Goal: Communication & Community: Participate in discussion

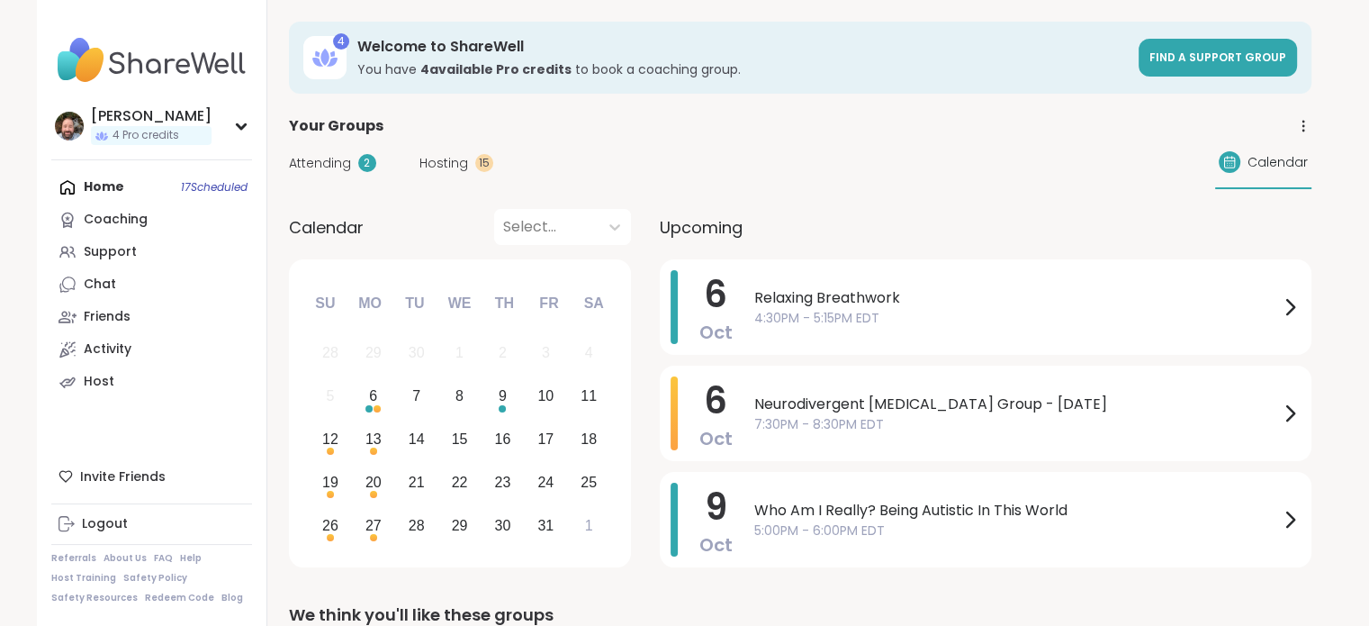
click at [987, 325] on span "4:30PM - 5:15PM EDT" at bounding box center [1016, 318] width 525 height 19
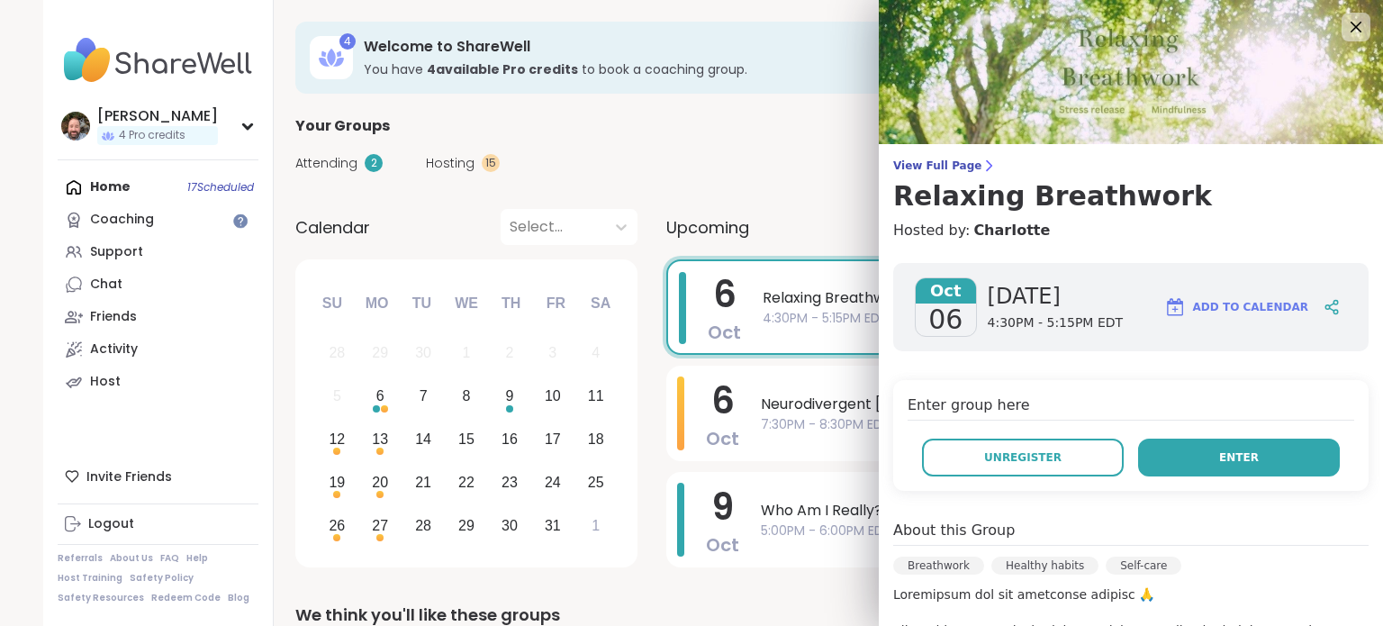
click at [1219, 457] on span "Enter" at bounding box center [1239, 457] width 40 height 16
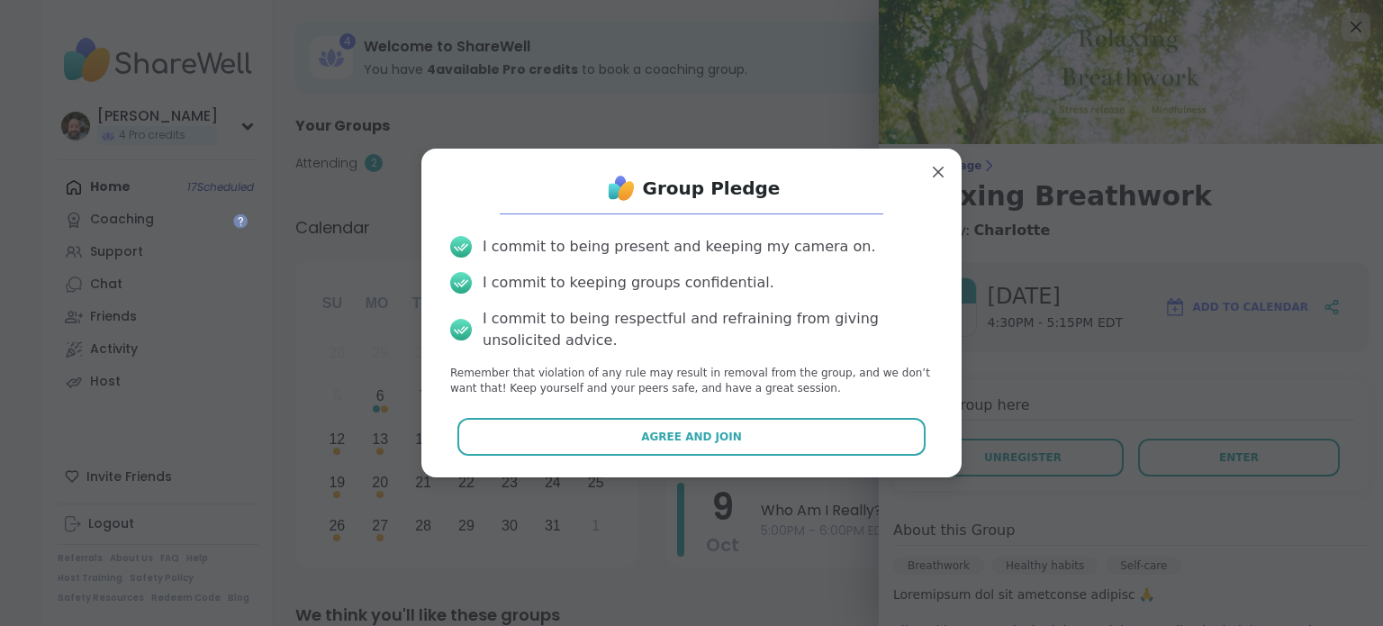
click at [654, 445] on button "Agree and Join" at bounding box center [691, 437] width 469 height 38
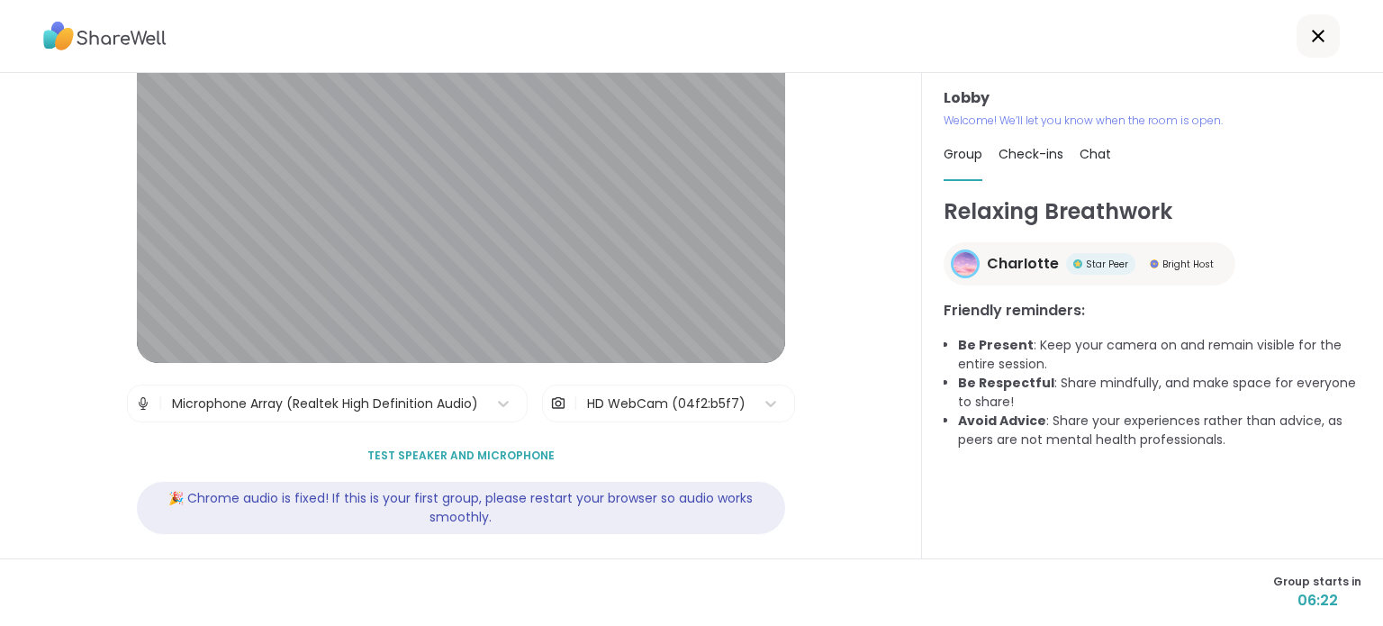
scroll to position [90, 0]
click at [762, 406] on icon at bounding box center [771, 402] width 18 height 18
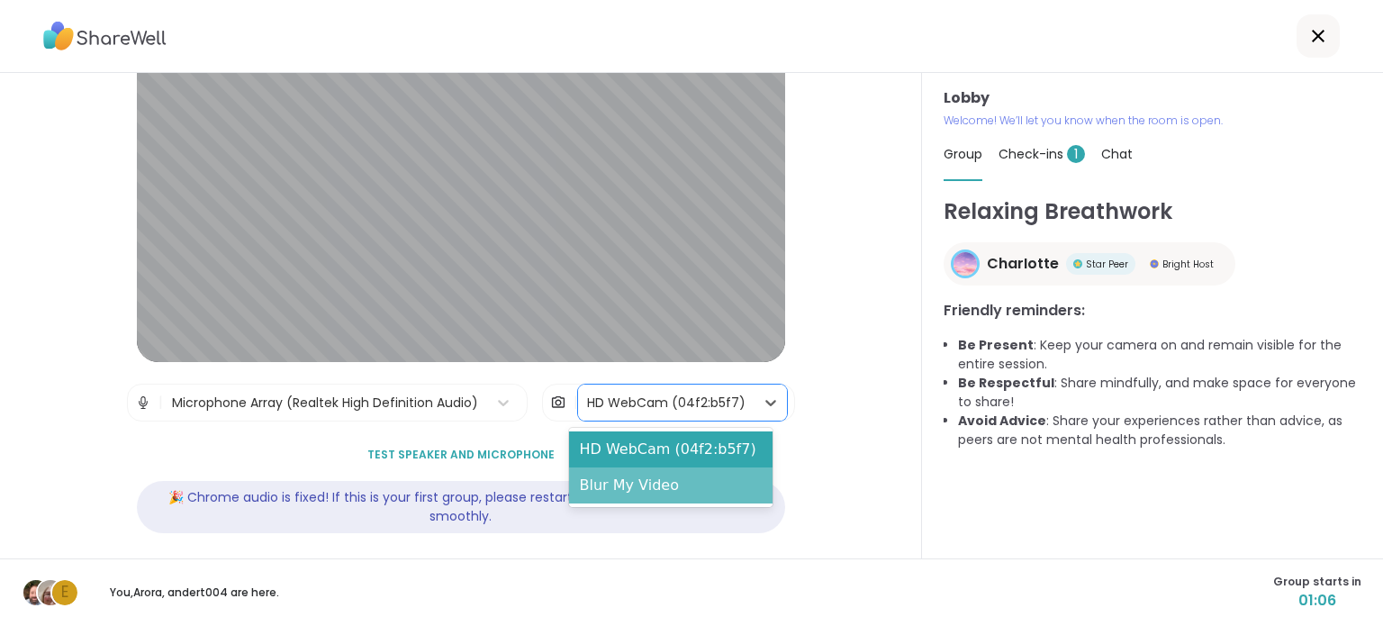
click at [652, 491] on div "Blur My Video" at bounding box center [670, 485] width 203 height 36
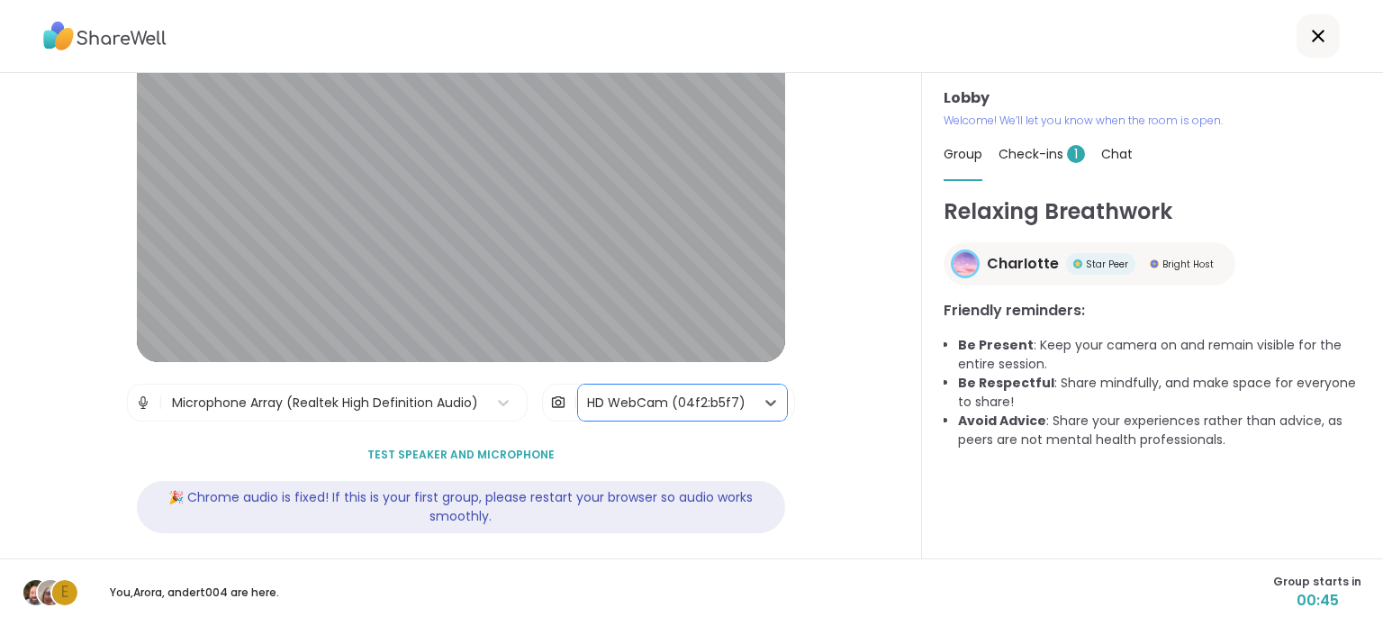
click at [1052, 155] on span "Check-ins 1" at bounding box center [1041, 154] width 86 height 18
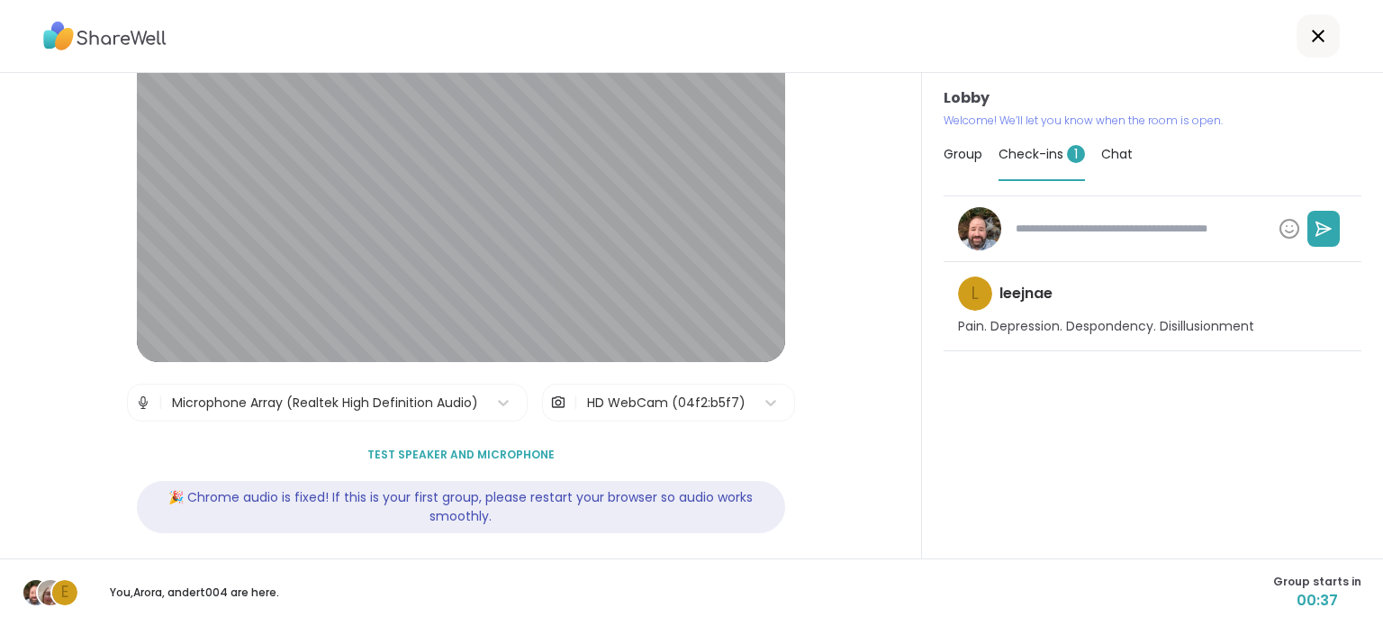
click at [375, 451] on span "Test speaker and microphone" at bounding box center [460, 455] width 187 height 16
click at [449, 457] on span "Test speaker and microphone" at bounding box center [460, 455] width 187 height 16
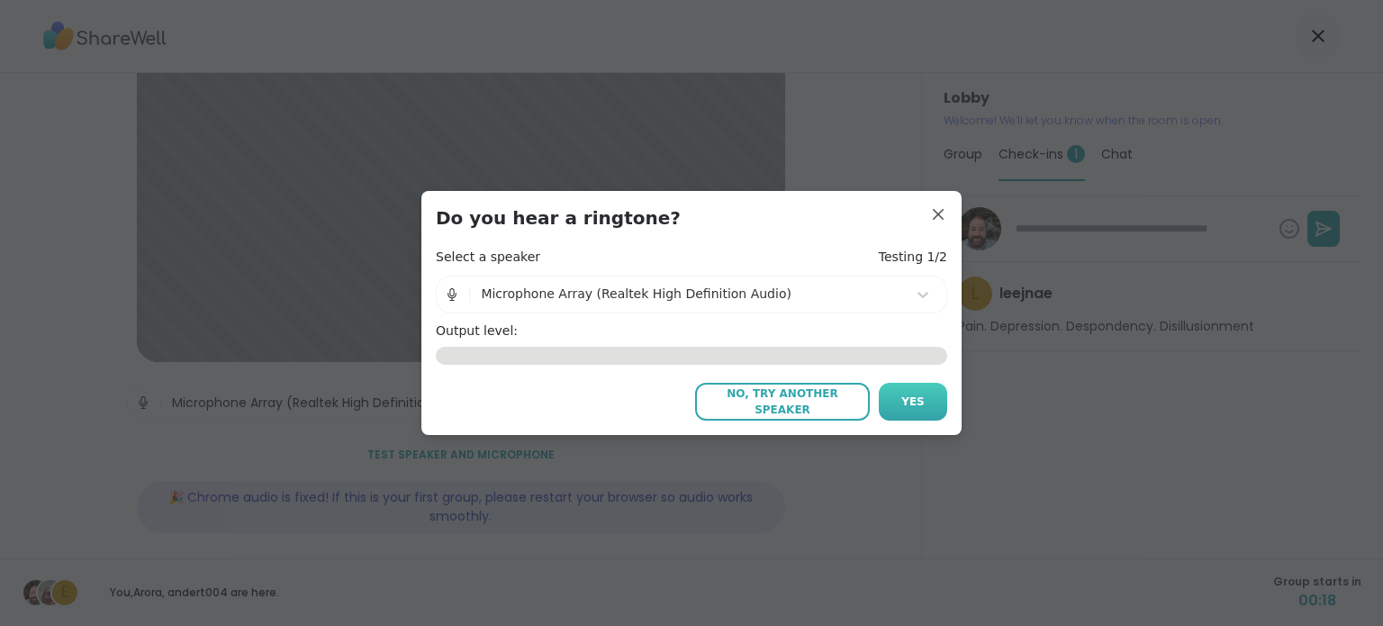
click at [920, 413] on button "Yes" at bounding box center [913, 402] width 68 height 38
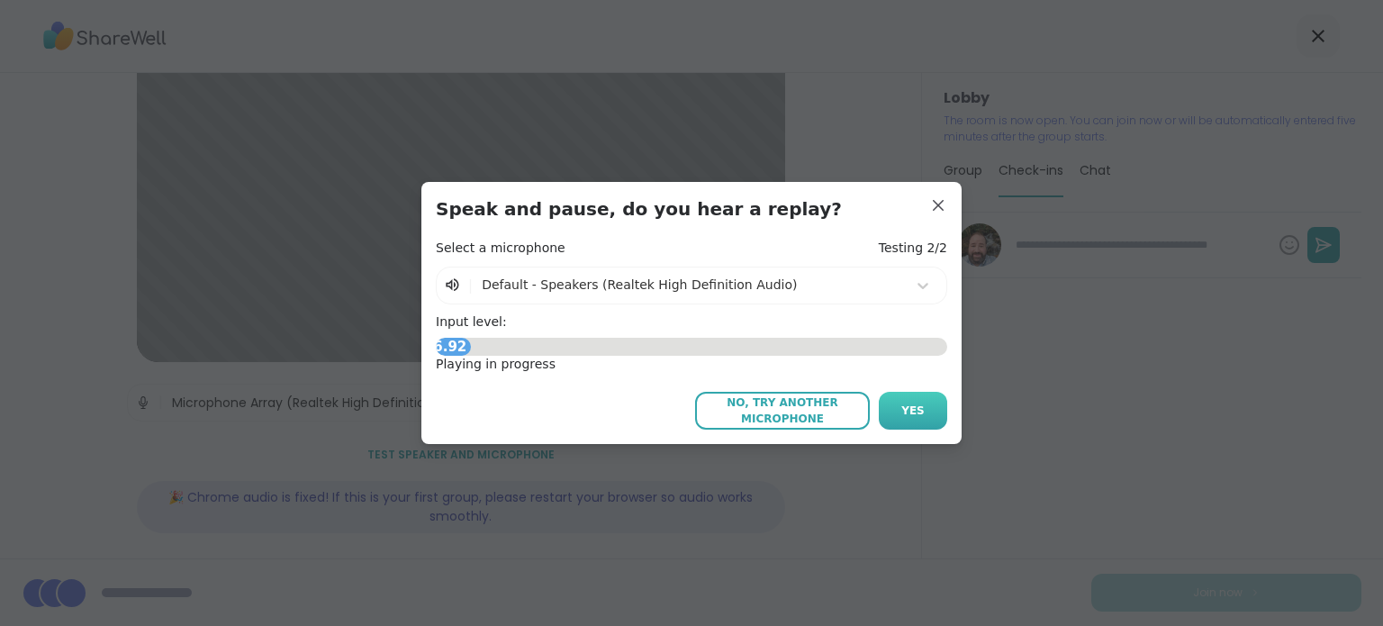
click at [922, 415] on button "Yes" at bounding box center [913, 411] width 68 height 38
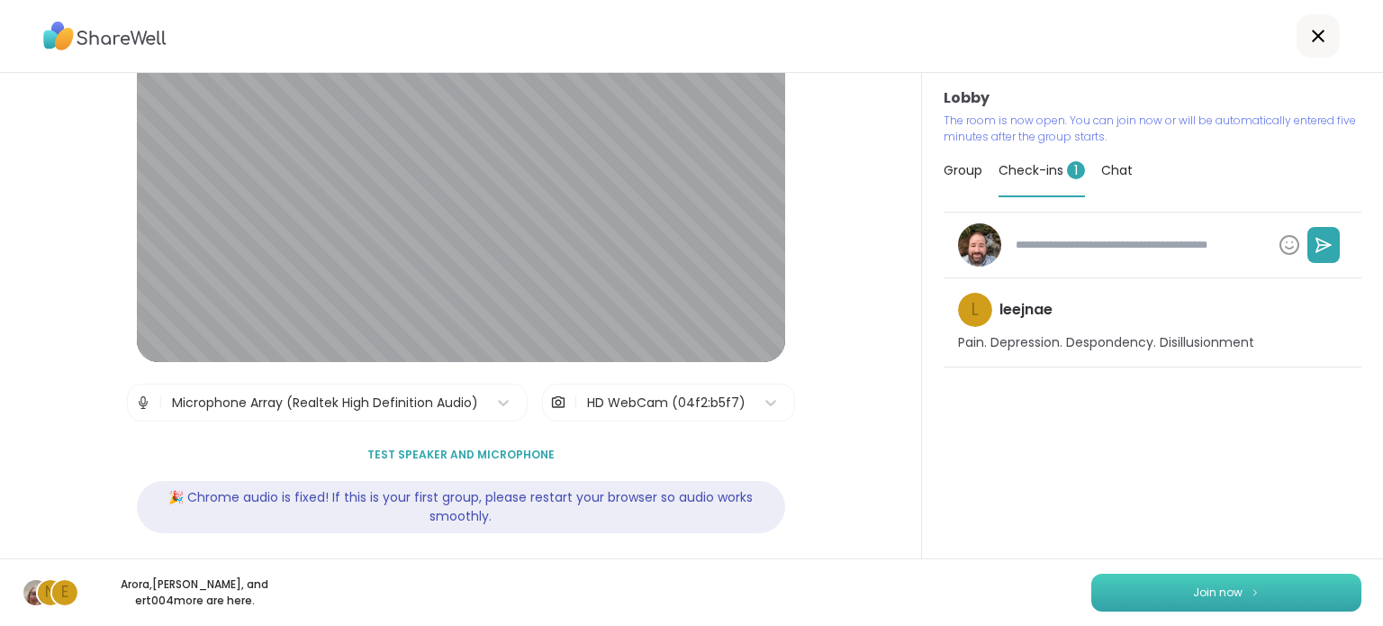
click at [1257, 604] on button "Join now" at bounding box center [1226, 592] width 270 height 38
type textarea "*"
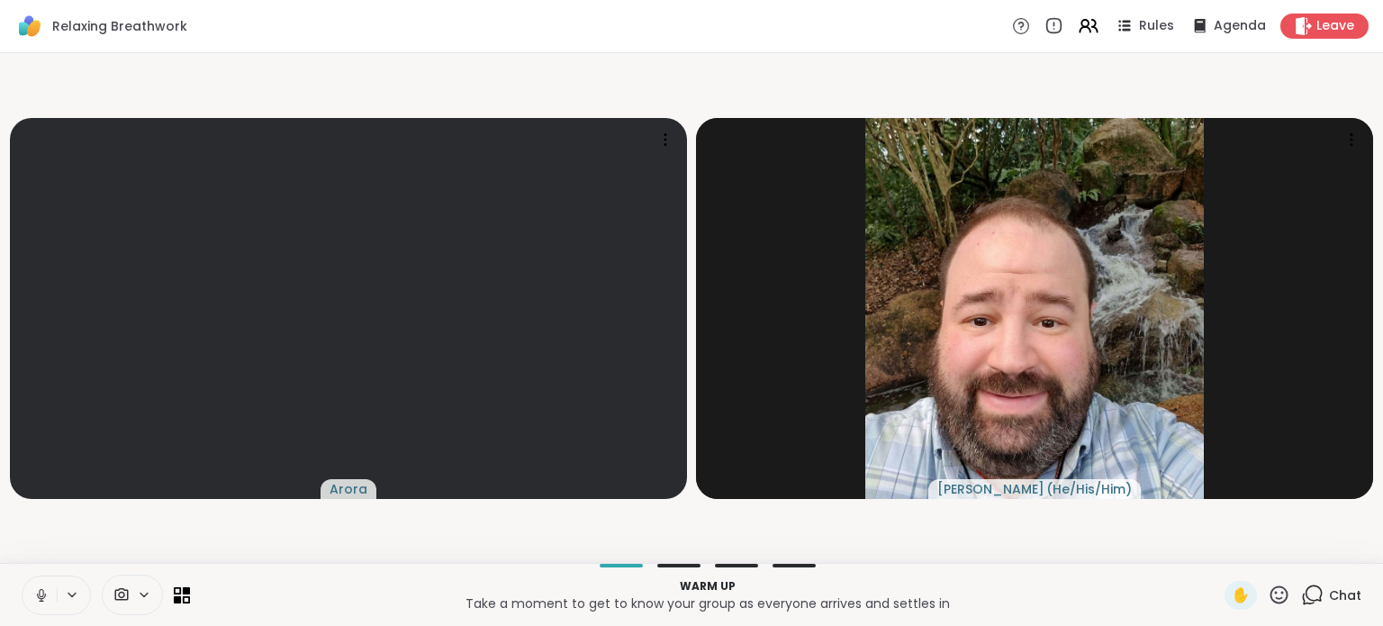
click at [40, 599] on icon at bounding box center [41, 595] width 16 height 16
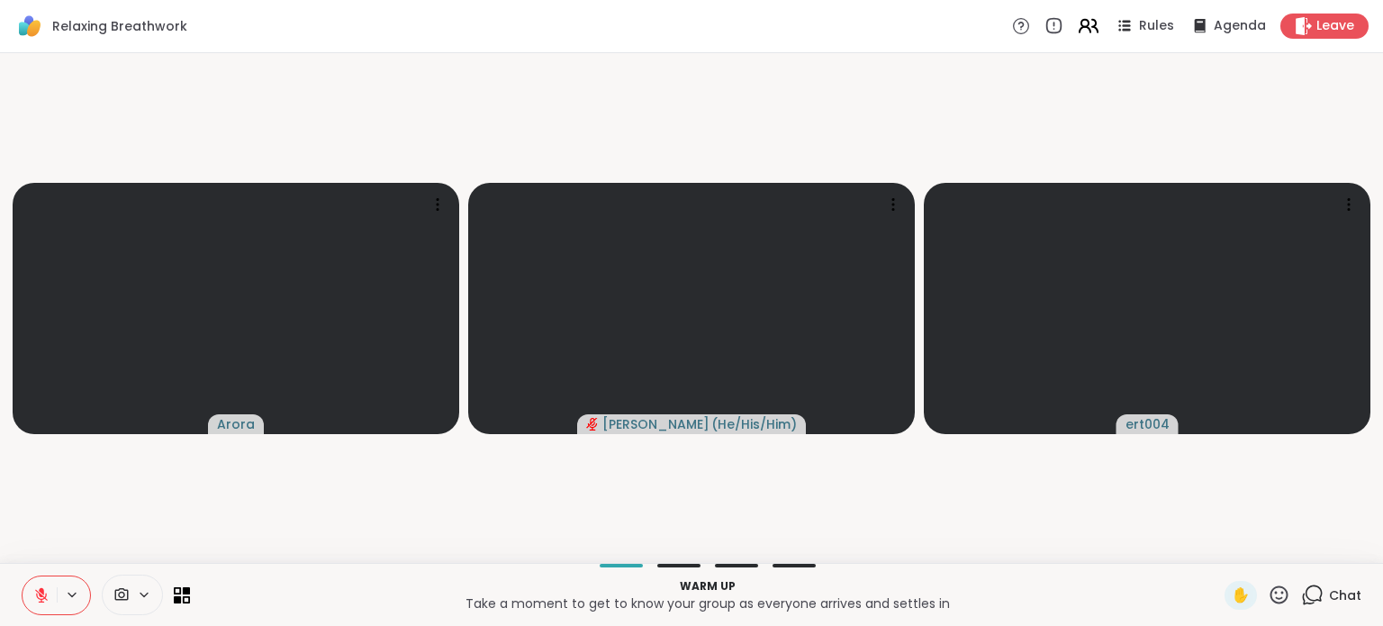
click at [1081, 25] on icon at bounding box center [1084, 23] width 7 height 7
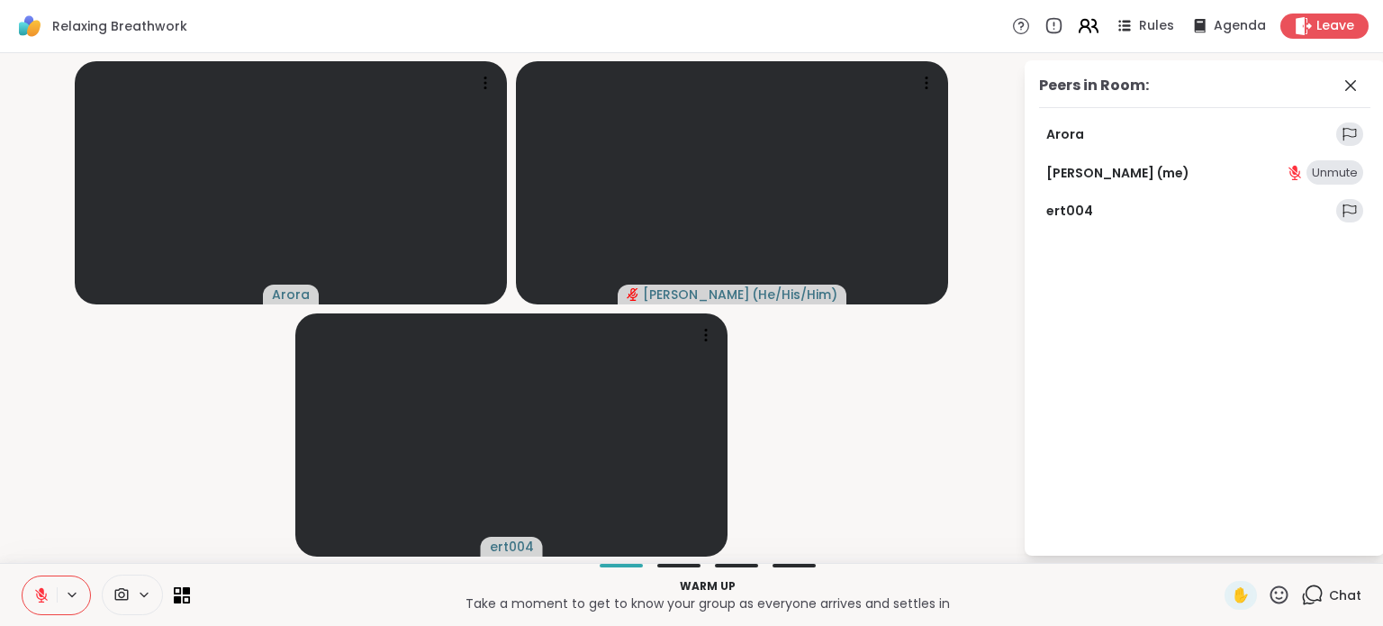
click at [1081, 32] on icon at bounding box center [1088, 25] width 23 height 23
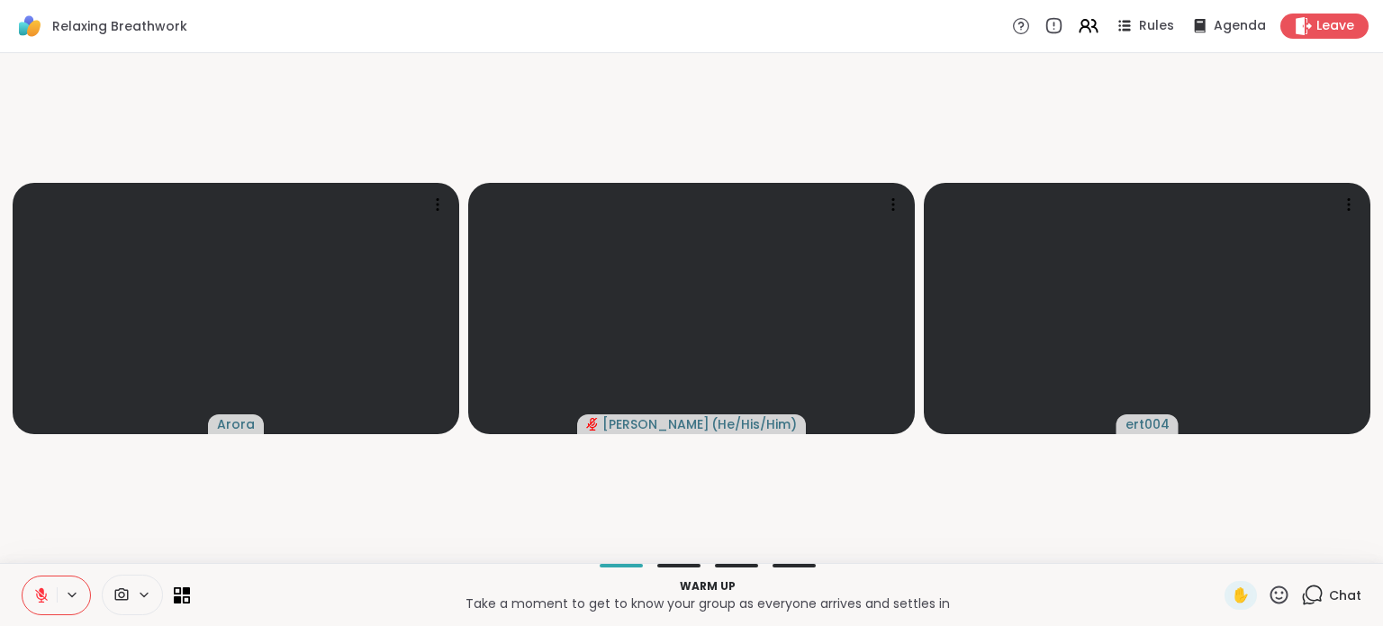
click at [1270, 601] on icon at bounding box center [1279, 594] width 18 height 18
click at [1314, 602] on div "Chat" at bounding box center [1331, 595] width 60 height 29
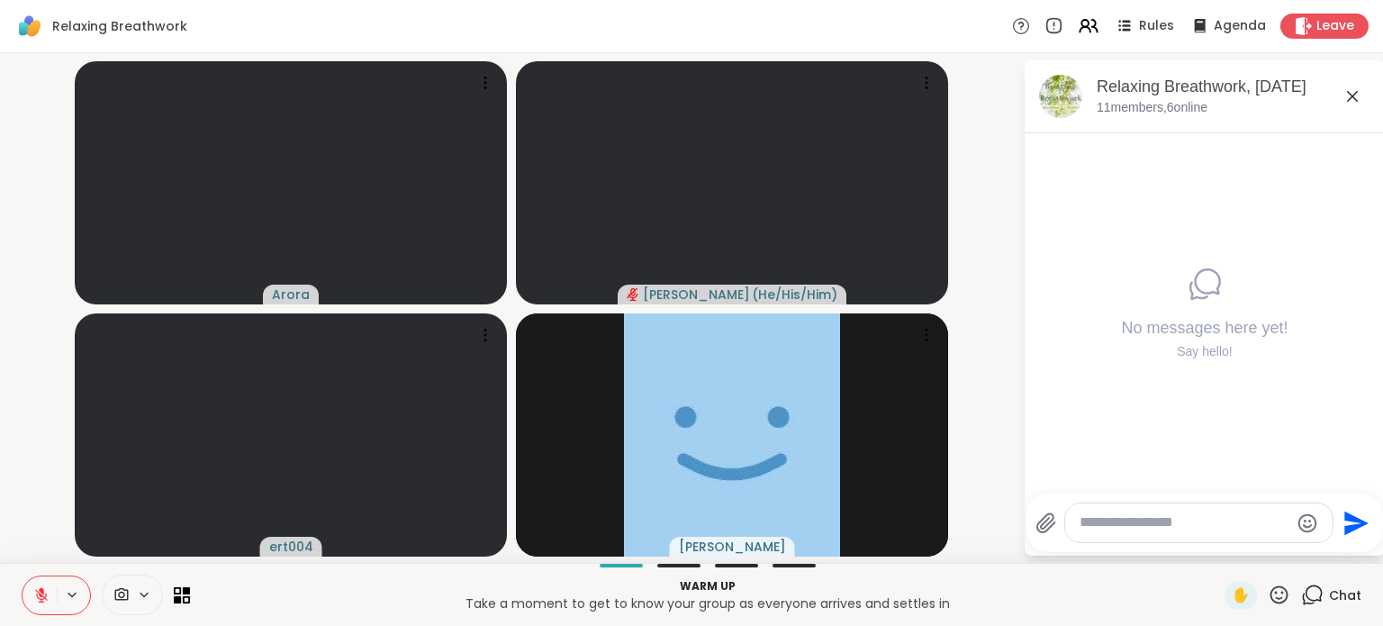
click at [149, 597] on icon at bounding box center [144, 594] width 14 height 15
click at [325, 590] on p "Warm up" at bounding box center [707, 586] width 1013 height 16
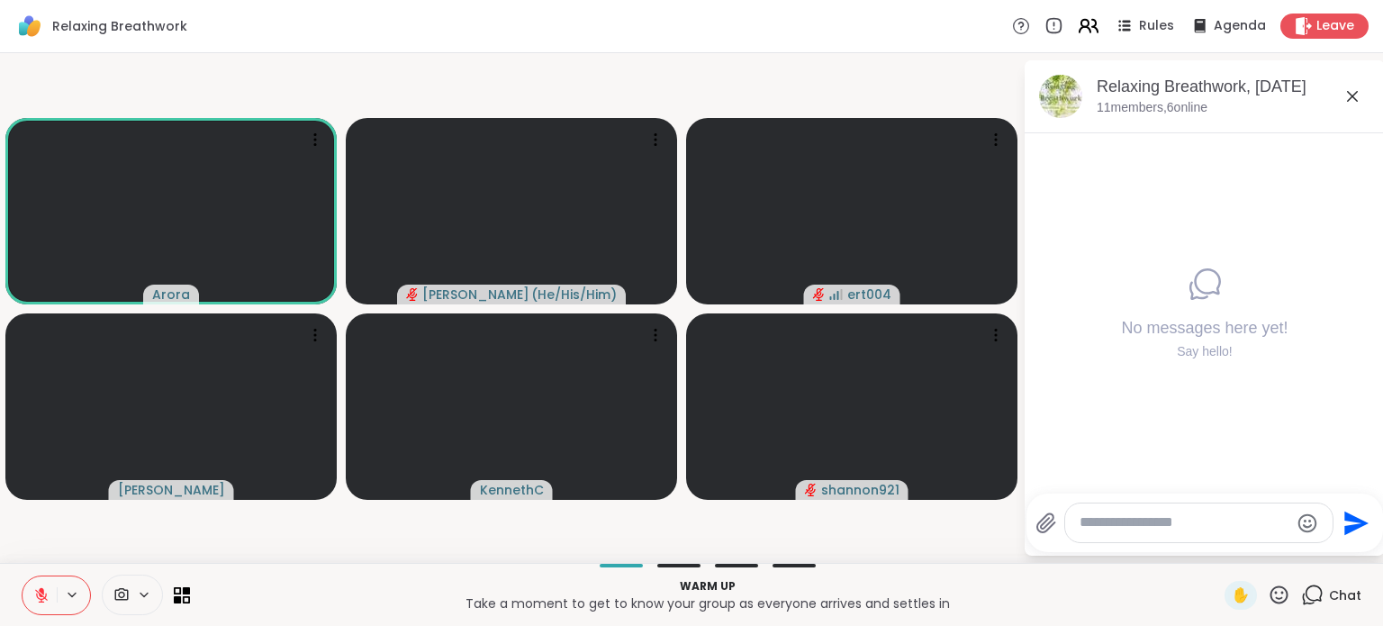
click at [1077, 30] on icon at bounding box center [1088, 25] width 23 height 23
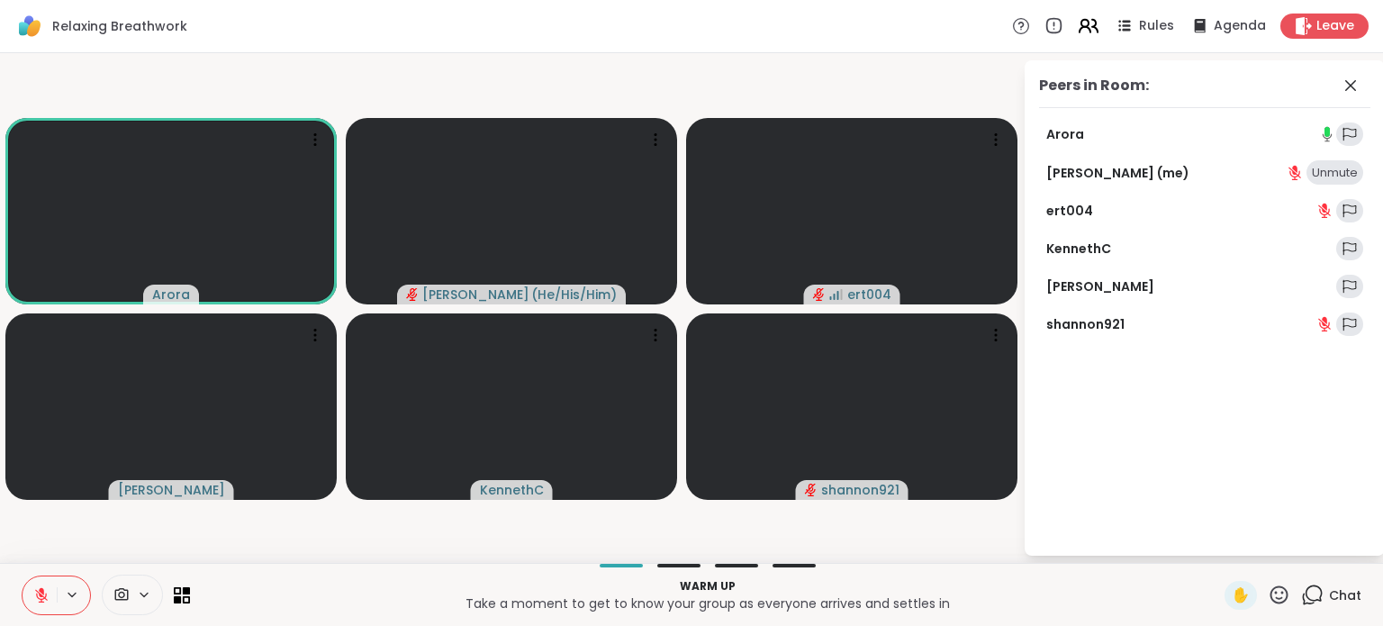
click at [1077, 30] on icon at bounding box center [1088, 25] width 23 height 23
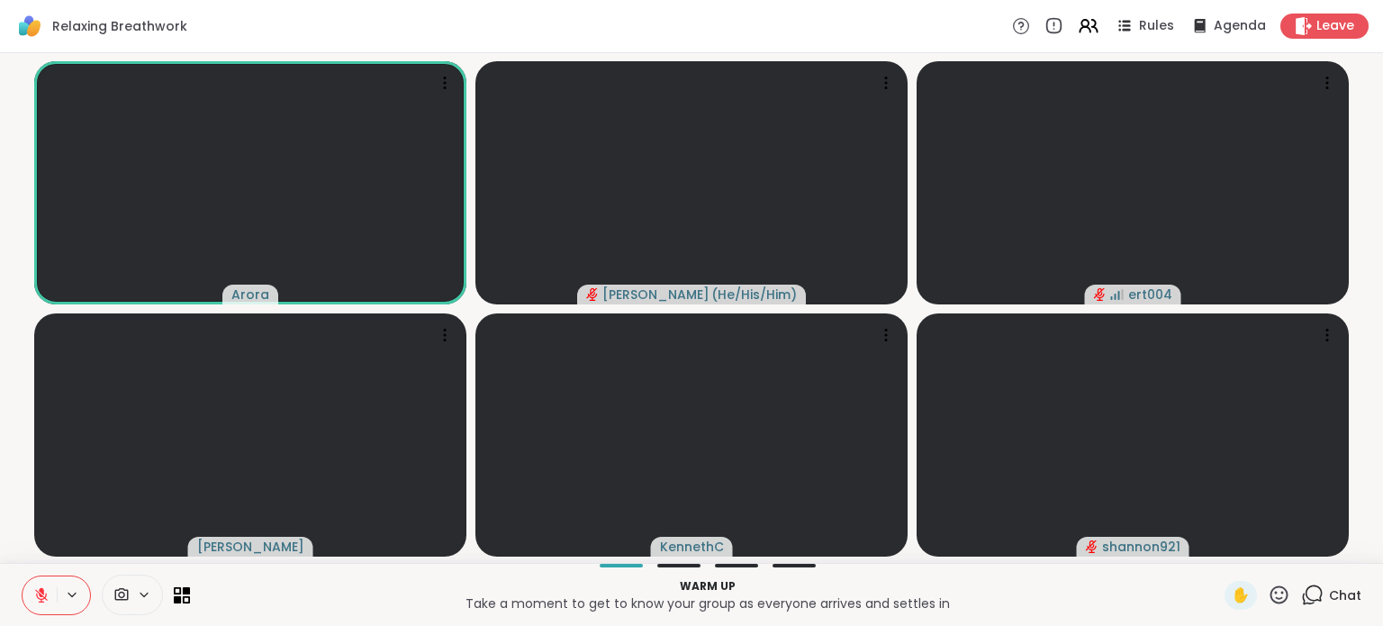
click at [1307, 593] on icon at bounding box center [1312, 594] width 23 height 23
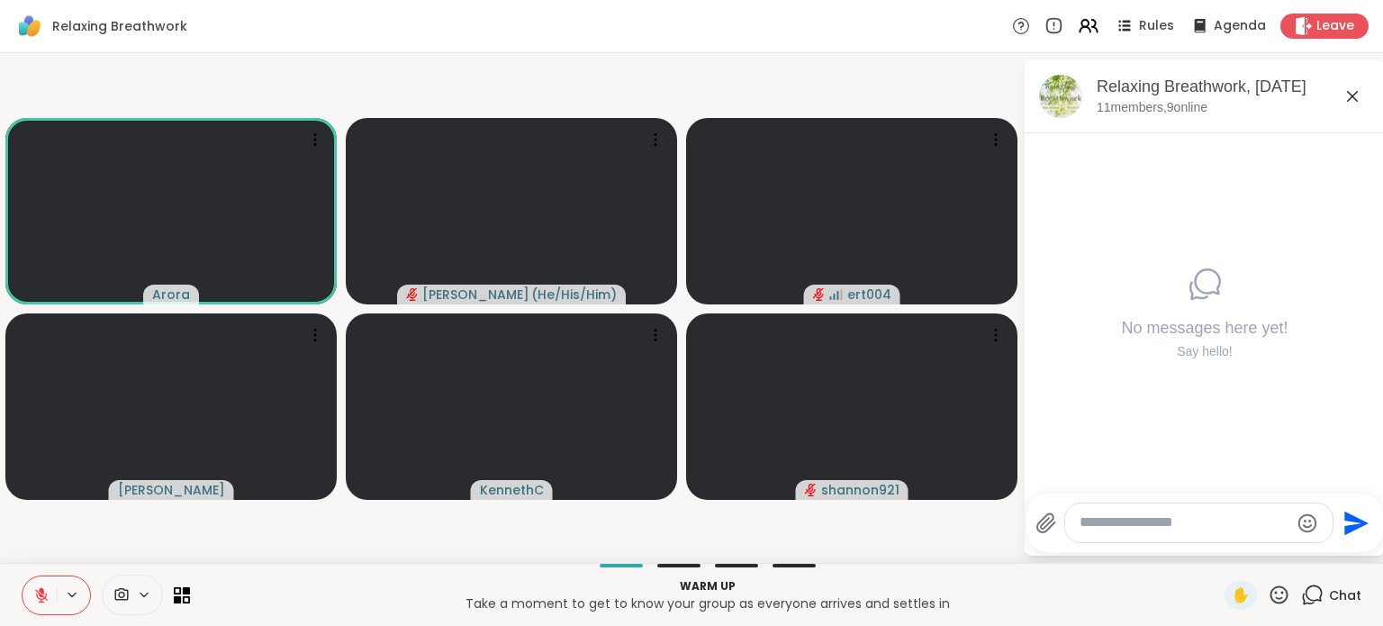
click at [1155, 519] on textarea "Type your message" at bounding box center [1184, 522] width 210 height 19
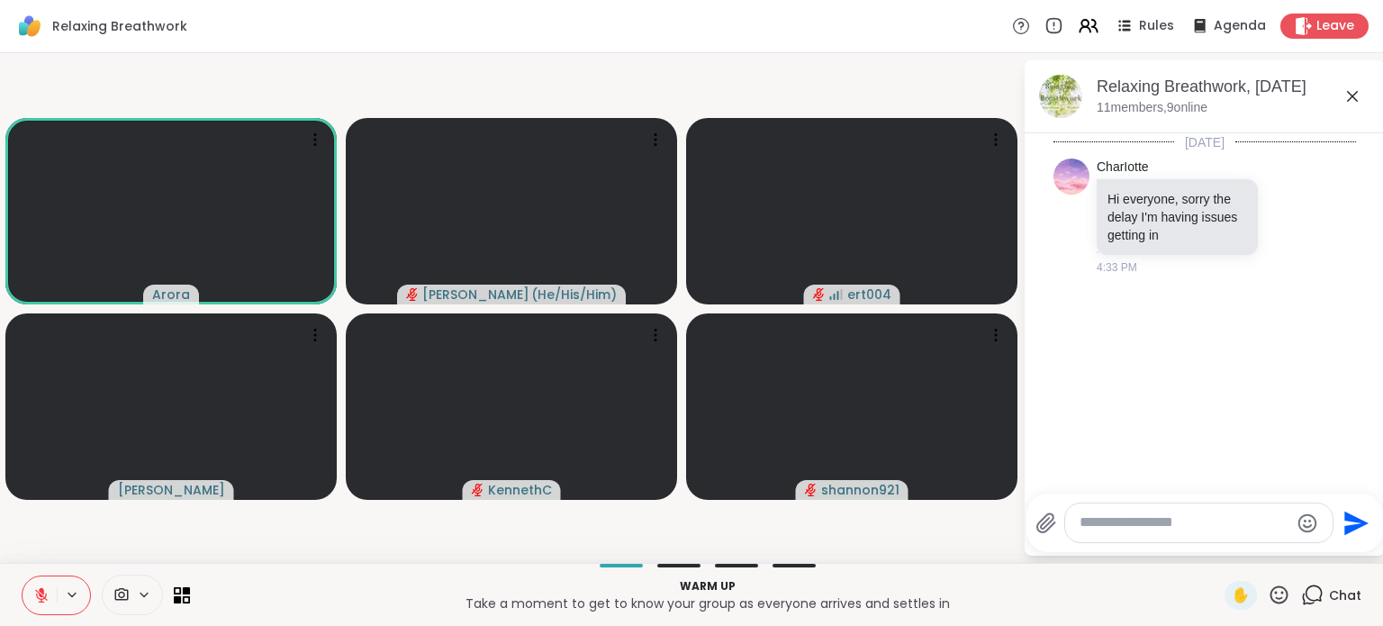
drag, startPoint x: 1148, startPoint y: 535, endPoint x: 1140, endPoint y: 528, distance: 10.3
click at [1146, 534] on div at bounding box center [1198, 522] width 267 height 39
click at [1286, 218] on icon at bounding box center [1288, 219] width 5 height 2
click at [1241, 190] on div "Select Reaction: Thumbs up" at bounding box center [1249, 187] width 16 height 16
click at [1126, 524] on textarea "Type your message" at bounding box center [1184, 522] width 210 height 19
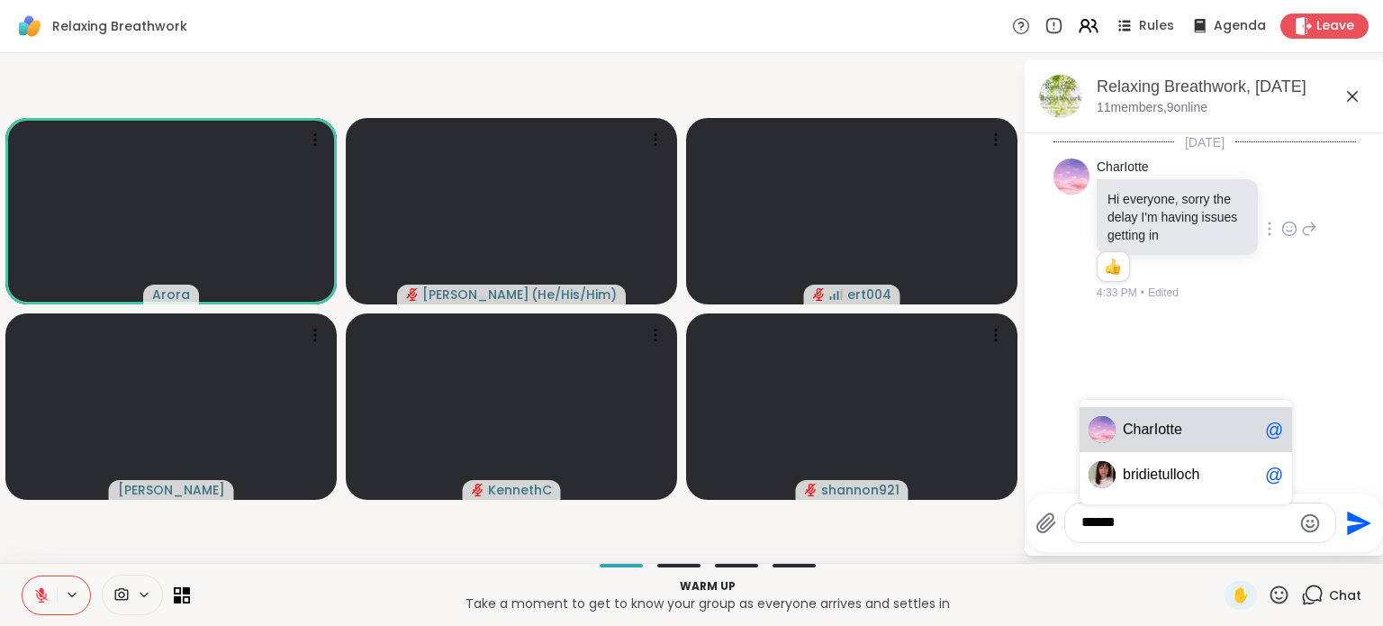
click at [1174, 436] on span "arIotte" at bounding box center [1161, 429] width 41 height 18
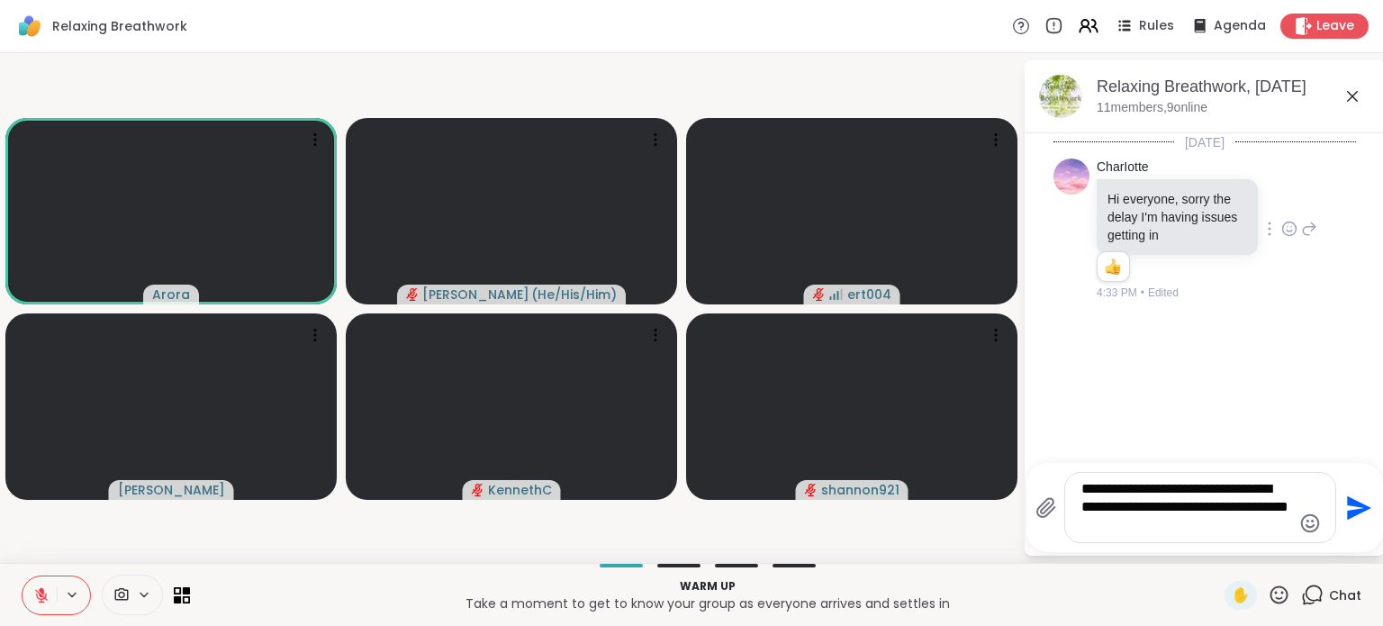
type textarea "**********"
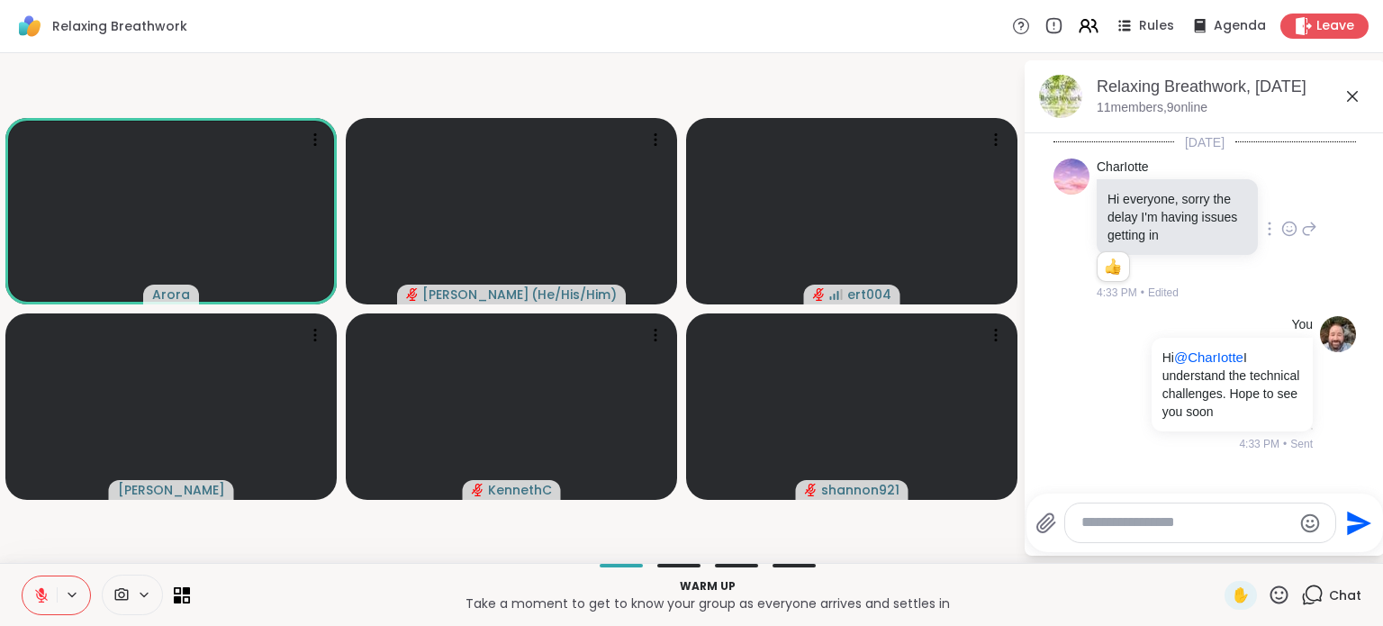
click at [49, 604] on button at bounding box center [40, 595] width 34 height 38
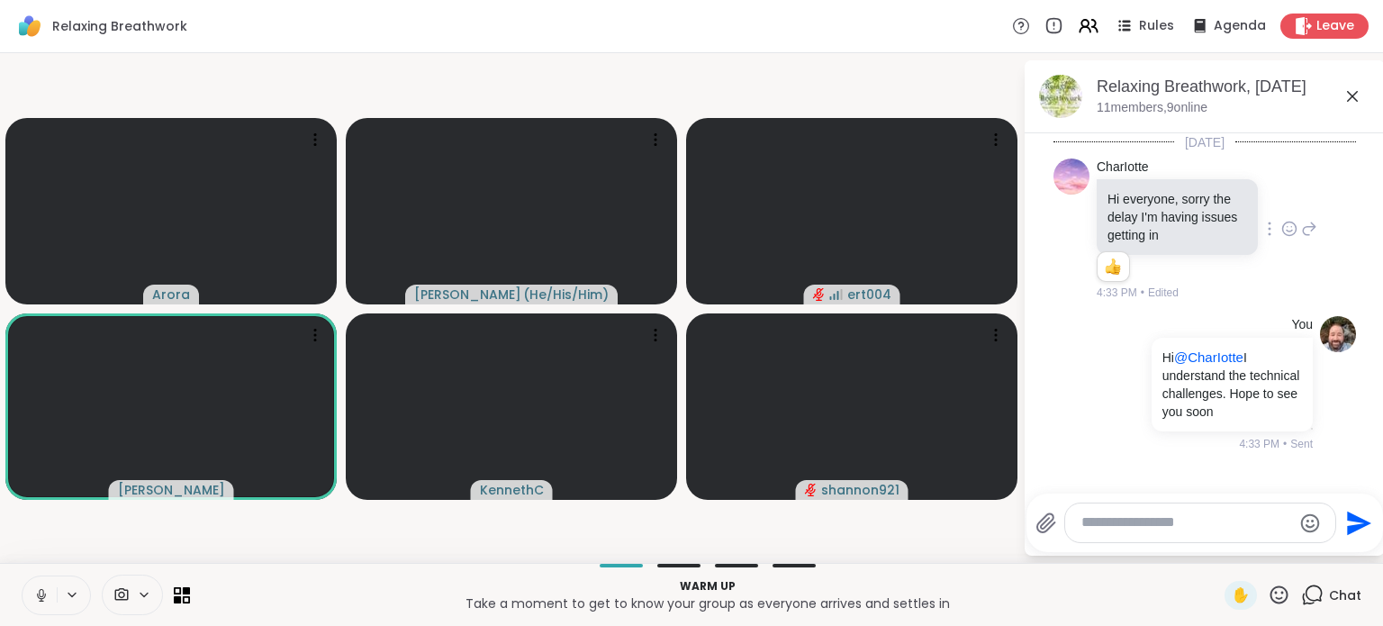
click at [47, 593] on icon at bounding box center [41, 595] width 16 height 16
click at [1165, 523] on textarea "Type your message" at bounding box center [1186, 522] width 210 height 19
click at [1171, 523] on textarea "Type your message" at bounding box center [1186, 522] width 210 height 19
click at [1111, 165] on link "CharIotte" at bounding box center [1123, 167] width 52 height 18
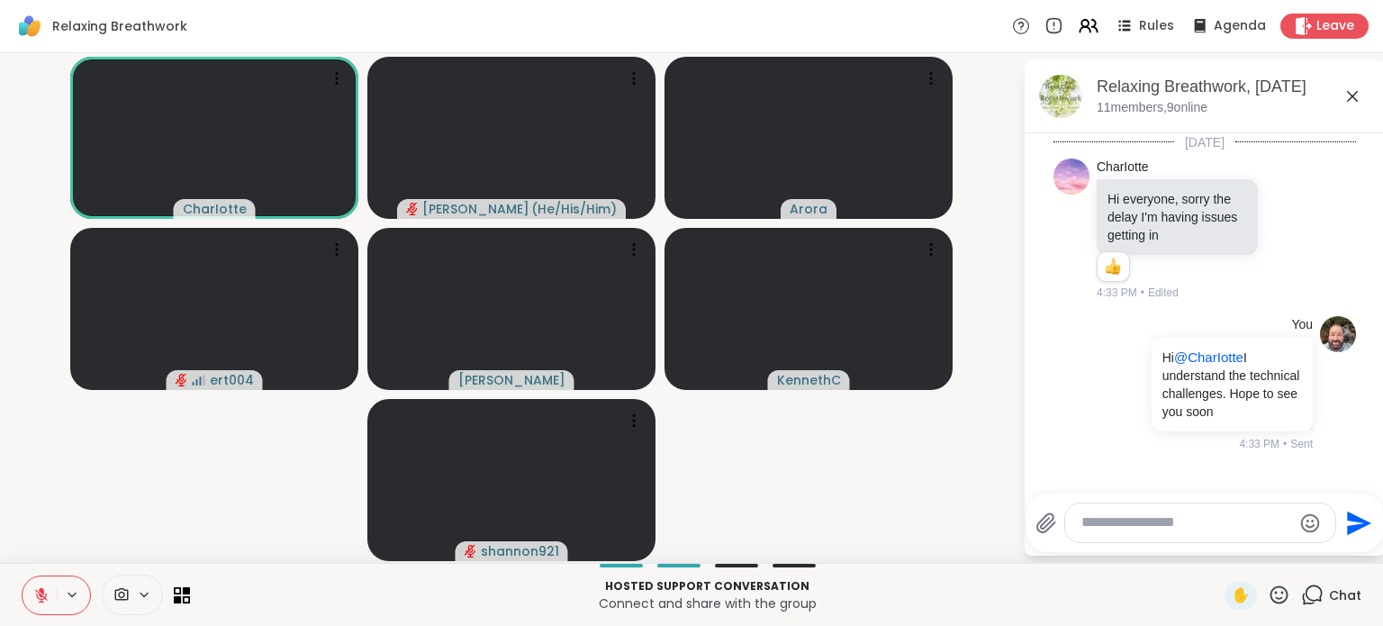
click at [40, 593] on icon at bounding box center [41, 595] width 13 height 13
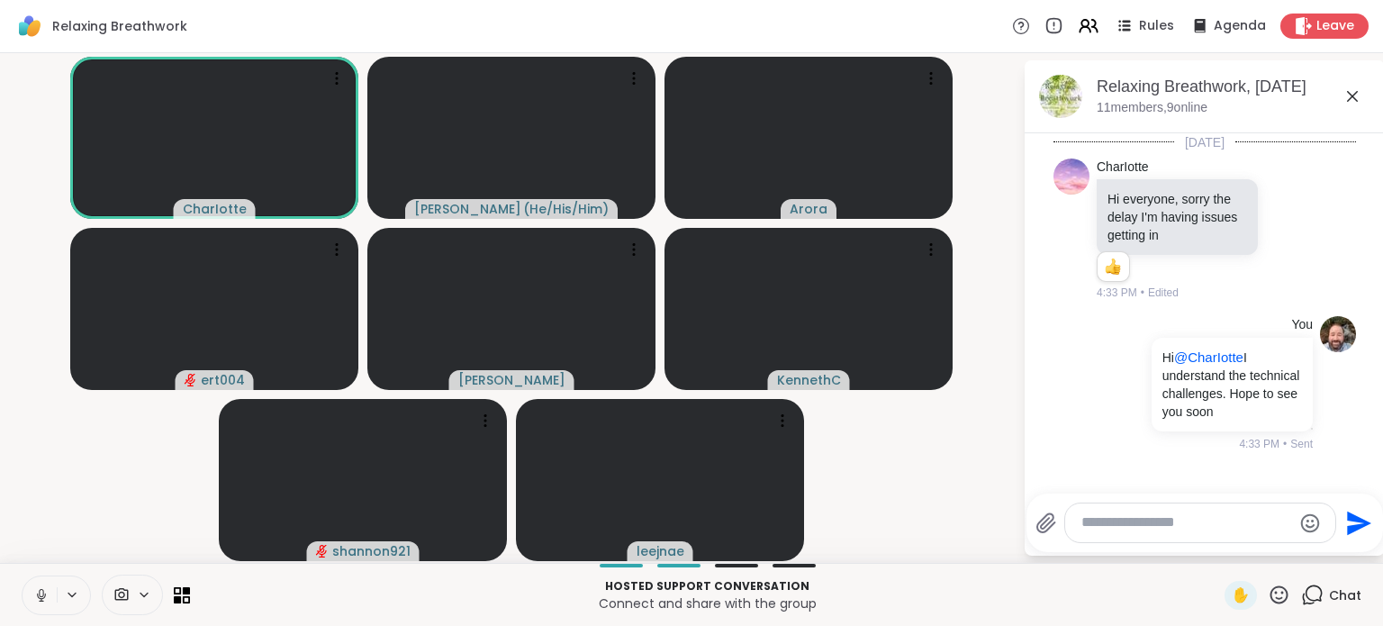
click at [42, 600] on icon at bounding box center [41, 600] width 5 height 1
click at [1125, 521] on textarea "Type your message" at bounding box center [1186, 522] width 210 height 19
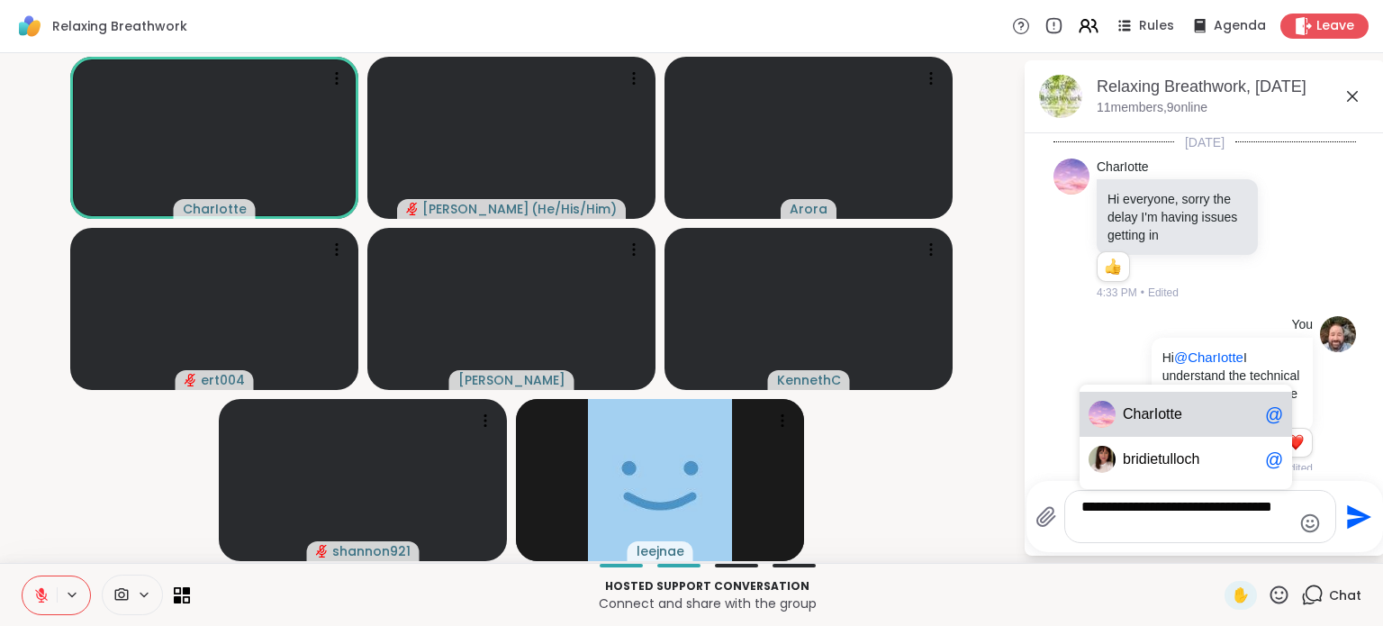
click at [1182, 398] on div "Ch arIotte @" at bounding box center [1185, 414] width 212 height 45
type textarea "**********"
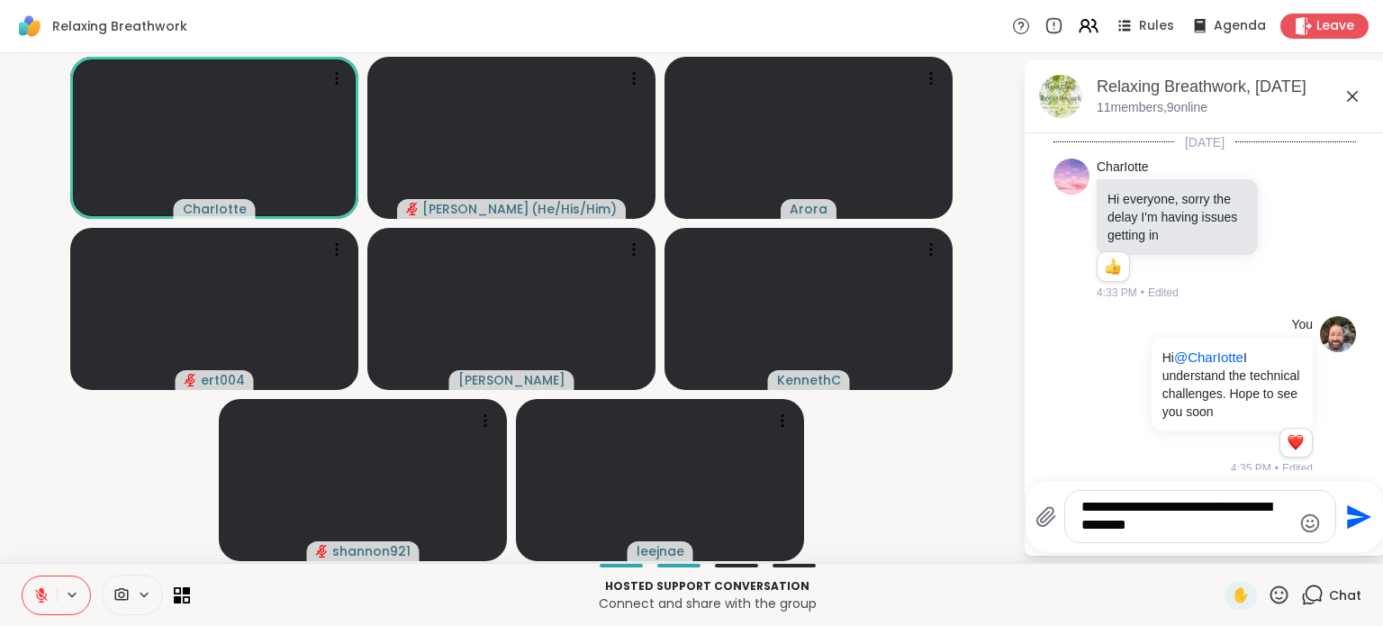
click at [1351, 521] on icon "Send" at bounding box center [1359, 516] width 24 height 24
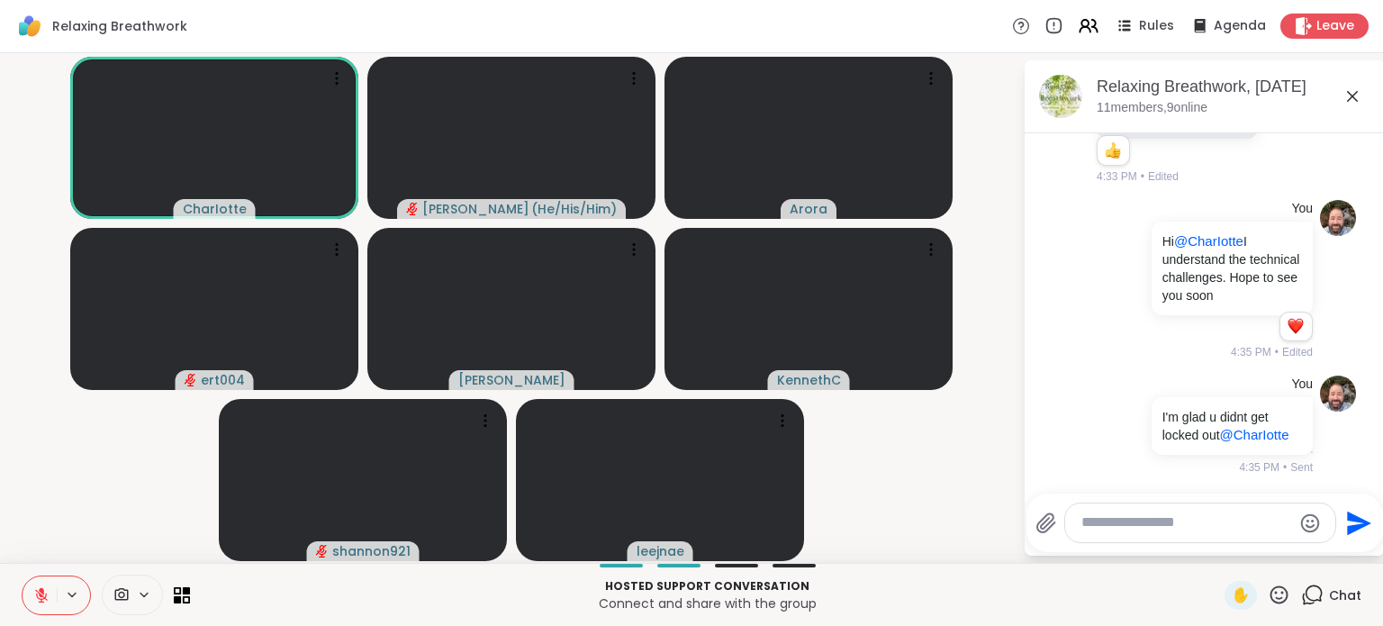
click at [1350, 88] on icon at bounding box center [1352, 97] width 22 height 22
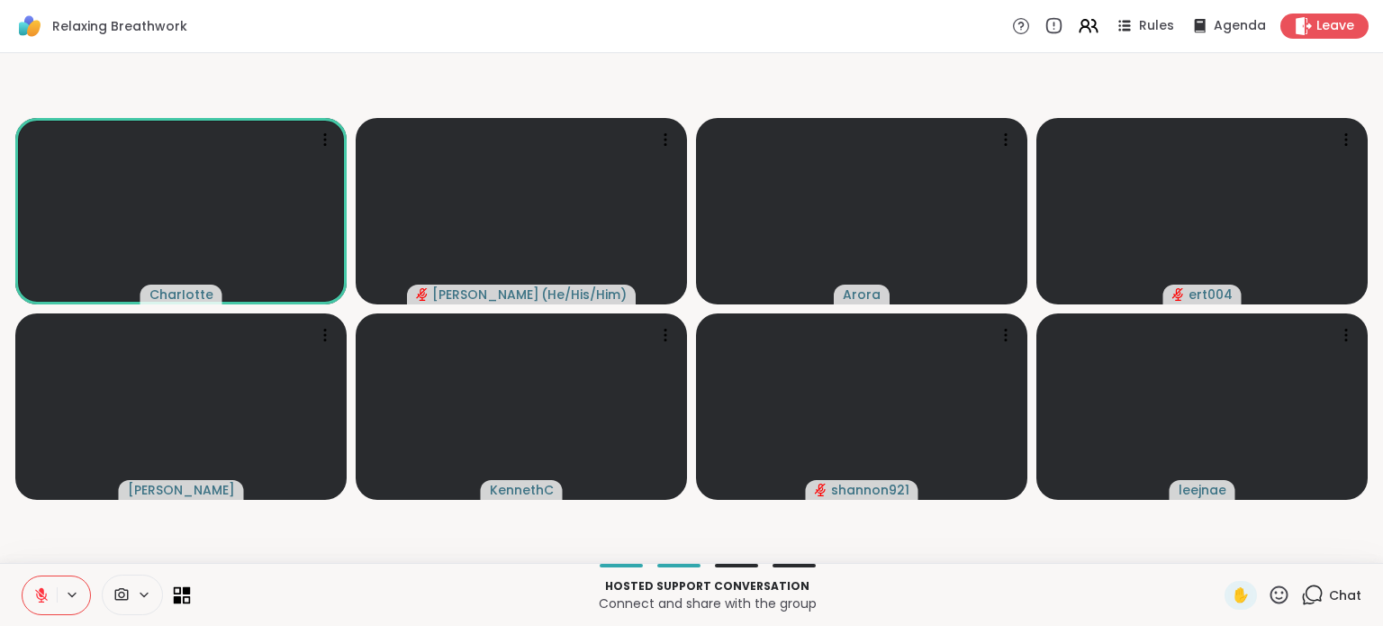
click at [184, 590] on icon at bounding box center [187, 590] width 8 height 8
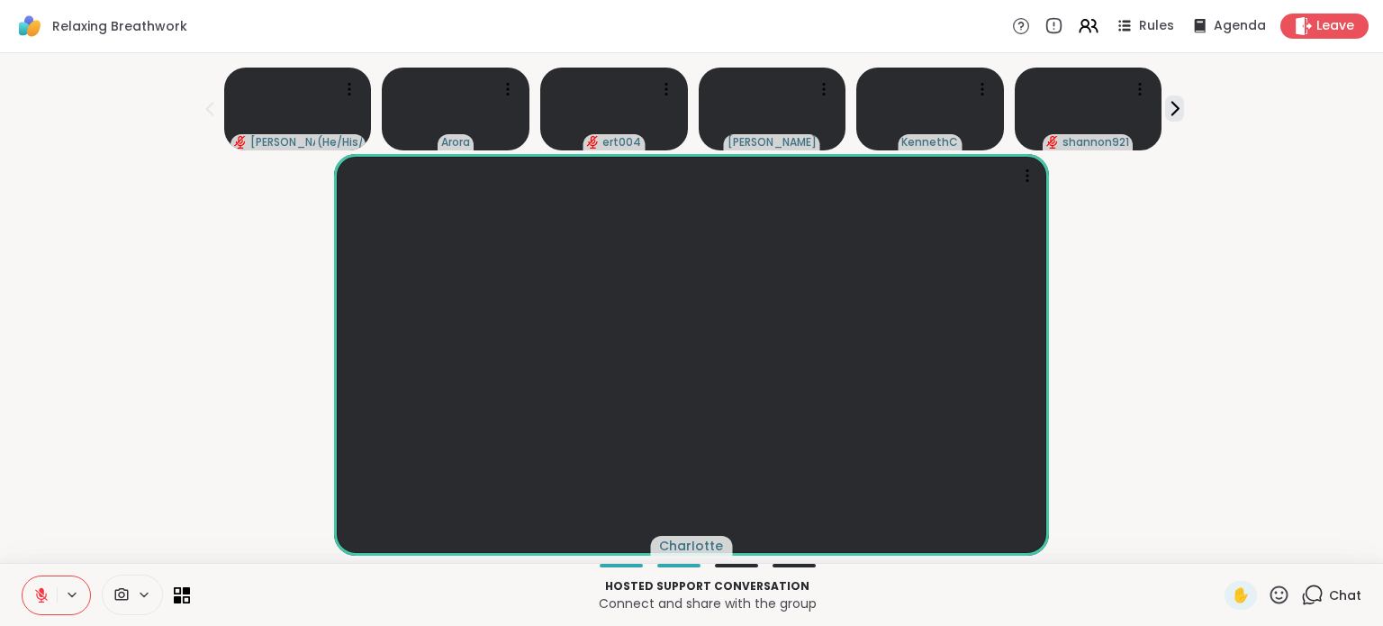
click at [1311, 595] on icon at bounding box center [1312, 594] width 23 height 23
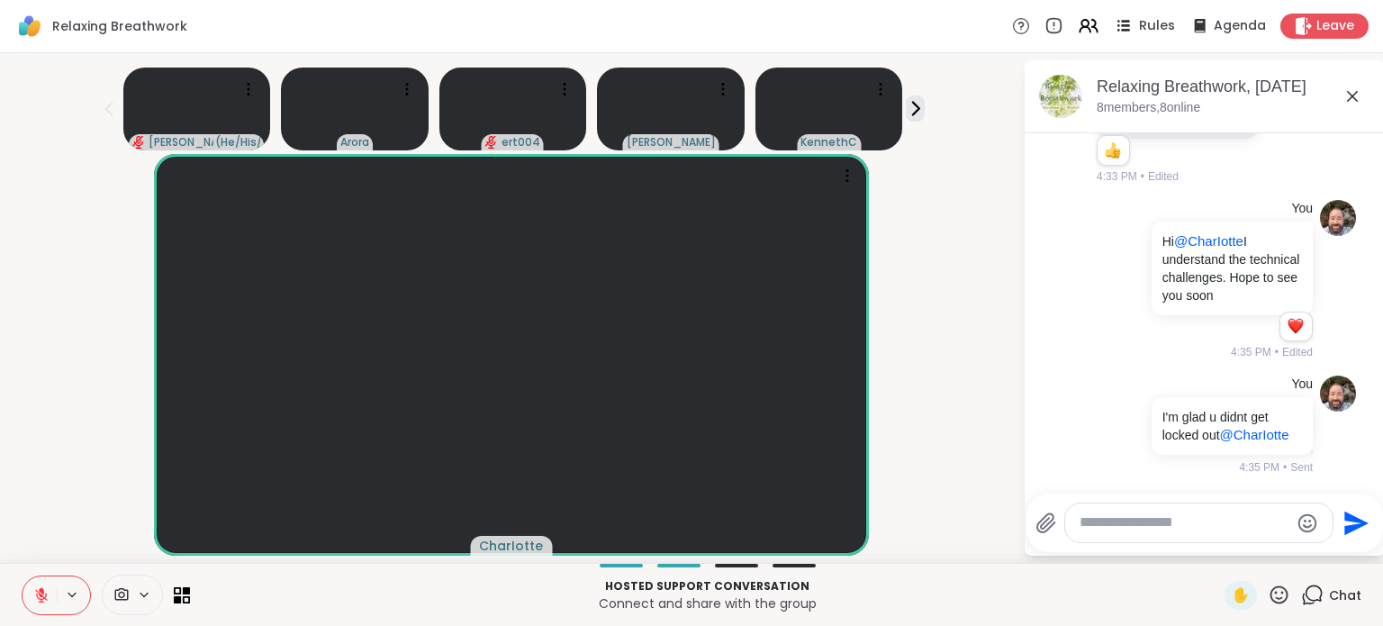
click at [1121, 29] on icon at bounding box center [1125, 30] width 9 height 3
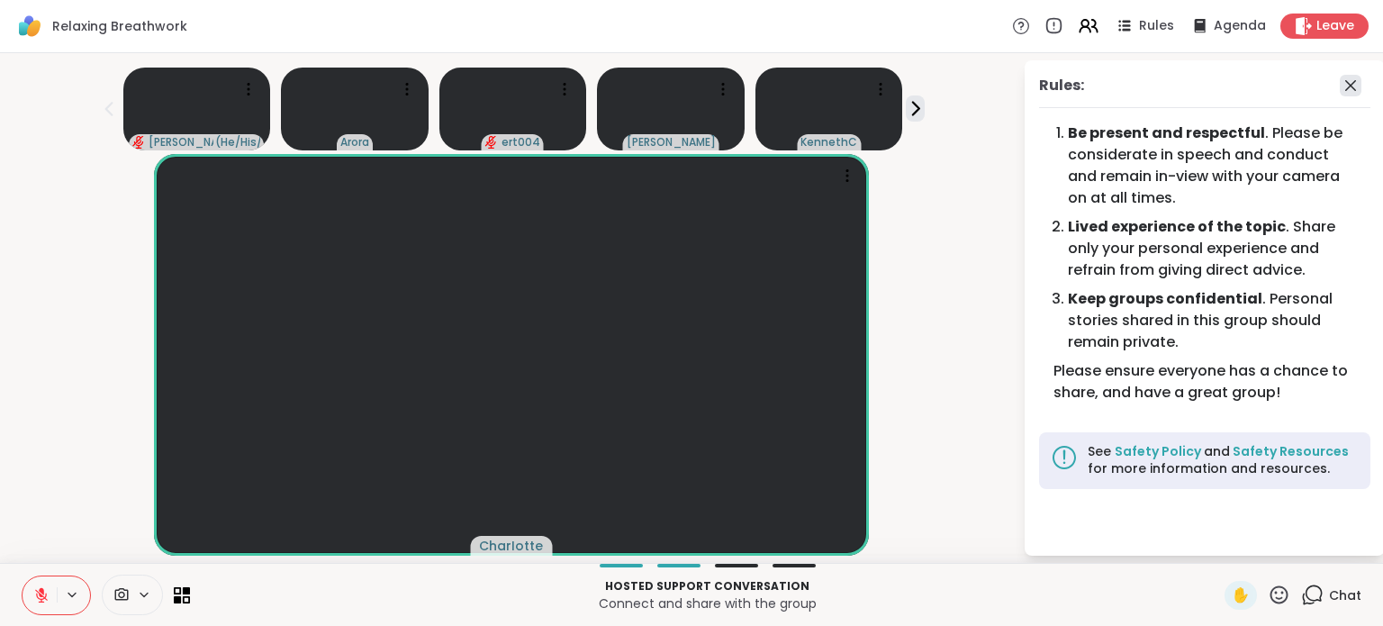
click at [1345, 87] on icon at bounding box center [1350, 85] width 11 height 11
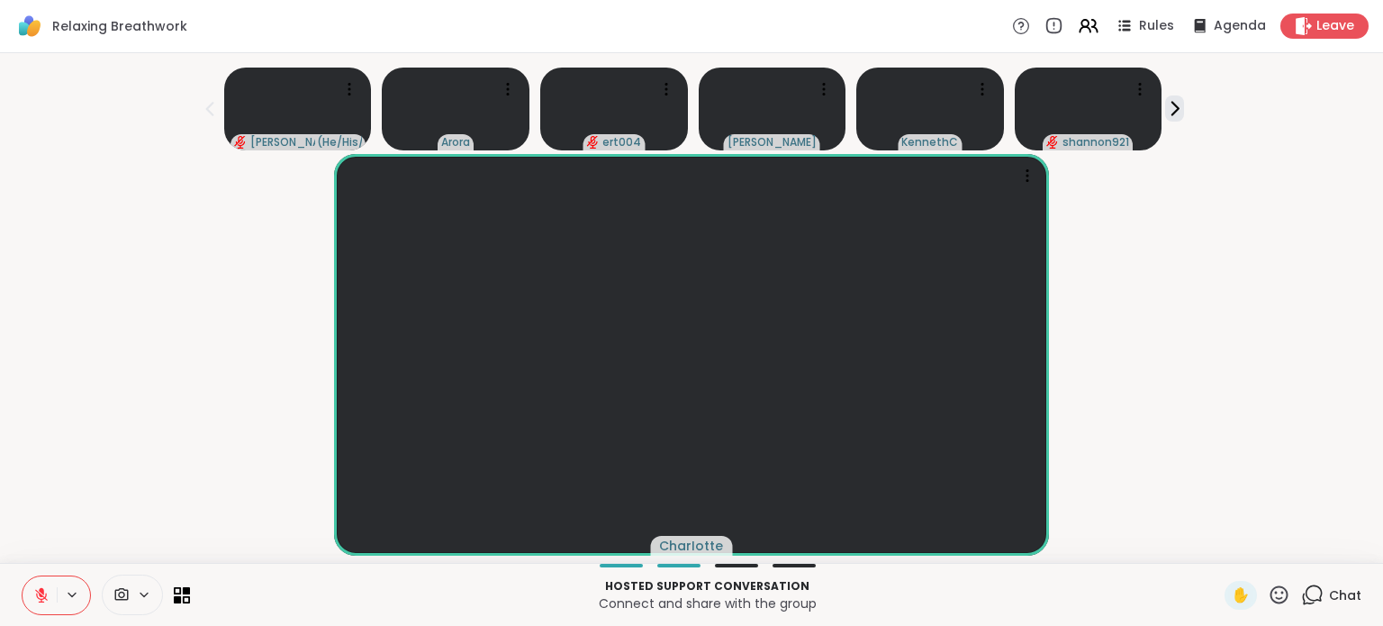
click at [1304, 606] on div "Chat" at bounding box center [1331, 595] width 60 height 29
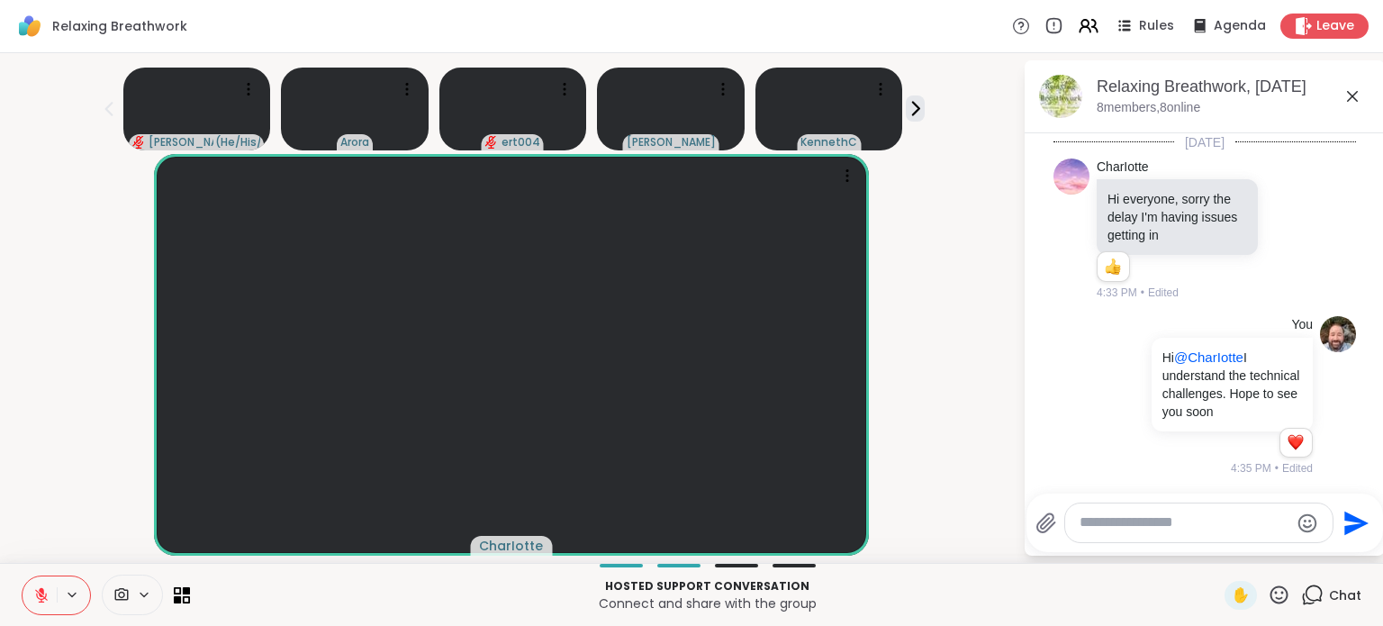
scroll to position [176, 0]
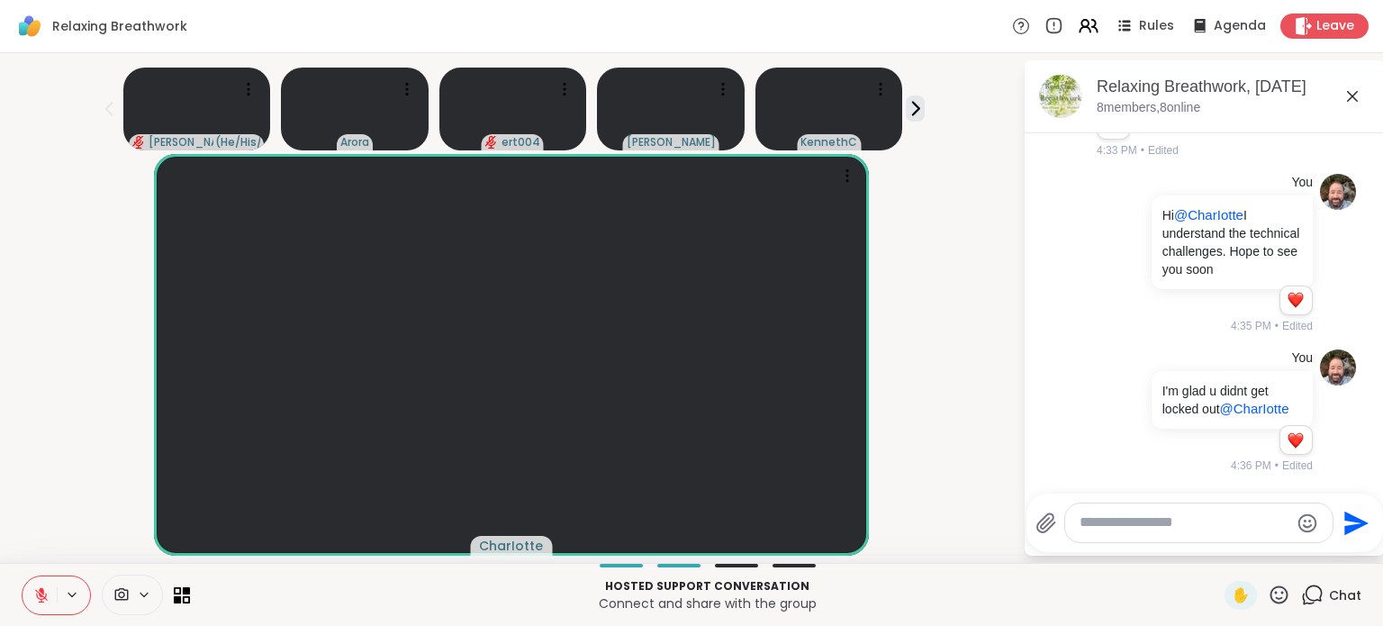
click at [1270, 598] on icon at bounding box center [1279, 594] width 18 height 18
click at [1217, 537] on span "👍" at bounding box center [1226, 548] width 18 height 22
click at [1101, 532] on div at bounding box center [1198, 522] width 267 height 39
click at [1150, 521] on textarea "Type your message" at bounding box center [1184, 522] width 210 height 19
click at [1150, 528] on textarea "Type your message" at bounding box center [1184, 522] width 210 height 19
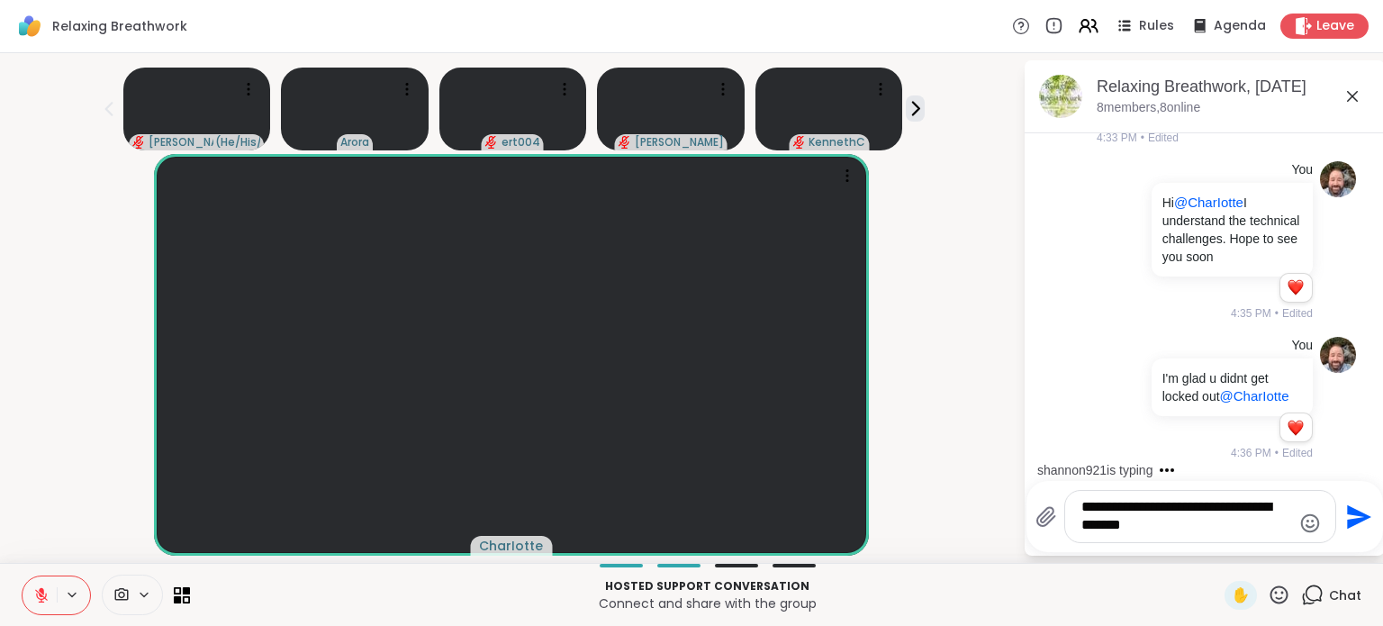
type textarea "**********"
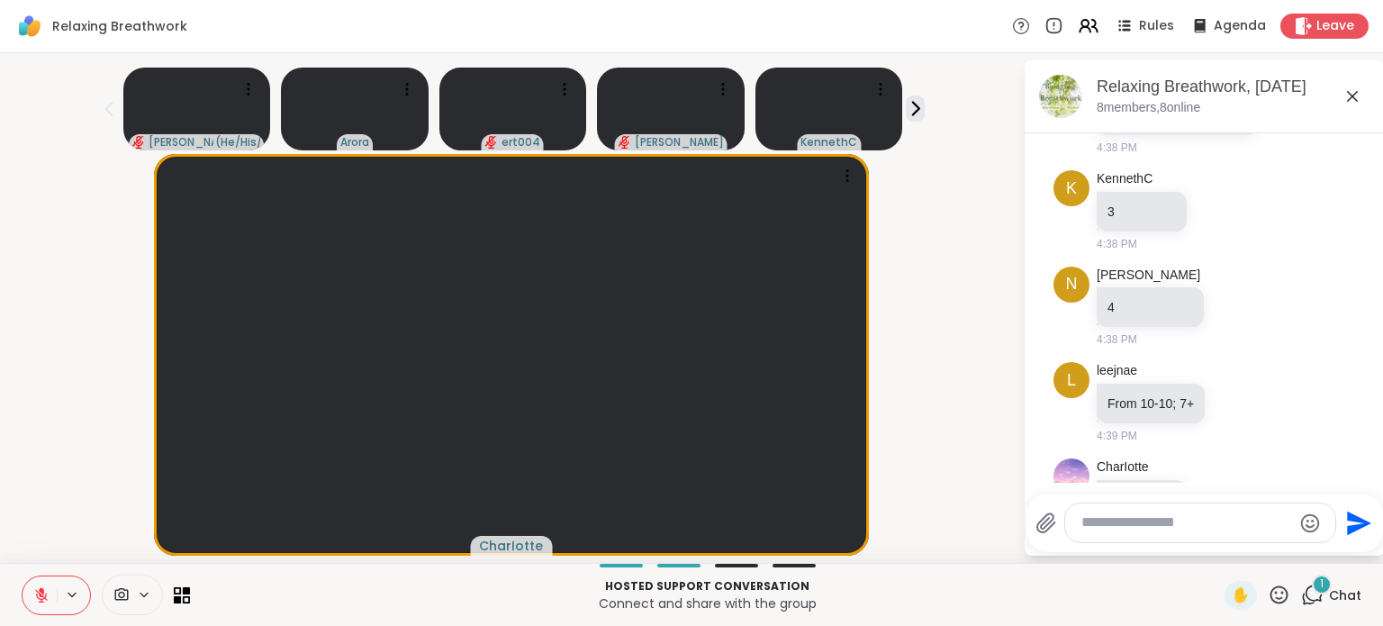
scroll to position [880, 0]
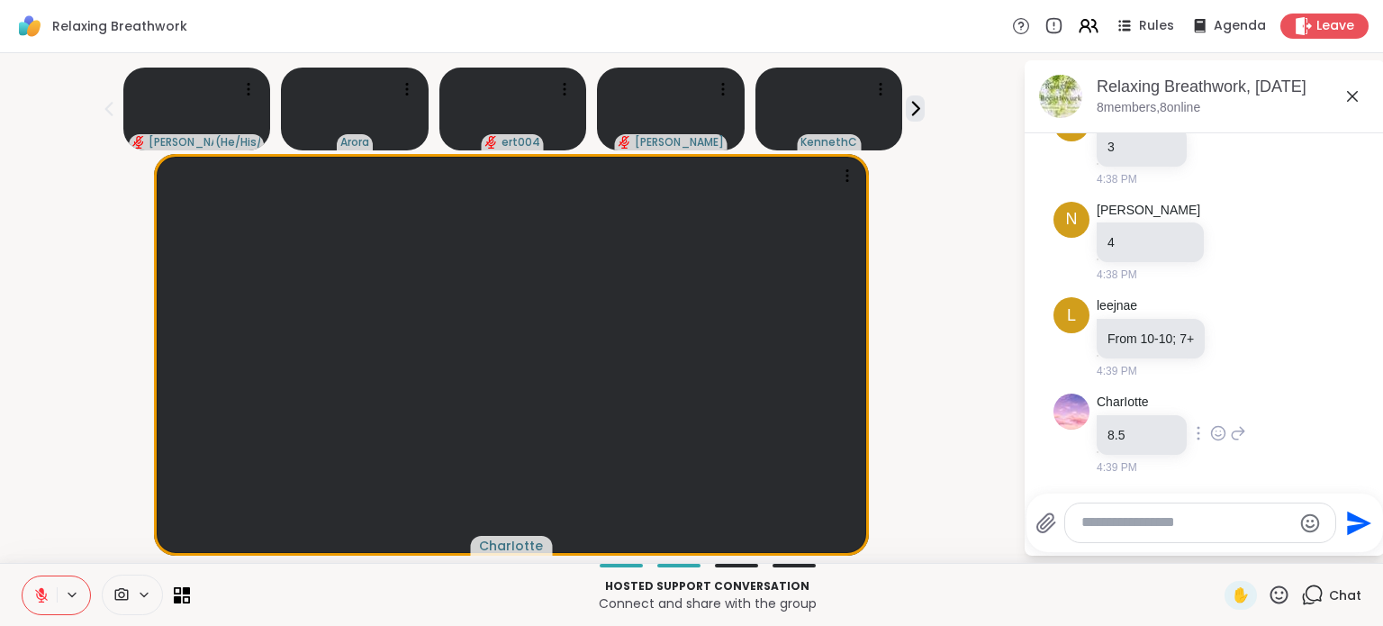
click at [1210, 430] on icon at bounding box center [1218, 433] width 16 height 18
click at [1127, 533] on div at bounding box center [1200, 522] width 270 height 39
click at [1108, 525] on textarea "Type your message" at bounding box center [1186, 522] width 210 height 19
click at [1077, 22] on icon at bounding box center [1088, 25] width 23 height 23
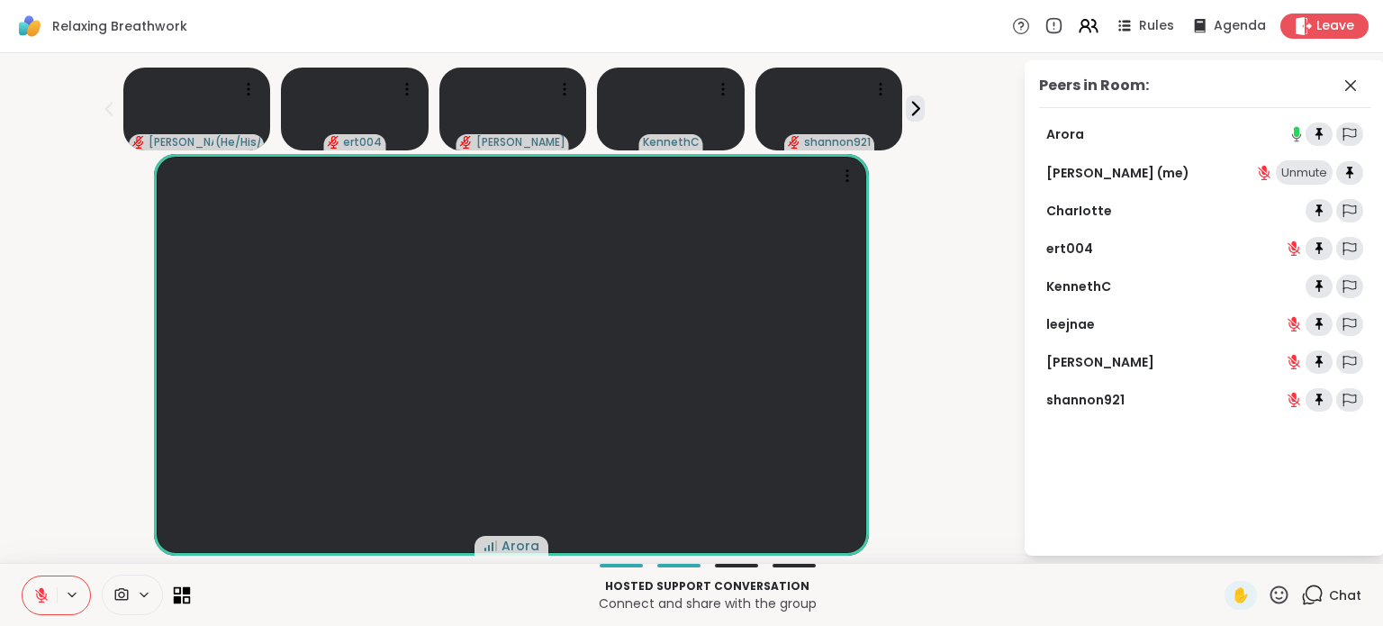
click at [176, 597] on icon at bounding box center [178, 599] width 8 height 8
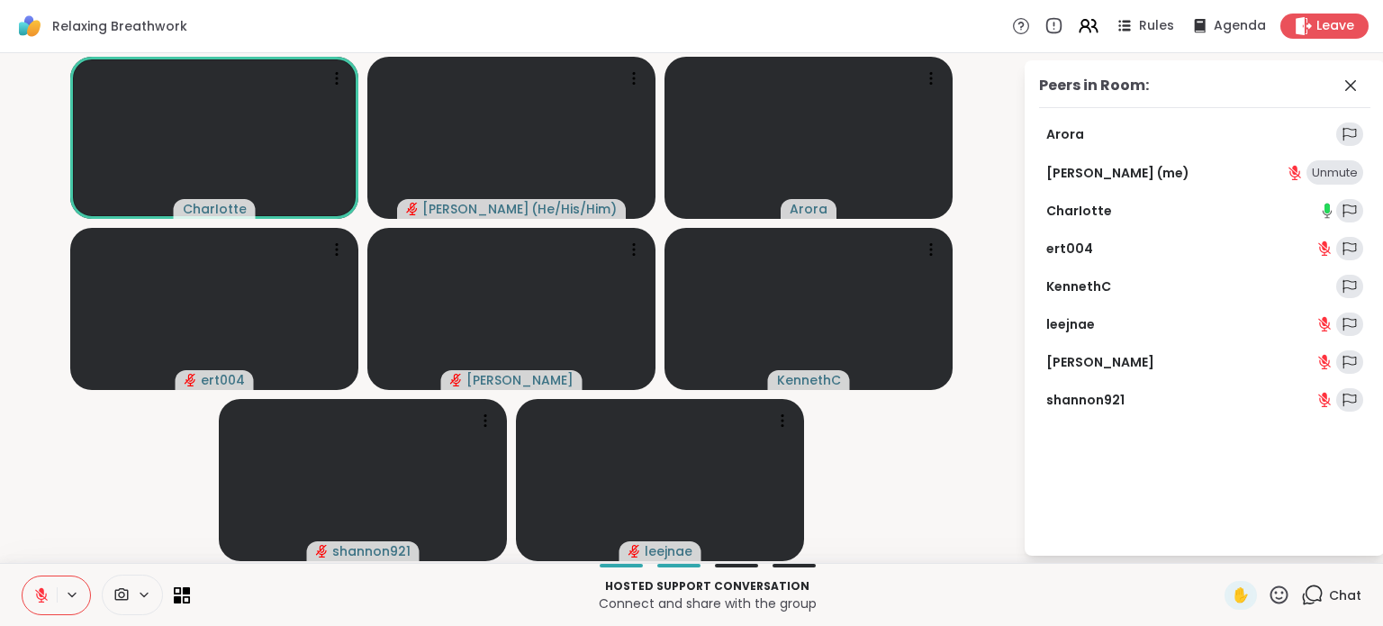
drag, startPoint x: 1271, startPoint y: 597, endPoint x: 1261, endPoint y: 590, distance: 12.2
click at [1268, 595] on icon at bounding box center [1279, 594] width 23 height 23
click at [1178, 551] on span "❤️" at bounding box center [1187, 548] width 18 height 22
click at [40, 593] on icon at bounding box center [41, 595] width 13 height 13
click at [44, 599] on icon at bounding box center [41, 595] width 16 height 16
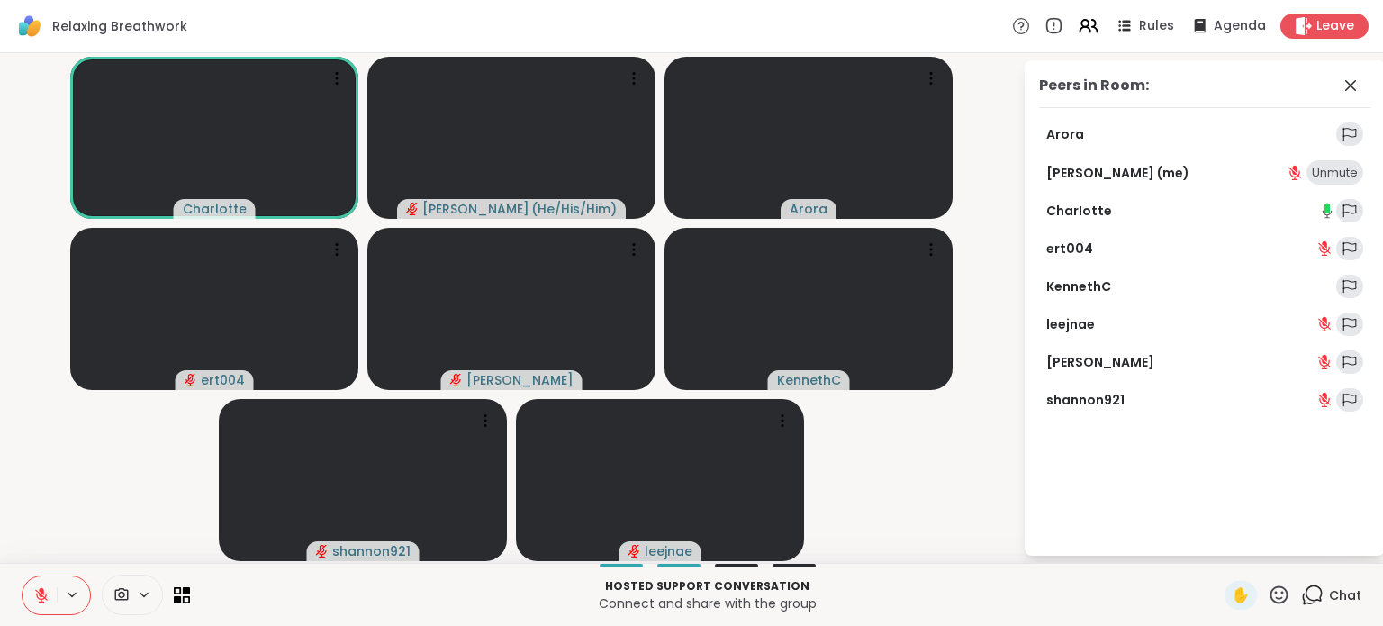
click at [1303, 592] on icon at bounding box center [1312, 594] width 23 height 23
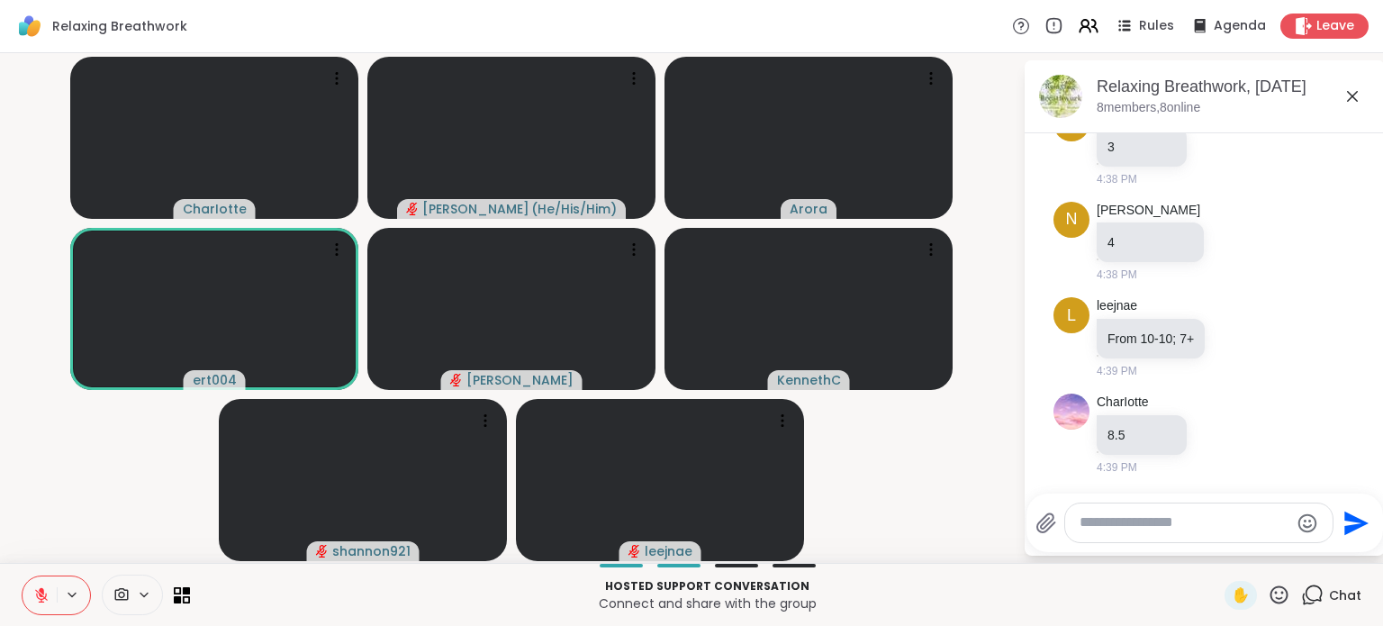
click at [1253, 595] on div "✋" at bounding box center [1257, 595] width 66 height 29
click at [1268, 598] on icon at bounding box center [1279, 594] width 23 height 23
click at [1178, 552] on span "❤️" at bounding box center [1187, 548] width 18 height 22
click at [1270, 600] on icon at bounding box center [1279, 594] width 18 height 18
click at [1170, 558] on div "❤️" at bounding box center [1186, 547] width 32 height 29
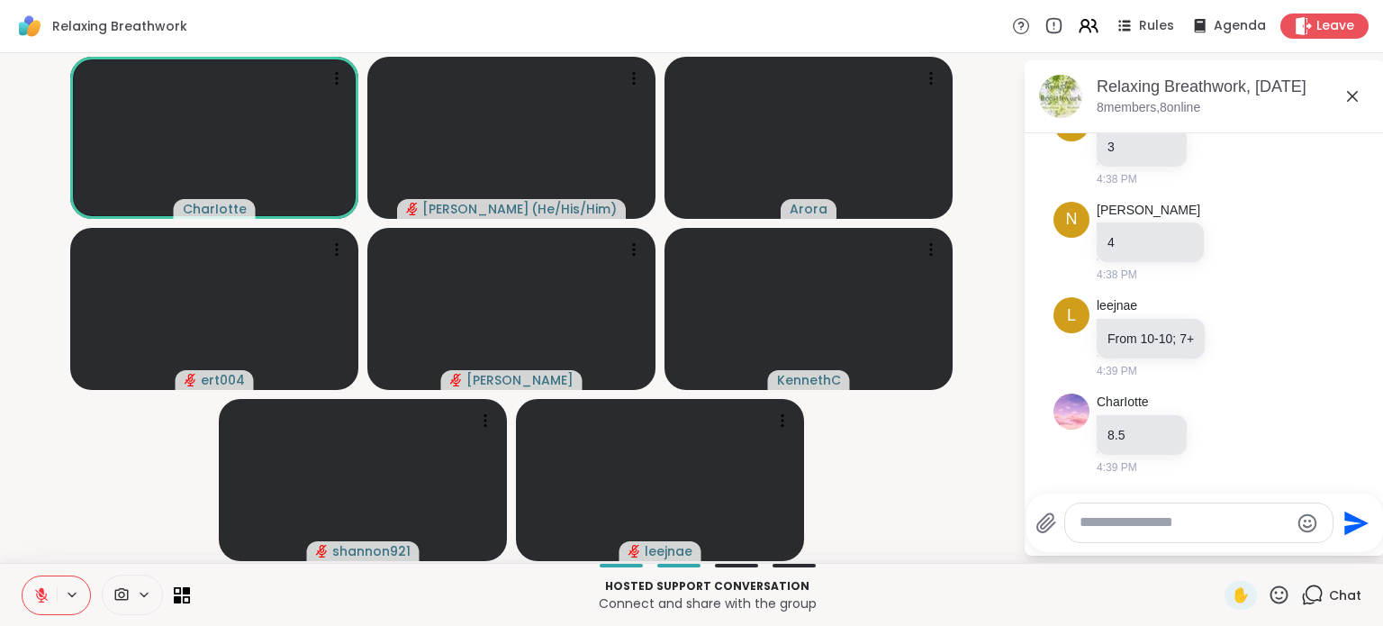
click at [1124, 529] on textarea "Type your message" at bounding box center [1184, 522] width 210 height 19
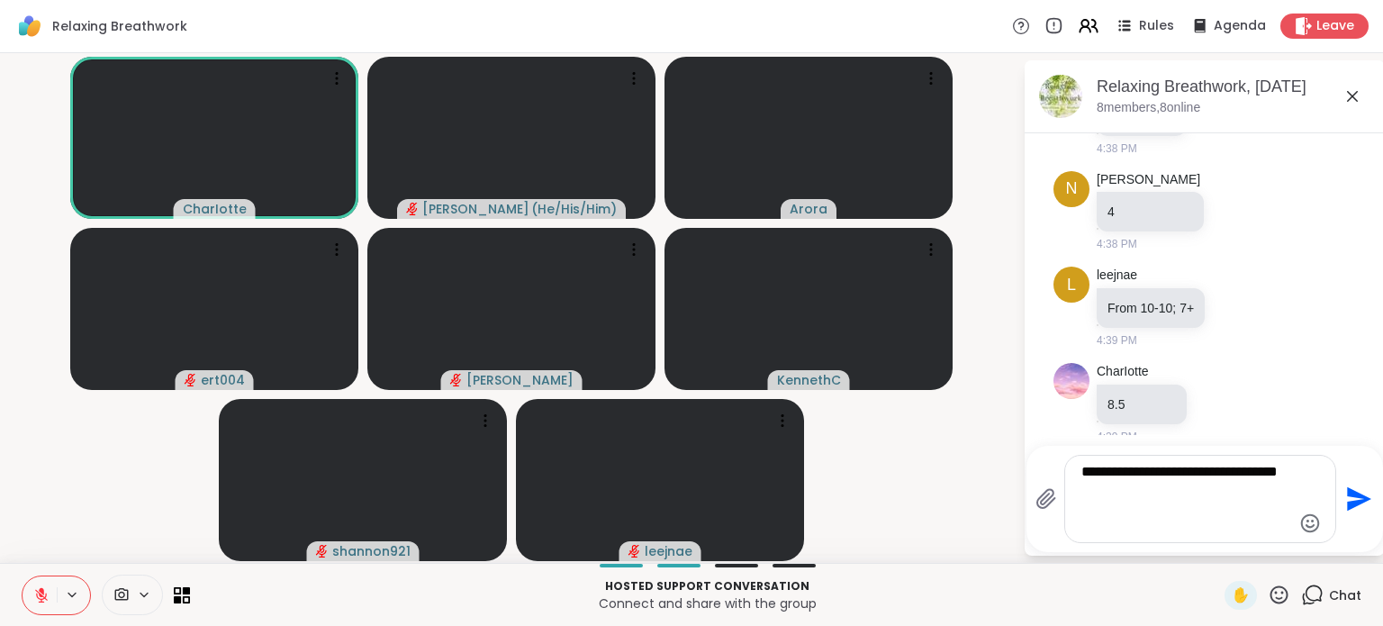
paste textarea "**********"
type textarea "**********"
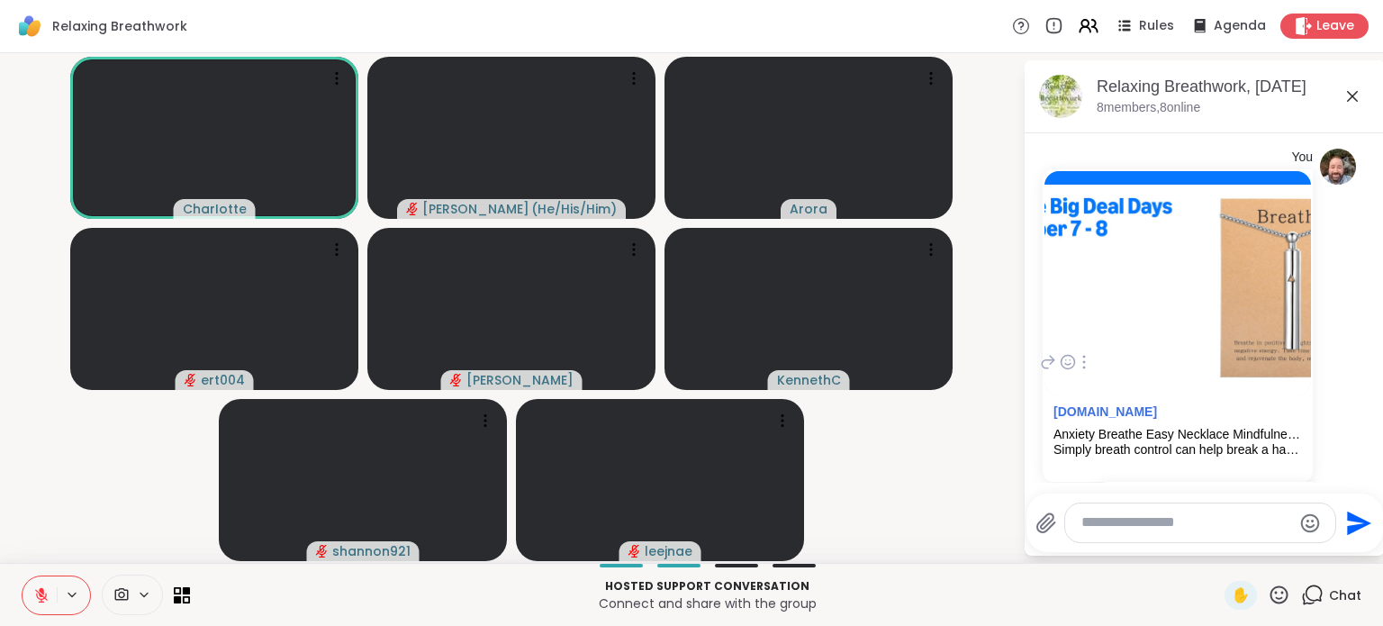
scroll to position [1264, 0]
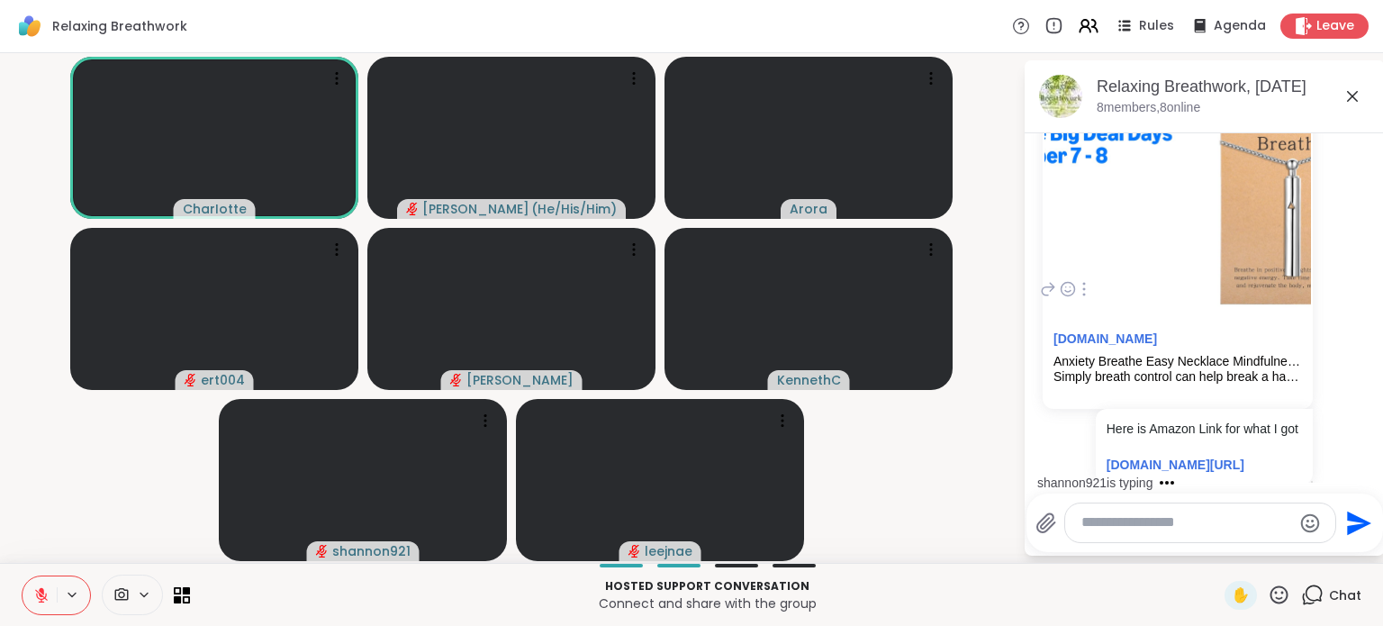
click at [1102, 369] on div "Anxiety Breathe Easy Necklace Mindfulness Breathing Necklace Breathlace Stainle…" at bounding box center [1177, 361] width 248 height 15
click at [1071, 346] on link "amazon.com" at bounding box center [1105, 338] width 104 height 14
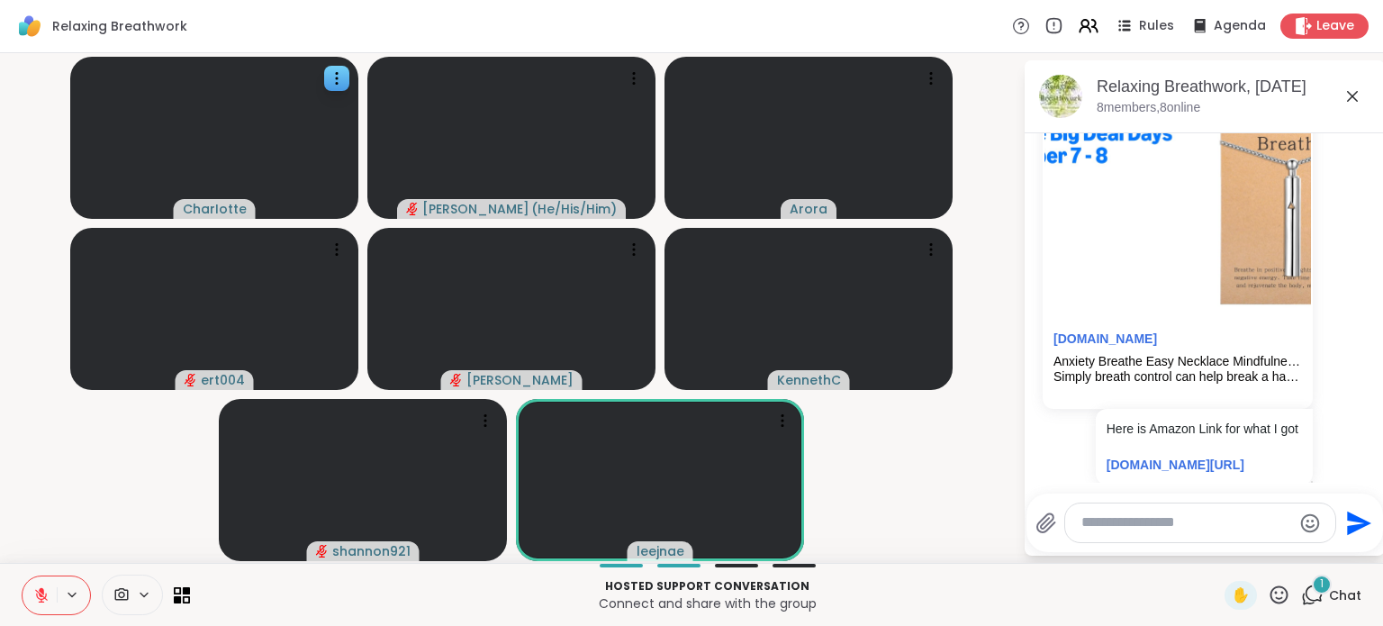
scroll to position [1708, 0]
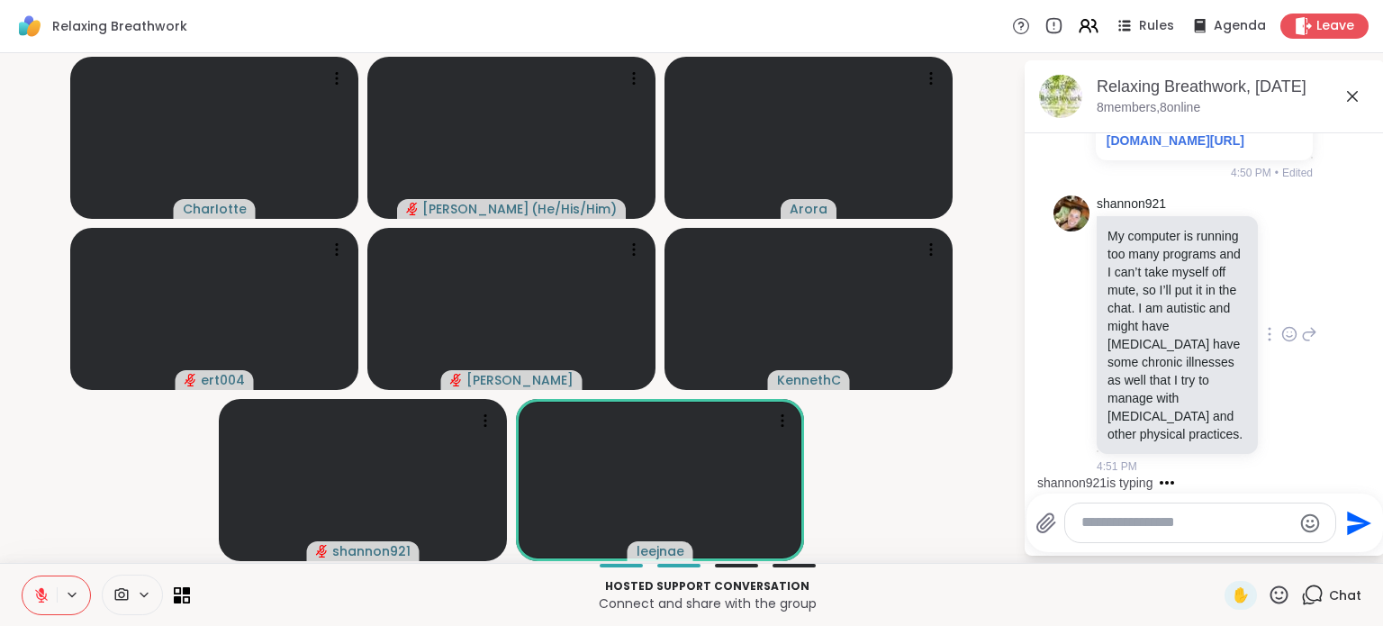
click at [1281, 325] on icon at bounding box center [1289, 334] width 16 height 18
click at [1271, 304] on button "Select Reaction: Heart" at bounding box center [1289, 305] width 36 height 36
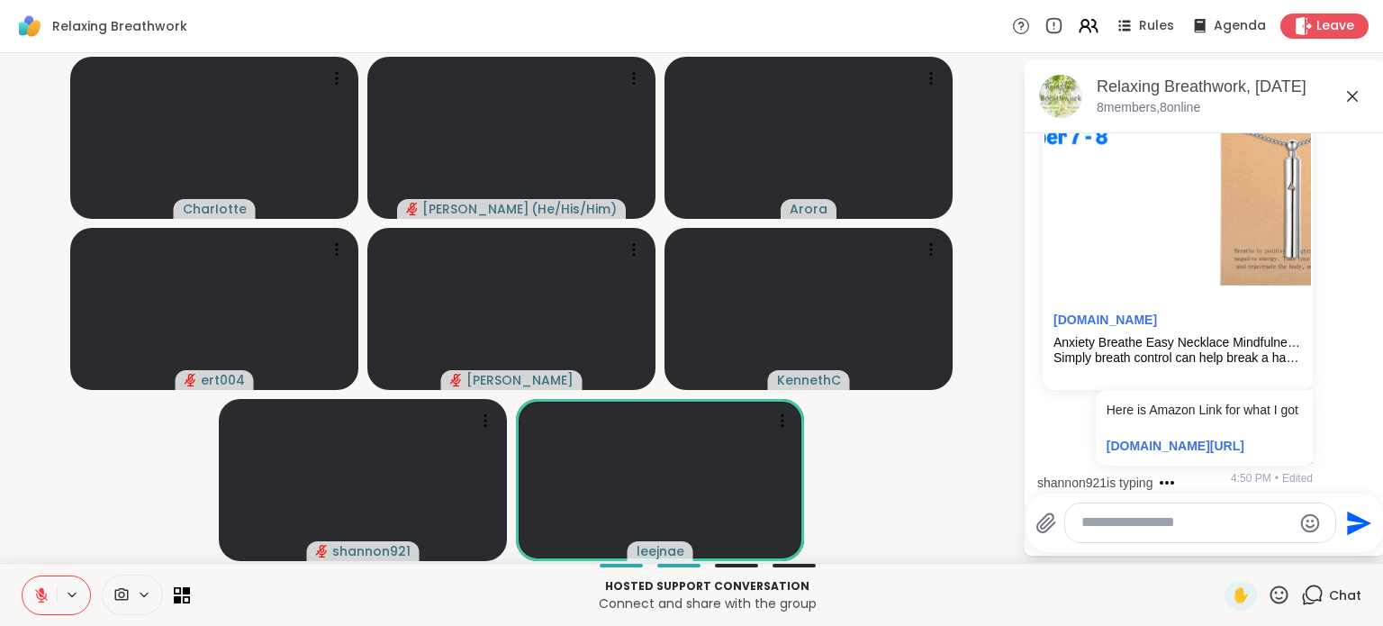
scroll to position [1193, 0]
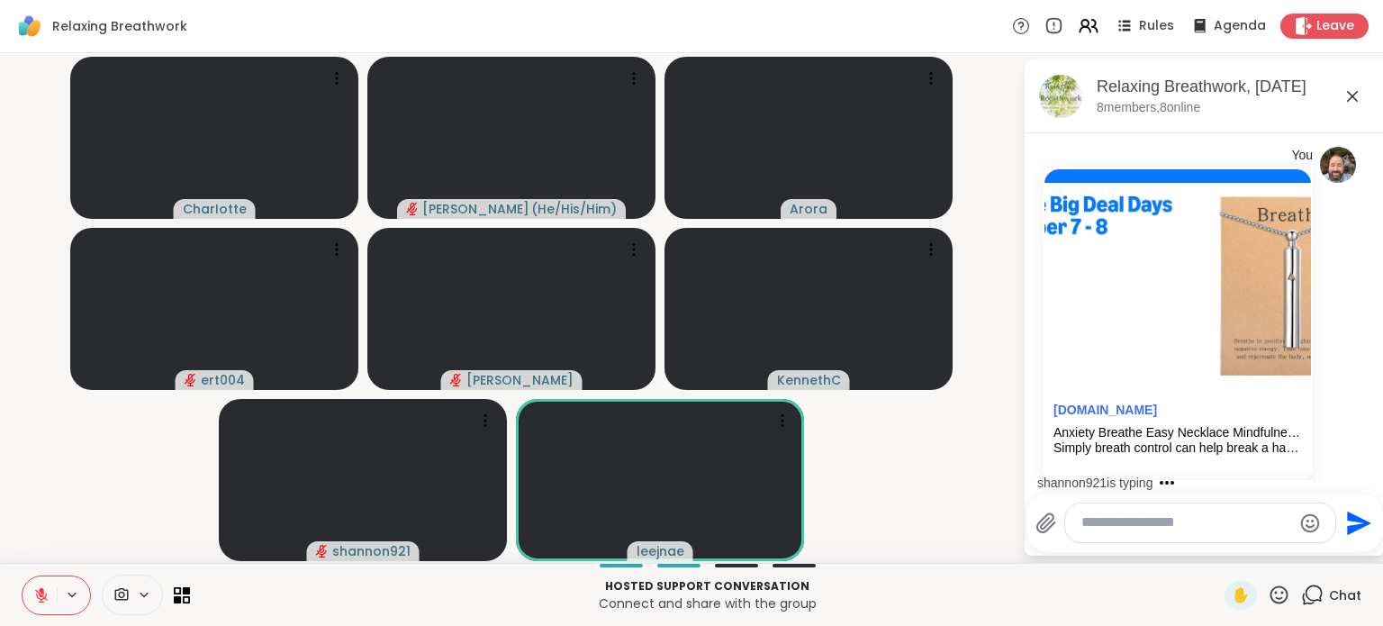
click at [195, 594] on div "Hosted support conversation Connect and share with the group ✋ Chat" at bounding box center [691, 594] width 1383 height 63
drag, startPoint x: 166, startPoint y: 609, endPoint x: 174, endPoint y: 605, distance: 9.3
click at [174, 605] on div at bounding box center [106, 594] width 168 height 41
click at [174, 604] on div at bounding box center [106, 594] width 168 height 41
click at [190, 589] on div "Hosted support conversation Connect and share with the group ✋ Chat" at bounding box center [691, 594] width 1383 height 63
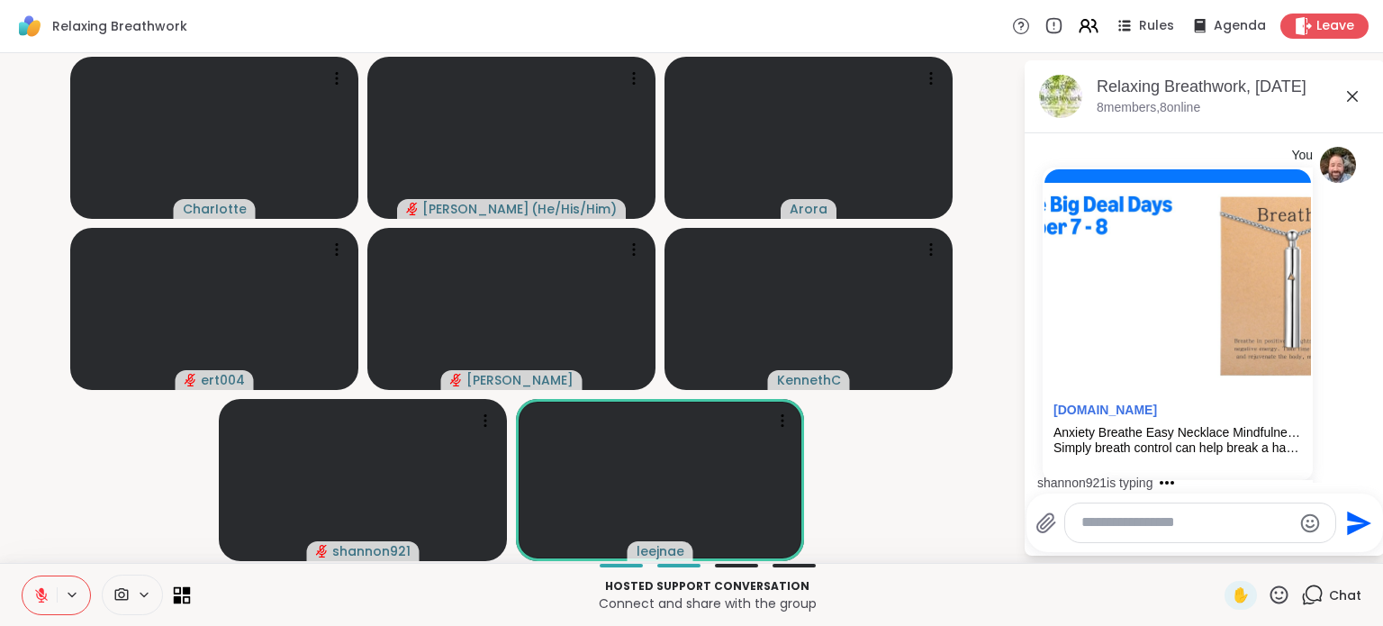
click at [184, 597] on icon at bounding box center [187, 599] width 8 height 8
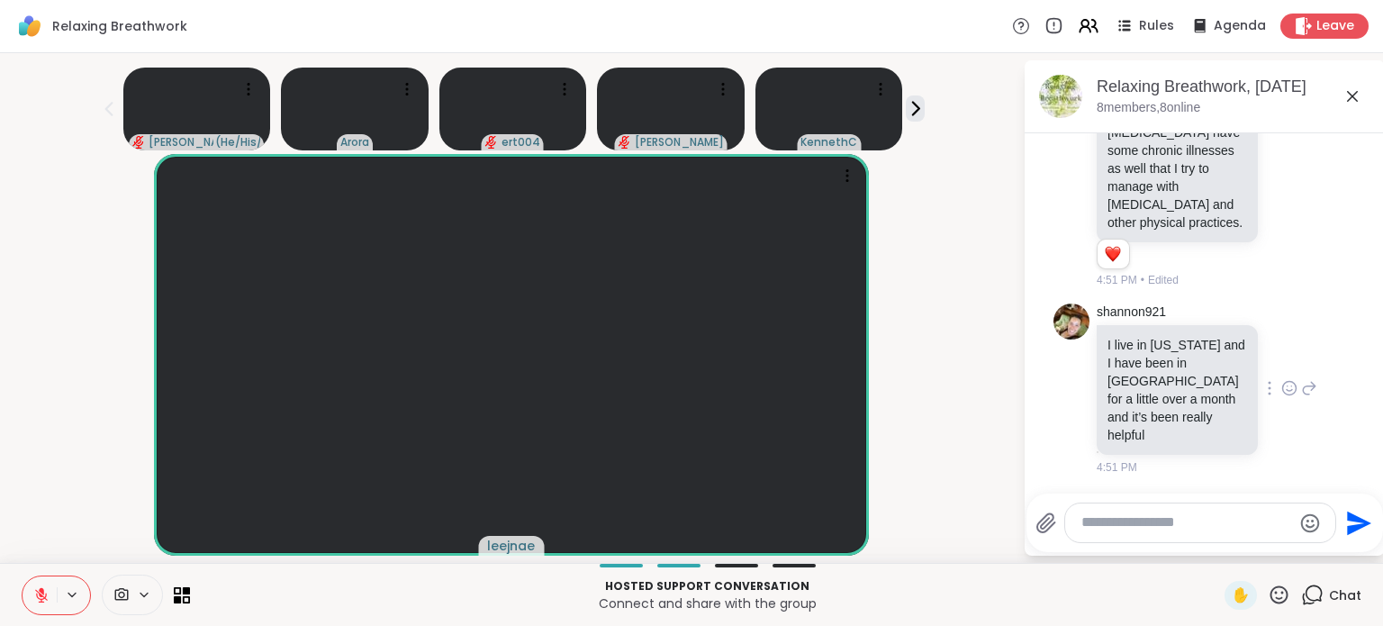
scroll to position [1901, 0]
click at [1281, 396] on icon at bounding box center [1289, 388] width 16 height 18
click at [1281, 361] on div "Select Reaction: Heart" at bounding box center [1289, 359] width 16 height 16
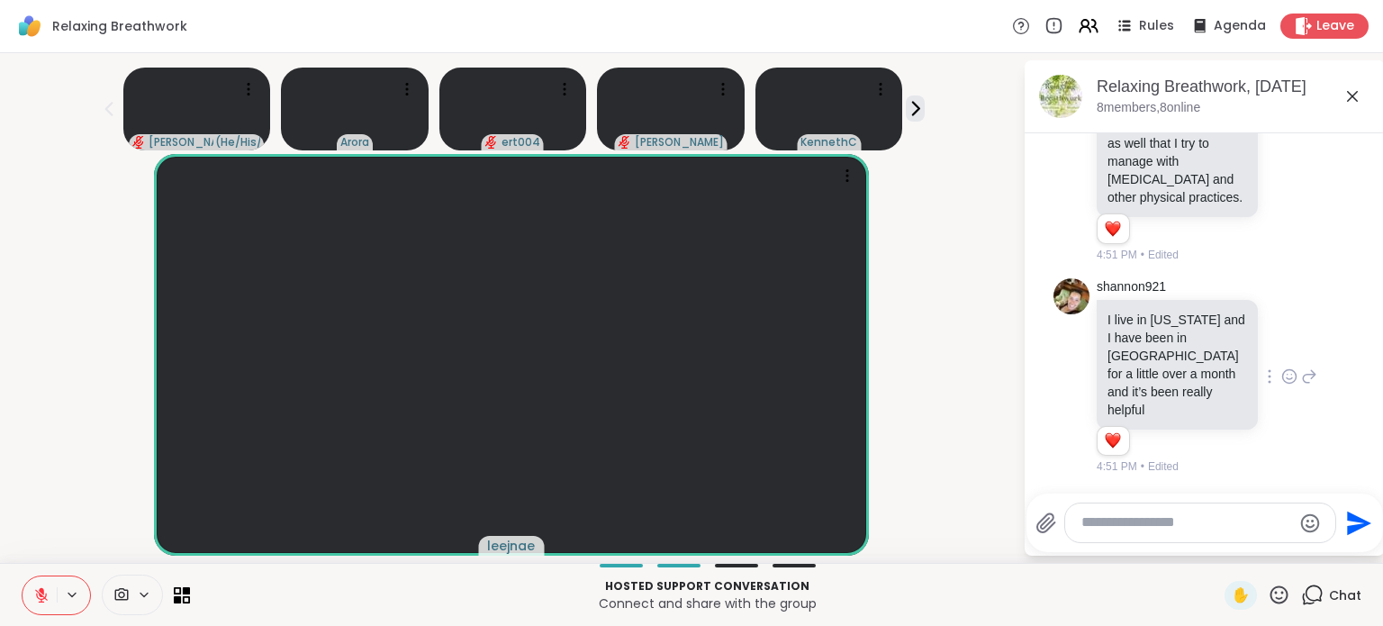
scroll to position [1927, 0]
click at [1272, 592] on icon at bounding box center [1279, 594] width 23 height 23
click at [952, 366] on div "leejnae" at bounding box center [511, 355] width 1001 height 402
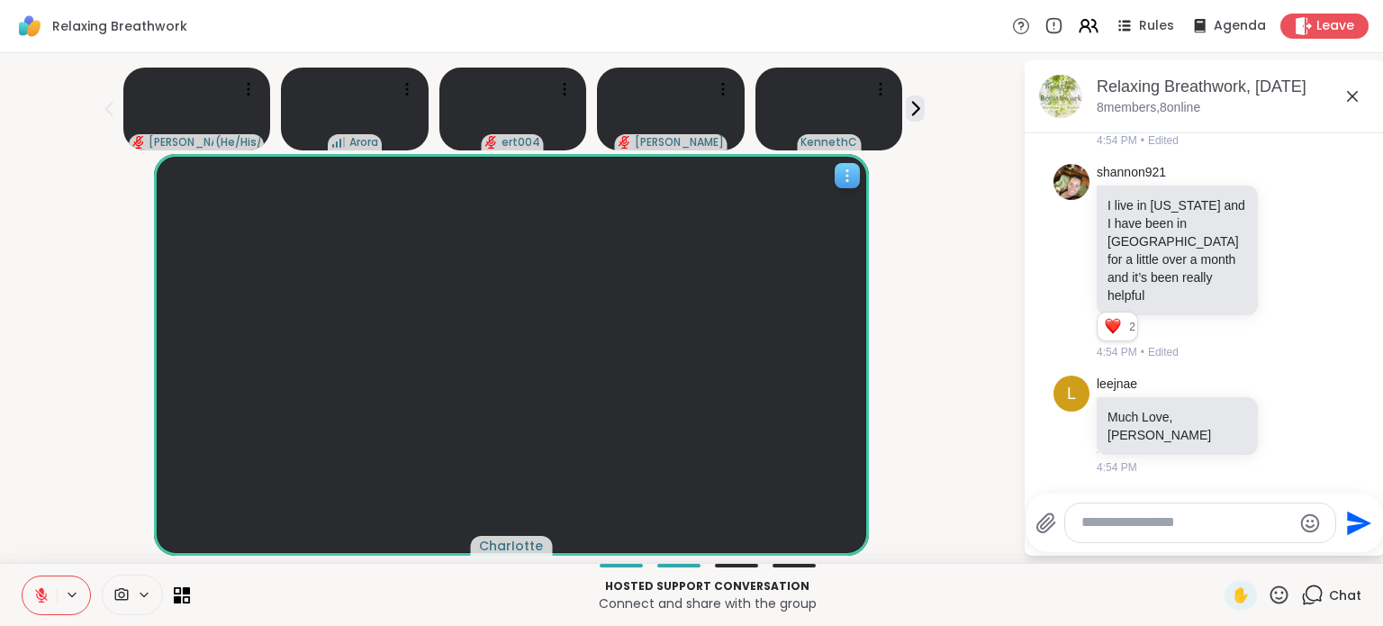
click at [856, 172] on icon at bounding box center [847, 176] width 18 height 18
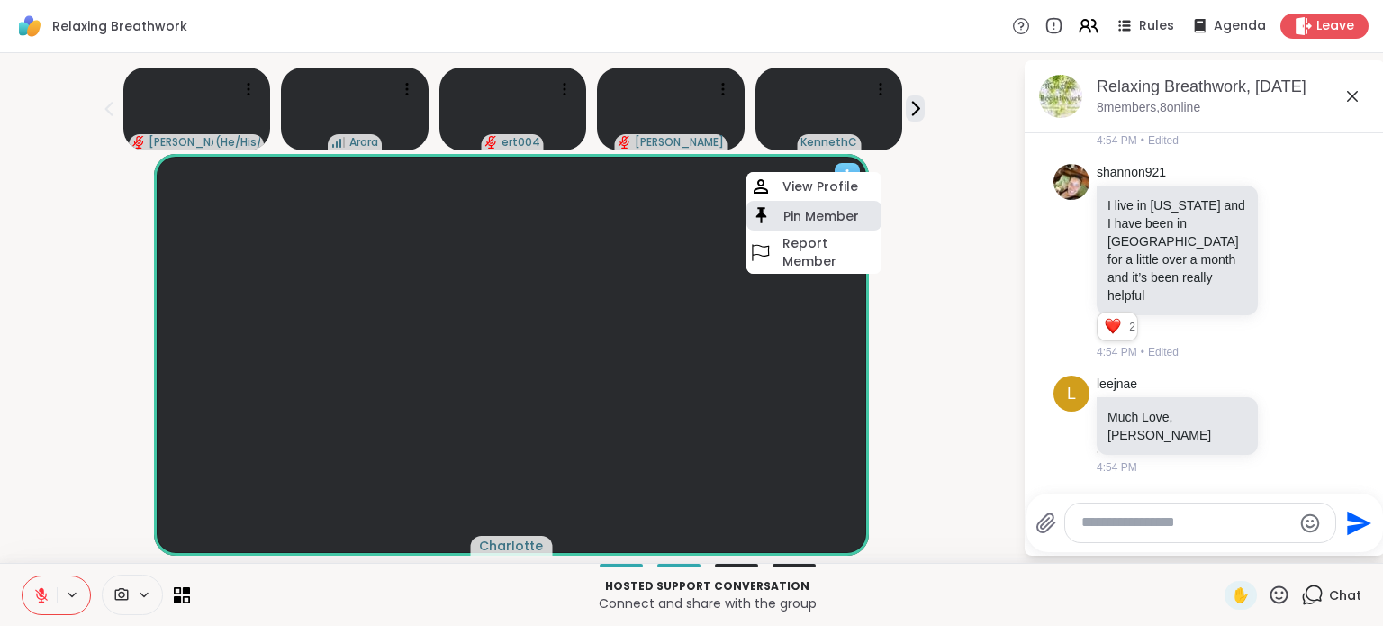
click at [805, 226] on div "Pin Member" at bounding box center [813, 216] width 135 height 30
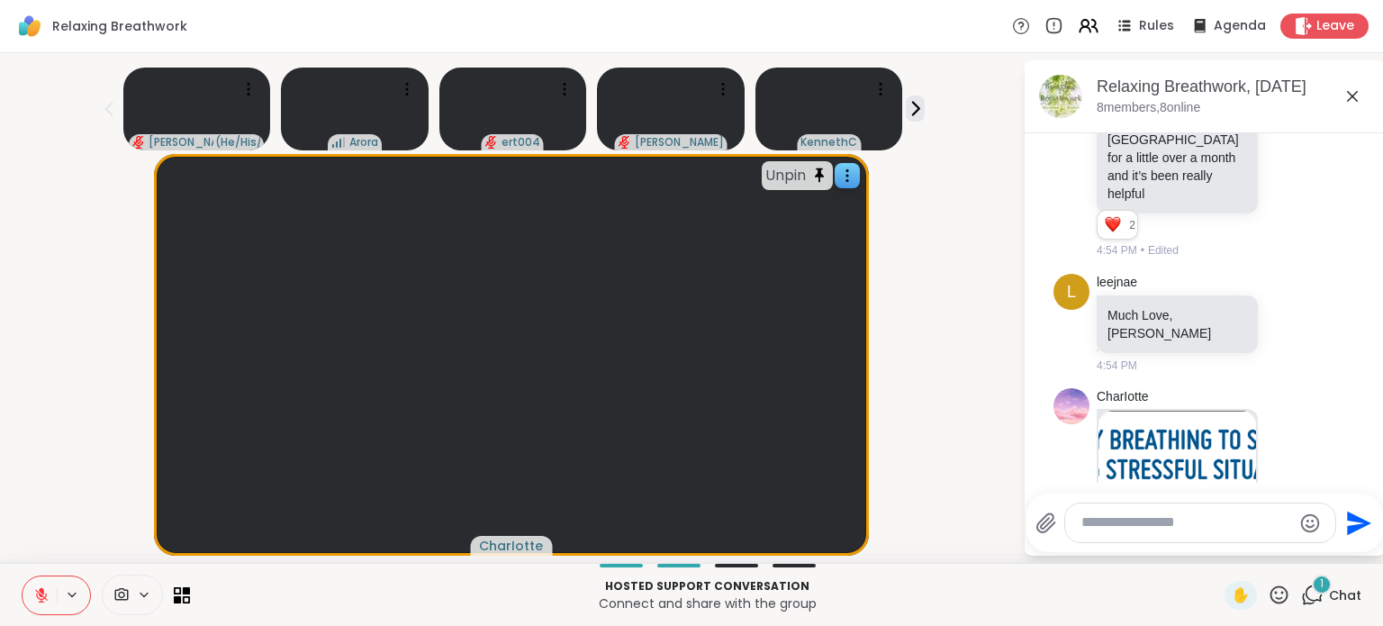
scroll to position [2542, 0]
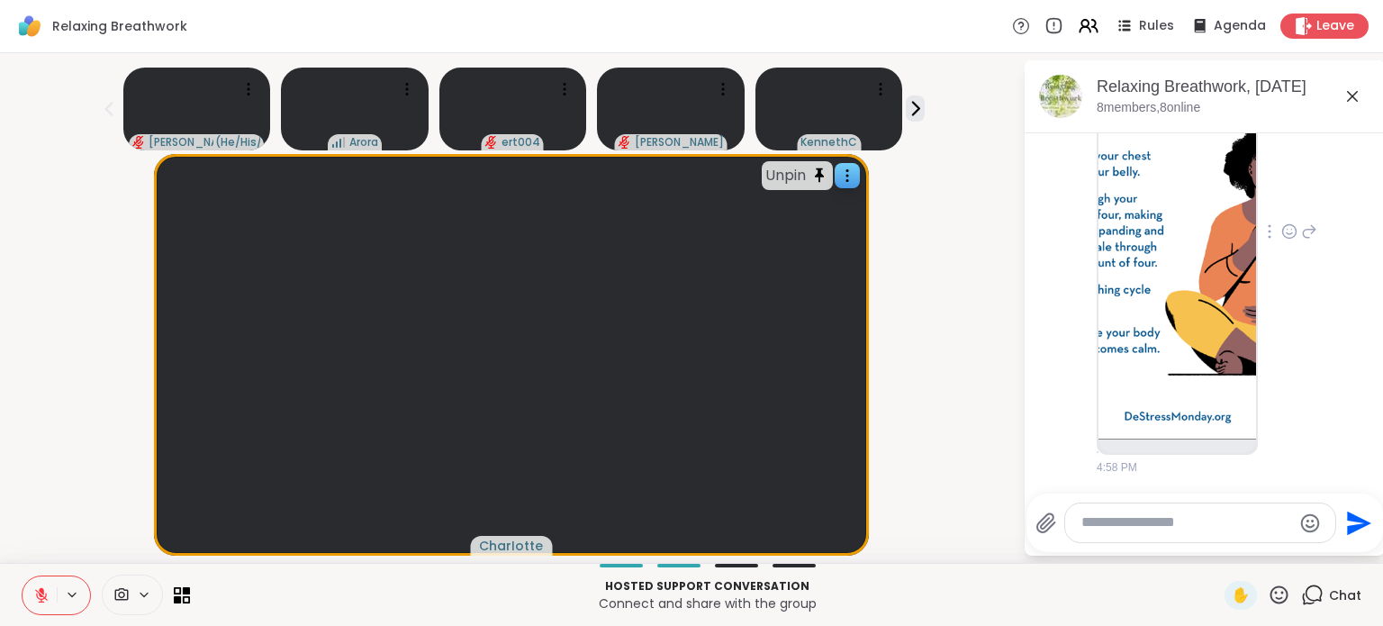
click at [1132, 250] on img at bounding box center [1177, 225] width 158 height 429
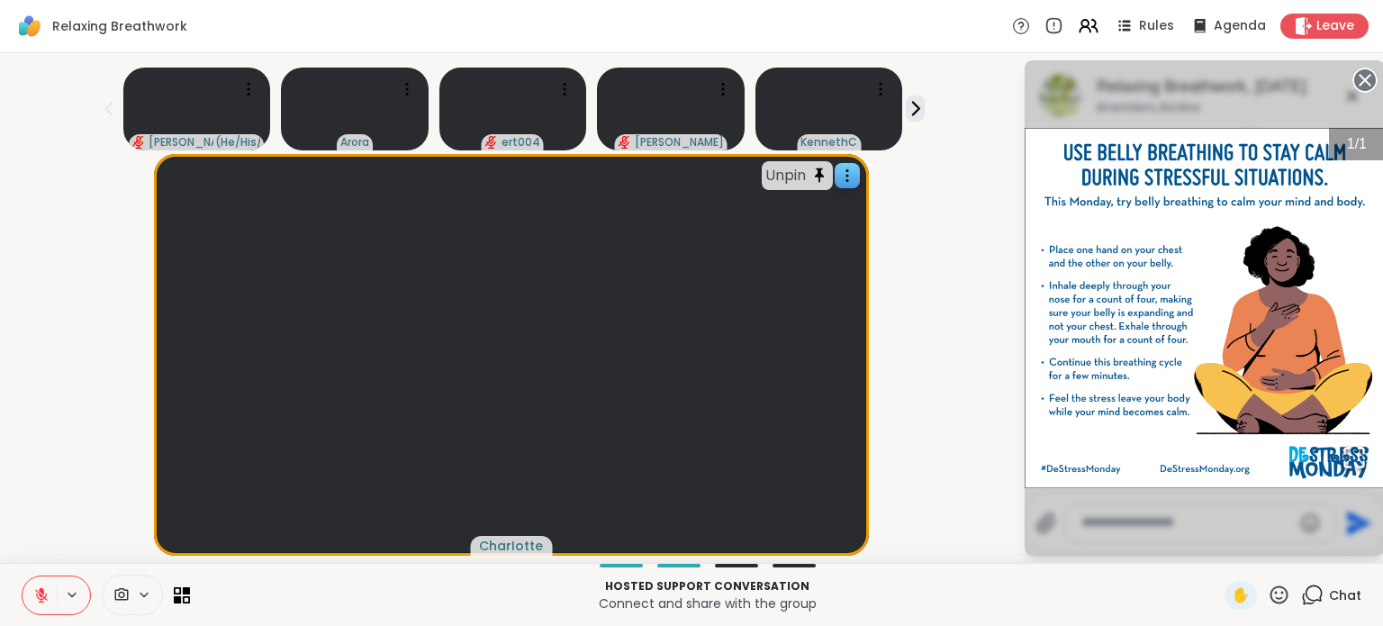
click at [1354, 77] on circle at bounding box center [1365, 80] width 22 height 22
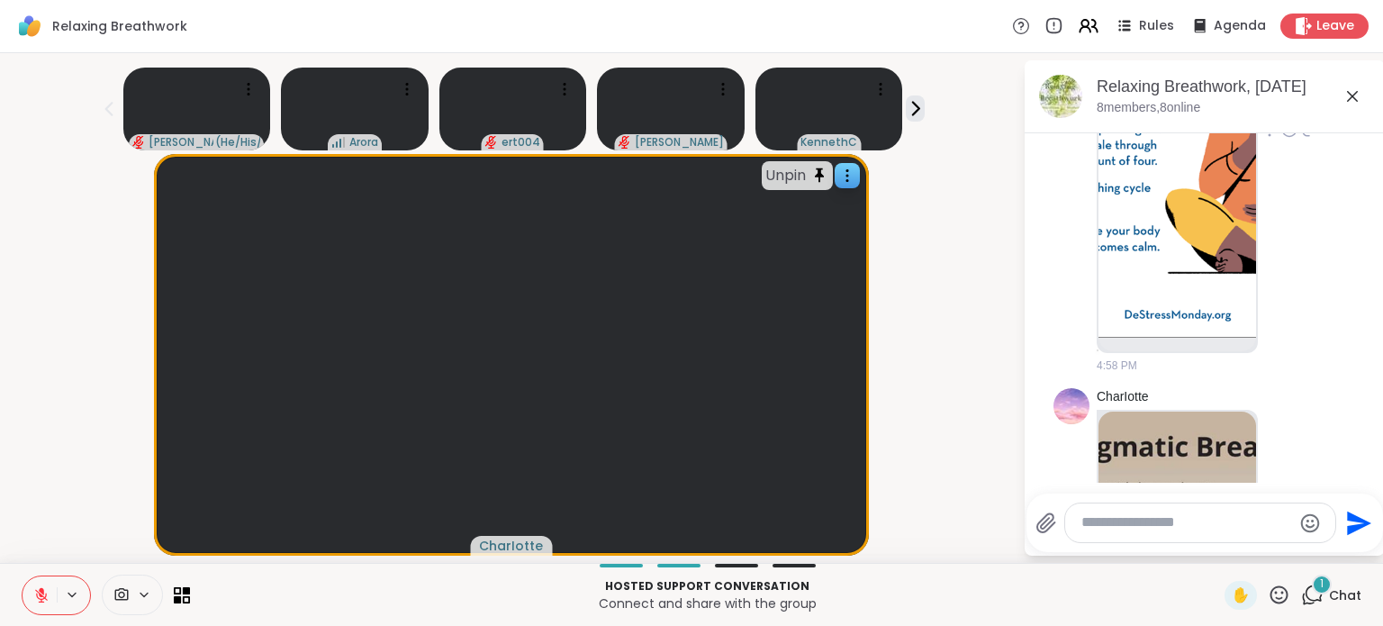
scroll to position [3044, 0]
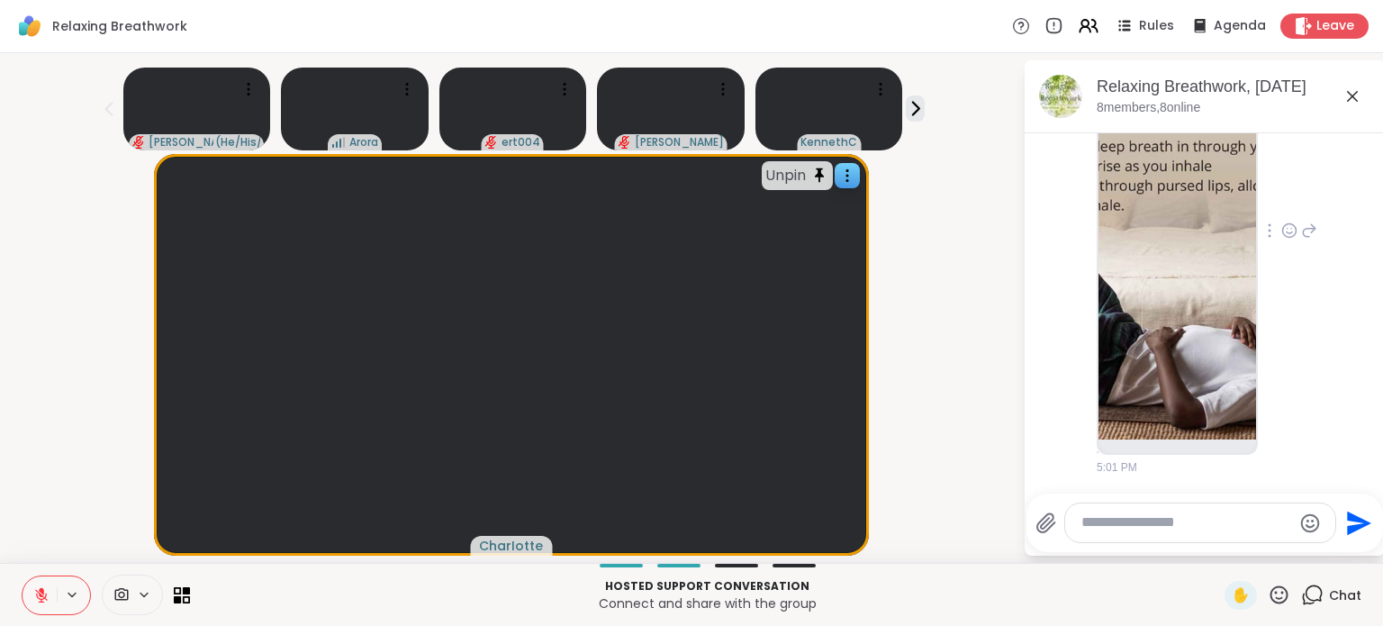
click at [1130, 290] on img at bounding box center [1177, 225] width 158 height 429
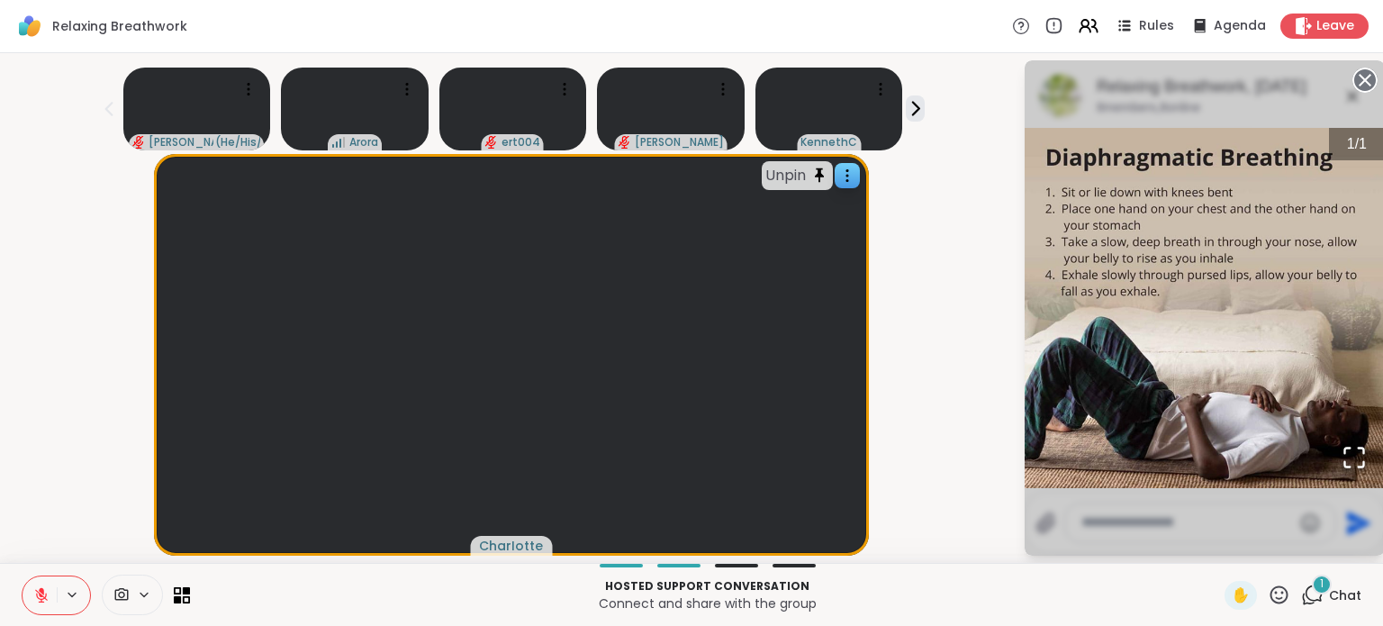
scroll to position [3489, 0]
click at [1354, 81] on circle at bounding box center [1365, 80] width 22 height 22
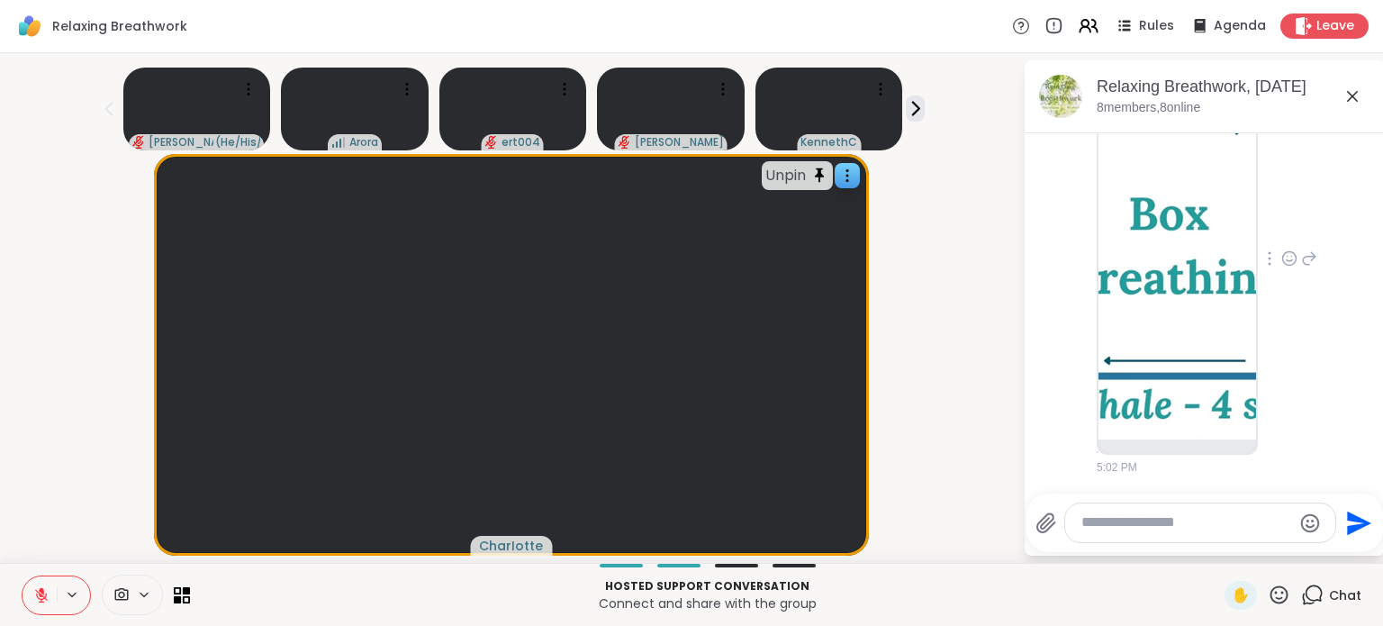
click at [1116, 321] on img at bounding box center [1177, 253] width 158 height 373
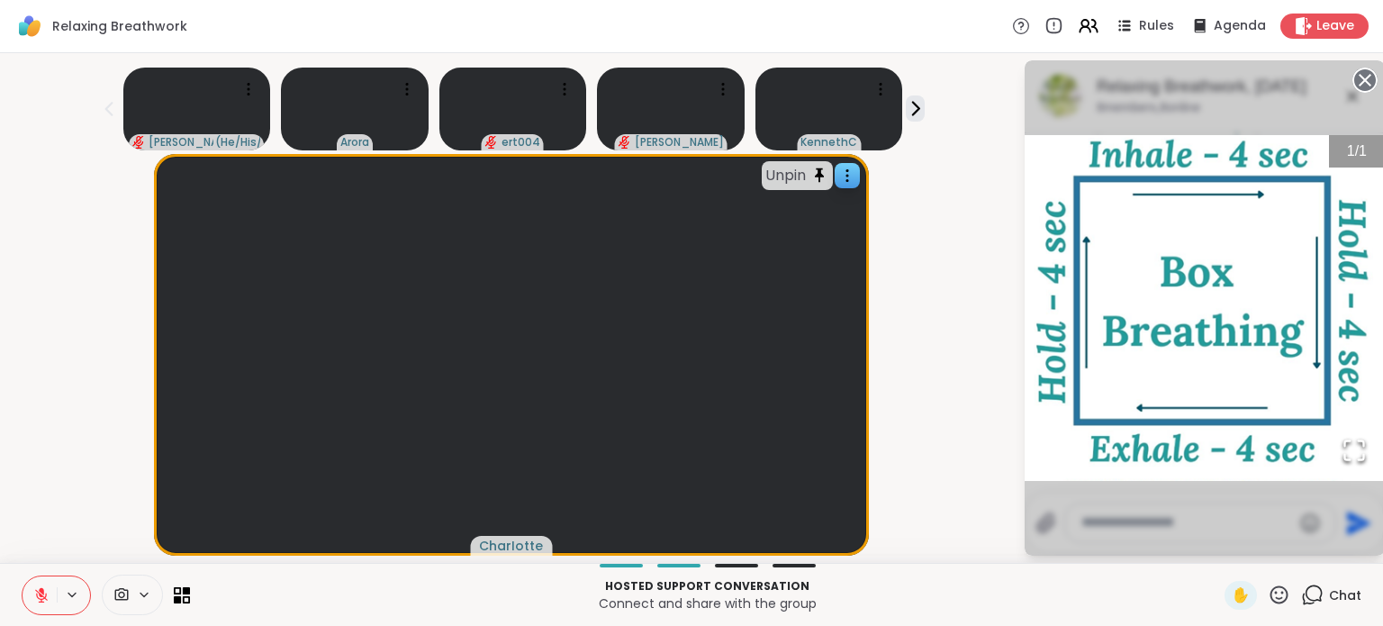
click at [47, 602] on icon at bounding box center [41, 595] width 16 height 16
click at [44, 600] on icon at bounding box center [41, 595] width 16 height 16
click at [1354, 72] on circle at bounding box center [1365, 80] width 22 height 22
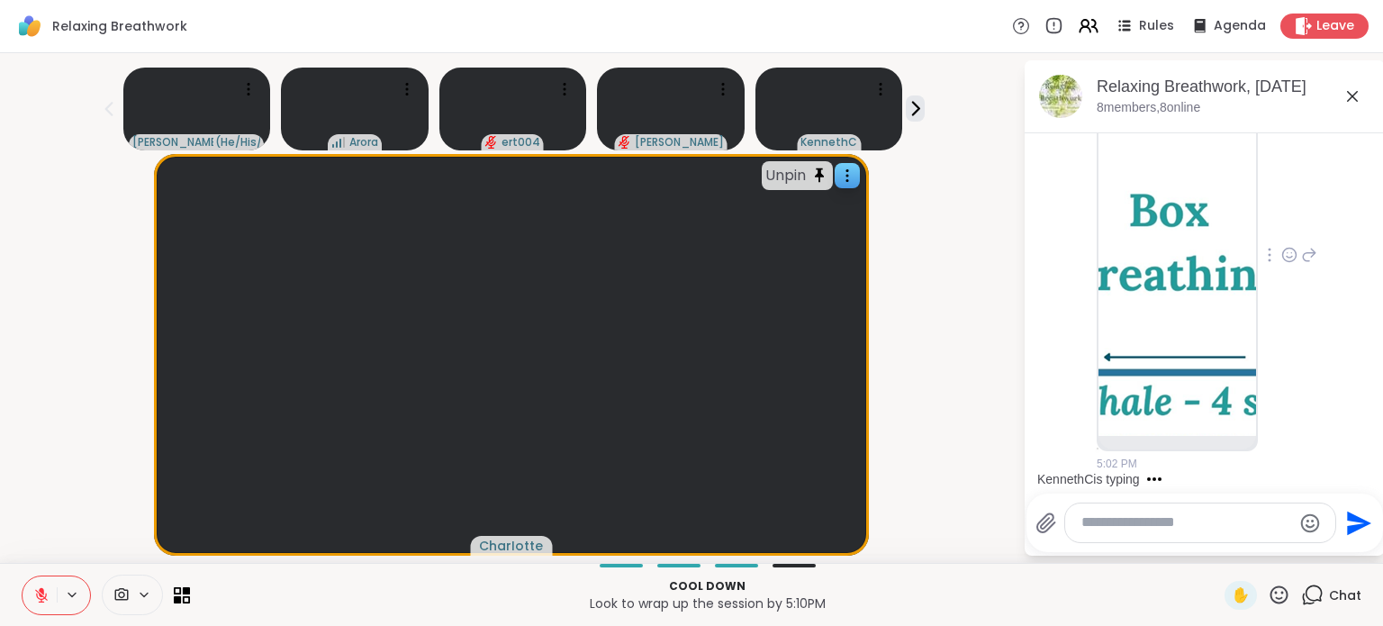
scroll to position [12, 0]
click at [1108, 514] on textarea "Type your message" at bounding box center [1186, 522] width 210 height 19
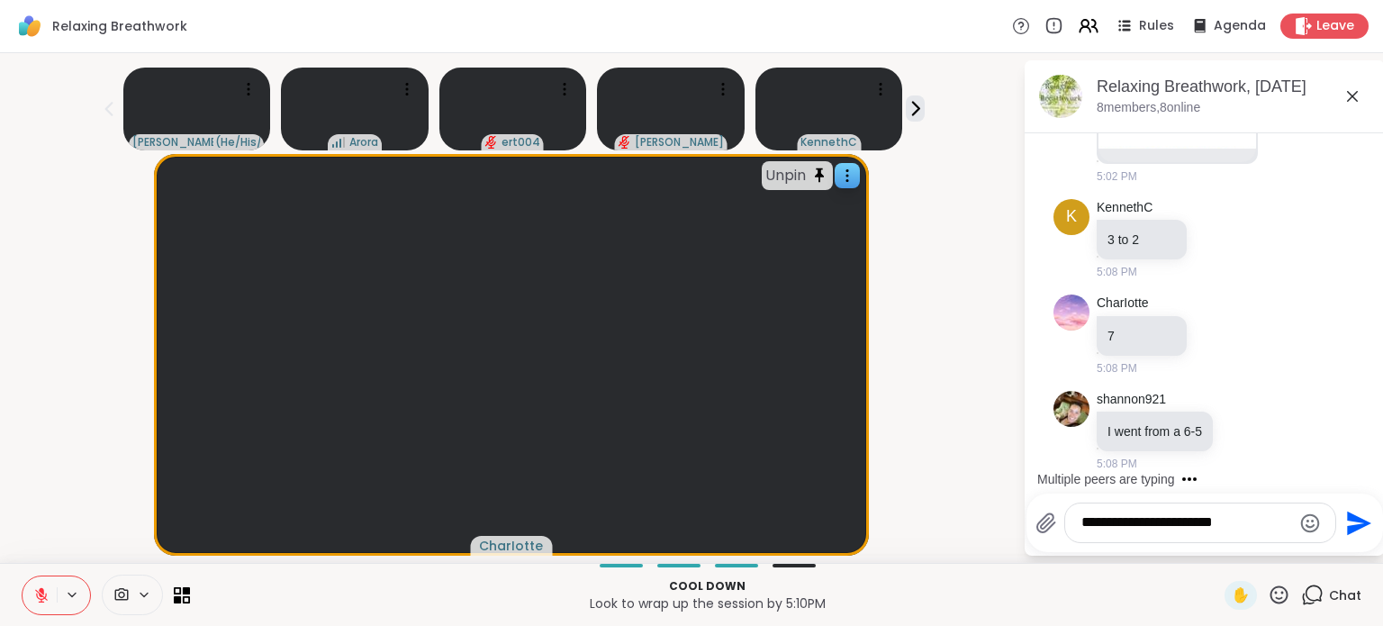
scroll to position [3872, 0]
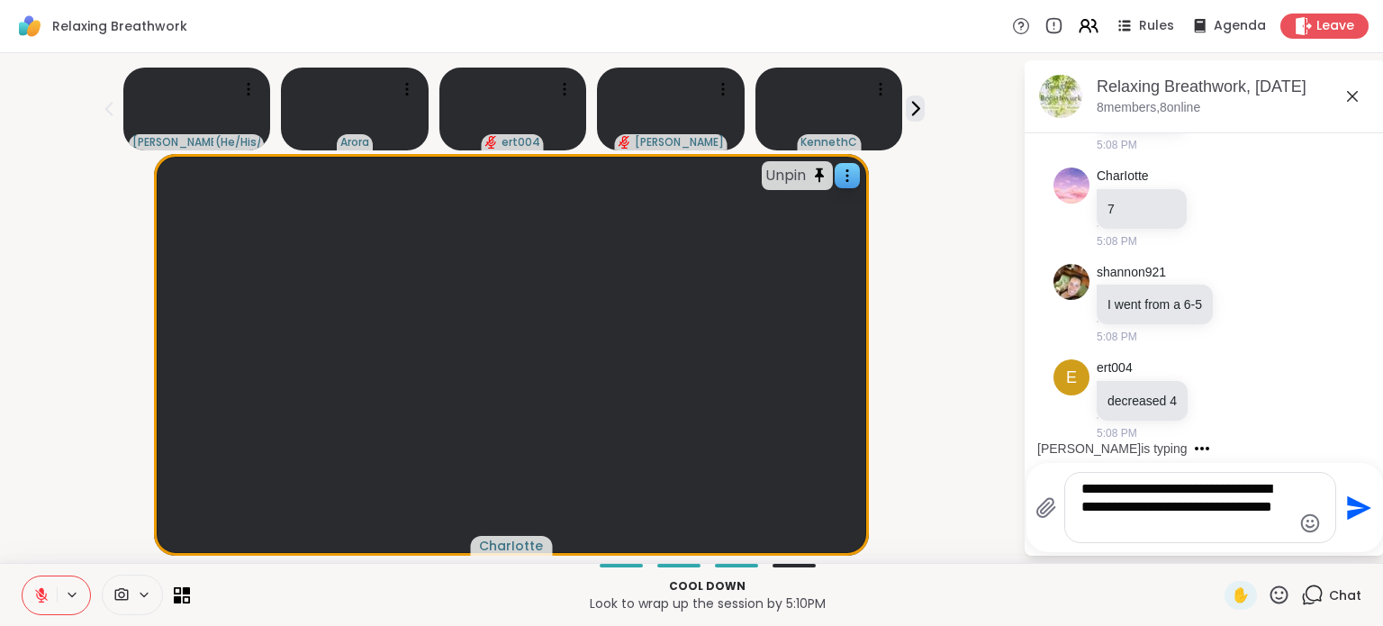
type textarea "**********"
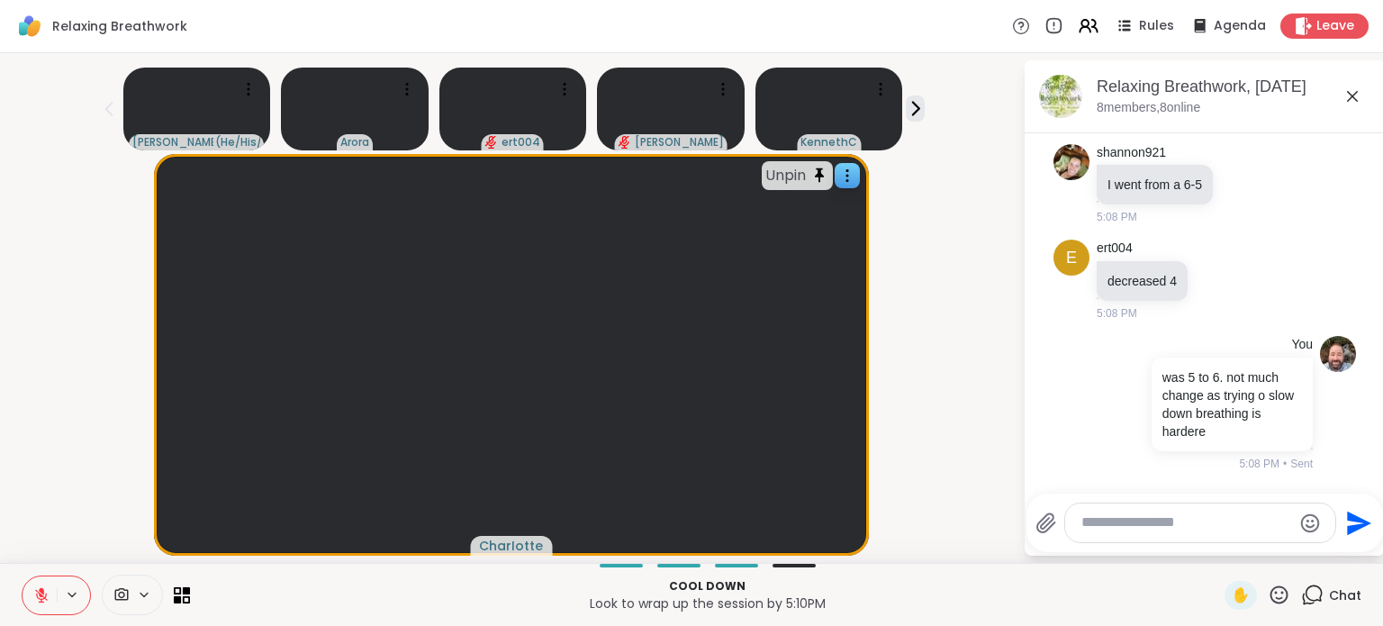
scroll to position [4189, 0]
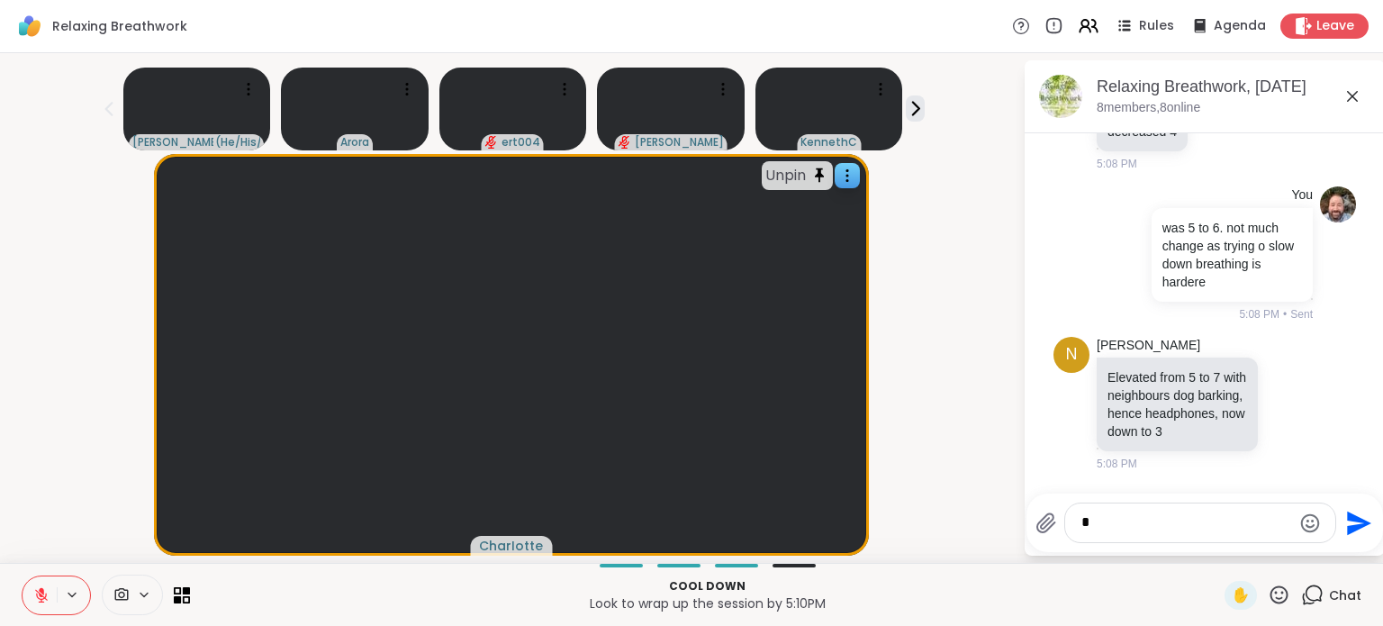
type textarea "**"
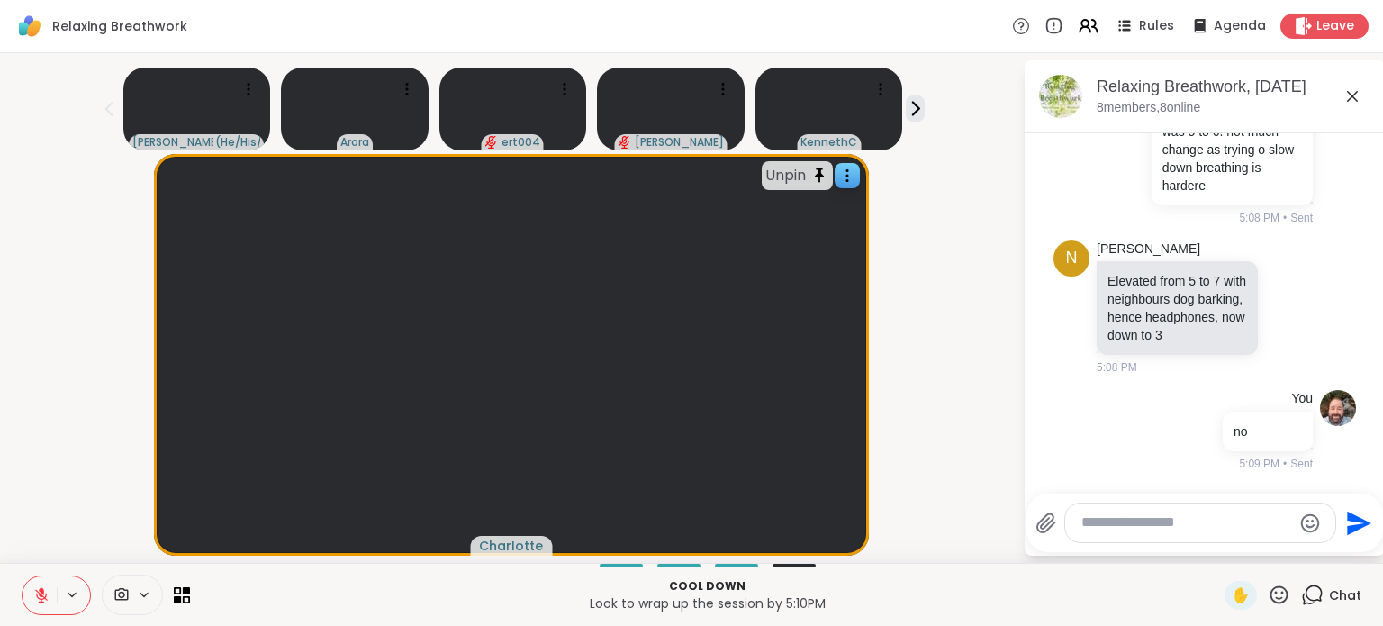
scroll to position [4285, 0]
type textarea "*"
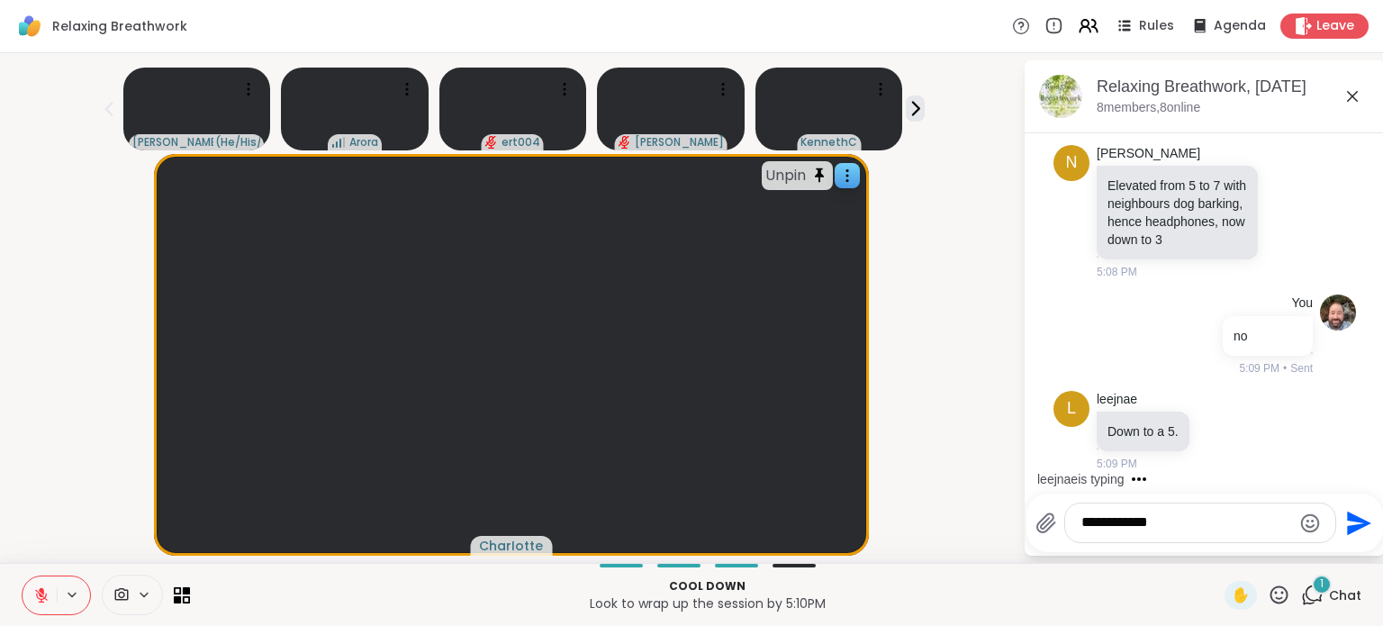
scroll to position [4381, 0]
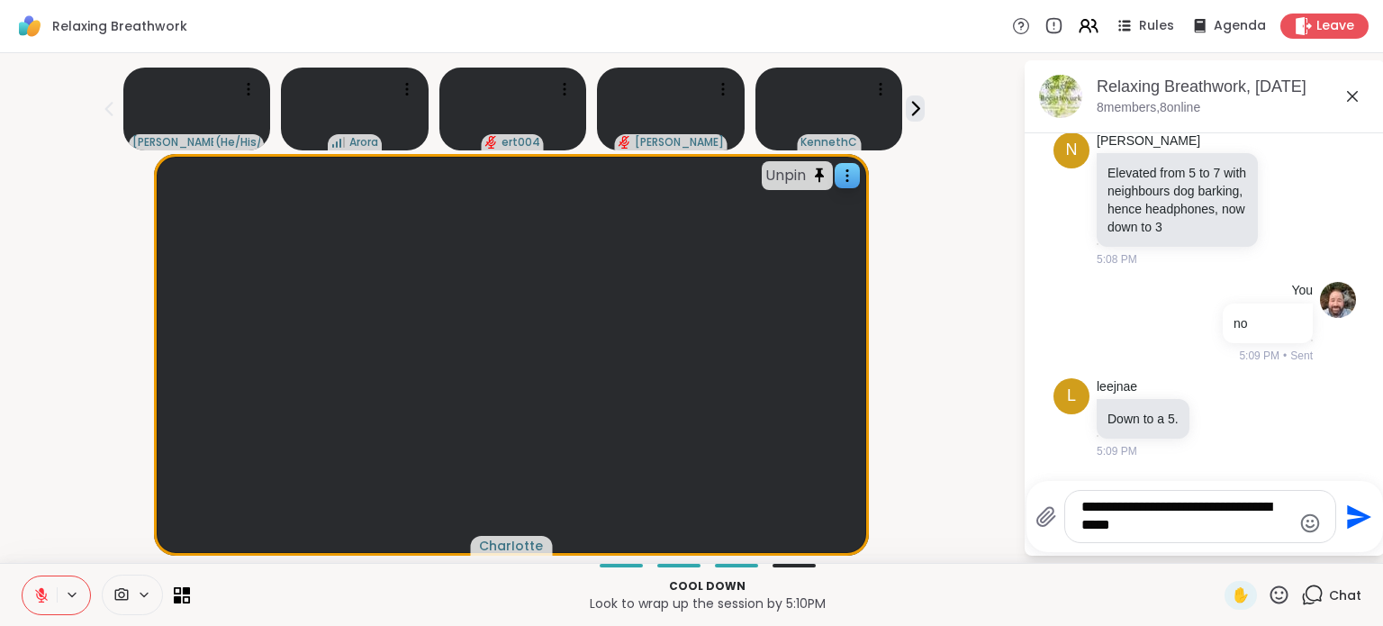
type textarea "**********"
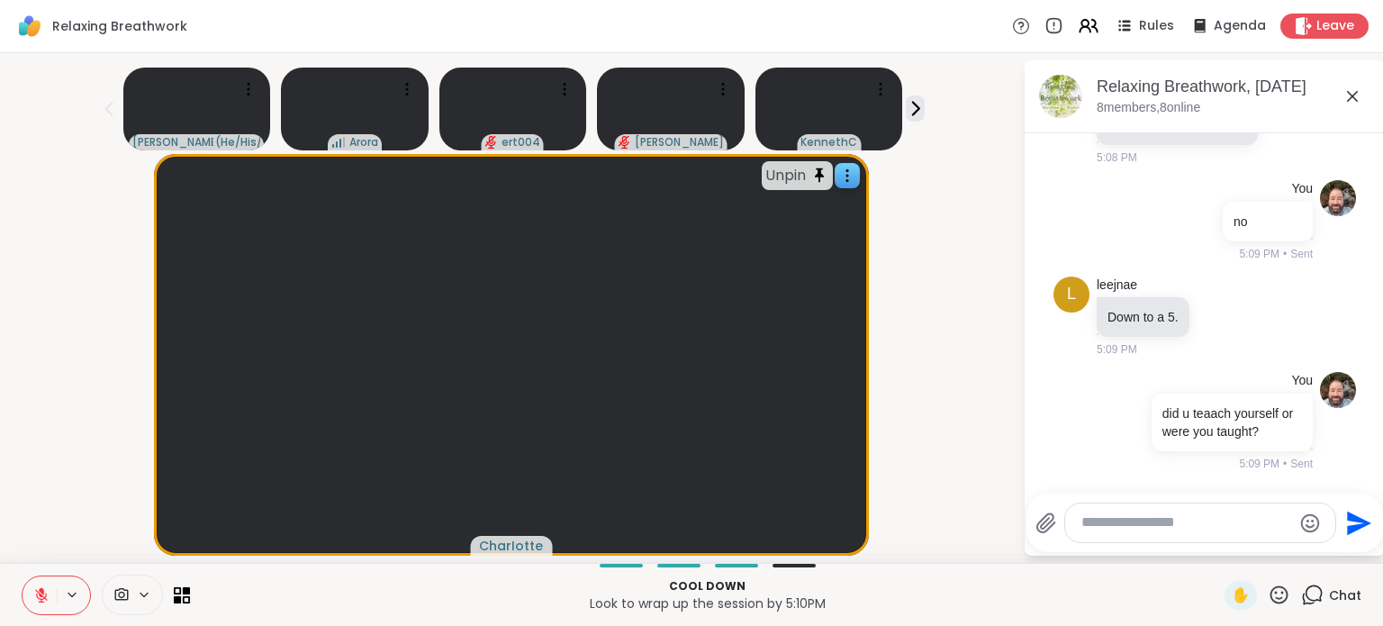
scroll to position [4494, 0]
click at [1268, 593] on icon at bounding box center [1279, 594] width 23 height 23
click at [1257, 550] on span "🌟" at bounding box center [1266, 548] width 18 height 22
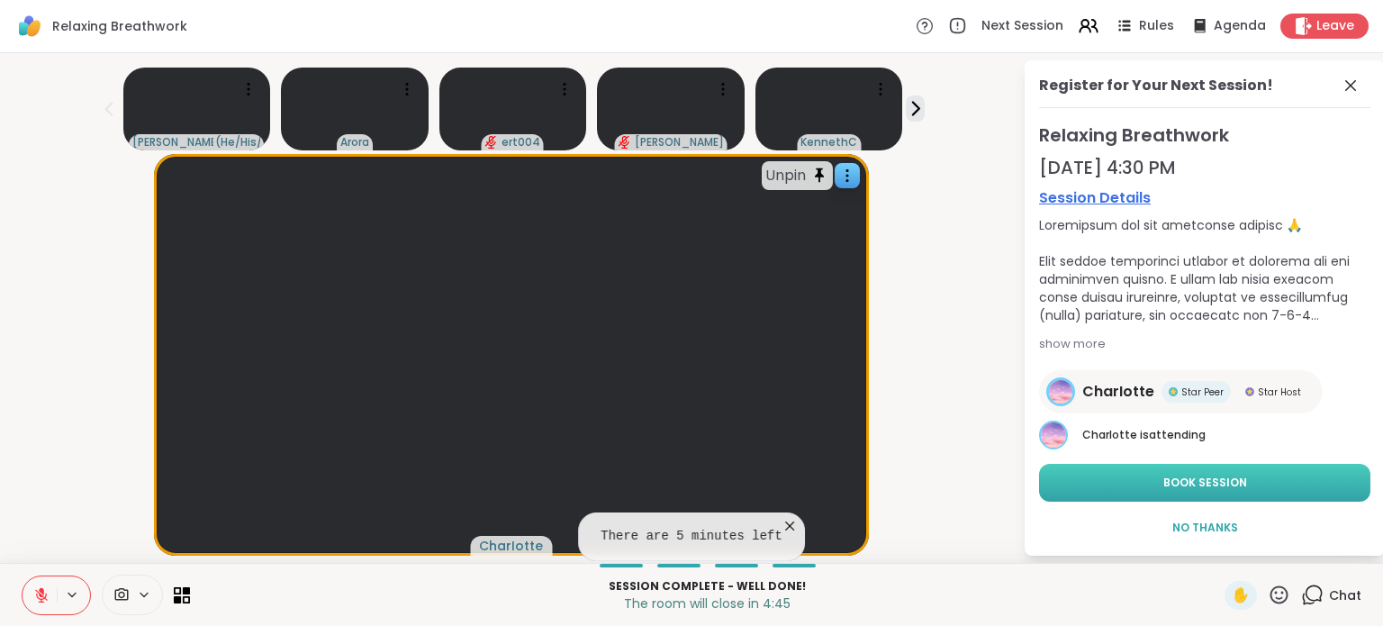
click at [1203, 474] on span "Book Session" at bounding box center [1205, 482] width 84 height 16
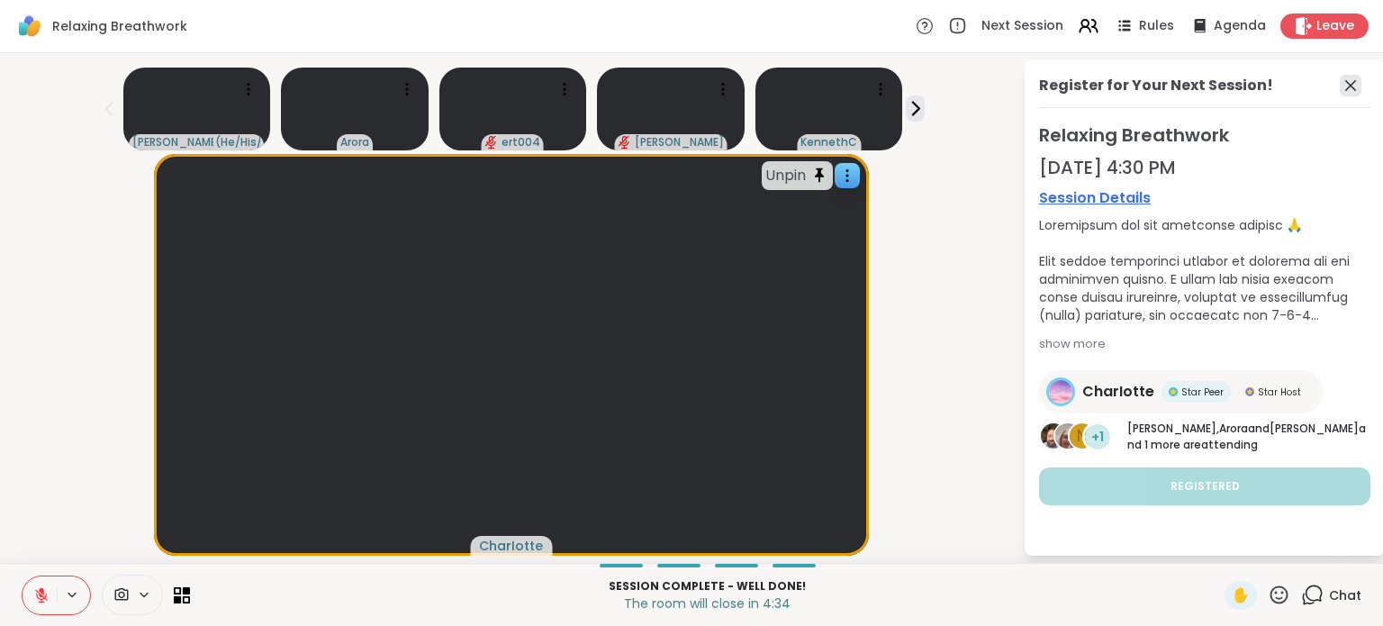
click at [1340, 86] on icon at bounding box center [1351, 86] width 22 height 22
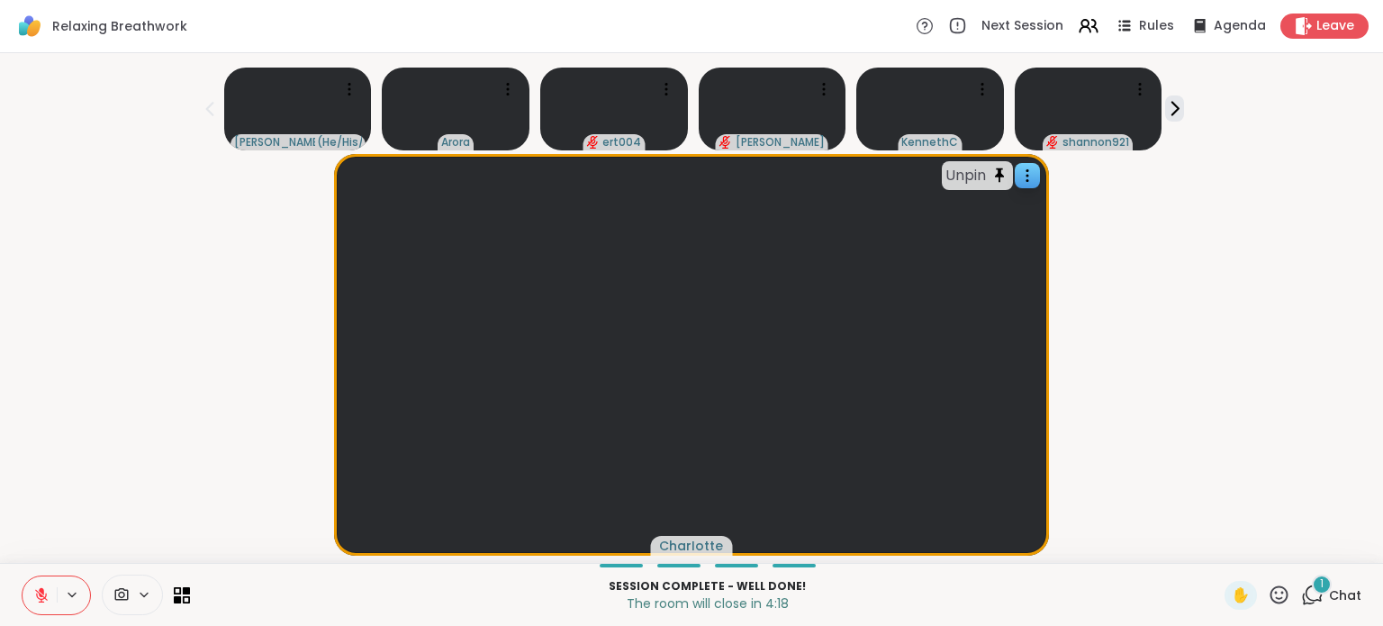
click at [1302, 604] on icon at bounding box center [1312, 594] width 23 height 23
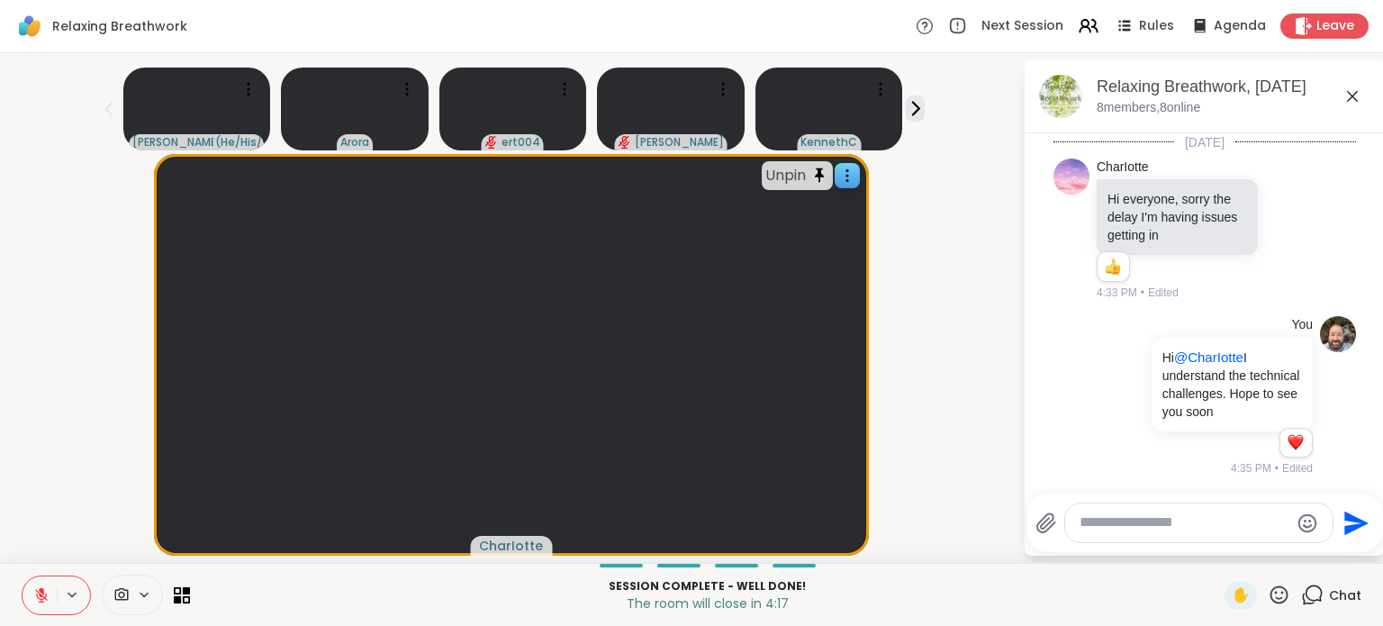
scroll to position [5052, 0]
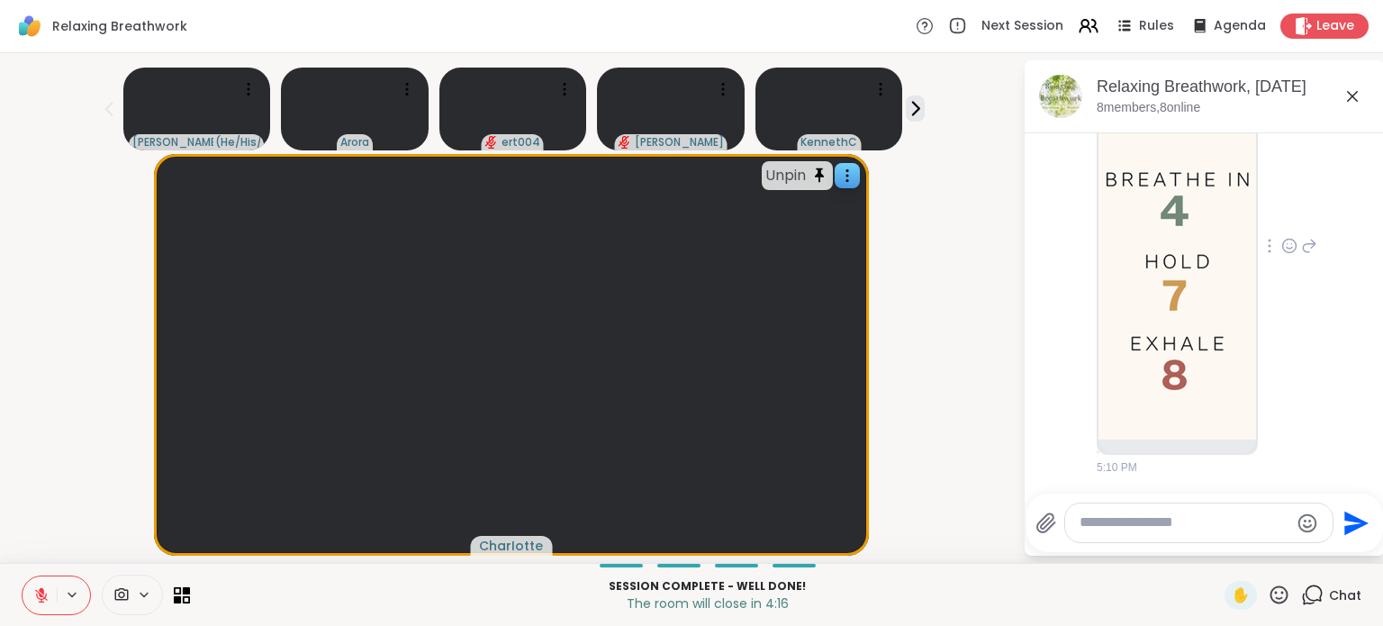
click at [1169, 342] on img at bounding box center [1177, 240] width 158 height 398
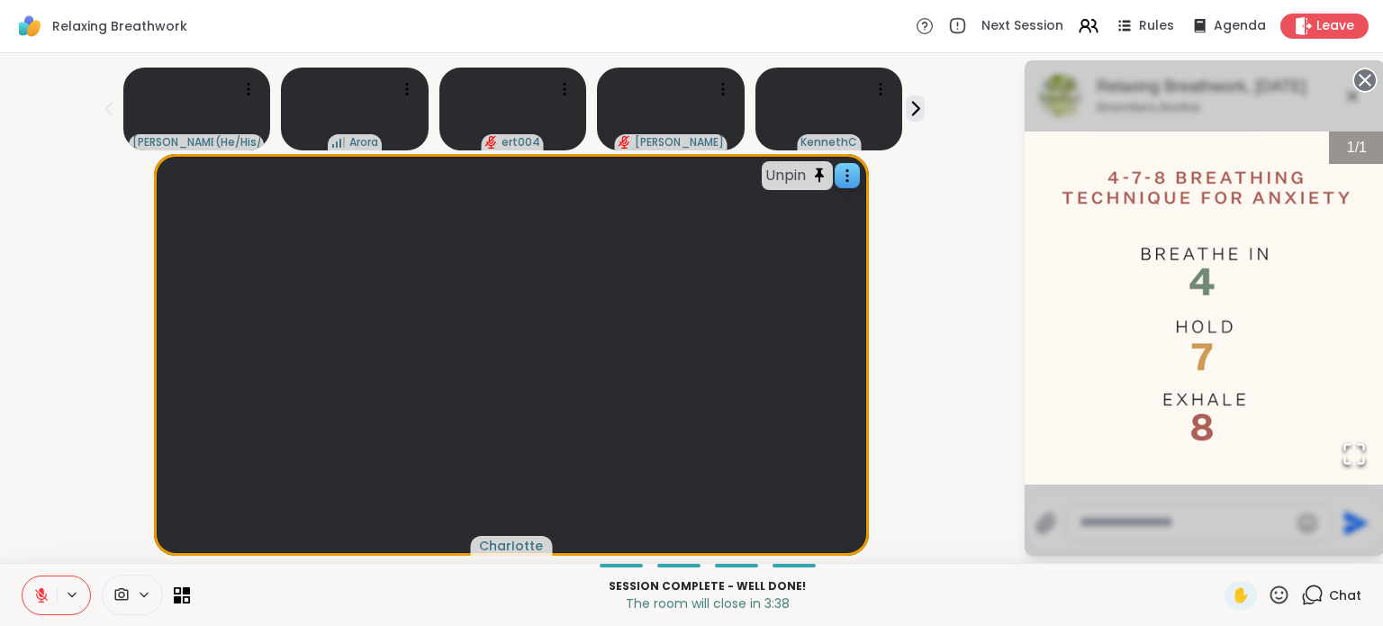
click at [47, 602] on icon at bounding box center [41, 595] width 16 height 16
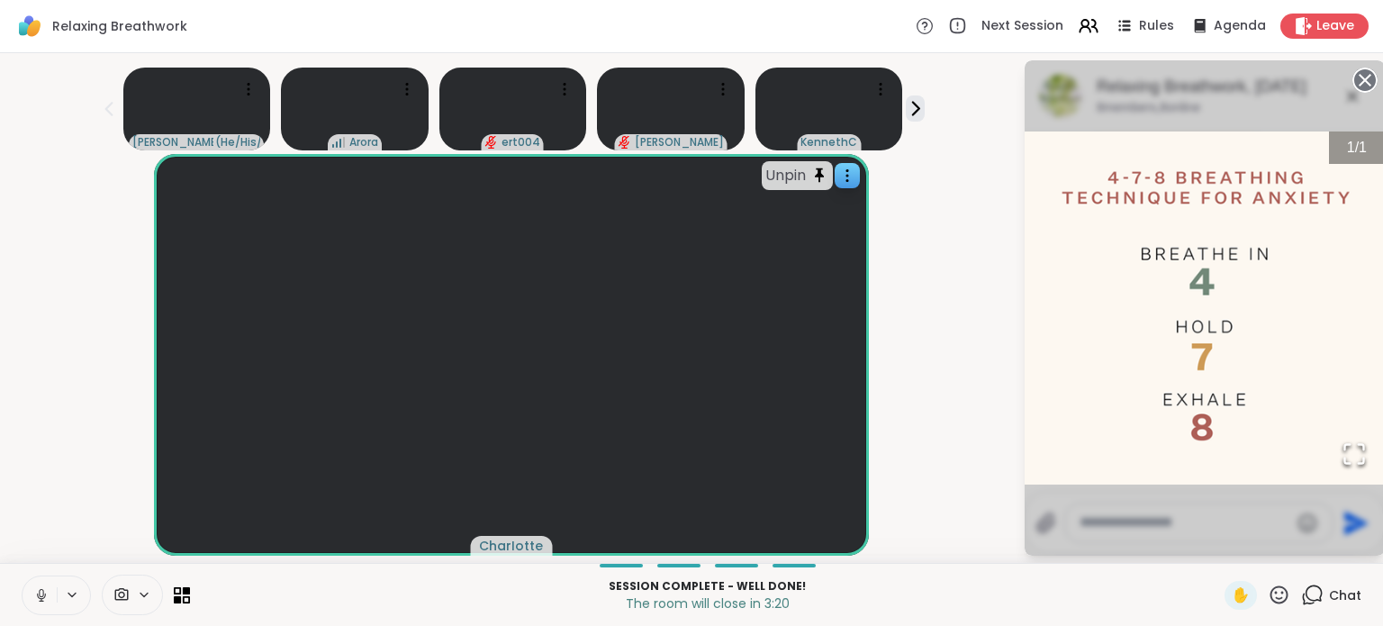
click at [39, 590] on icon at bounding box center [41, 595] width 16 height 16
click at [1357, 78] on circle at bounding box center [1365, 80] width 22 height 22
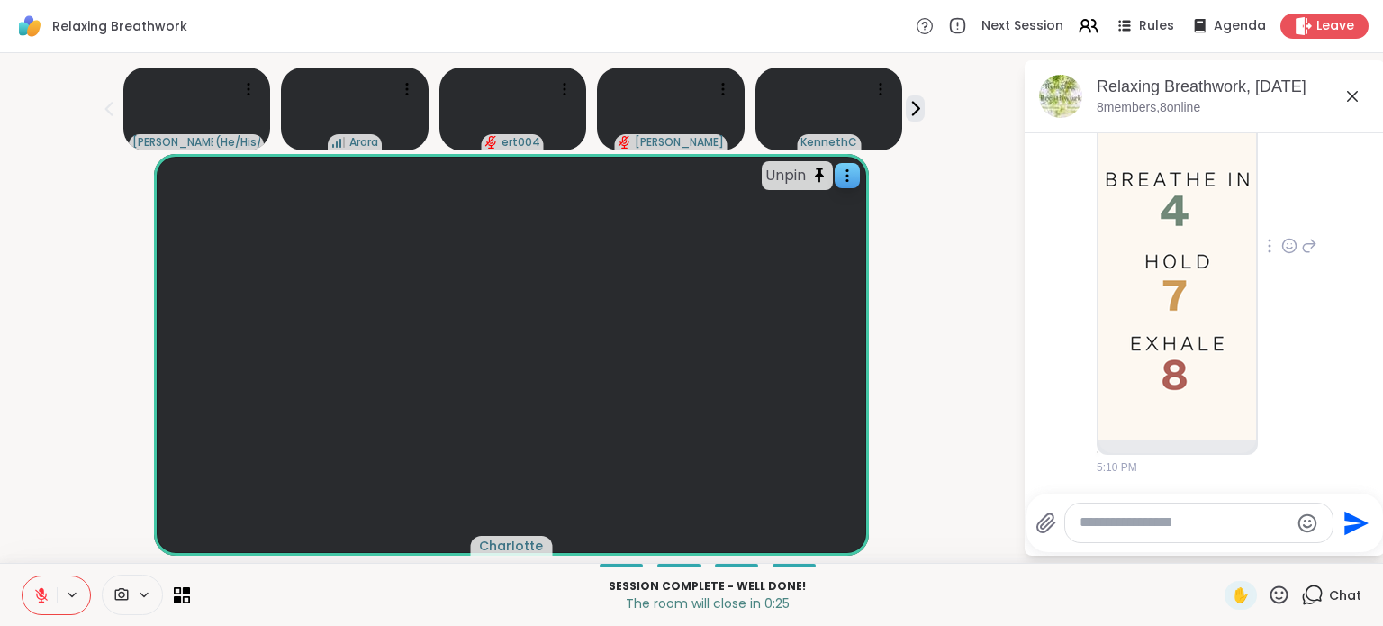
click at [1122, 503] on div at bounding box center [1198, 522] width 267 height 39
click at [1133, 526] on textarea "Type your message" at bounding box center [1184, 522] width 210 height 19
type textarea "***"
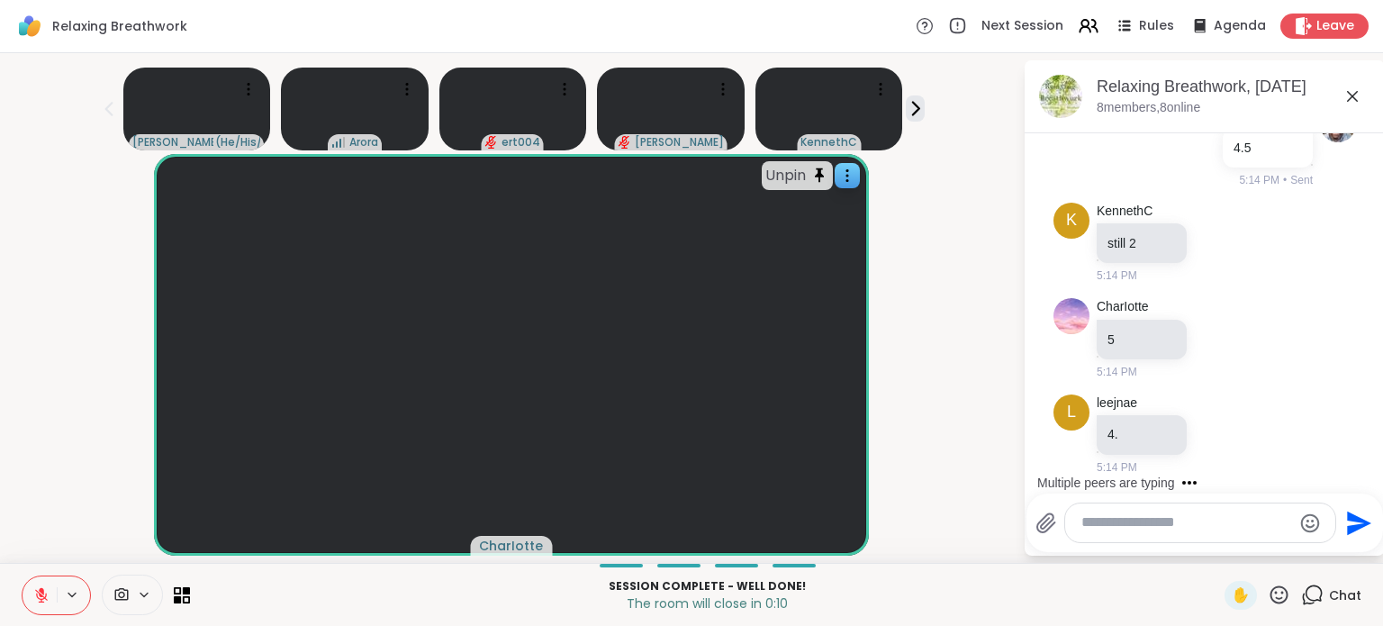
scroll to position [5486, 0]
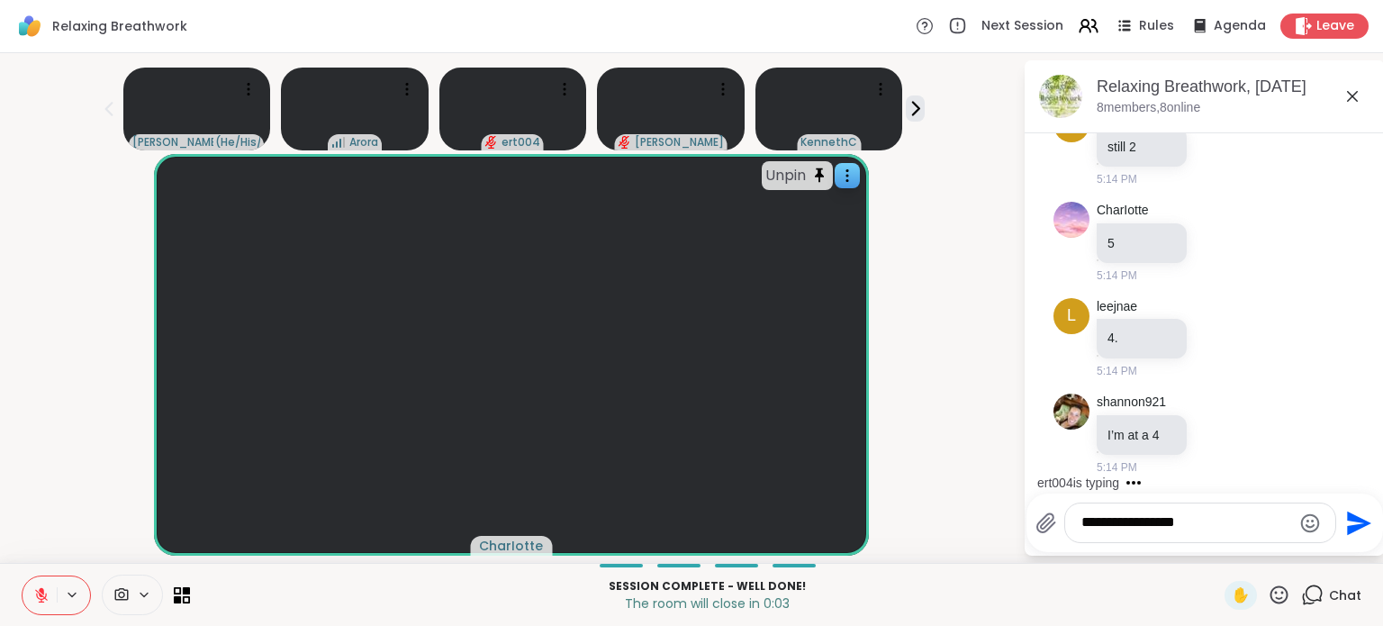
type textarea "**********"
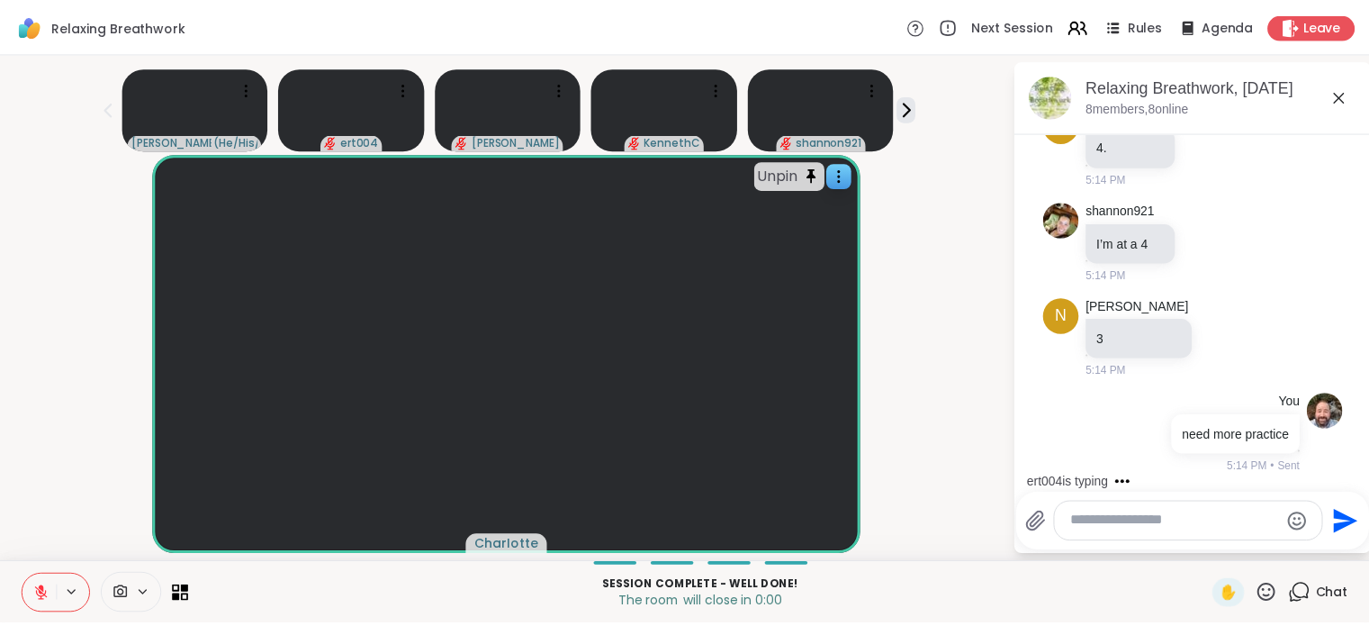
scroll to position [5809, 0]
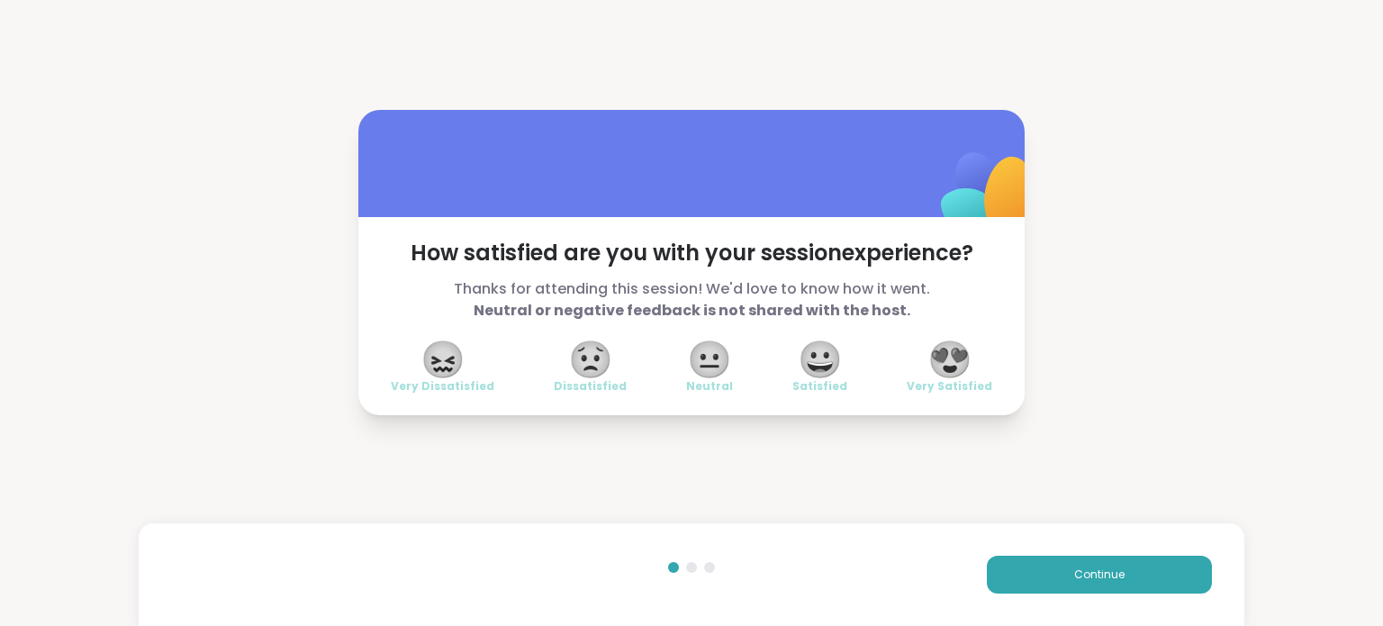
click at [951, 348] on span "😍" at bounding box center [949, 359] width 45 height 32
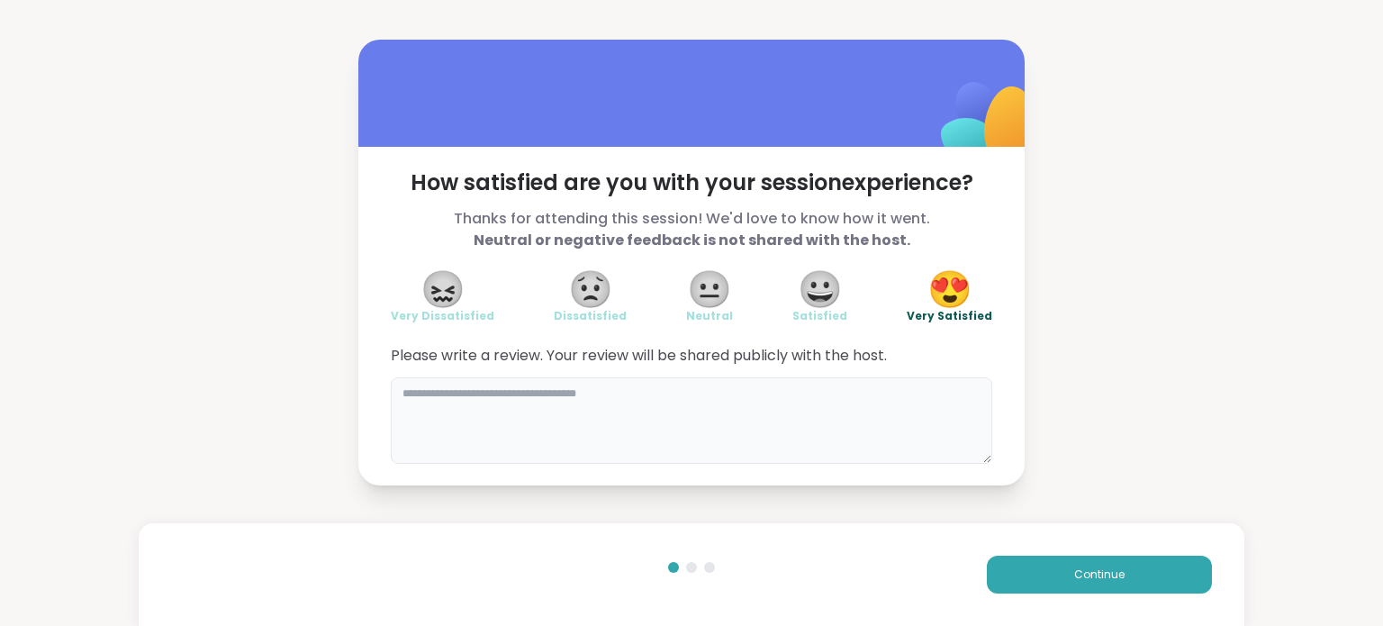
click at [396, 409] on textarea at bounding box center [691, 420] width 601 height 86
click at [421, 387] on textarea at bounding box center [691, 420] width 601 height 86
paste textarea "********* *********"
click at [421, 387] on textarea "********* *********" at bounding box center [691, 420] width 601 height 86
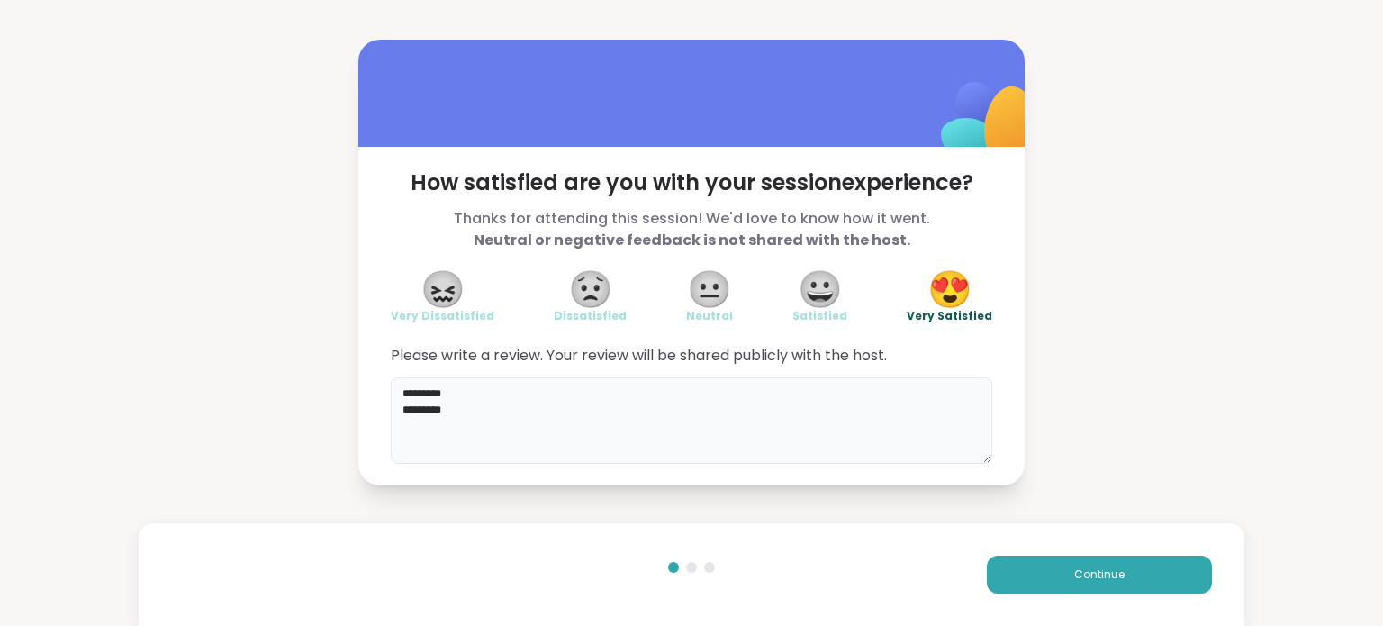
click at [450, 402] on textarea "********* *********" at bounding box center [691, 420] width 601 height 86
click at [490, 417] on textarea "********* *********" at bounding box center [691, 420] width 601 height 86
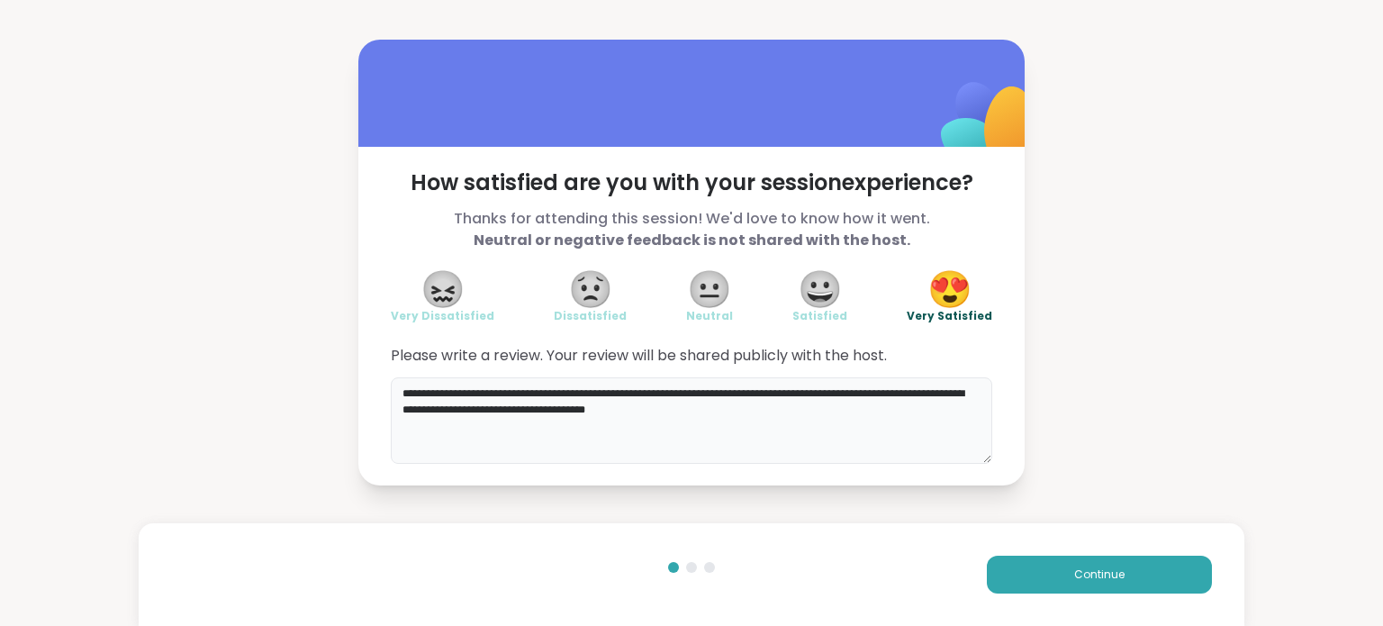
click at [730, 417] on textarea "**********" at bounding box center [691, 420] width 601 height 86
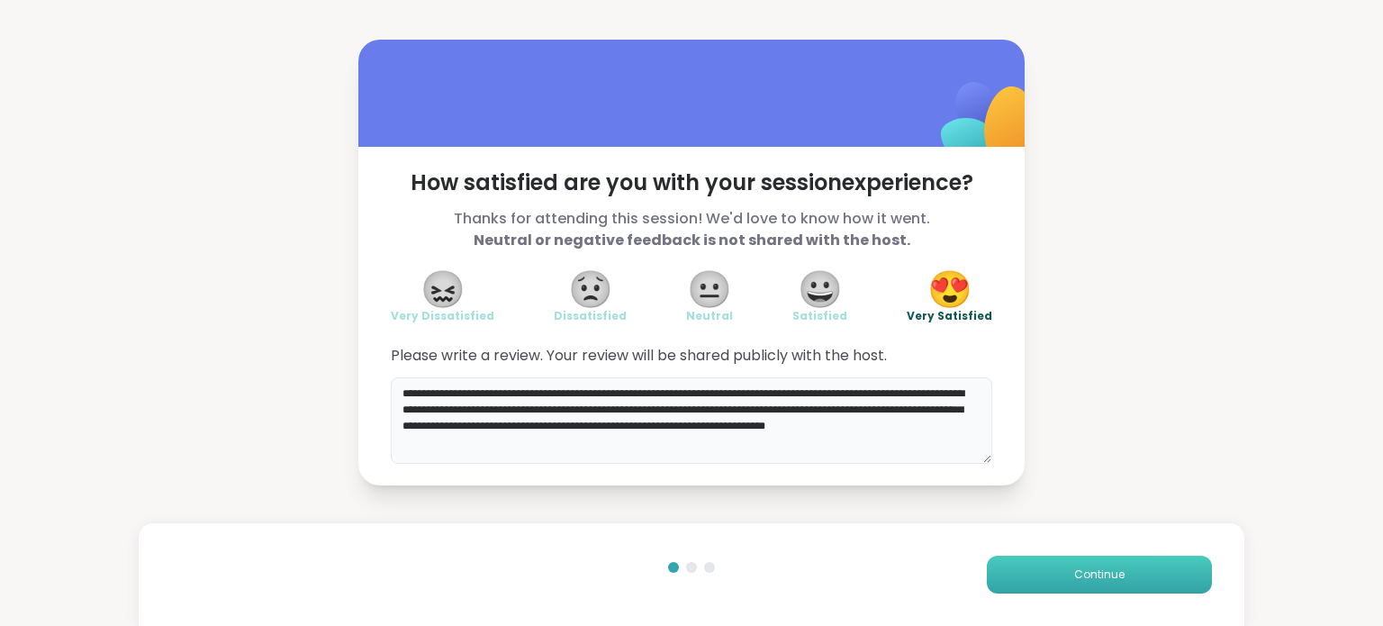
type textarea "**********"
click at [1077, 572] on span "Continue" at bounding box center [1099, 574] width 50 height 16
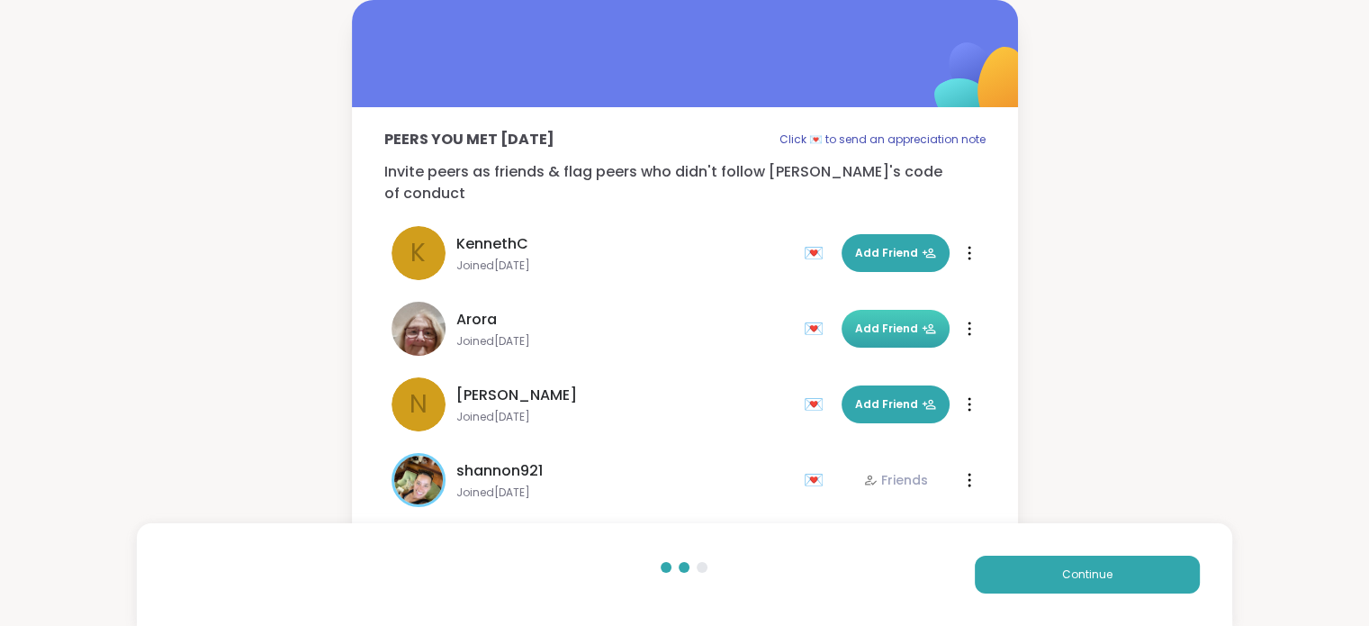
click at [889, 320] on span "Add Friend" at bounding box center [895, 328] width 81 height 16
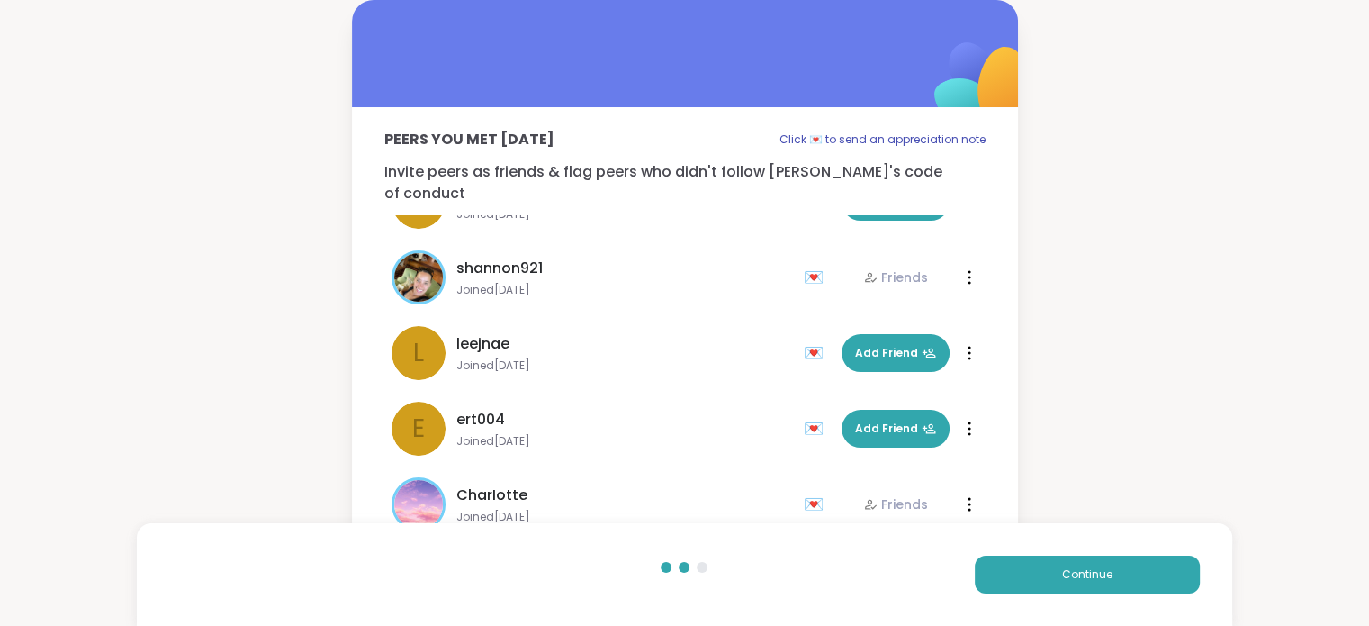
scroll to position [205, 0]
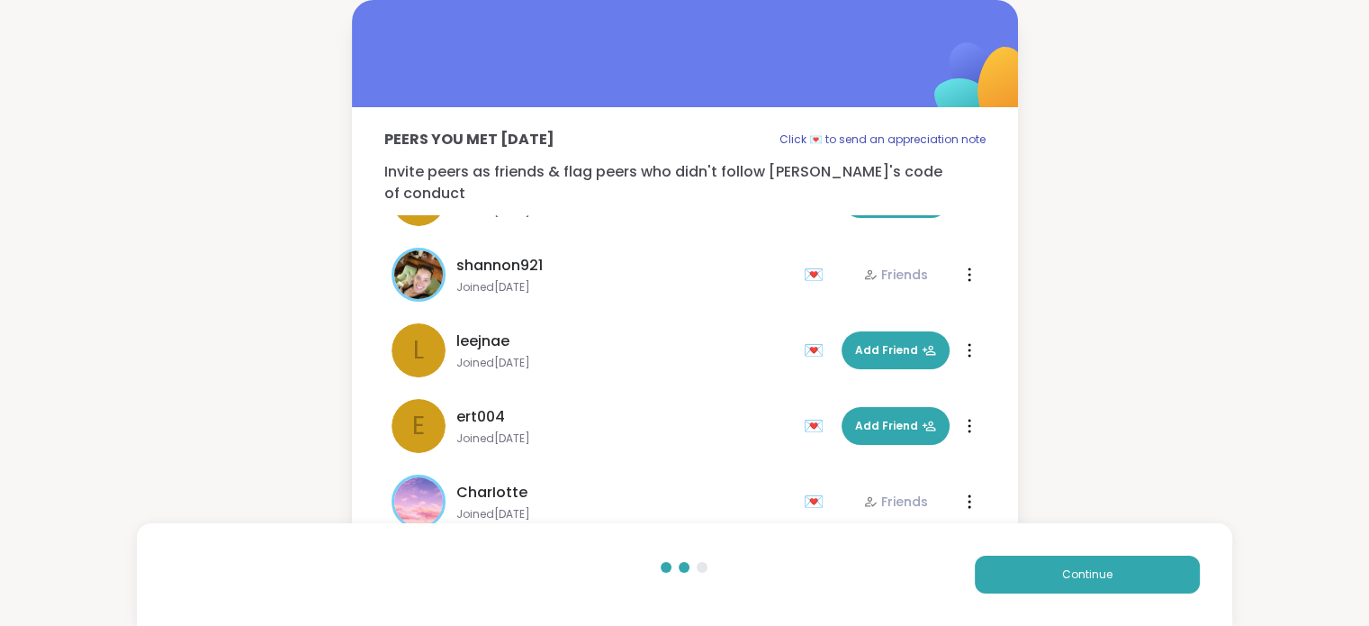
click at [804, 487] on div "💌" at bounding box center [817, 501] width 27 height 29
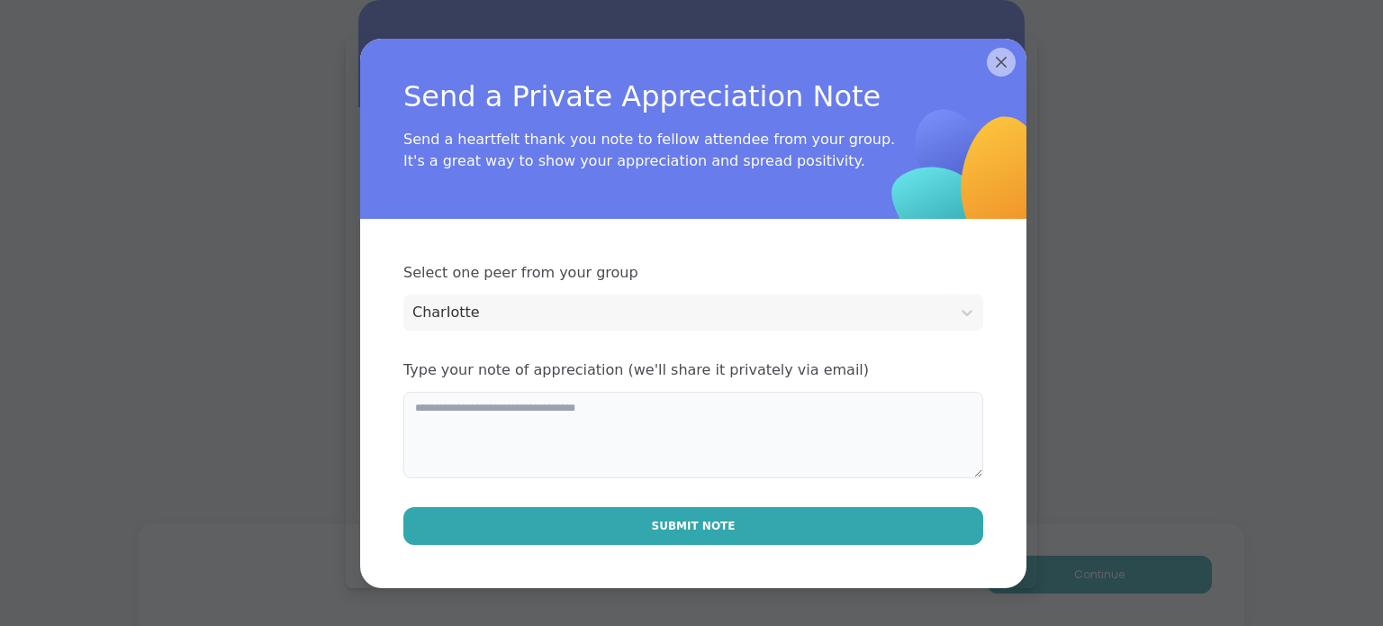
click at [475, 414] on textarea at bounding box center [693, 435] width 580 height 86
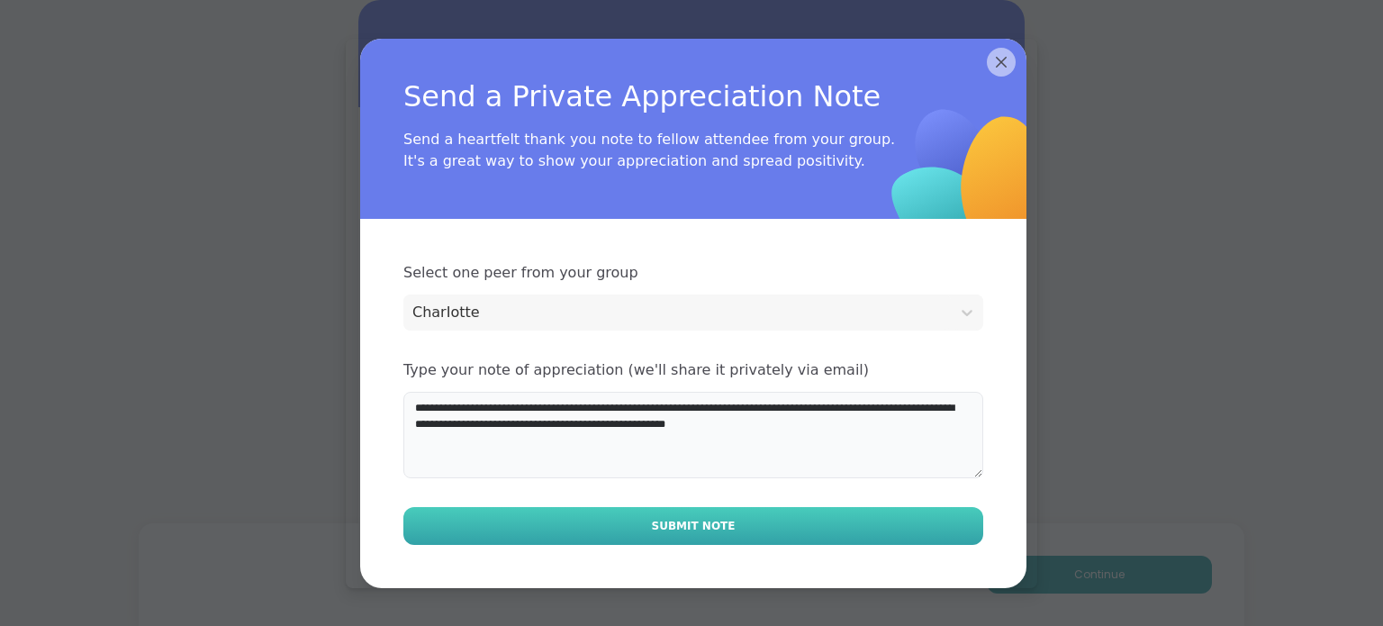
type textarea "**********"
click at [680, 530] on span "Submit Note" at bounding box center [694, 526] width 84 height 16
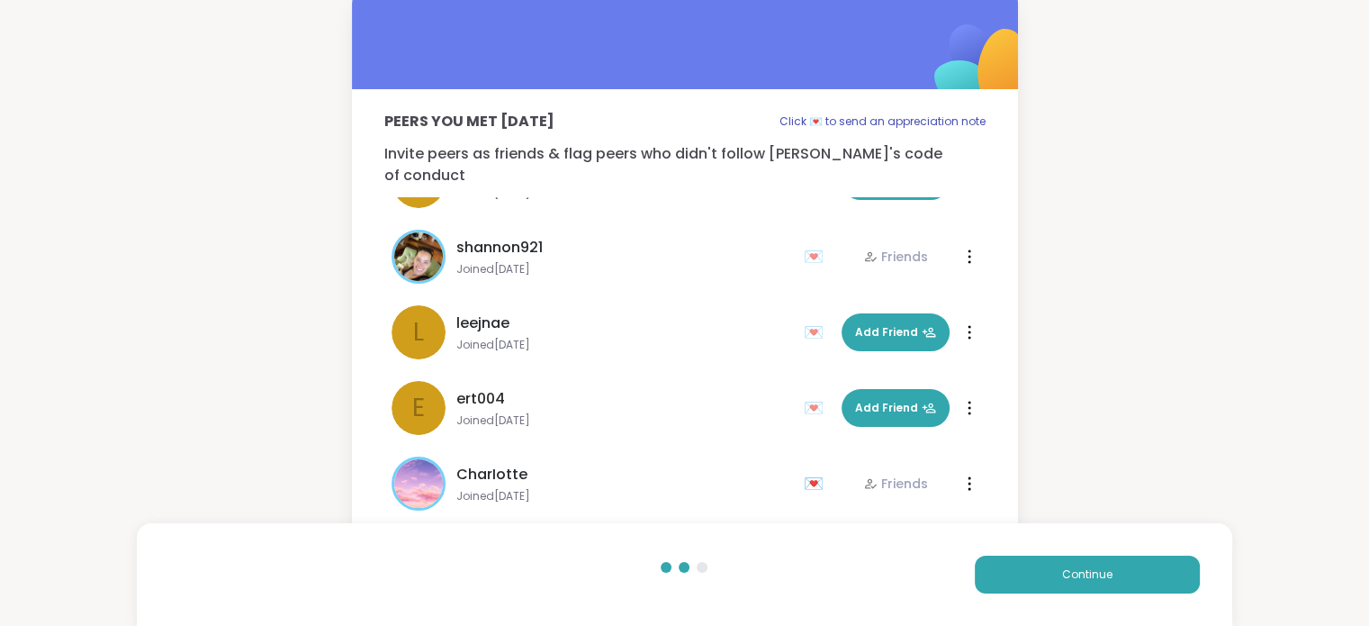
scroll to position [29, 0]
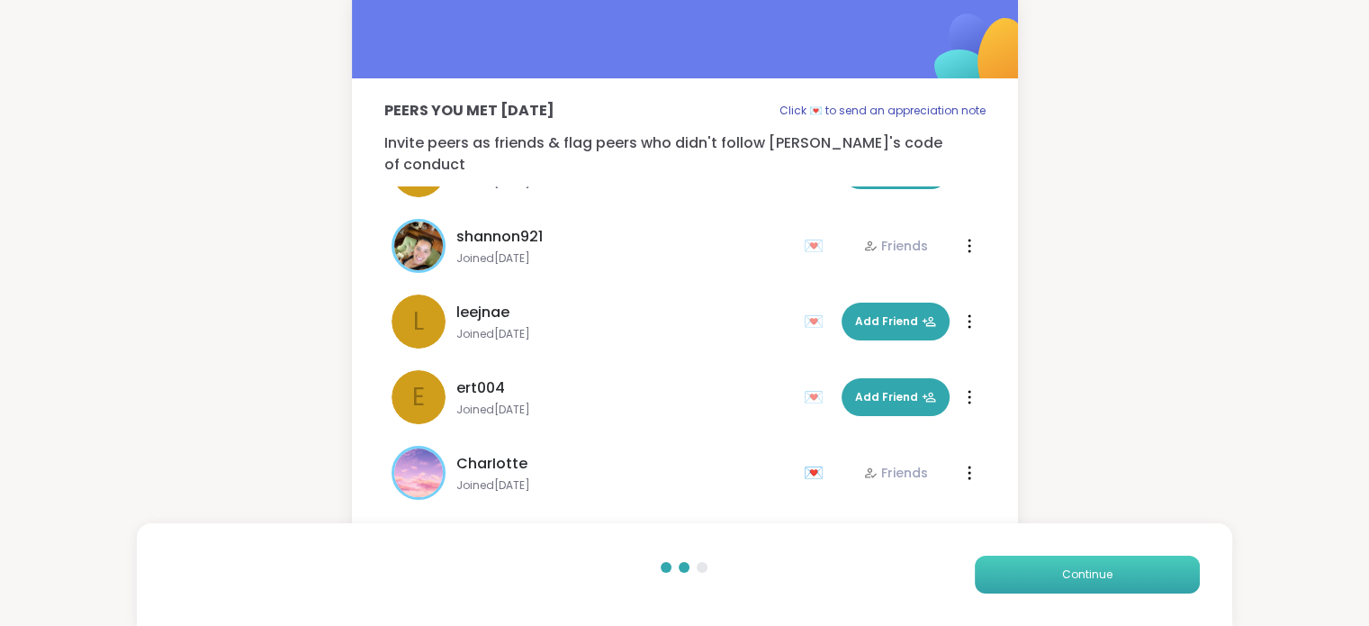
click at [1061, 578] on button "Continue" at bounding box center [1087, 574] width 225 height 38
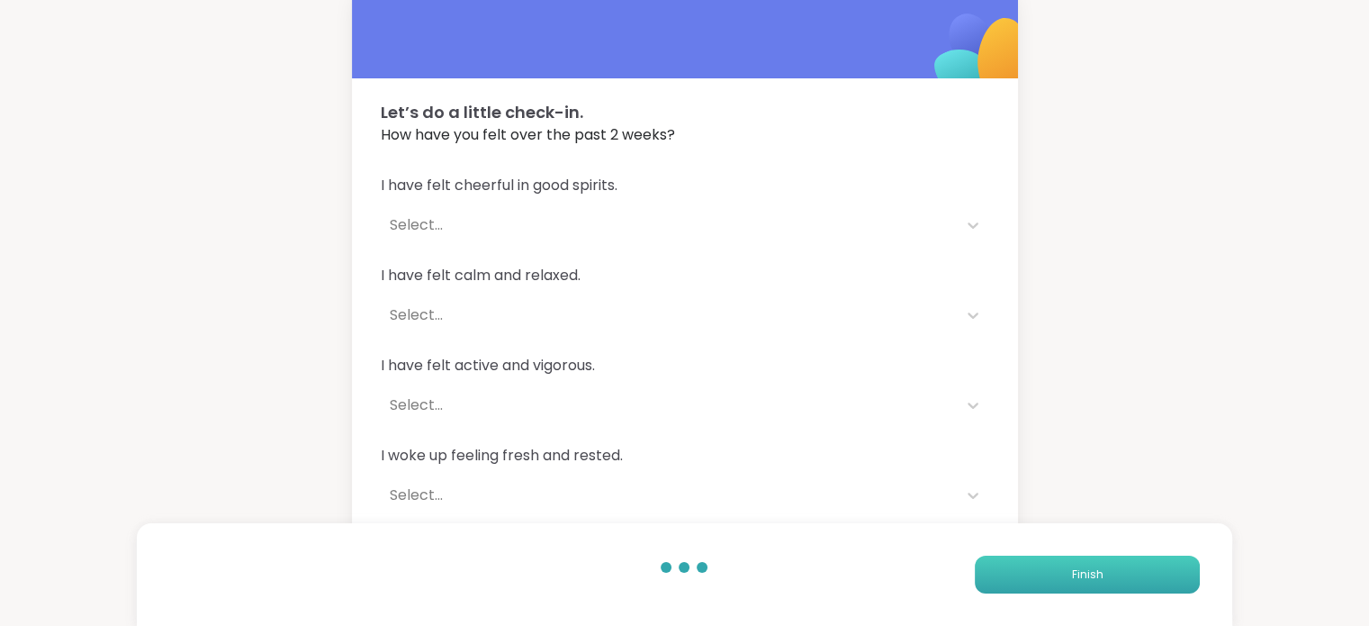
click at [1070, 573] on button "Finish" at bounding box center [1087, 574] width 225 height 38
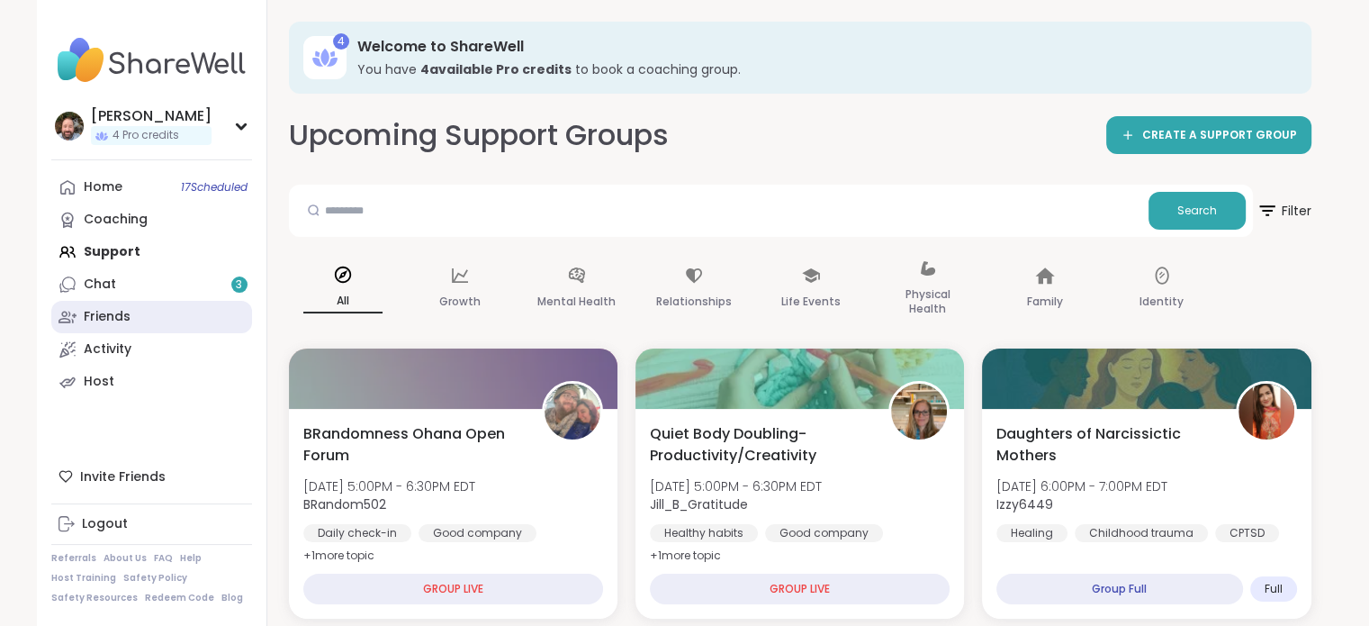
click at [117, 330] on link "Friends" at bounding box center [151, 317] width 201 height 32
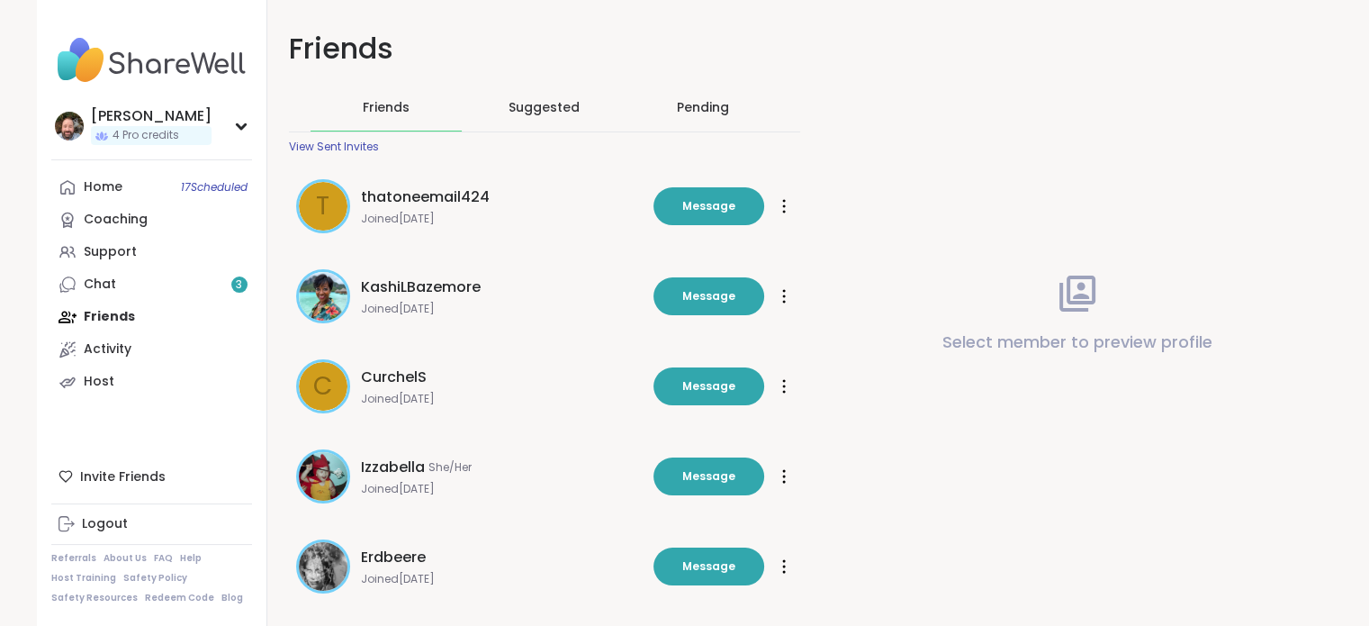
click at [711, 107] on div "Pending" at bounding box center [703, 107] width 52 height 18
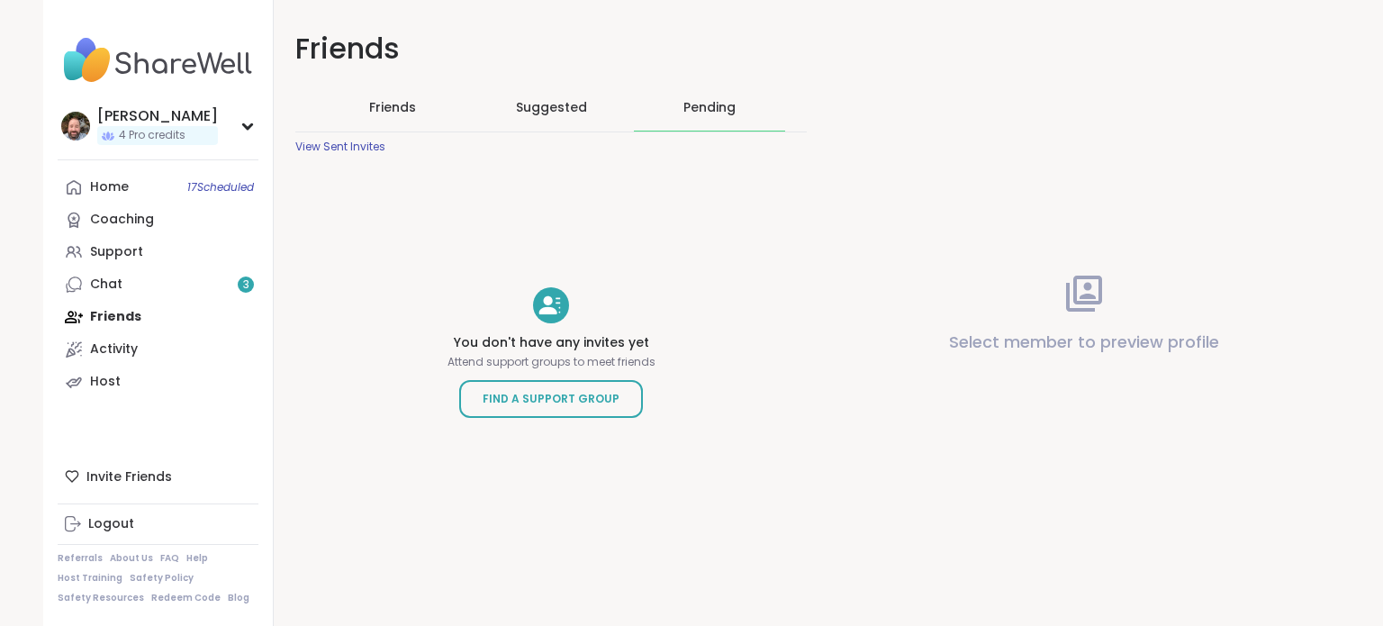
click at [385, 110] on span "Friends" at bounding box center [392, 107] width 47 height 18
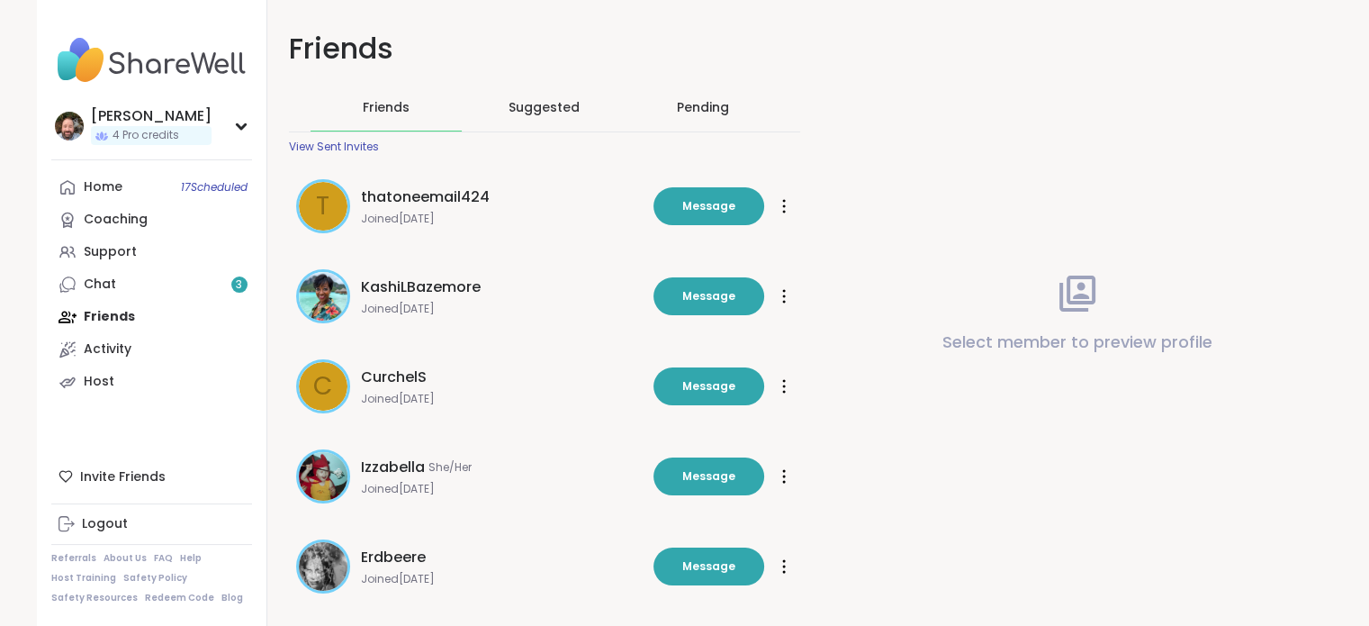
click at [354, 143] on div "View Sent Invites" at bounding box center [334, 147] width 90 height 14
click at [94, 348] on div "Activity" at bounding box center [108, 349] width 48 height 18
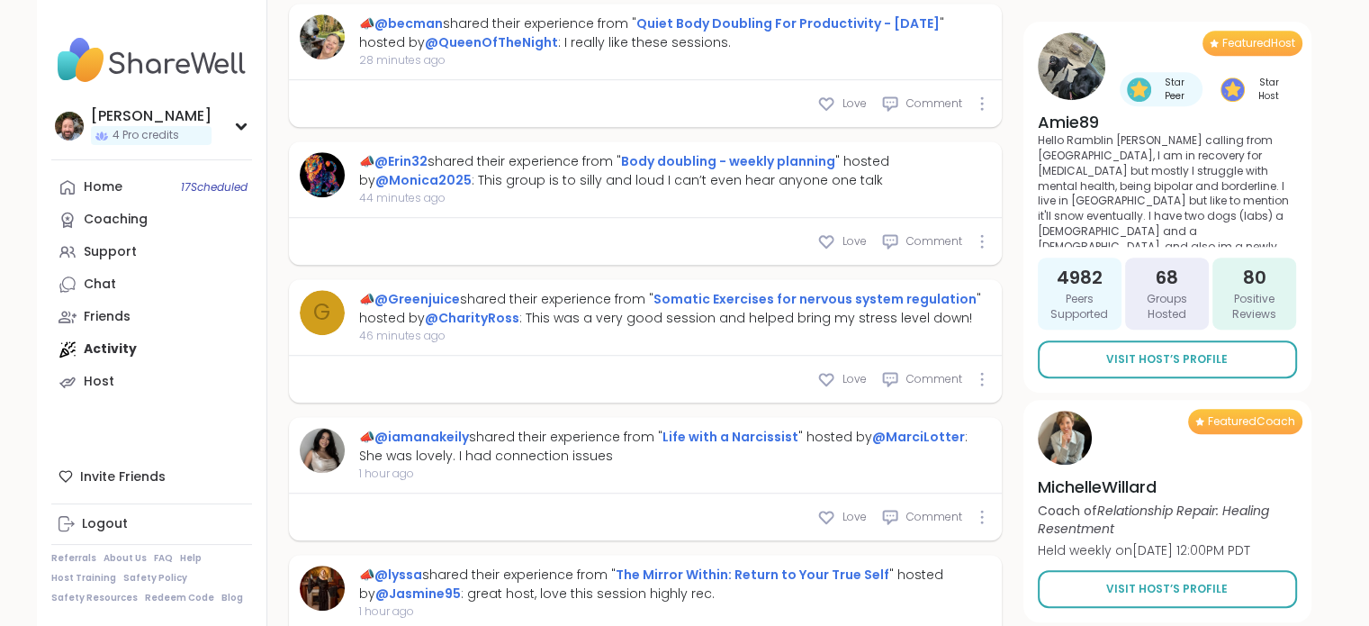
scroll to position [1170, 0]
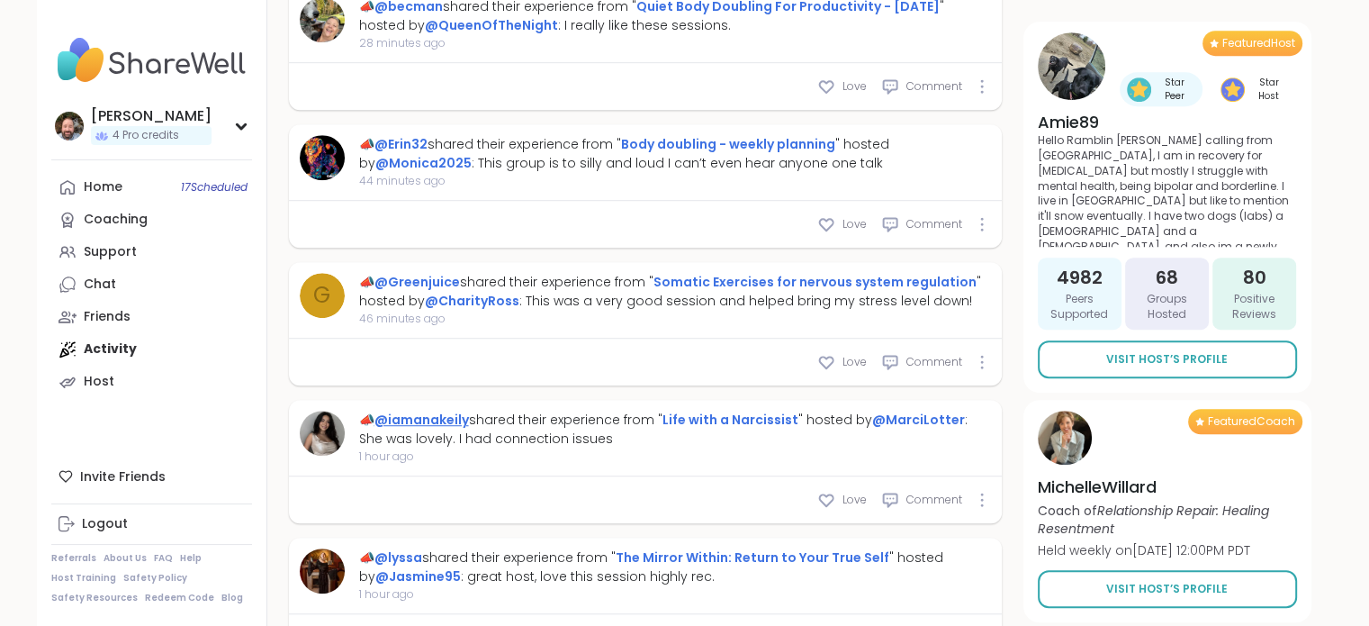
click at [428, 411] on link "@iamanakeily" at bounding box center [422, 420] width 95 height 18
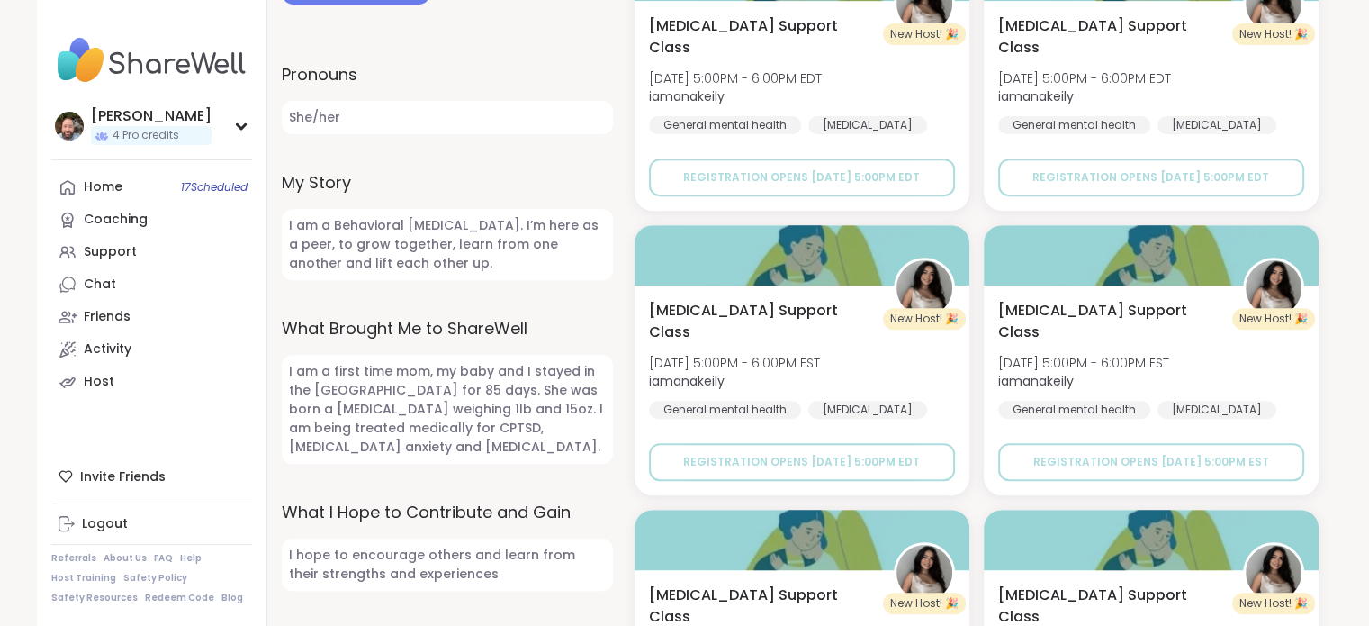
scroll to position [880, 0]
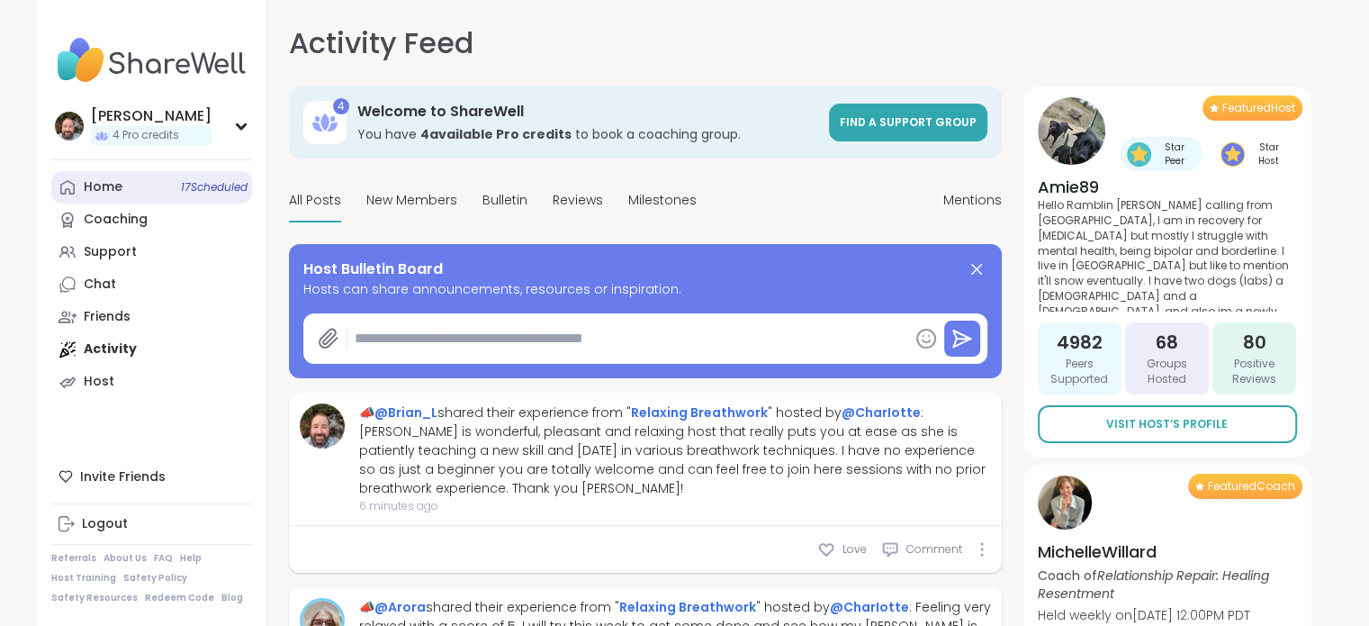
click at [102, 200] on link "Home 17 Scheduled" at bounding box center [151, 187] width 201 height 32
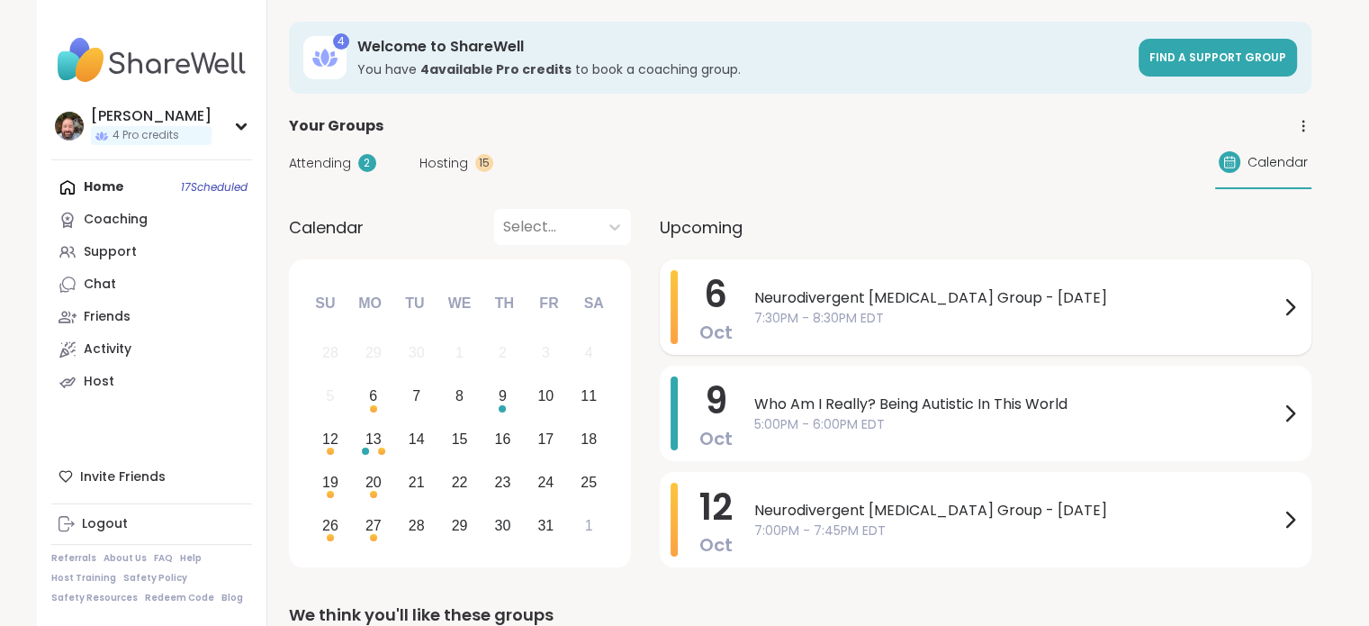
click at [1012, 306] on span "Neurodivergent [MEDICAL_DATA] Group - [DATE]" at bounding box center [1016, 298] width 525 height 22
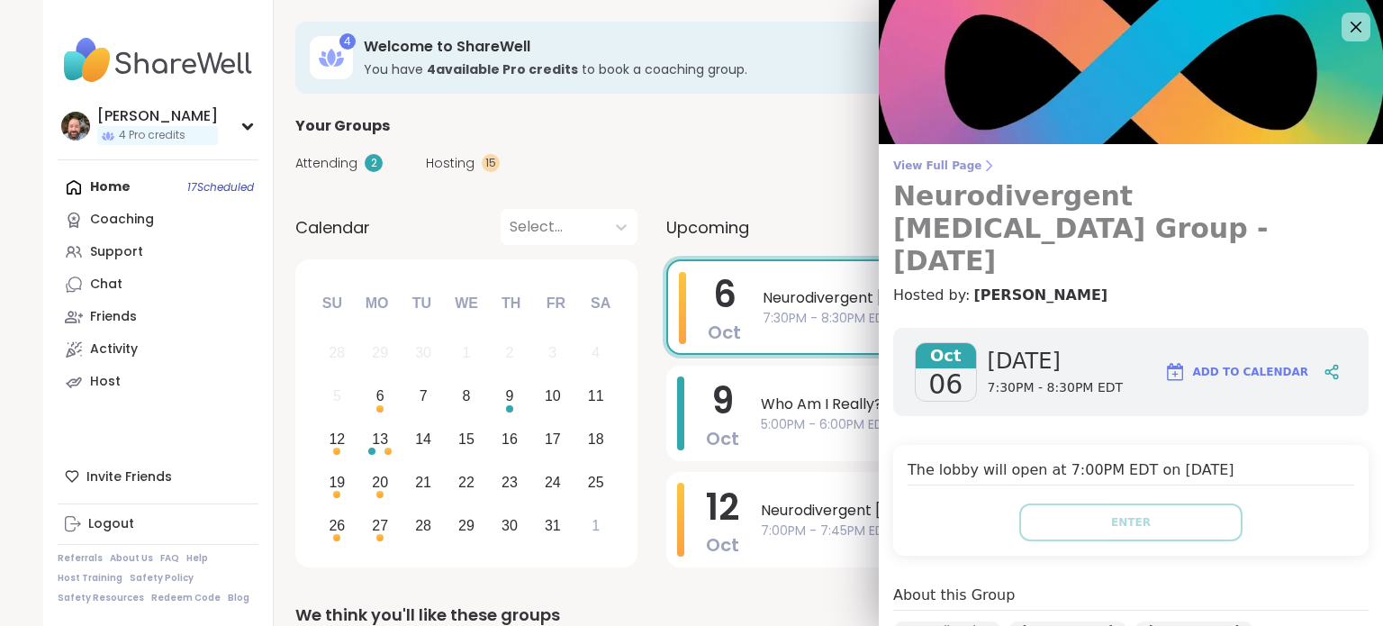
click at [916, 169] on span "View Full Page" at bounding box center [1130, 165] width 475 height 14
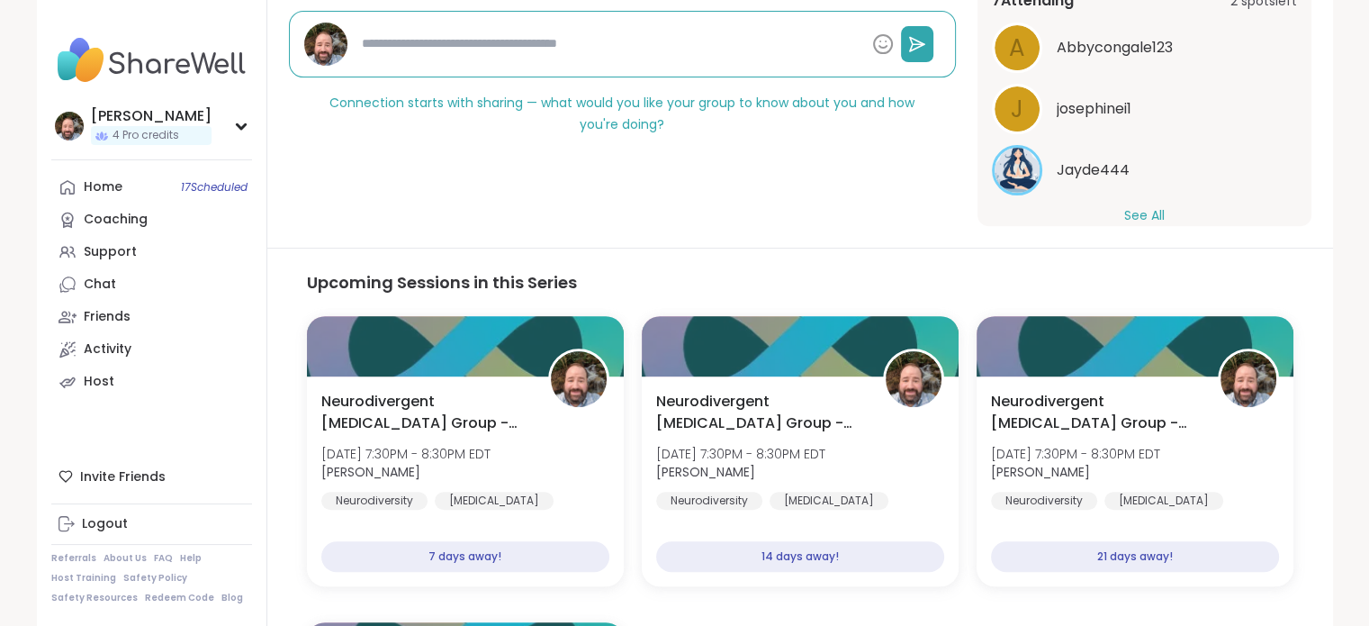
scroll to position [137, 0]
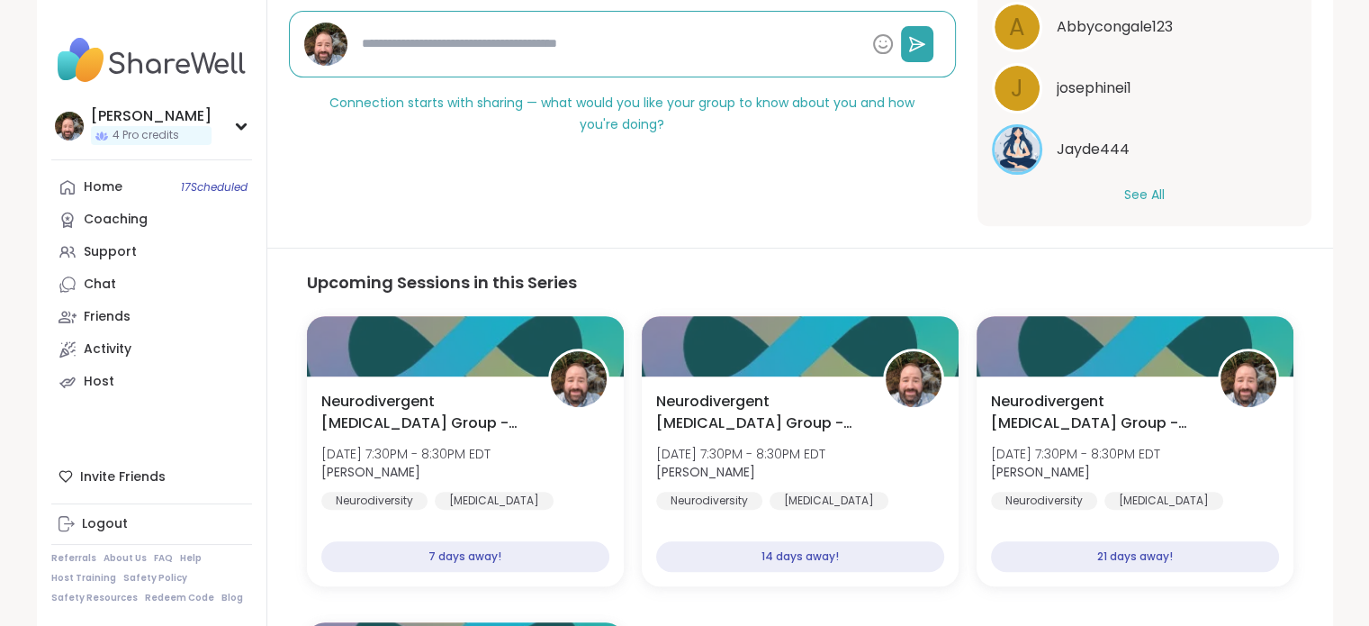
click at [1129, 194] on button "See All" at bounding box center [1144, 194] width 41 height 19
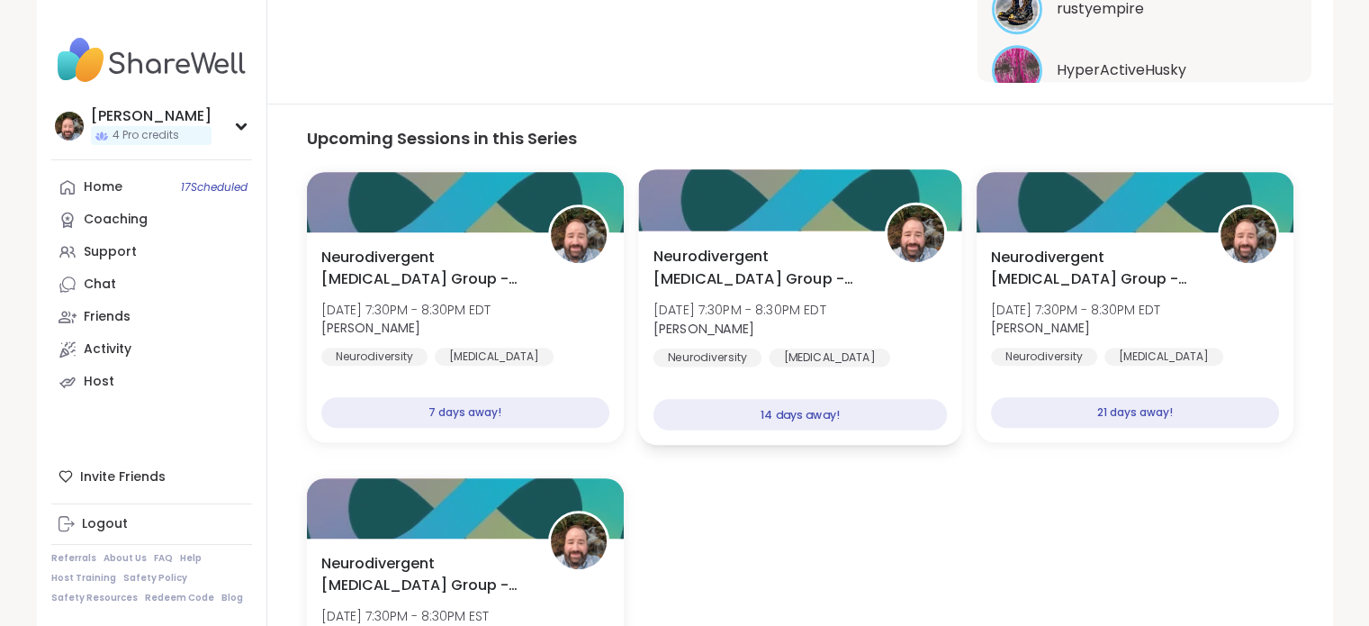
scroll to position [526, 0]
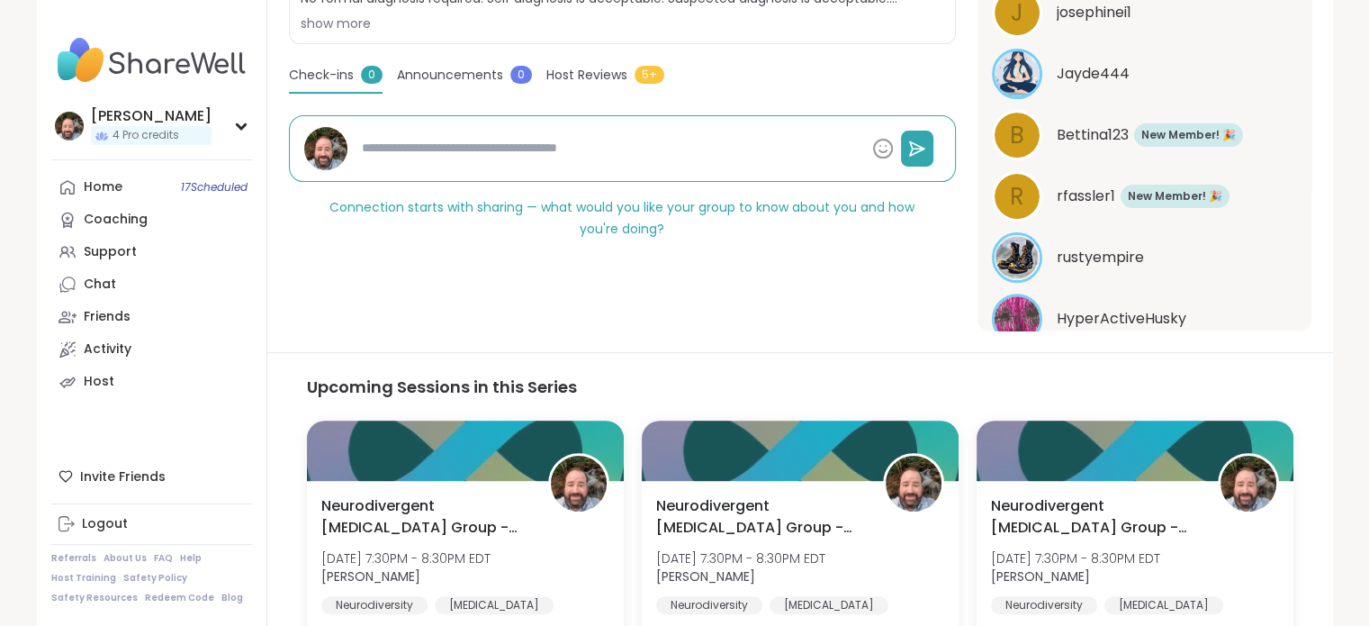
type textarea "*"
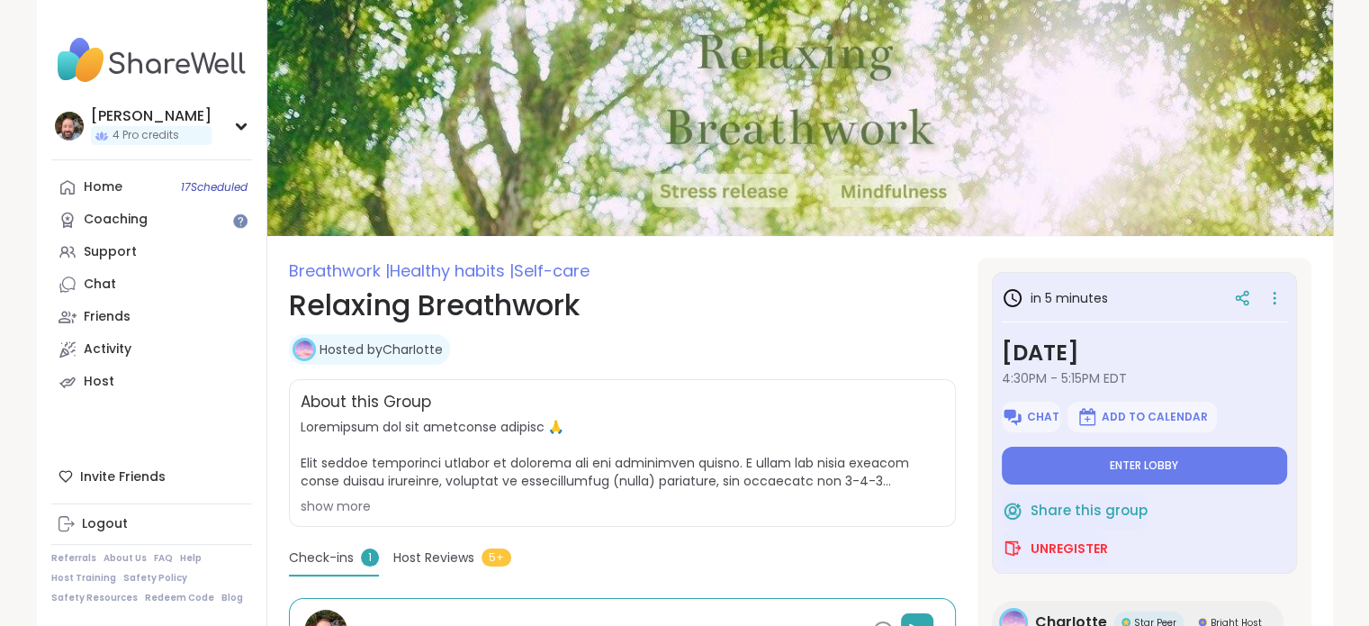
click at [324, 510] on div "show more" at bounding box center [623, 506] width 644 height 18
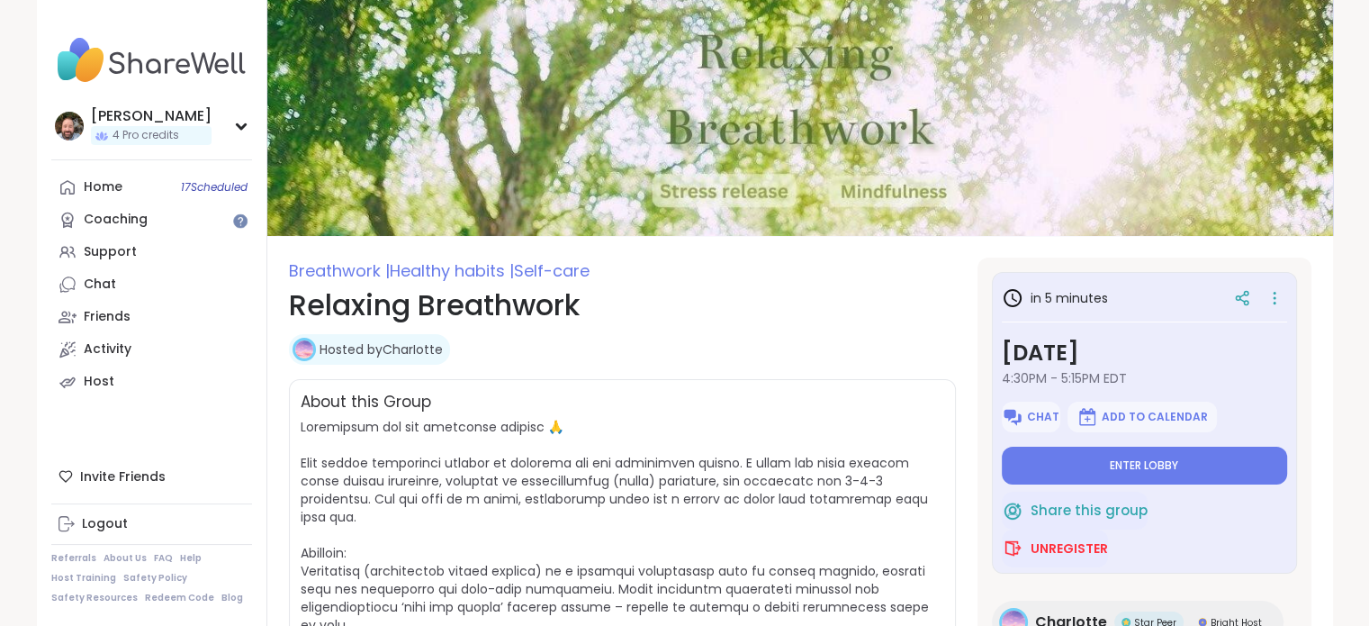
click at [332, 501] on span at bounding box center [618, 607] width 634 height 378
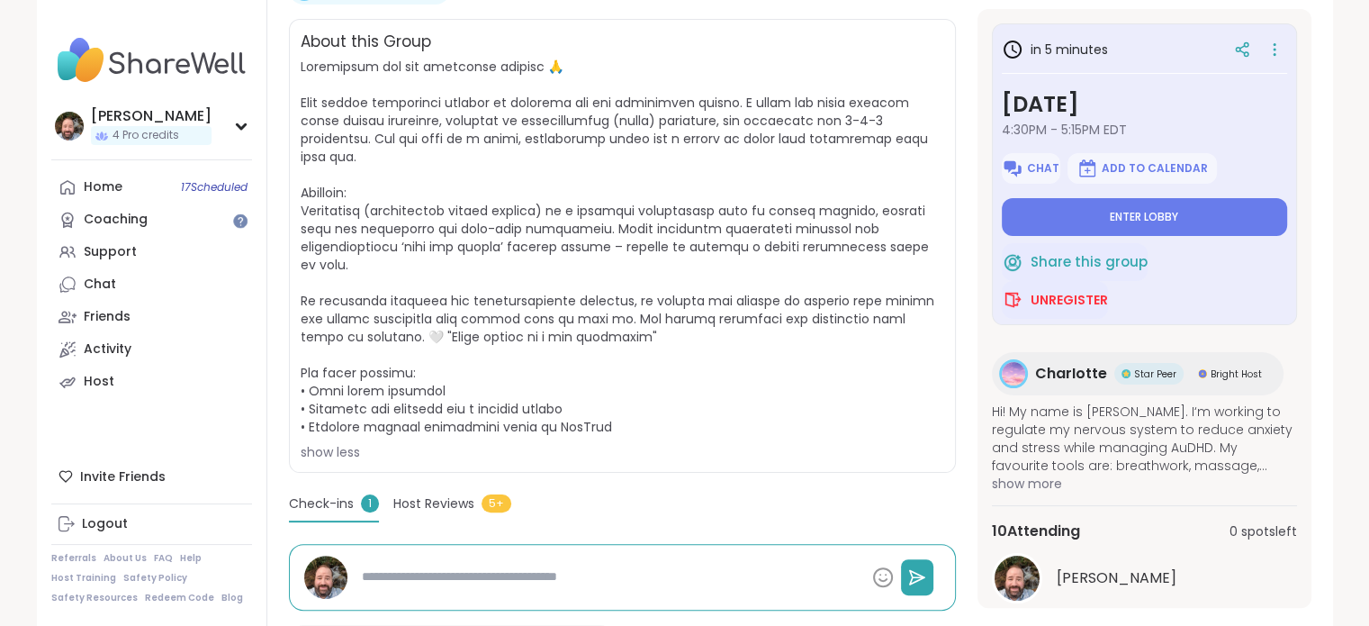
scroll to position [175, 0]
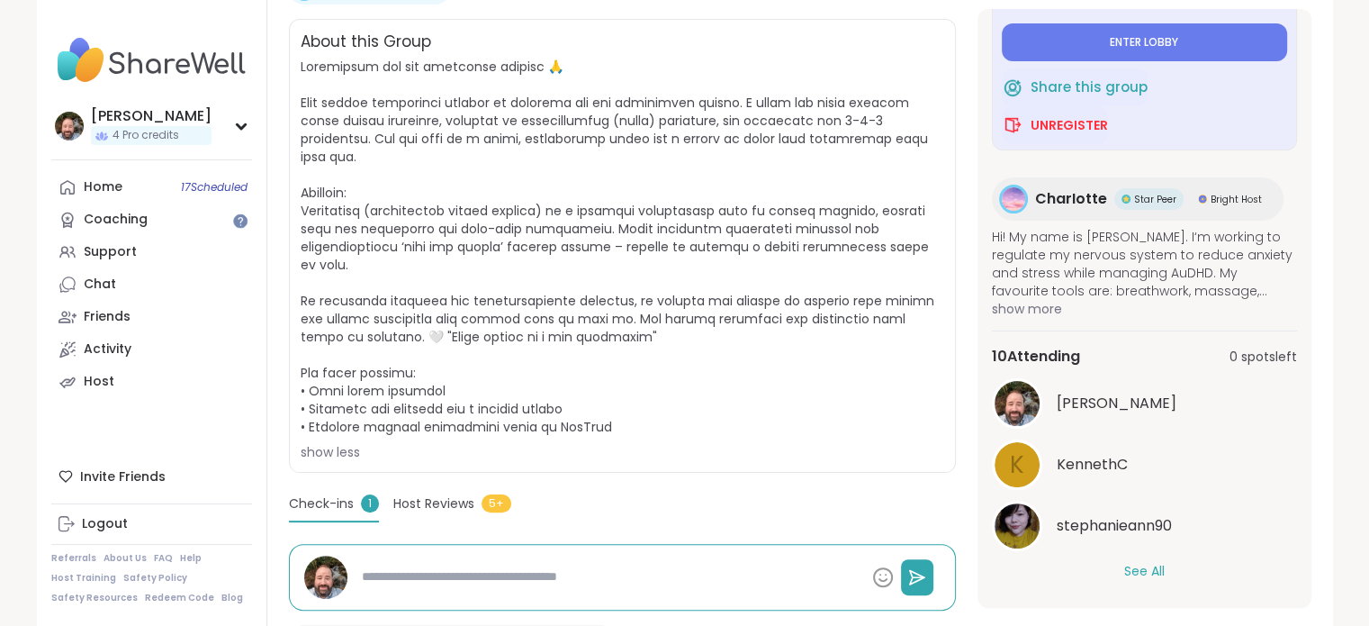
click at [1138, 562] on button "See All" at bounding box center [1144, 571] width 41 height 19
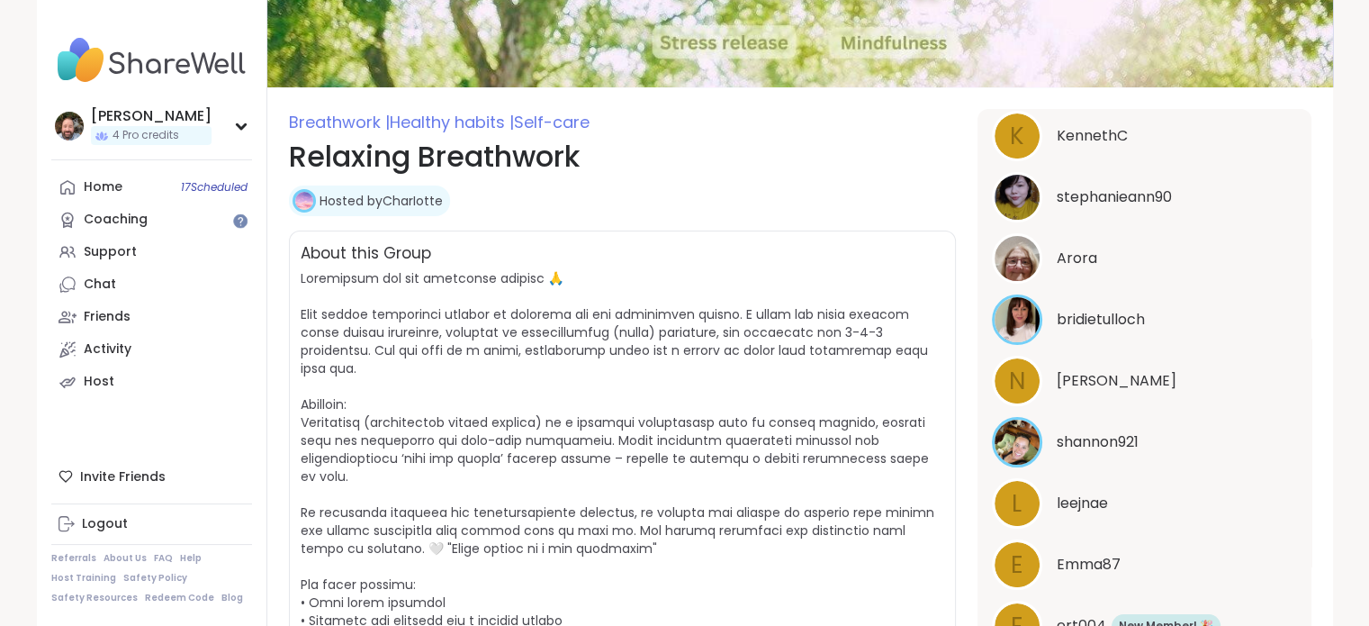
scroll to position [0, 0]
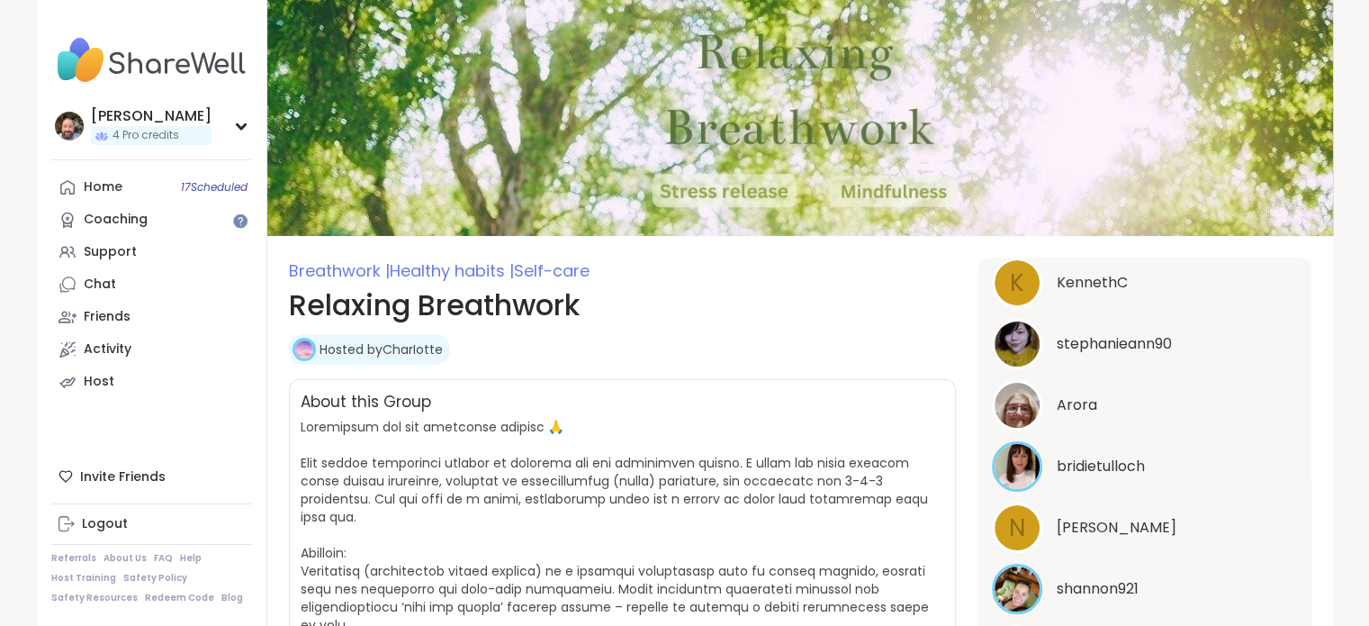
type textarea "*"
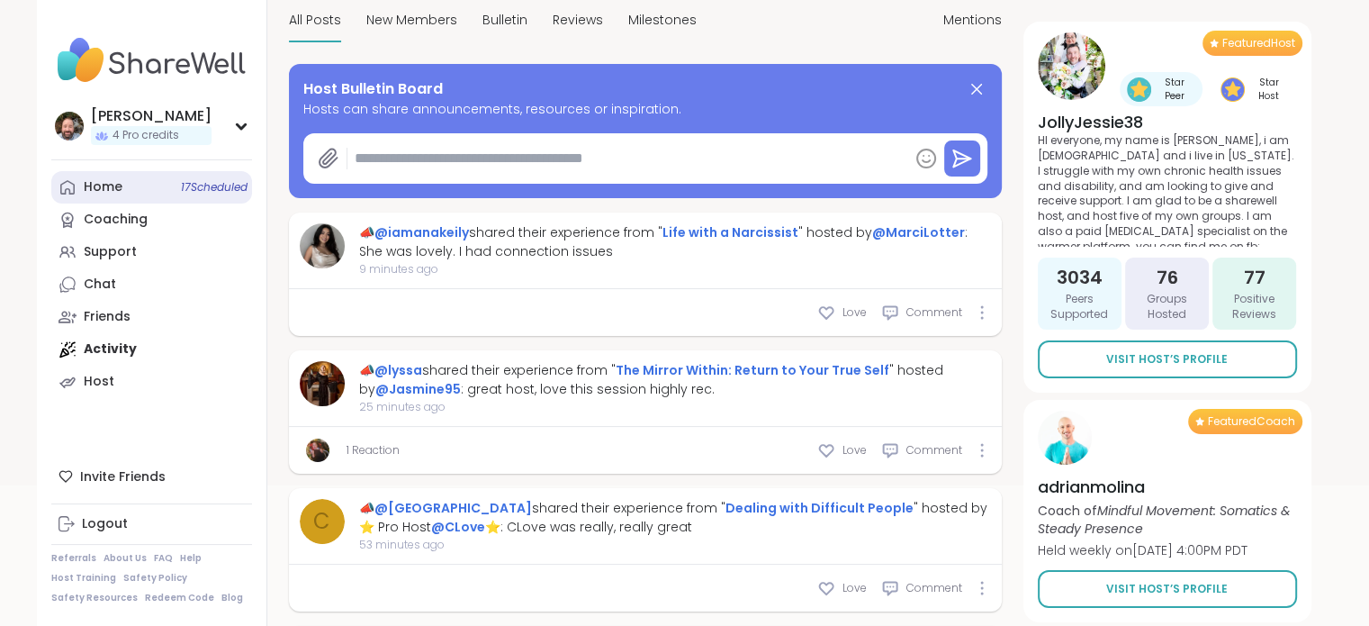
scroll to position [180, 0]
drag, startPoint x: 0, startPoint y: 0, endPoint x: 122, endPoint y: 185, distance: 221.7
click at [122, 185] on link "Home 17 Scheduled" at bounding box center [151, 187] width 201 height 32
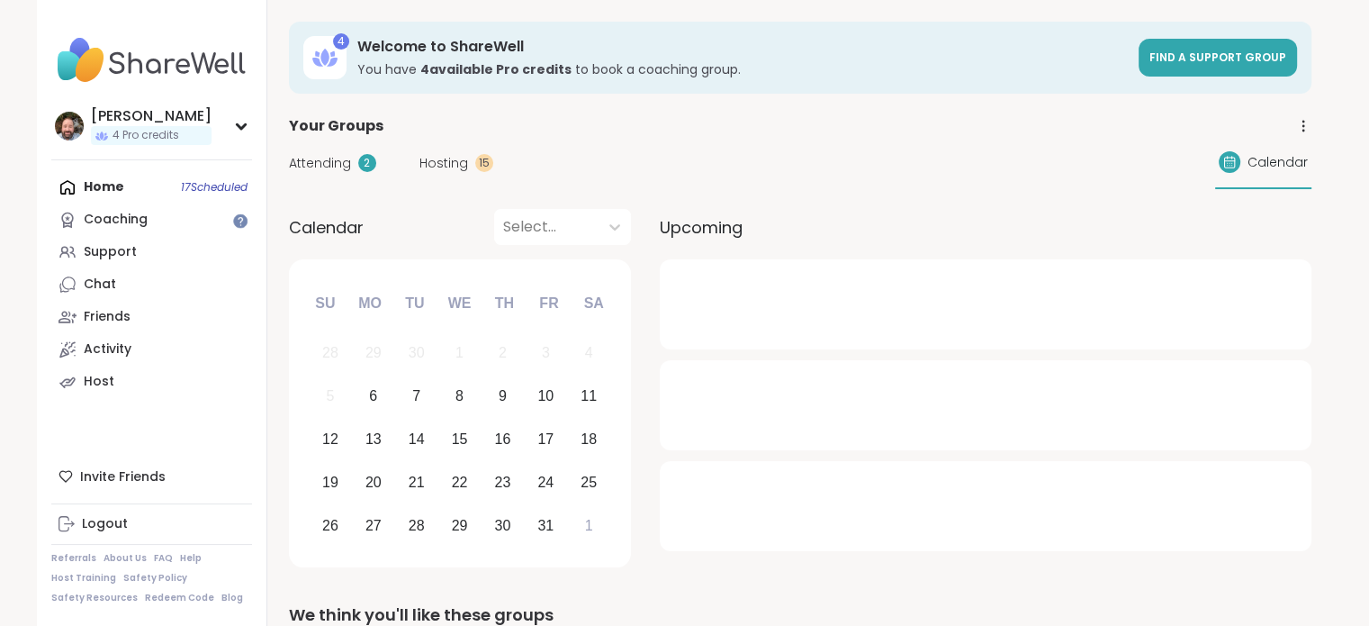
click at [426, 157] on span "Hosting" at bounding box center [444, 163] width 49 height 19
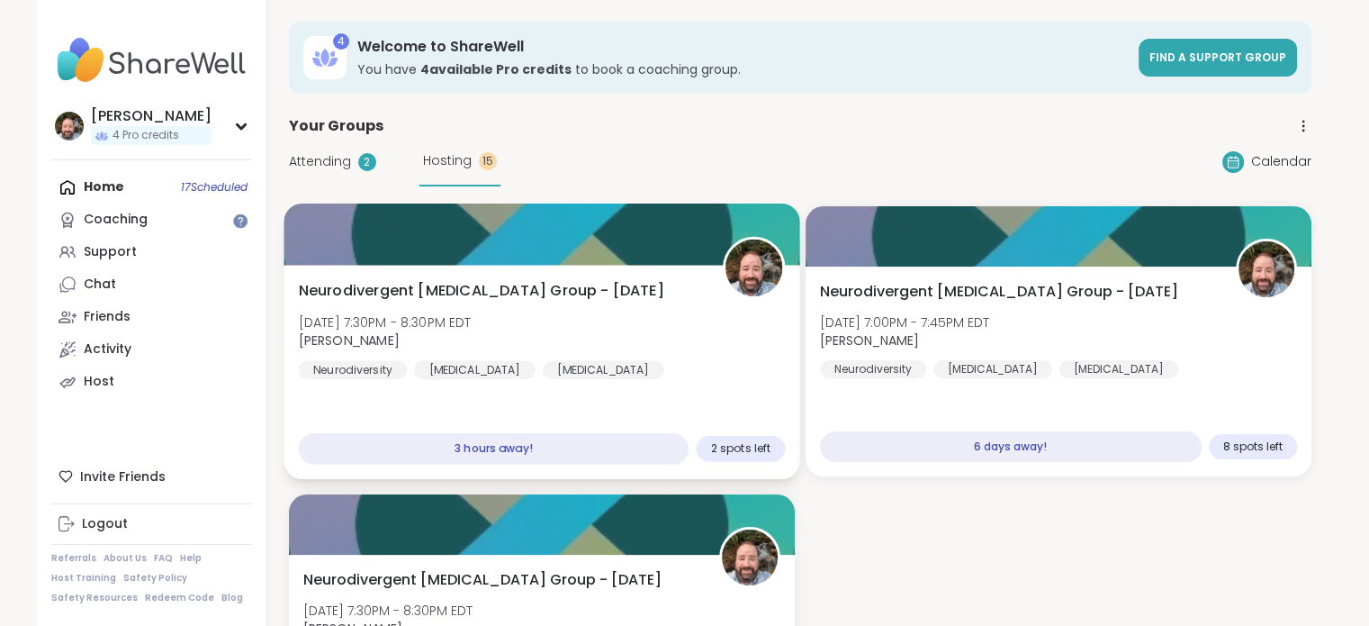
click at [466, 293] on span "Neurodivergent Peer Support Group - Monday" at bounding box center [481, 291] width 366 height 22
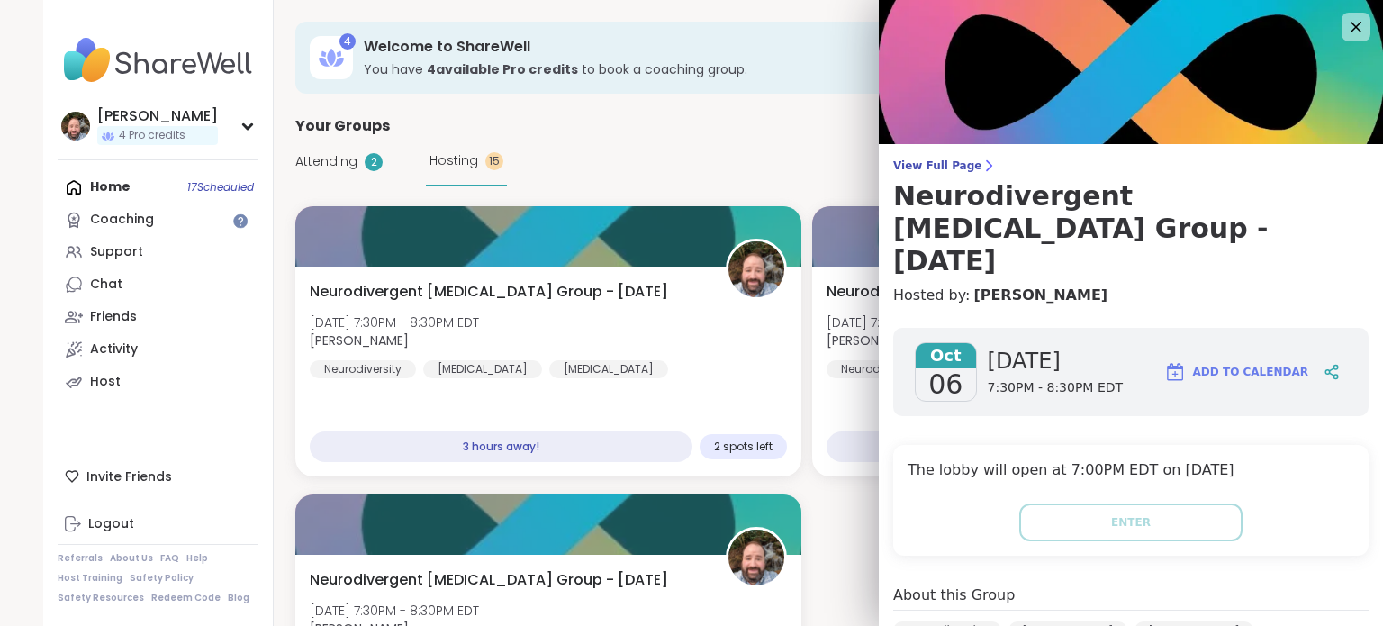
click at [915, 158] on div "View Full Page Neurodivergent Peer Support Group - Monday Hosted by: Brian_L Oc…" at bounding box center [1131, 601] width 504 height 1203
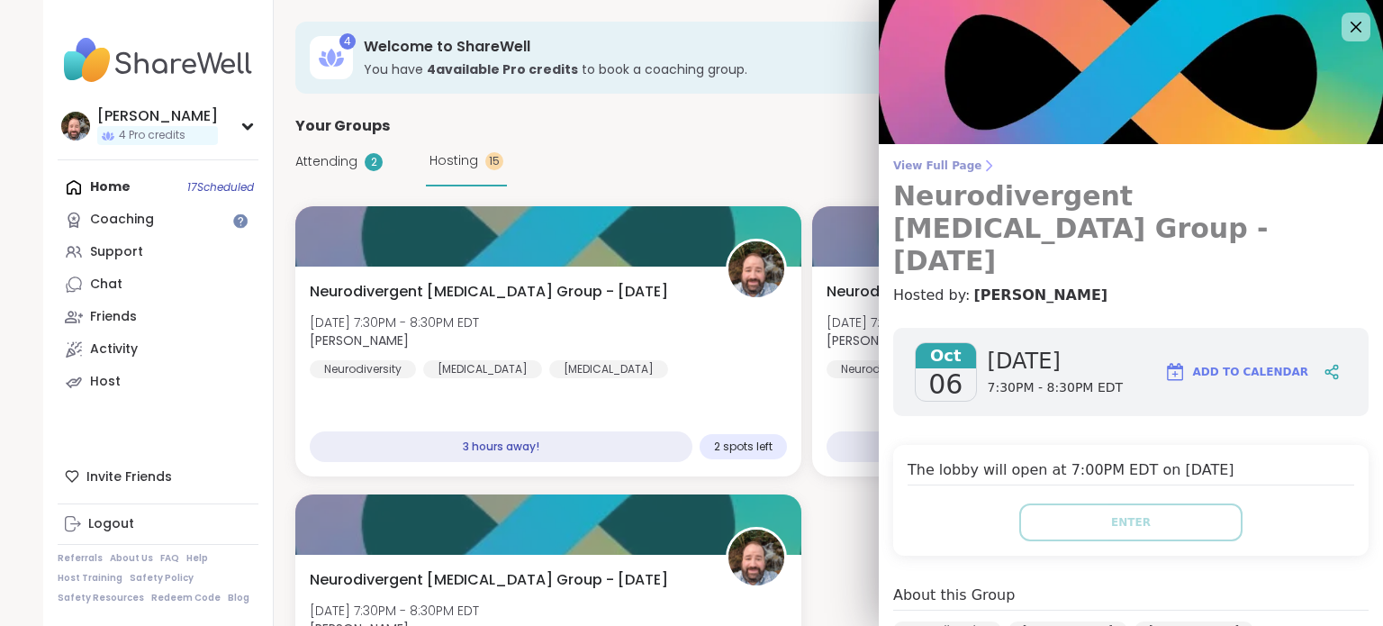
click at [917, 172] on span "View Full Page" at bounding box center [1130, 165] width 475 height 14
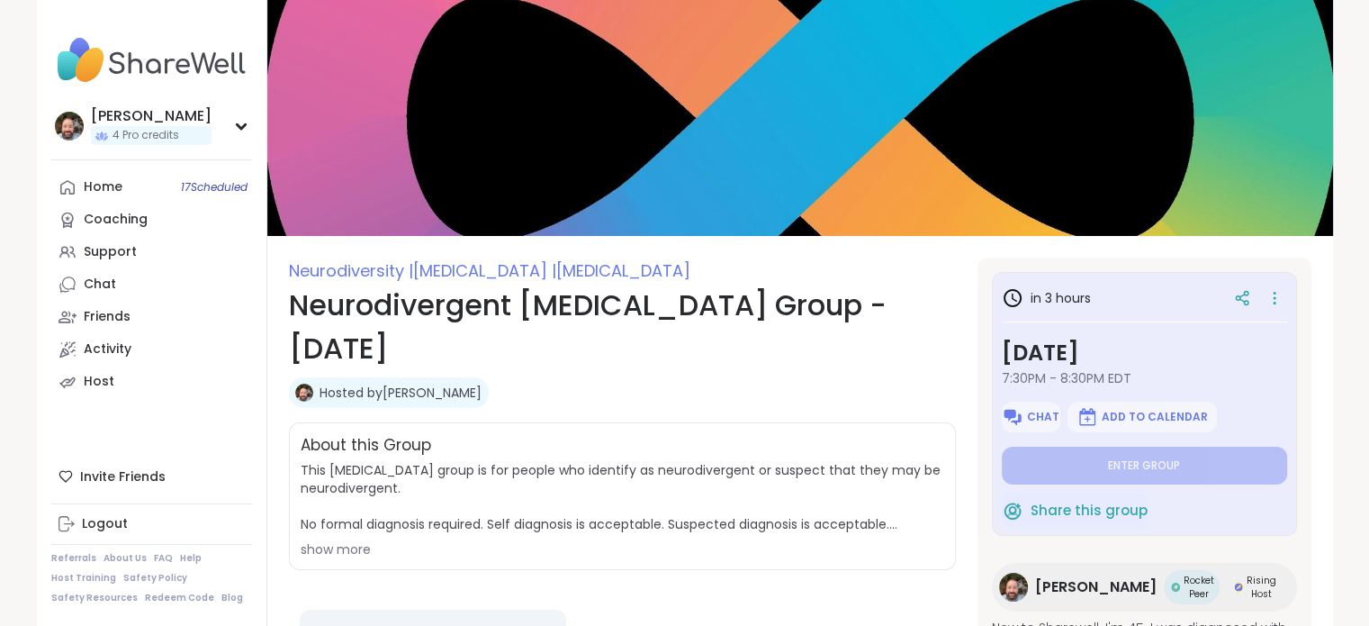
type textarea "*"
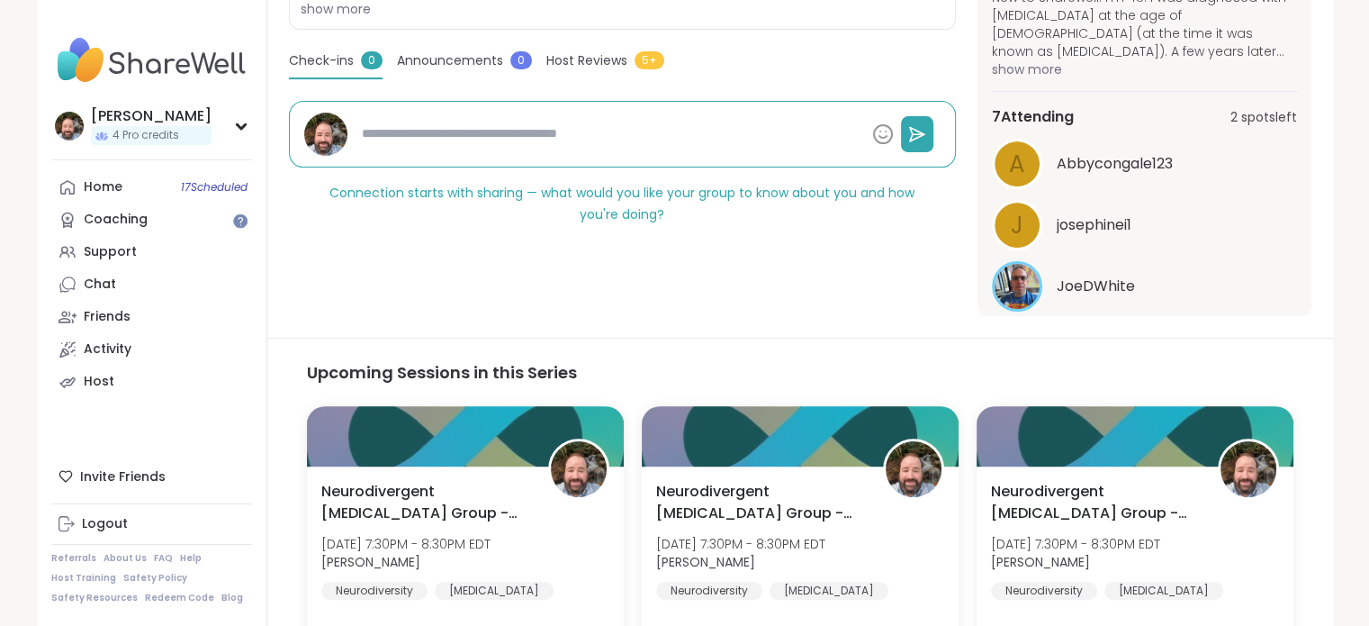
scroll to position [137, 0]
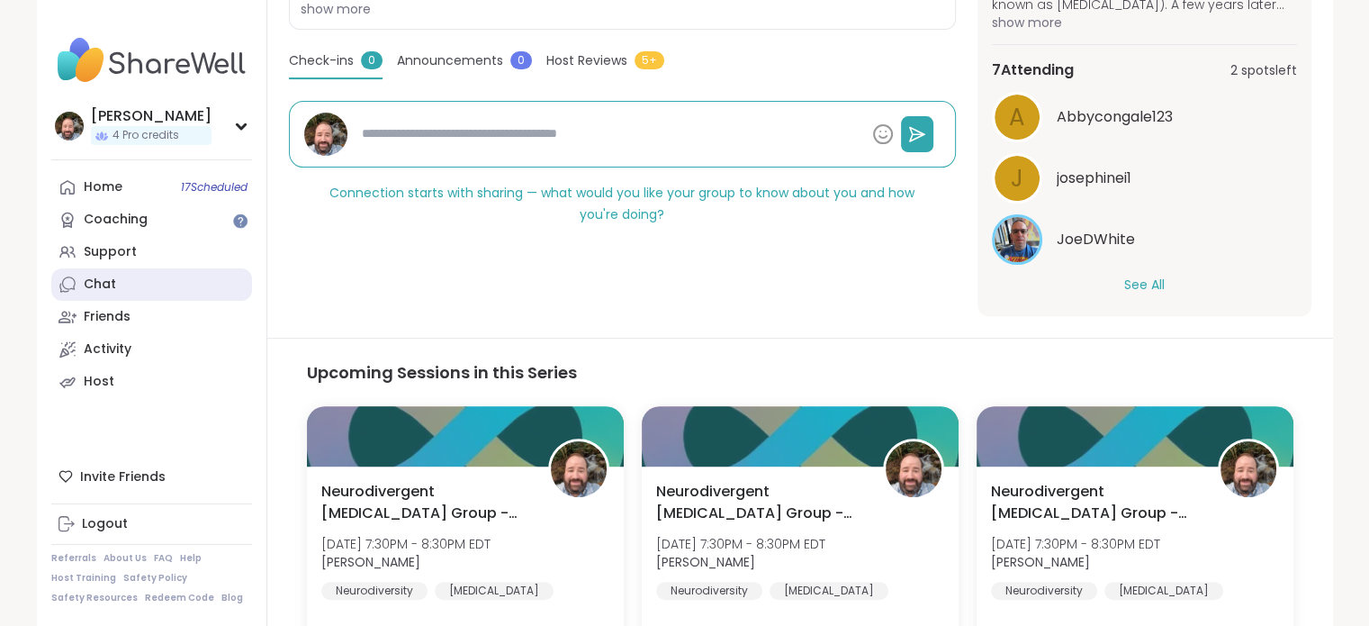
click at [148, 284] on link "Chat" at bounding box center [151, 284] width 201 height 32
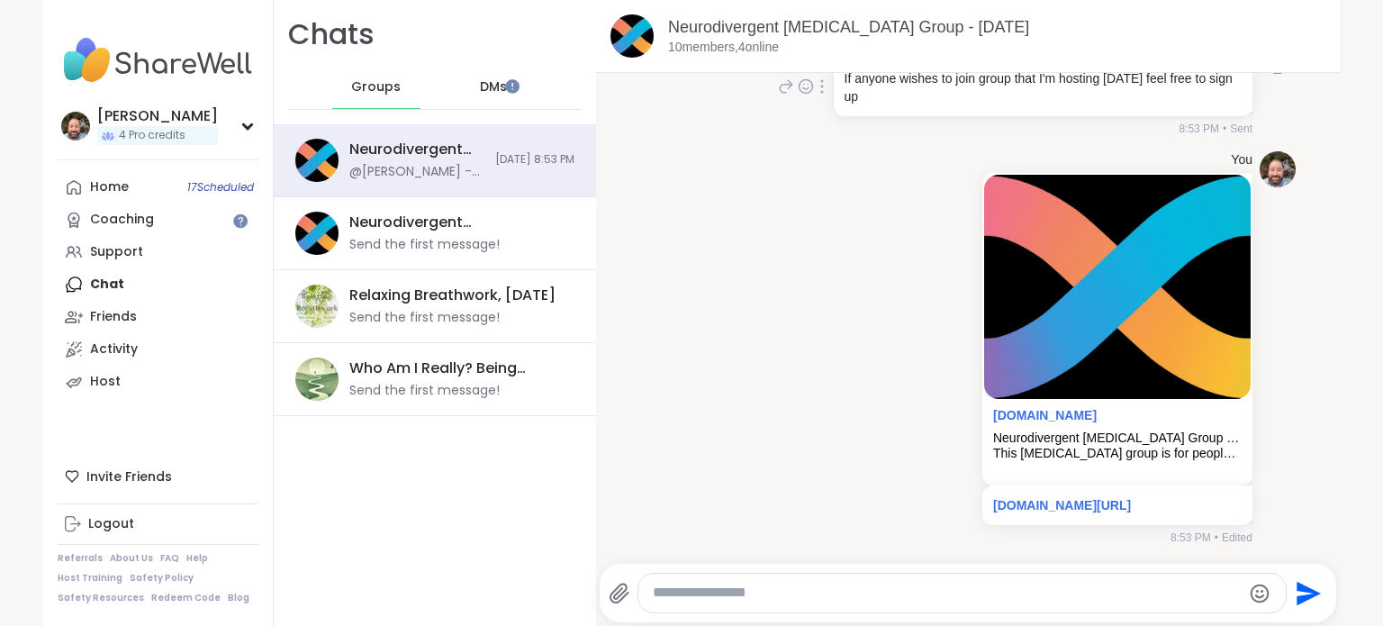
scroll to position [4840, 0]
drag, startPoint x: 875, startPoint y: 493, endPoint x: 781, endPoint y: 398, distance: 134.3
click at [923, 398] on div "You sharewellnow.com Neurodivergent Peer Support Group - Monday This peer suppo…" at bounding box center [1087, 347] width 329 height 393
drag, startPoint x: 693, startPoint y: 603, endPoint x: 713, endPoint y: 509, distance: 96.6
click at [707, 530] on div "Neurodivergent Peer Support Group - Sunday, Oct 05 10 members, 4 online 10/5/20…" at bounding box center [968, 313] width 744 height 626
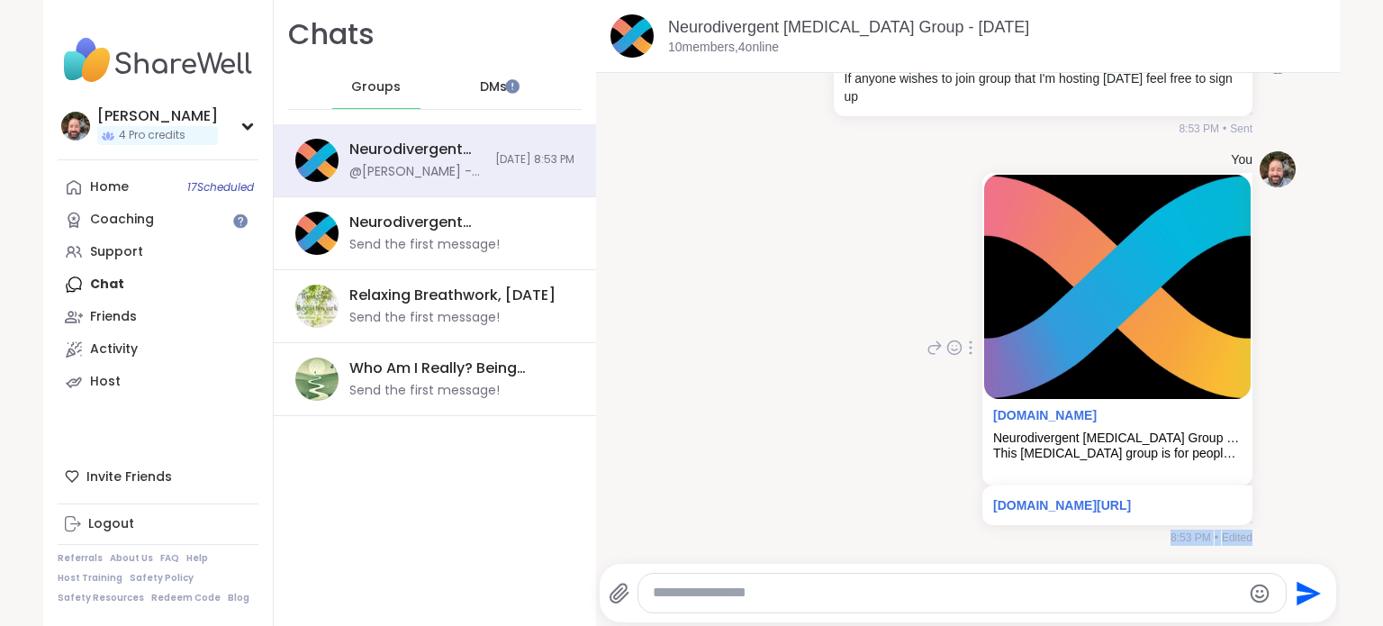
scroll to position [3, 0]
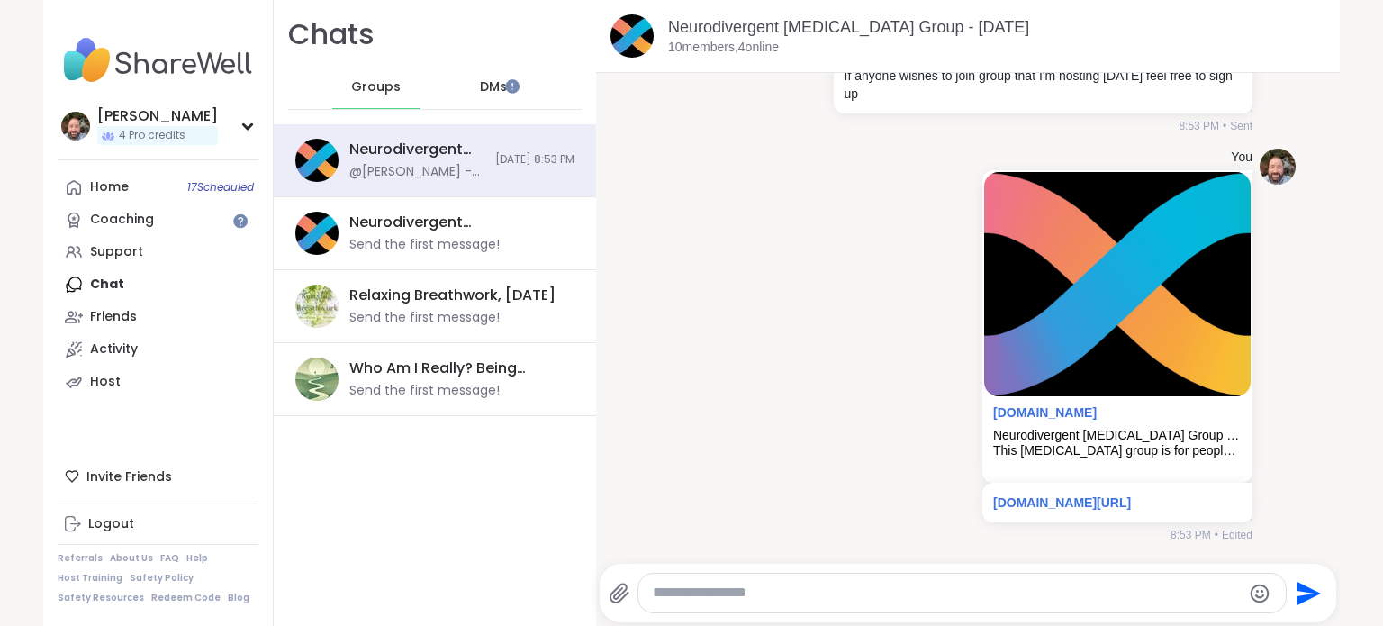
click at [709, 600] on textarea "Type your message" at bounding box center [947, 592] width 588 height 19
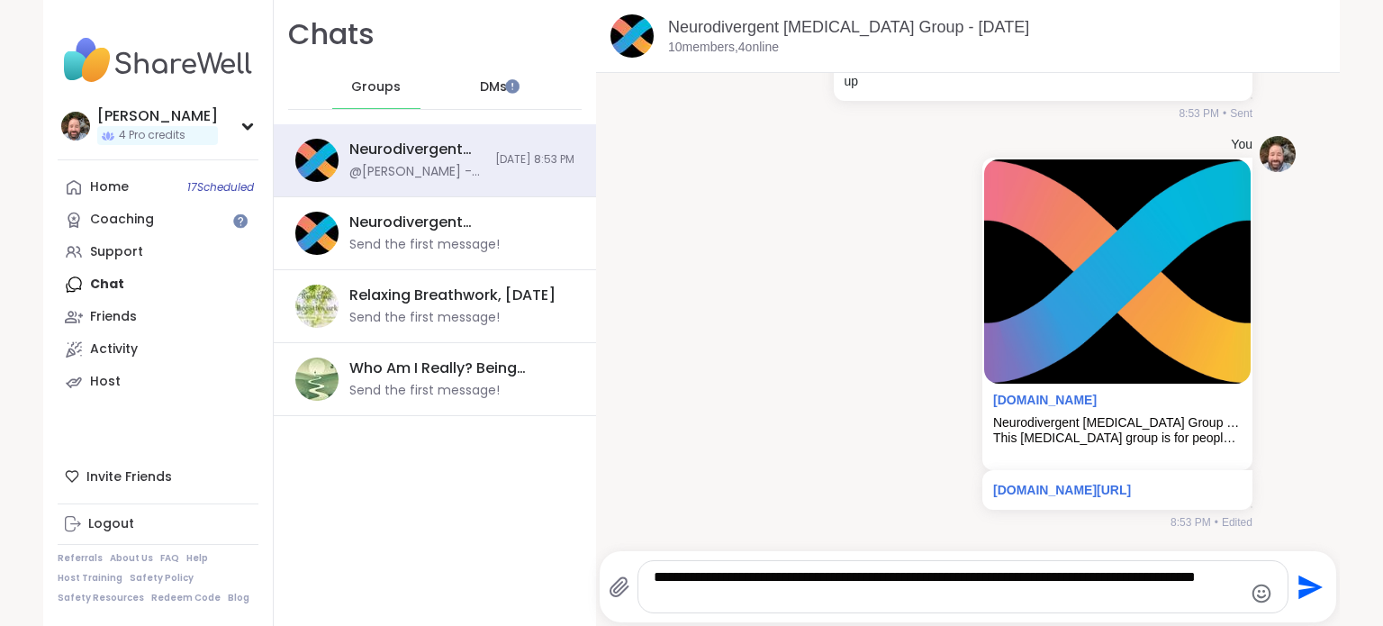
type textarea "**********"
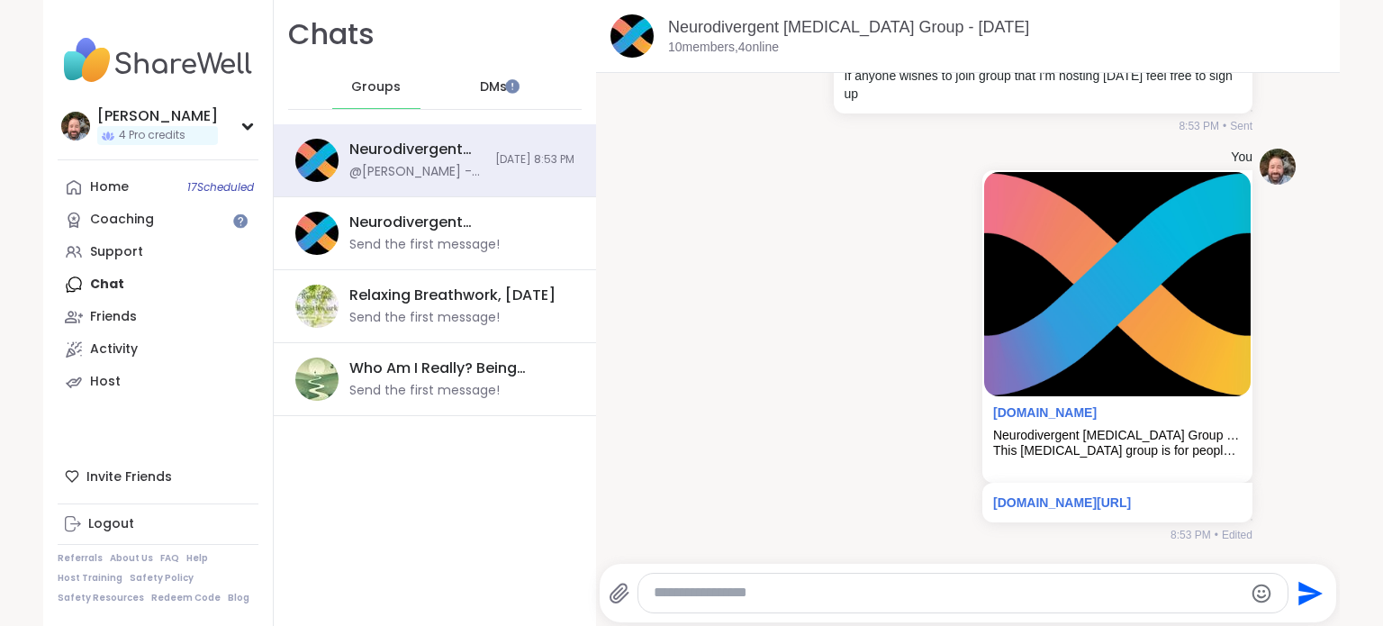
scroll to position [4971, 0]
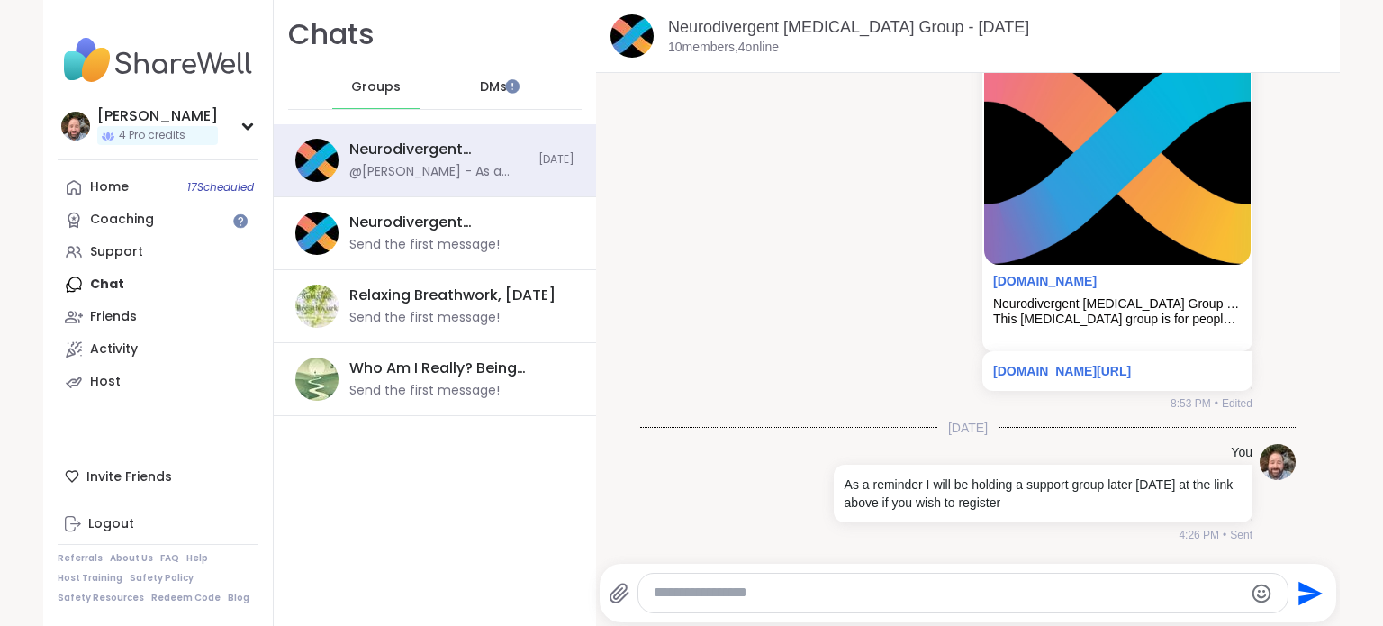
click at [484, 89] on span "DMs" at bounding box center [493, 87] width 27 height 18
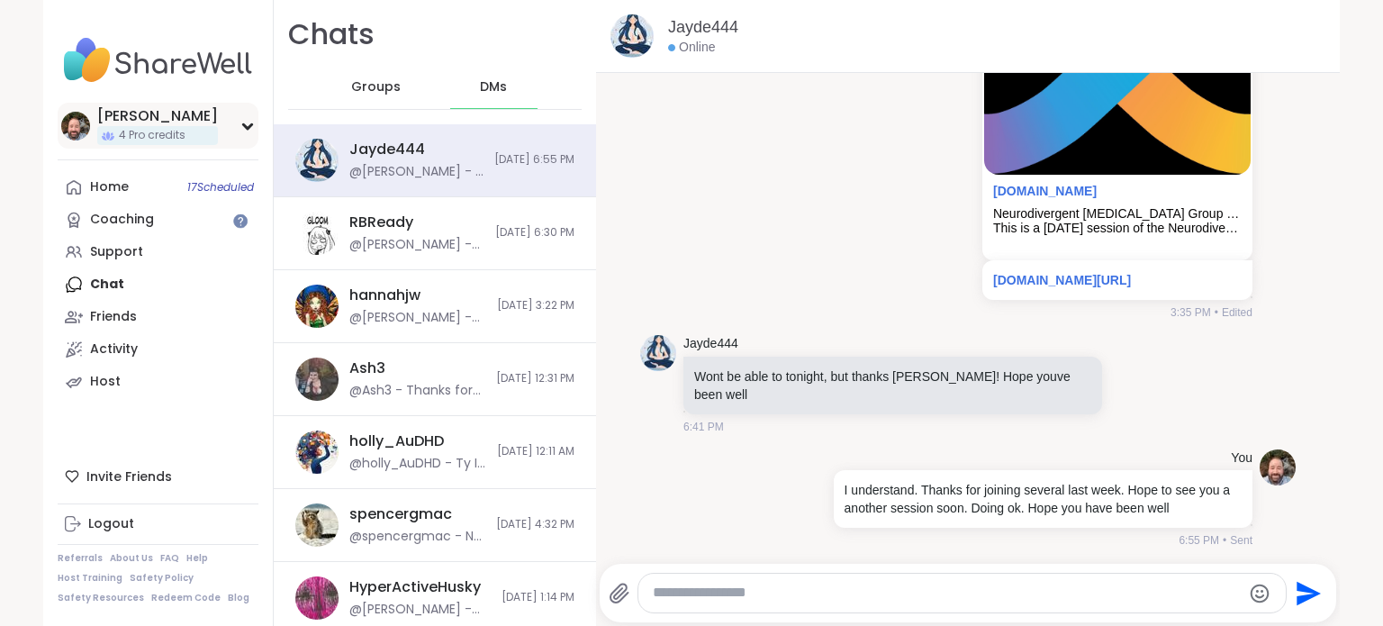
click at [100, 119] on div "[PERSON_NAME]" at bounding box center [157, 116] width 121 height 20
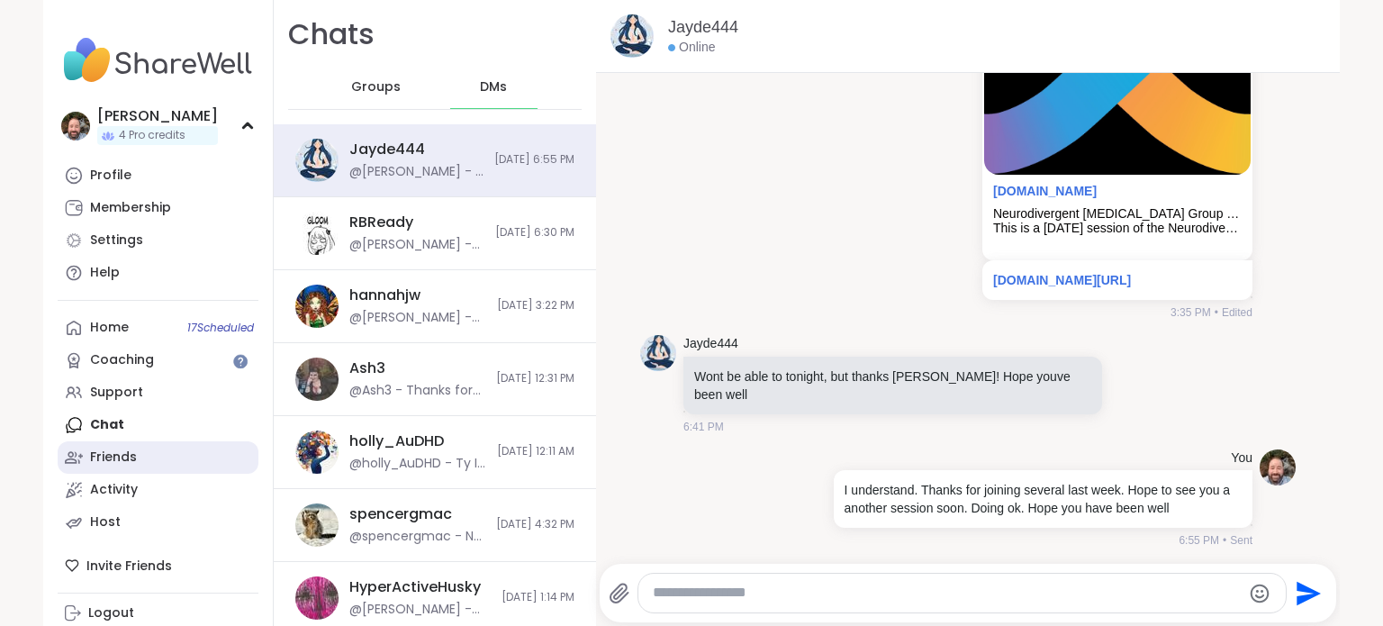
click at [137, 461] on link "Friends" at bounding box center [158, 457] width 201 height 32
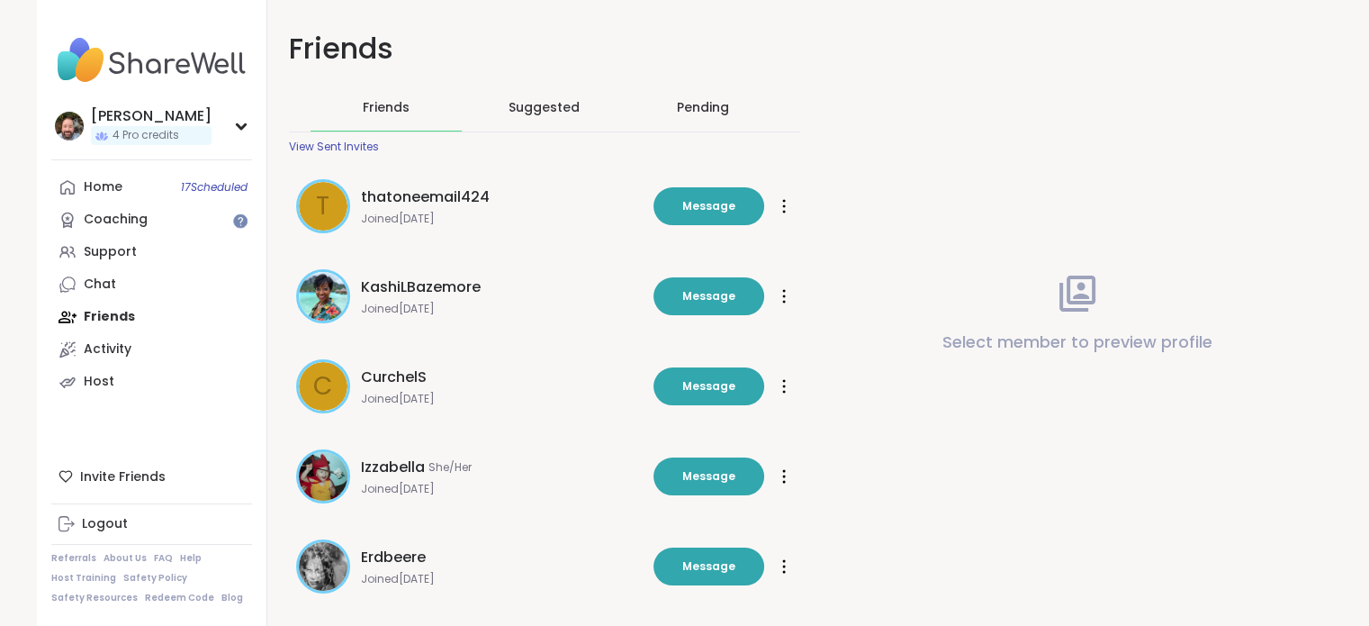
click at [348, 148] on div "View Sent Invites" at bounding box center [334, 147] width 90 height 14
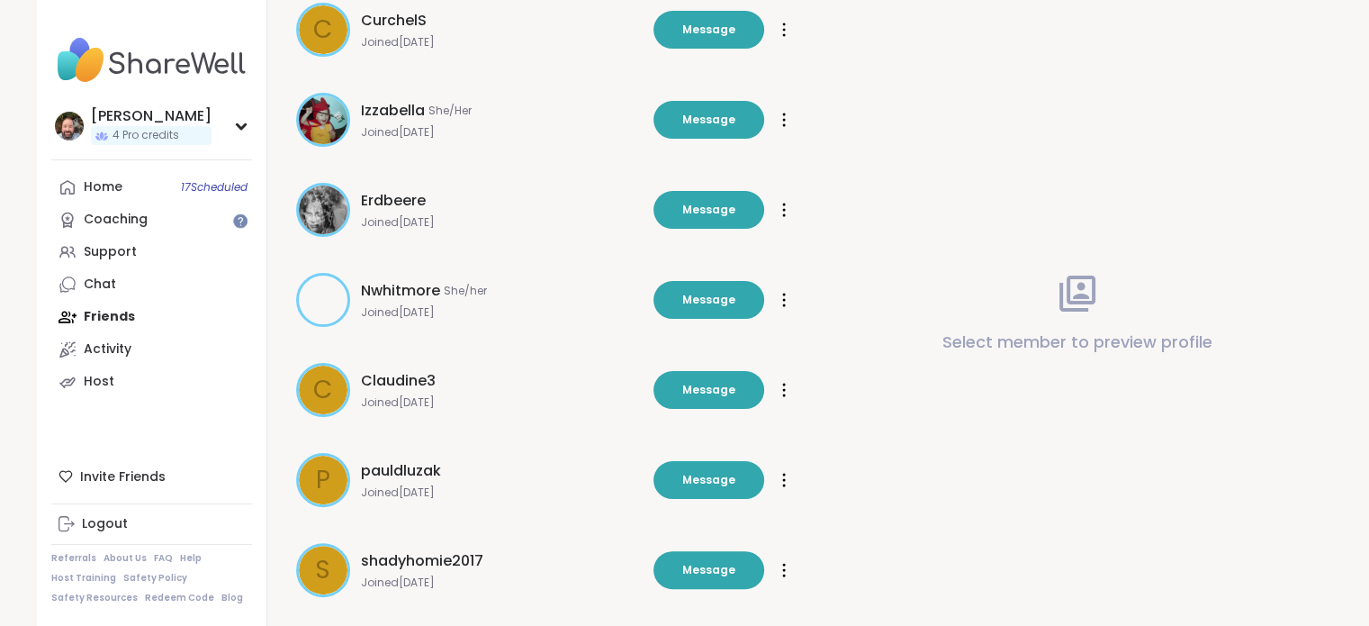
scroll to position [530, 0]
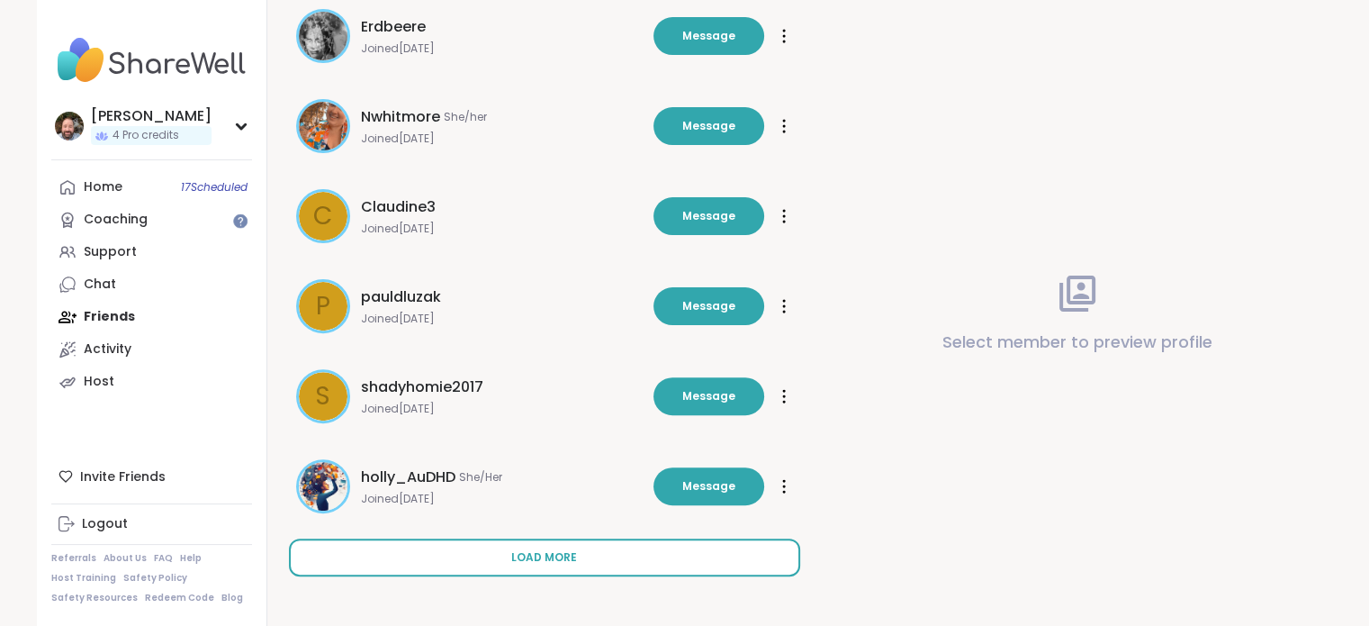
click at [571, 561] on span "Load more" at bounding box center [544, 557] width 66 height 16
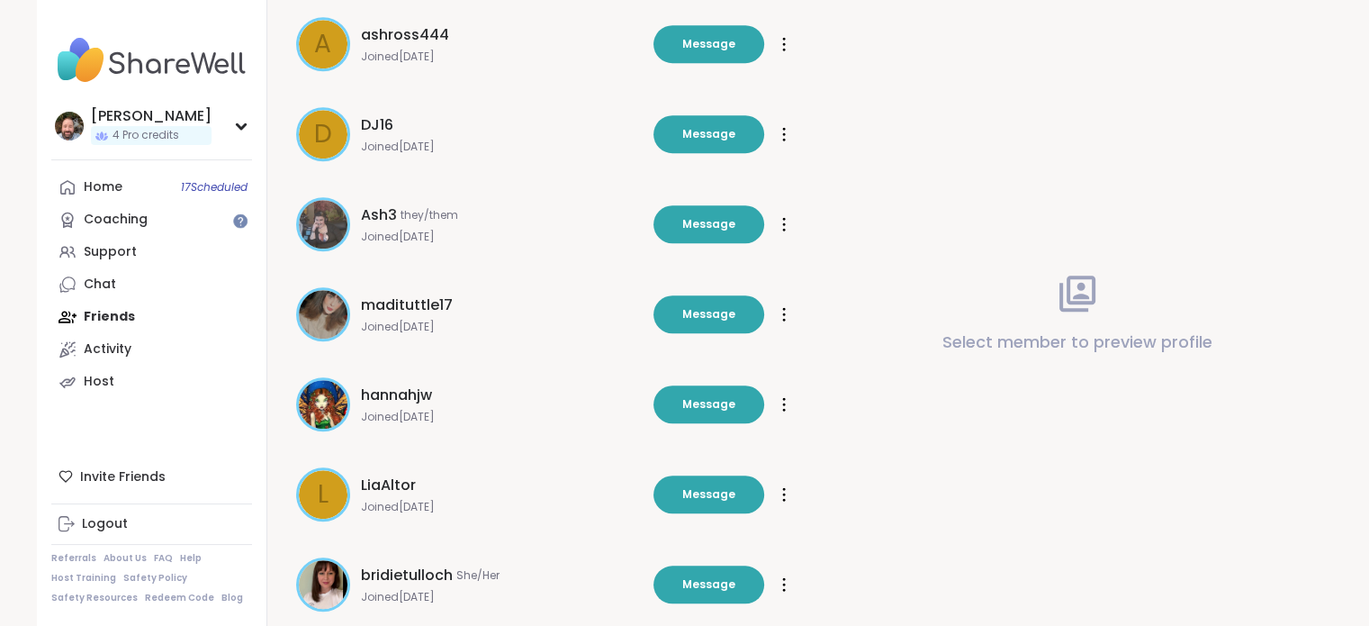
scroll to position [1431, 0]
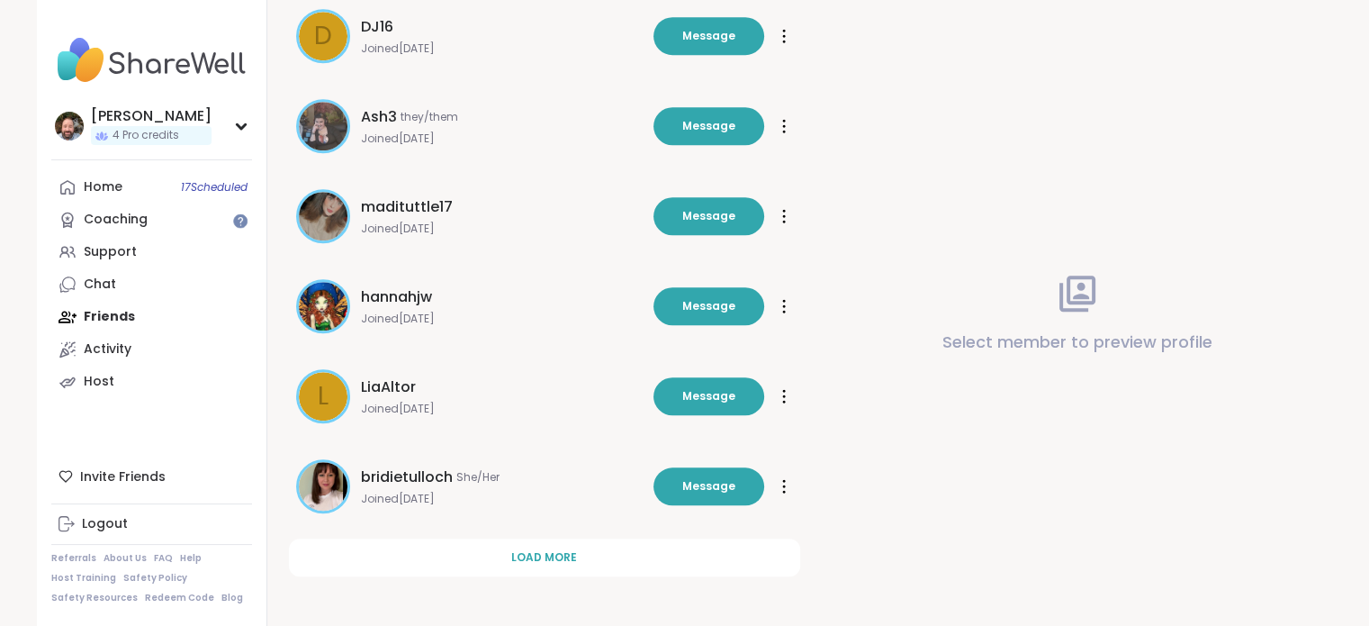
drag, startPoint x: 384, startPoint y: 294, endPoint x: 312, endPoint y: 307, distance: 73.1
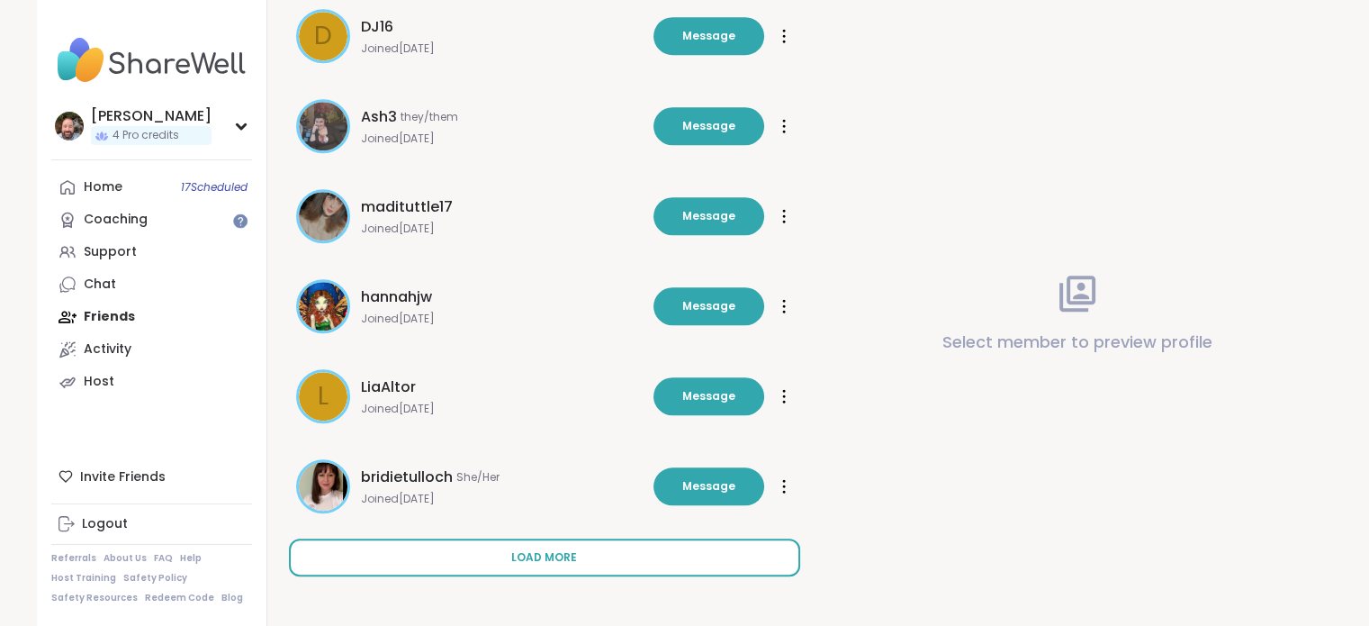
click at [535, 549] on span "Load more" at bounding box center [544, 557] width 66 height 16
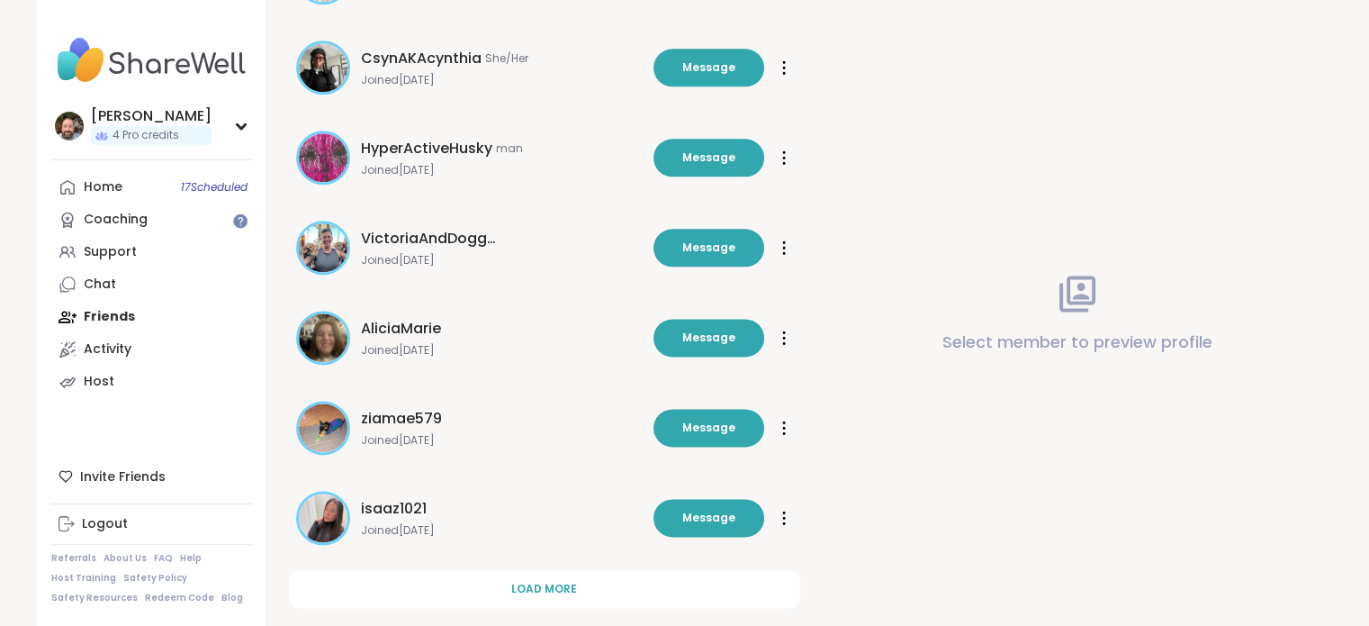
scroll to position [2331, 0]
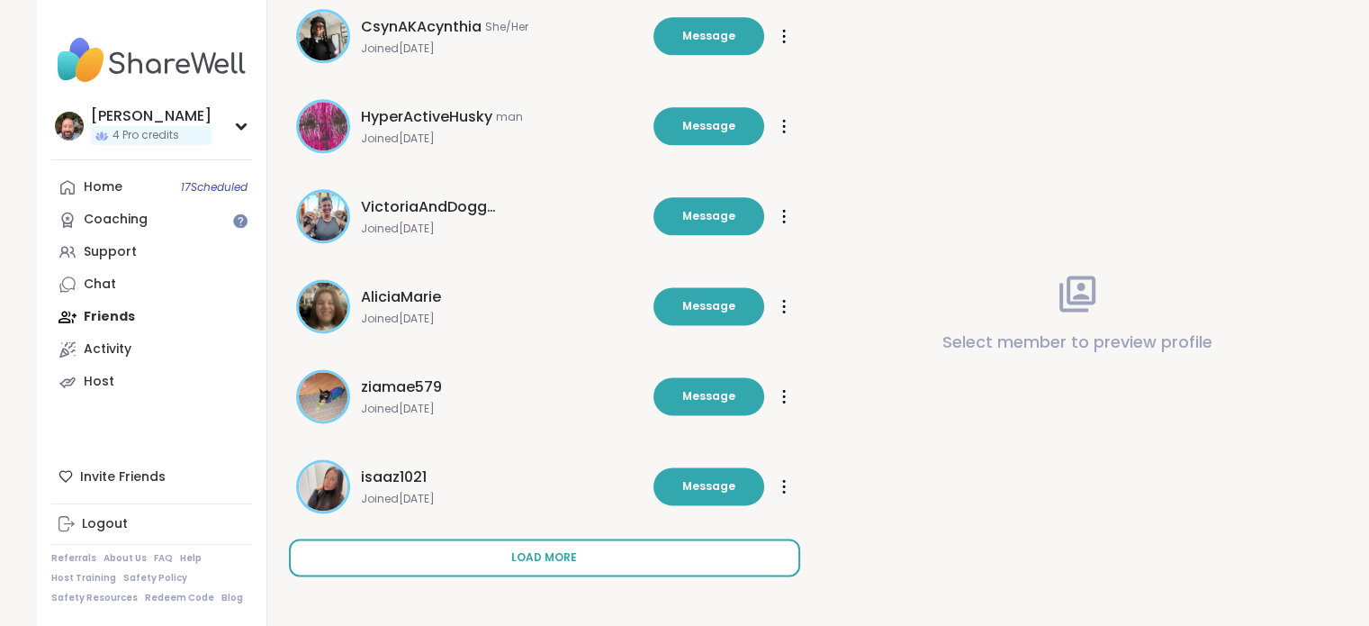
click at [516, 570] on button "Load more" at bounding box center [544, 557] width 511 height 38
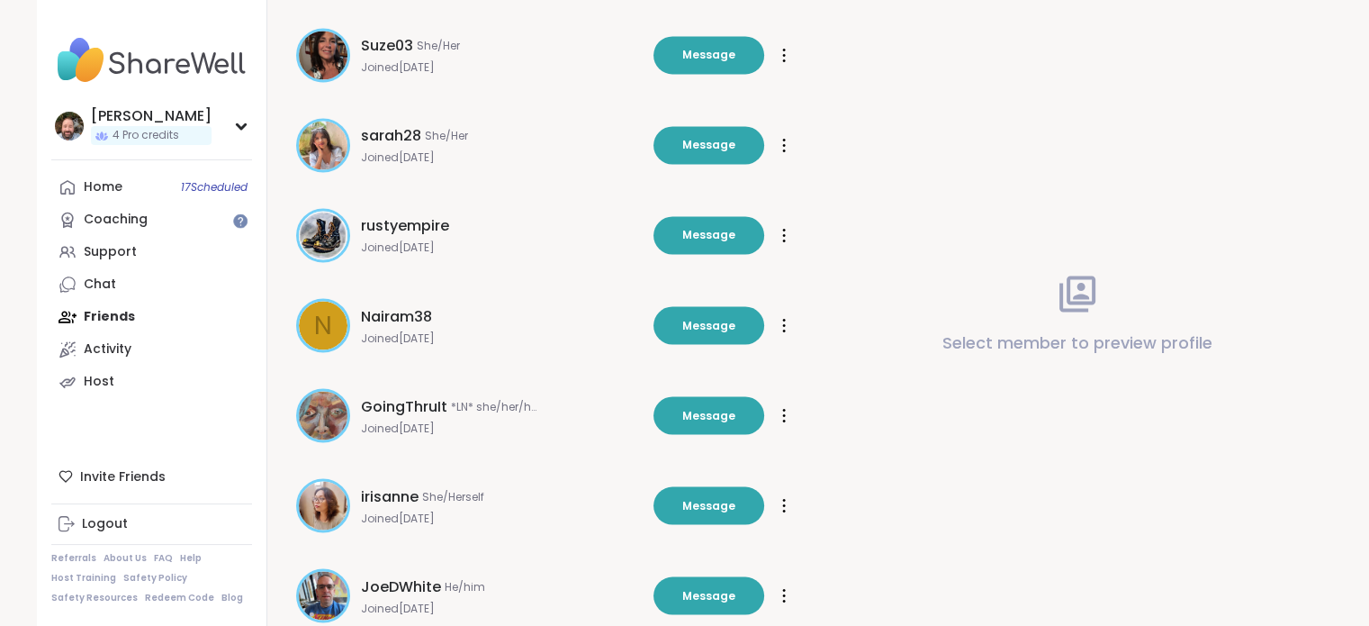
scroll to position [3231, 0]
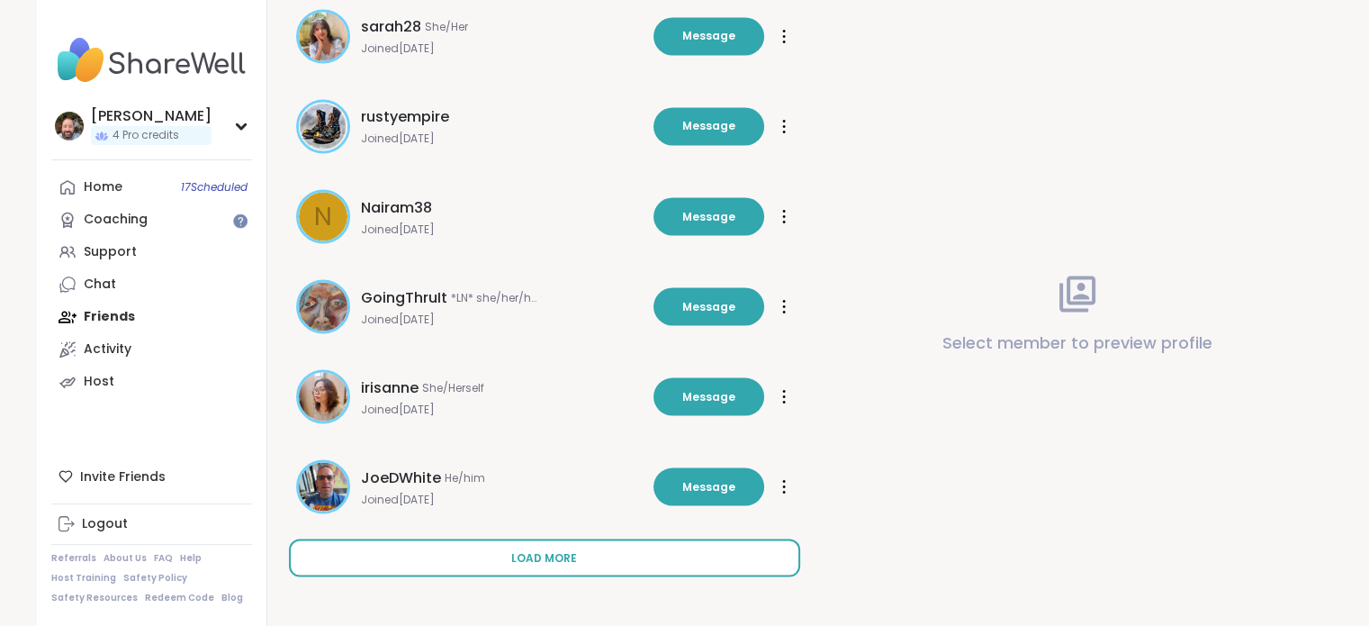
click at [603, 565] on button "Load more" at bounding box center [544, 557] width 511 height 38
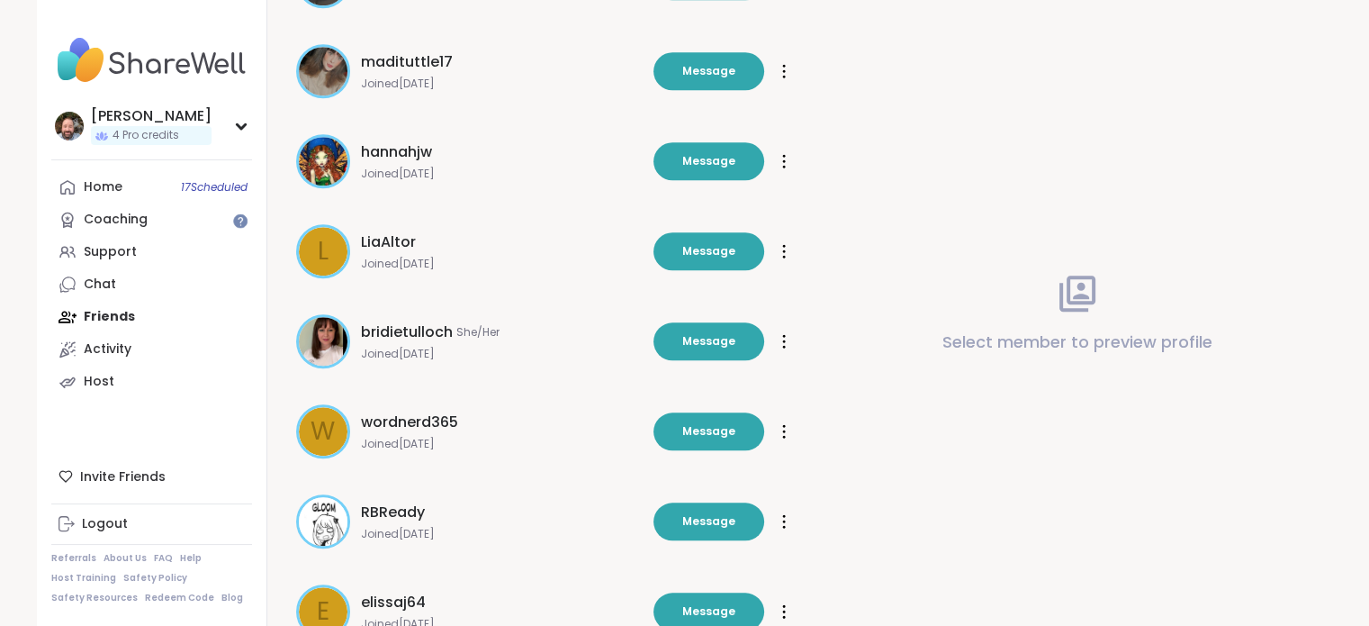
scroll to position [1468, 0]
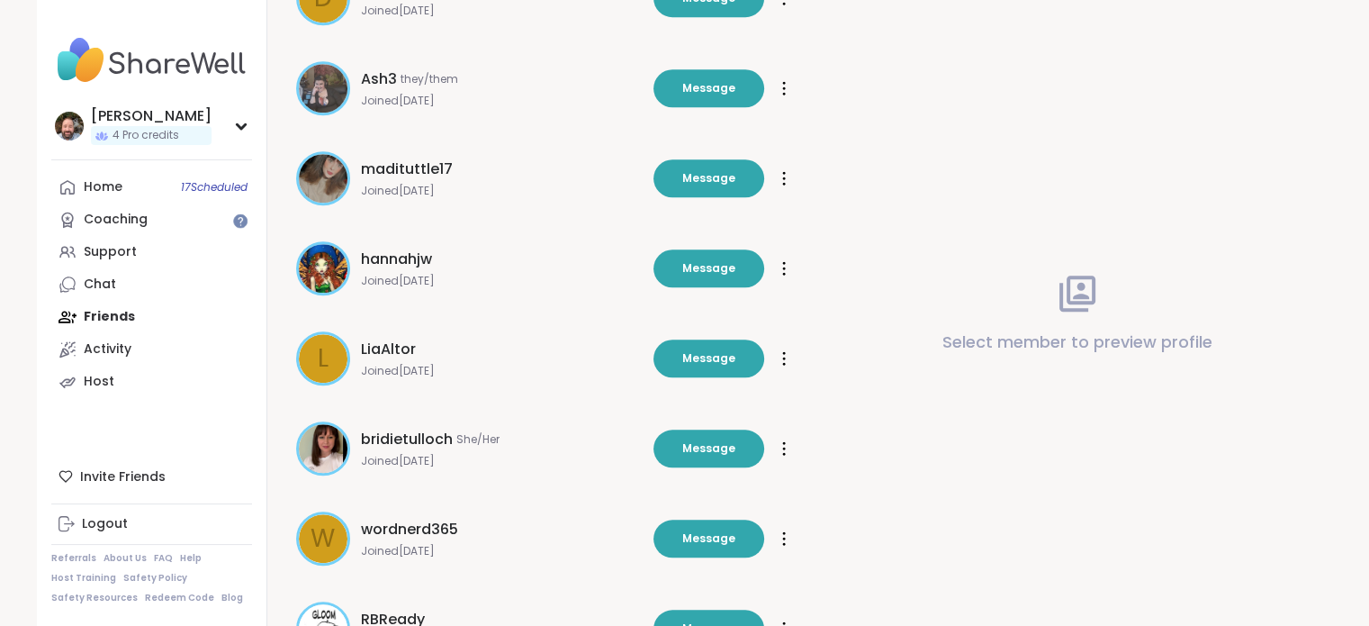
click at [411, 259] on span "hannahjw" at bounding box center [396, 259] width 71 height 22
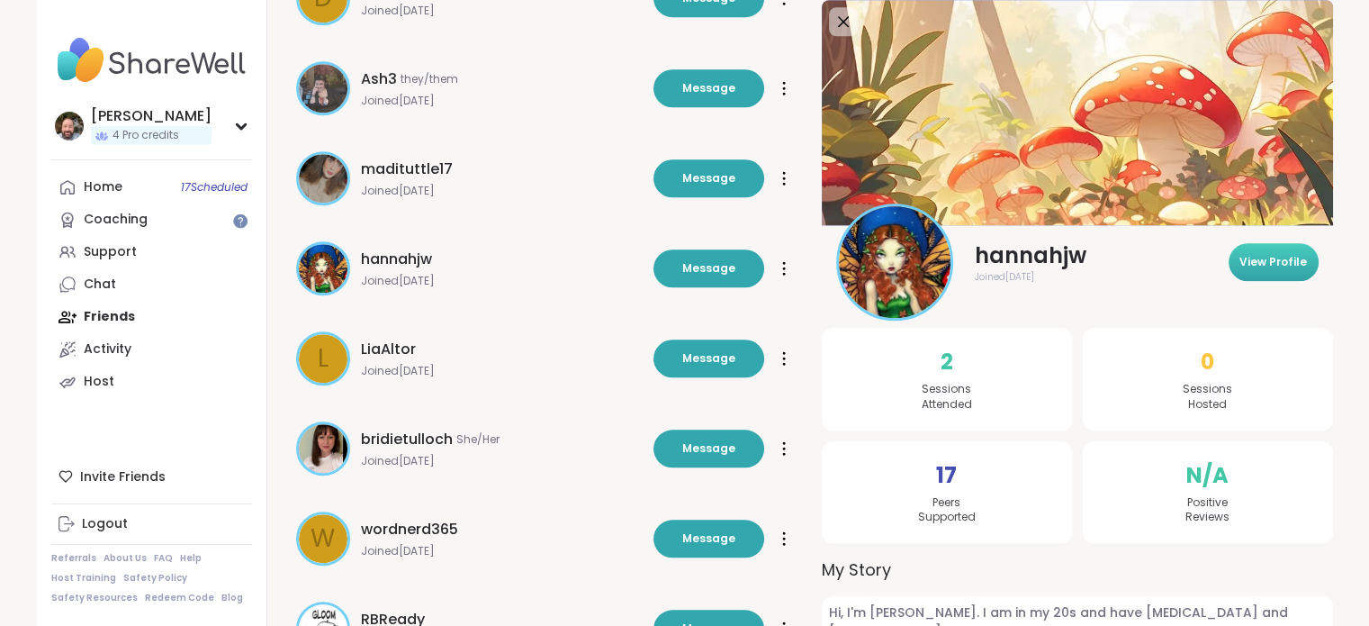
click at [1289, 273] on button "View Profile" at bounding box center [1274, 262] width 90 height 38
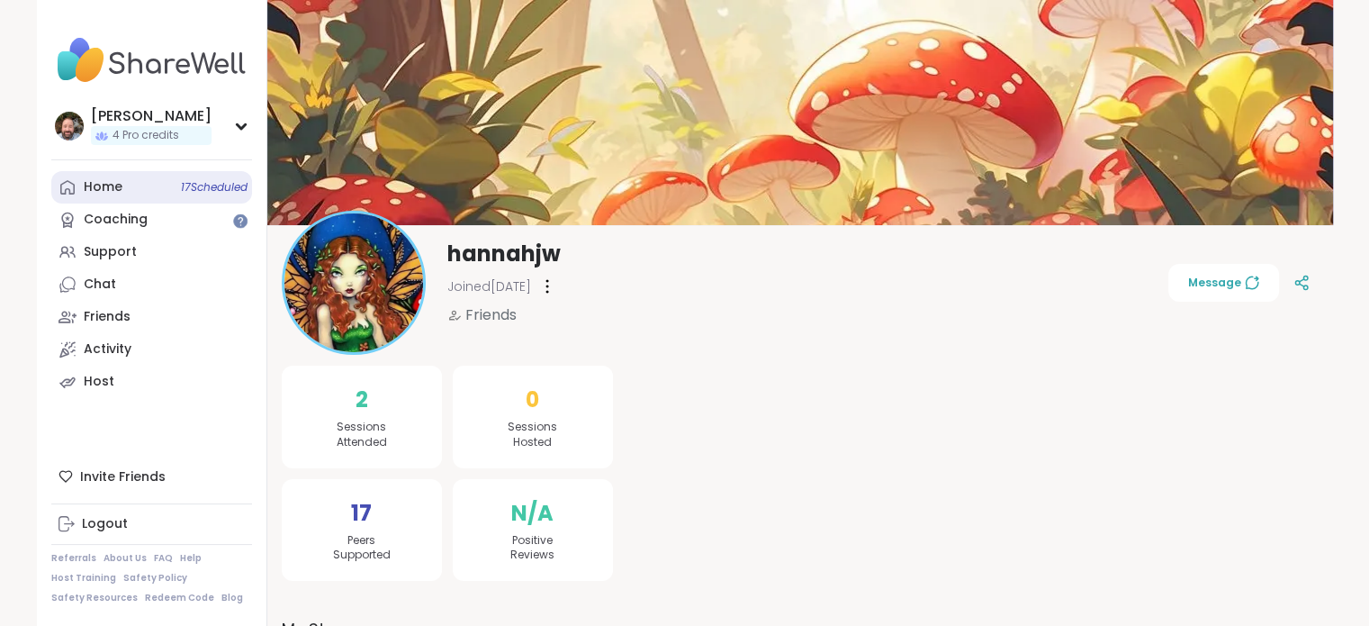
click at [131, 183] on link "Home 17 Scheduled" at bounding box center [151, 187] width 201 height 32
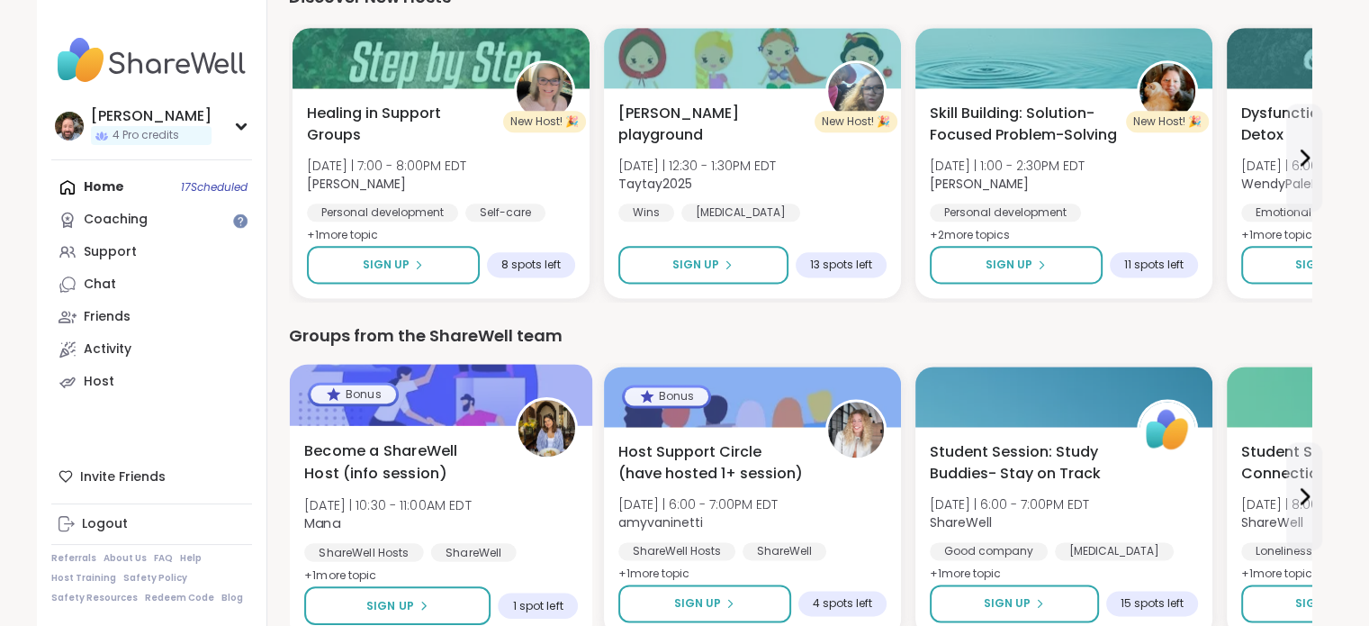
scroll to position [2400, 0]
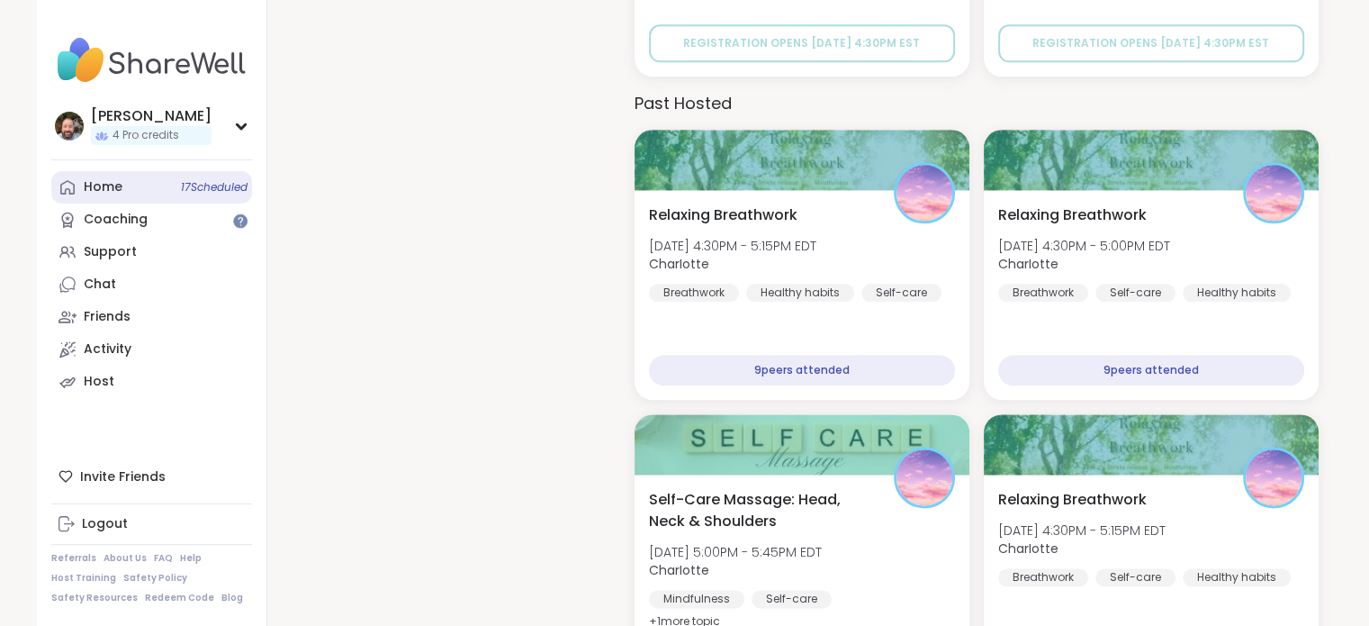
scroll to position [2117, 0]
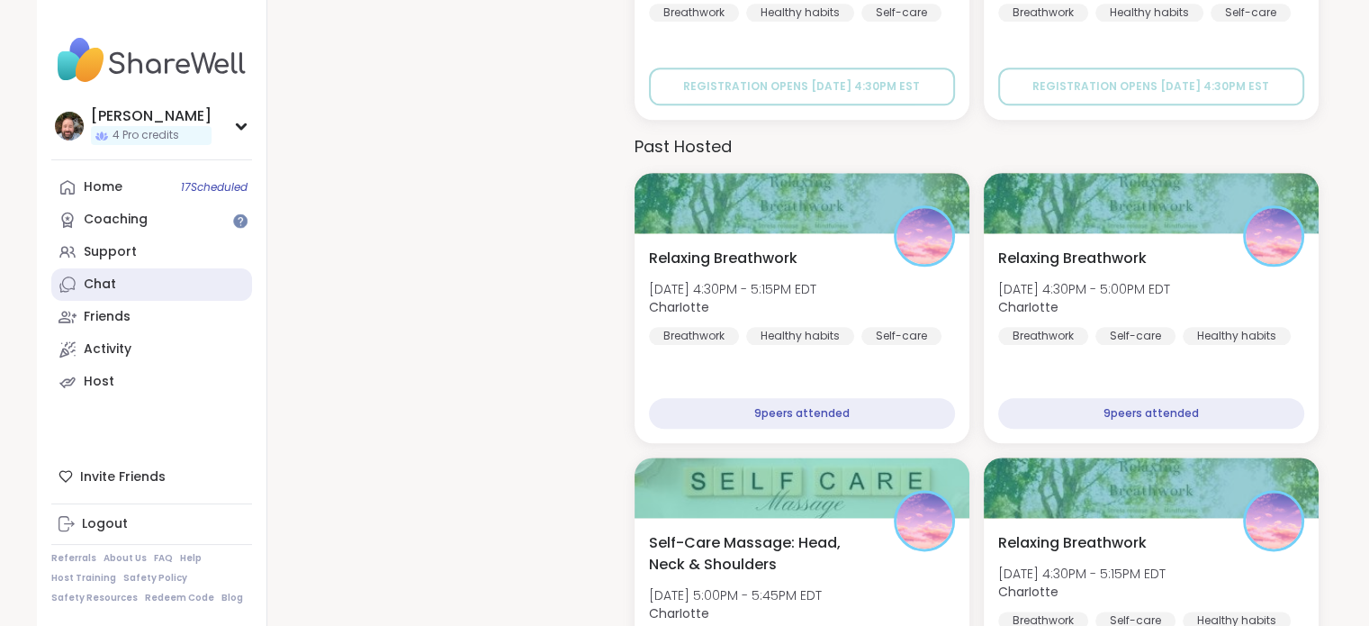
click at [118, 291] on link "Chat" at bounding box center [151, 284] width 201 height 32
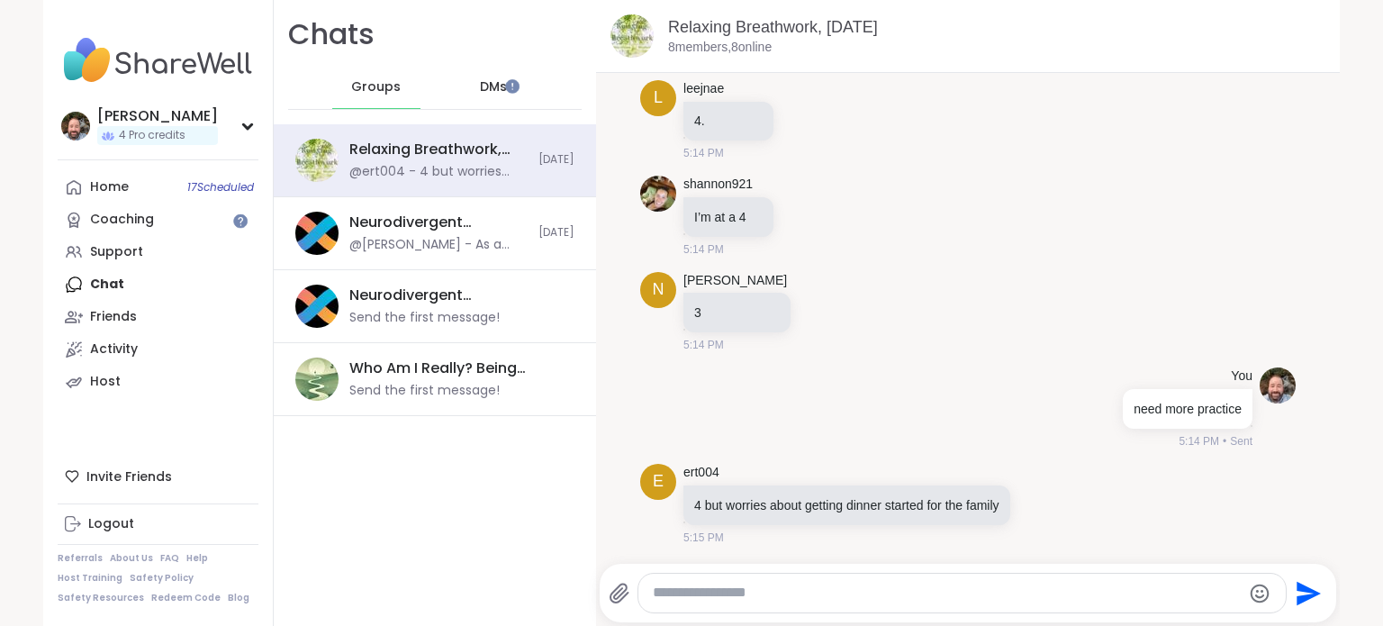
click at [831, 597] on textarea "Type your message" at bounding box center [947, 592] width 588 height 19
type textarea "**********"
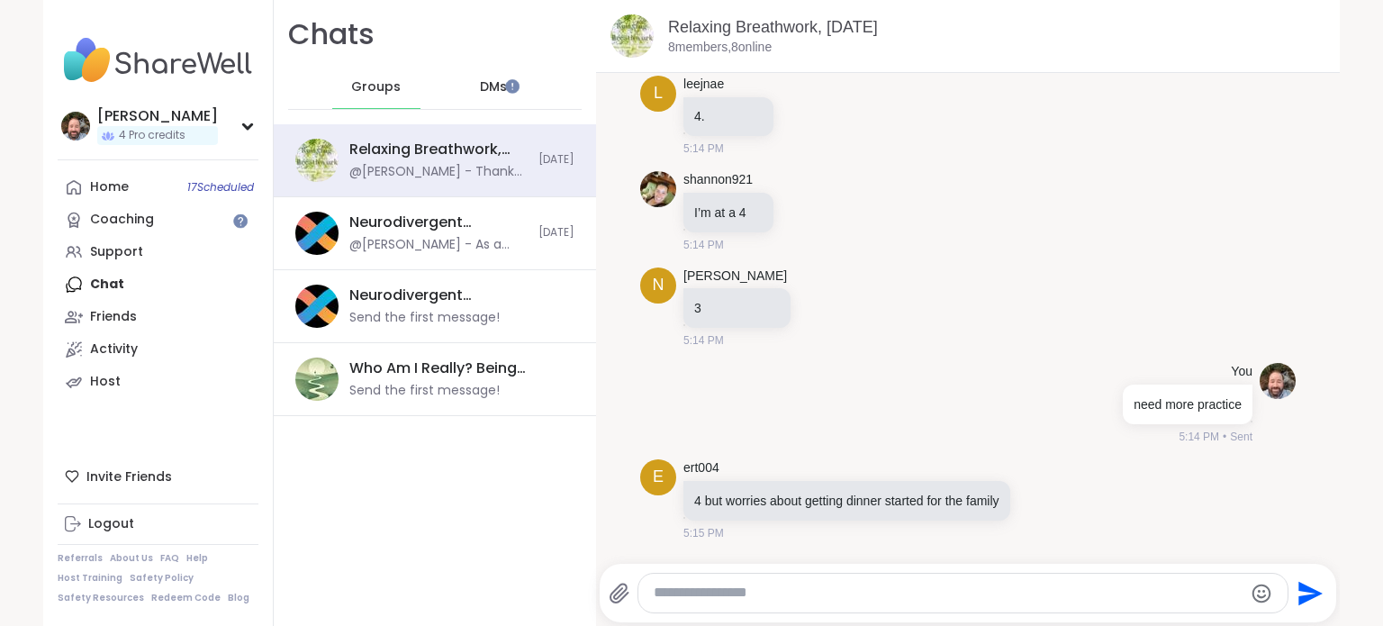
scroll to position [5163, 0]
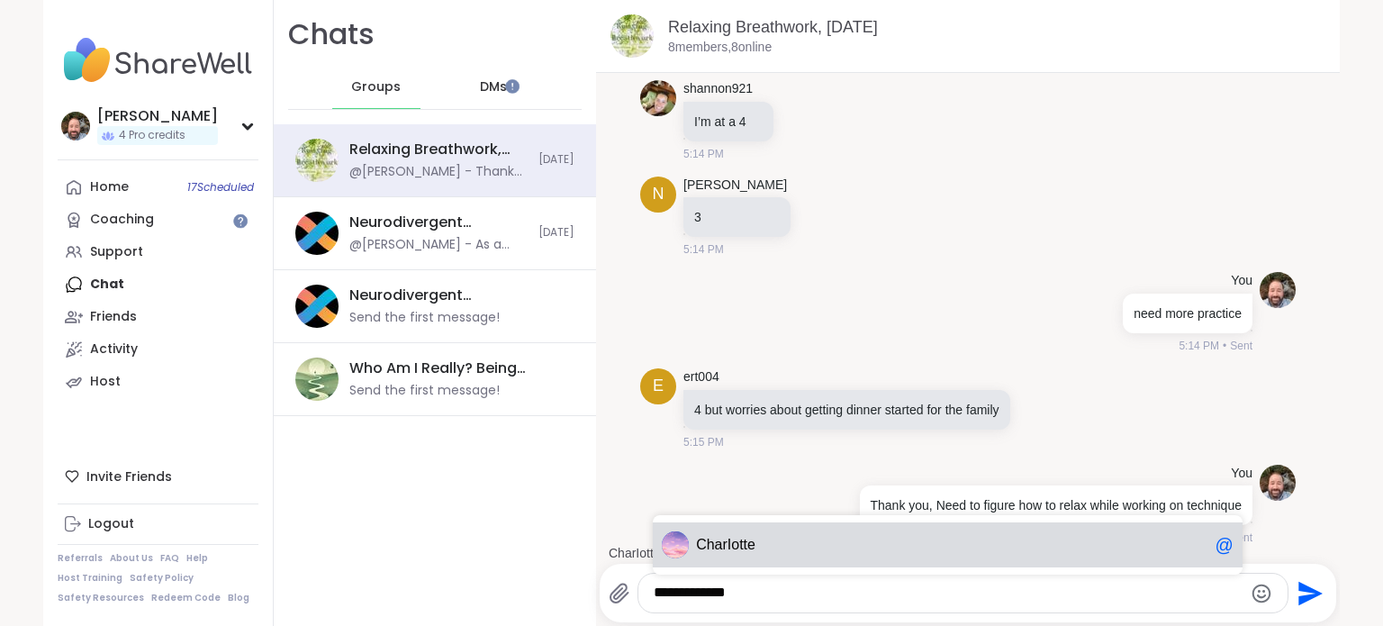
click at [757, 555] on div "Ch arIotte @" at bounding box center [948, 544] width 590 height 45
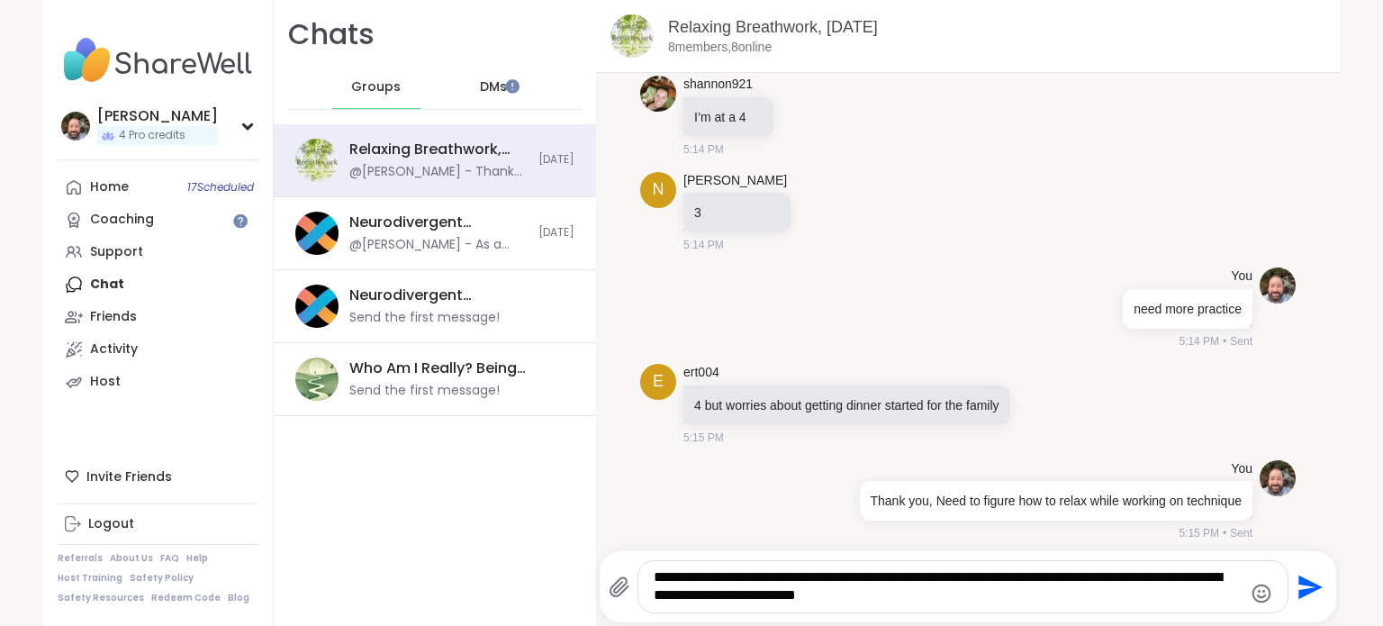
type textarea "**********"
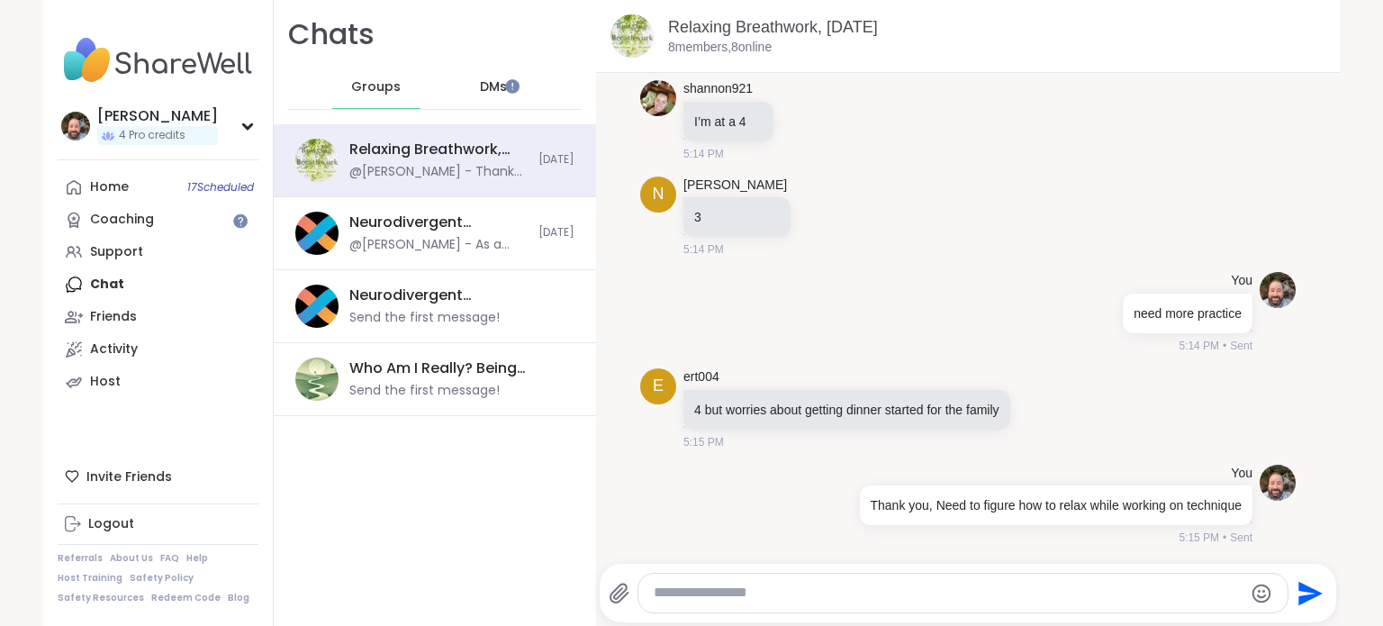
scroll to position [5276, 0]
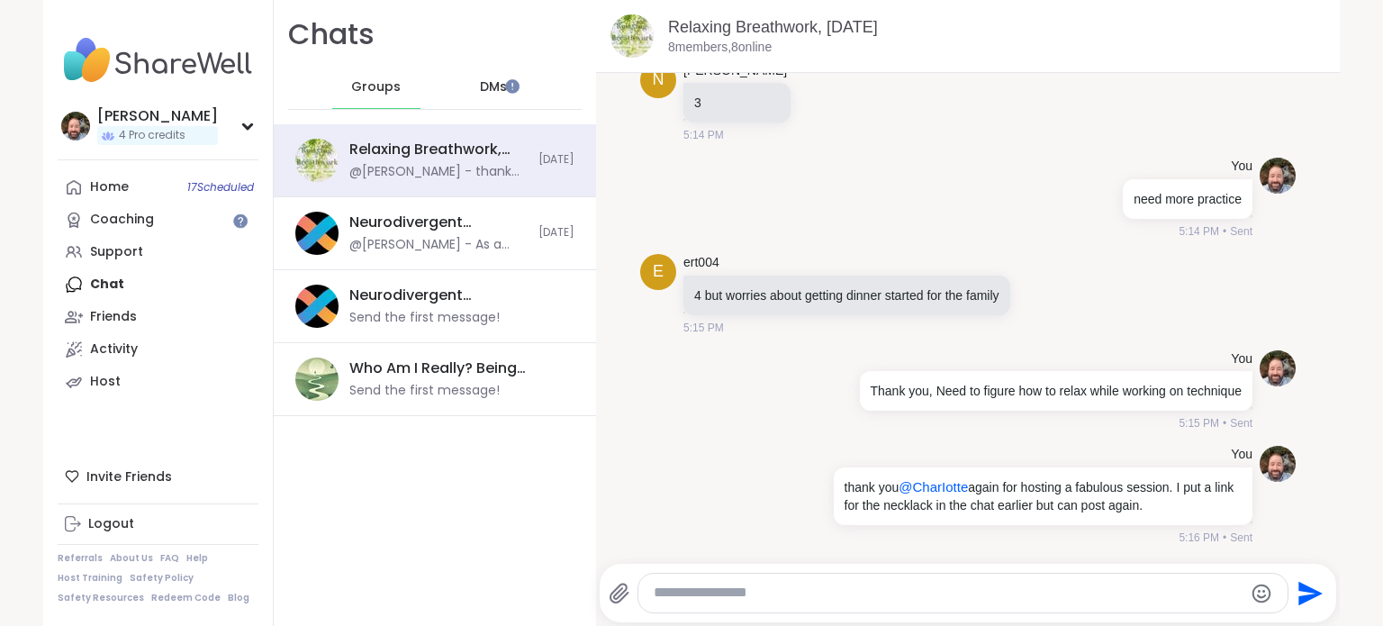
paste textarea "**********"
type textarea "**********"
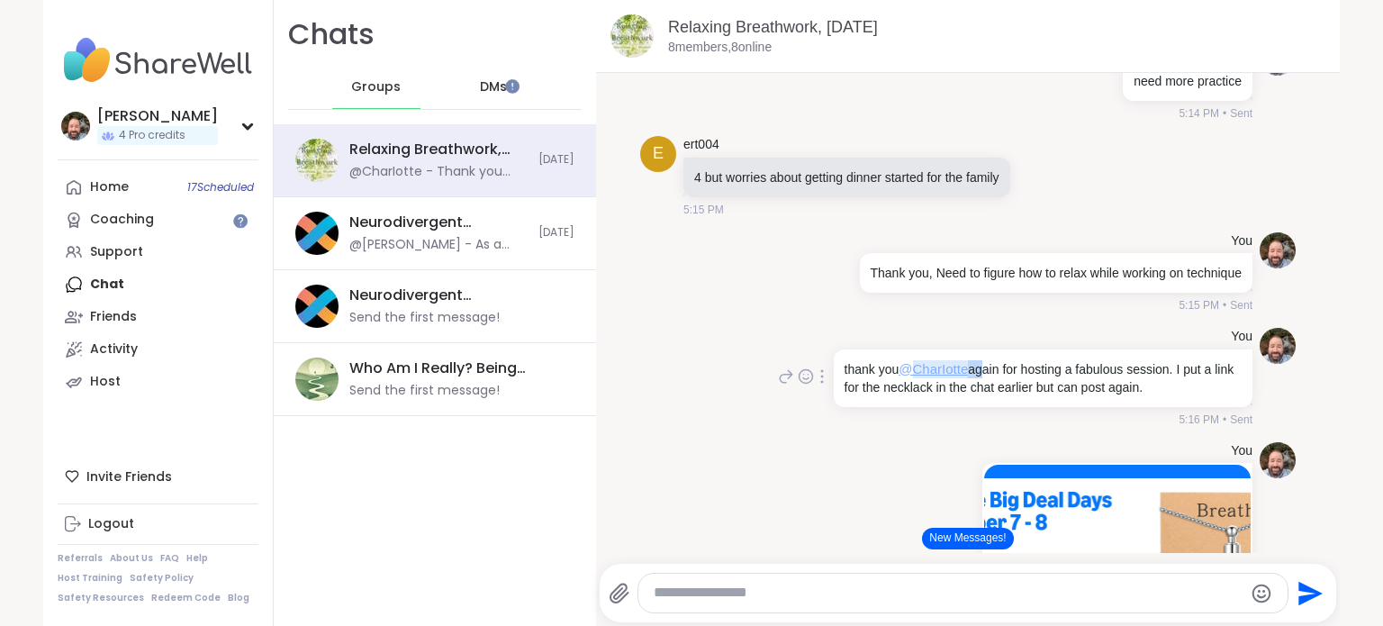
drag, startPoint x: 967, startPoint y: 372, endPoint x: 904, endPoint y: 372, distance: 63.0
click at [904, 372] on p "thank you @CharIotte again for hosting a fabulous session. I put a link for the…" at bounding box center [1042, 378] width 397 height 36
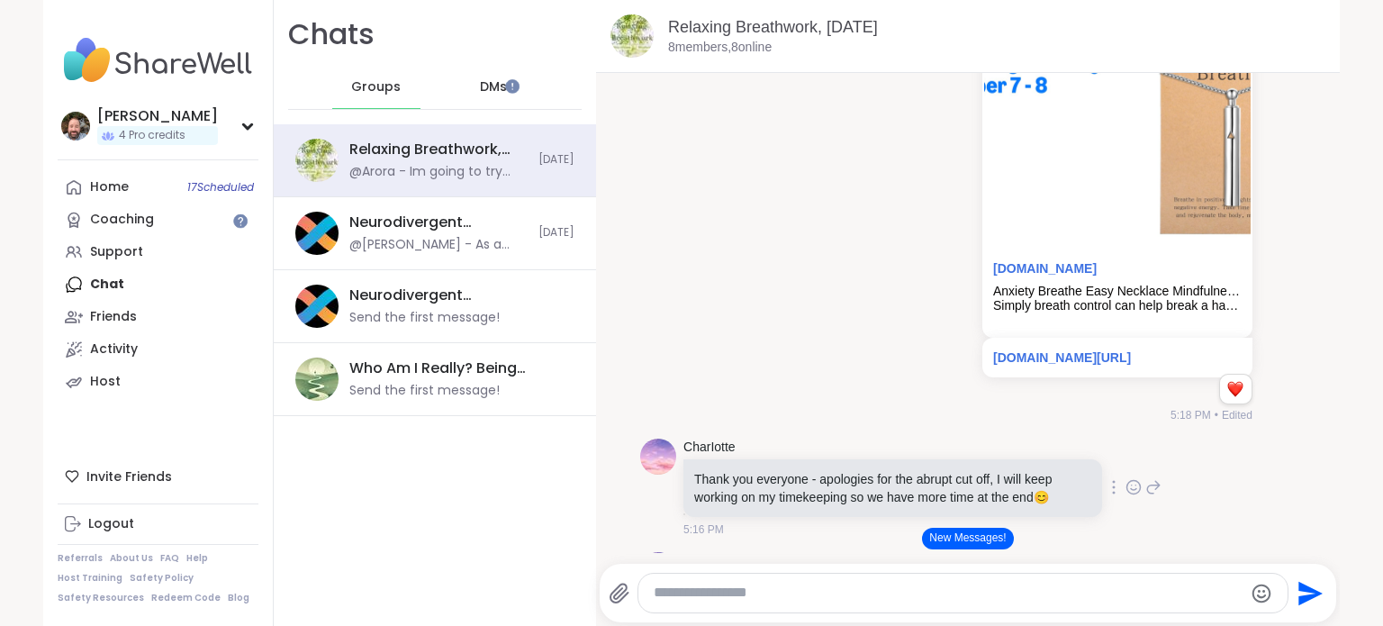
scroll to position [6150, 0]
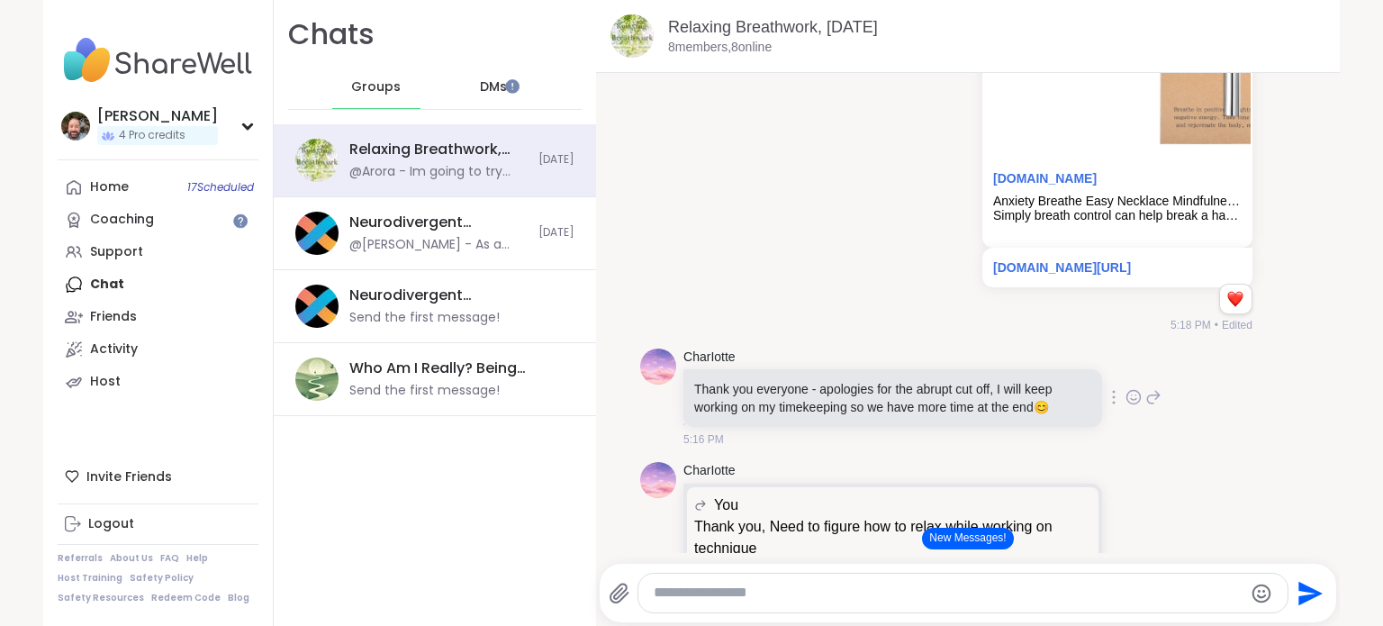
click at [1125, 406] on icon at bounding box center [1133, 397] width 16 height 18
click at [972, 386] on button "Select Reaction: Heart" at bounding box center [990, 368] width 36 height 36
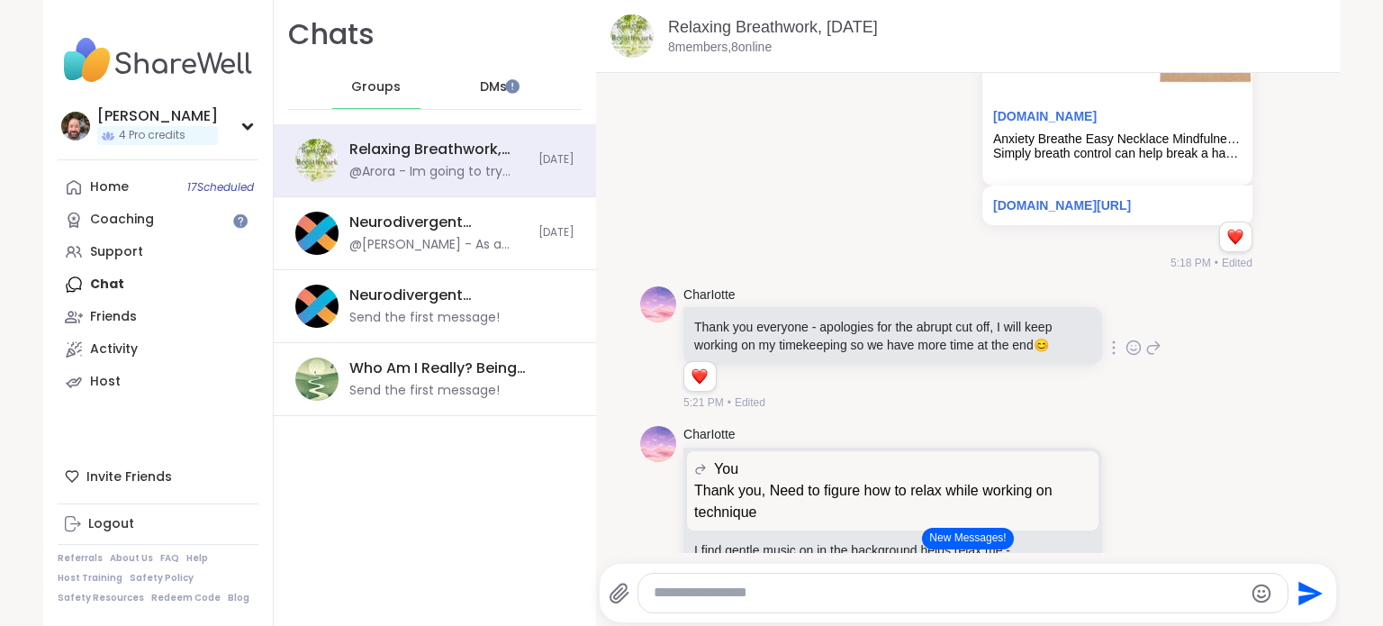
scroll to position [6330, 0]
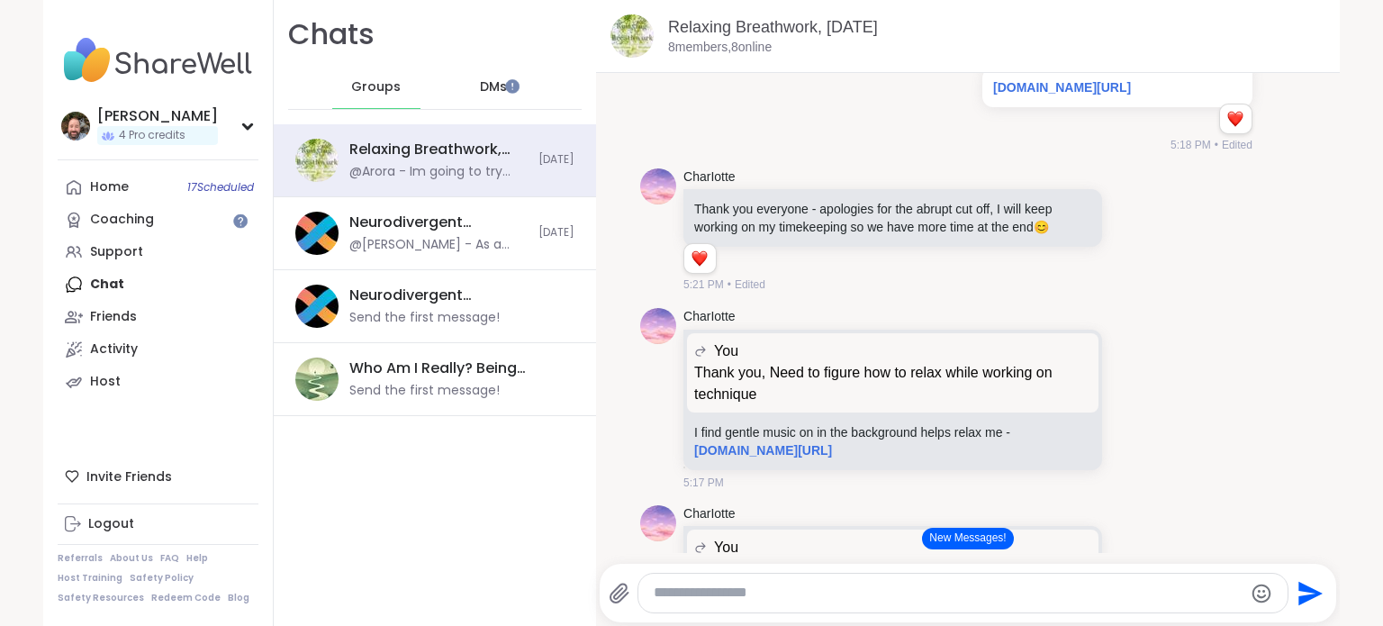
click at [1145, 240] on icon at bounding box center [1153, 230] width 16 height 22
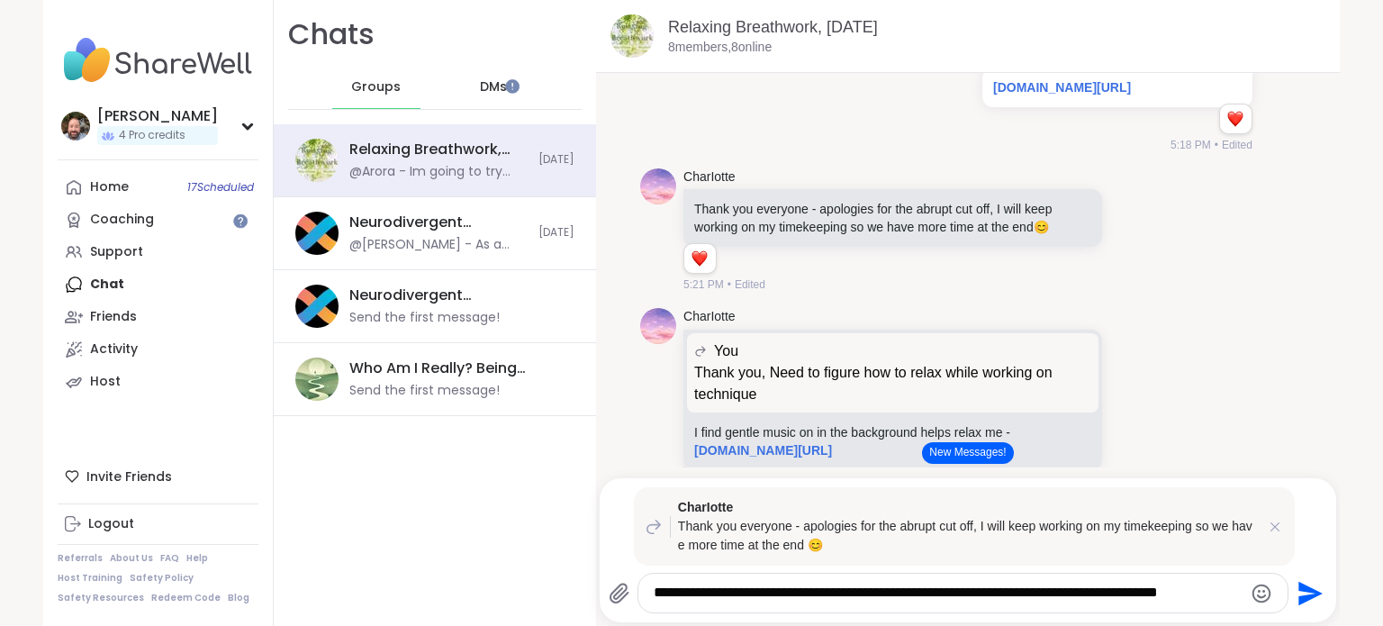
type textarea "**********"
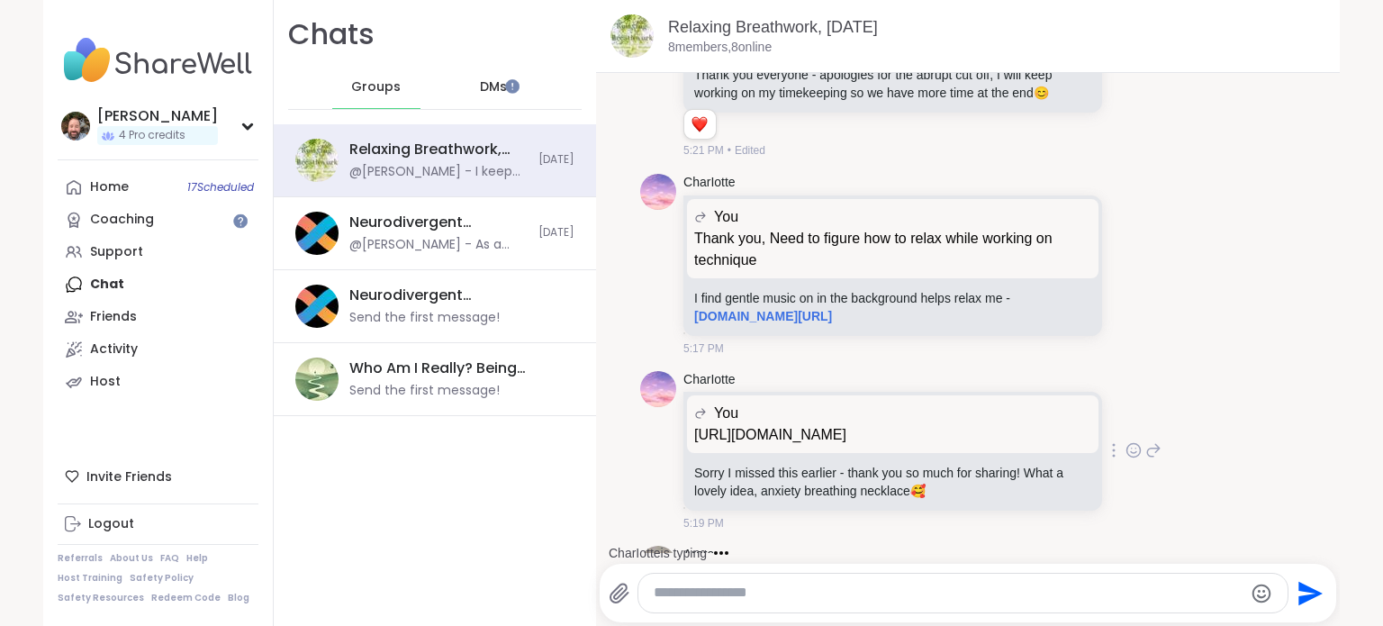
scroll to position [6554, 0]
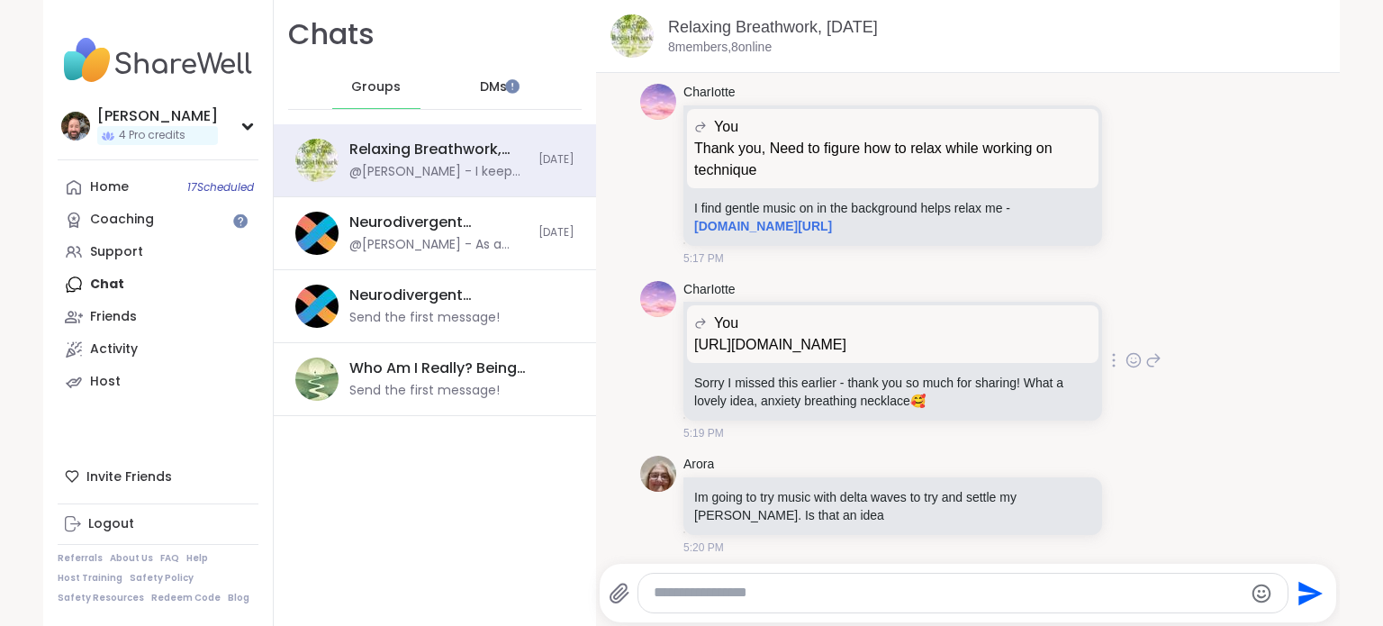
click at [1125, 369] on icon at bounding box center [1133, 360] width 16 height 18
click at [982, 339] on div "Select Reaction: Heart" at bounding box center [990, 331] width 16 height 16
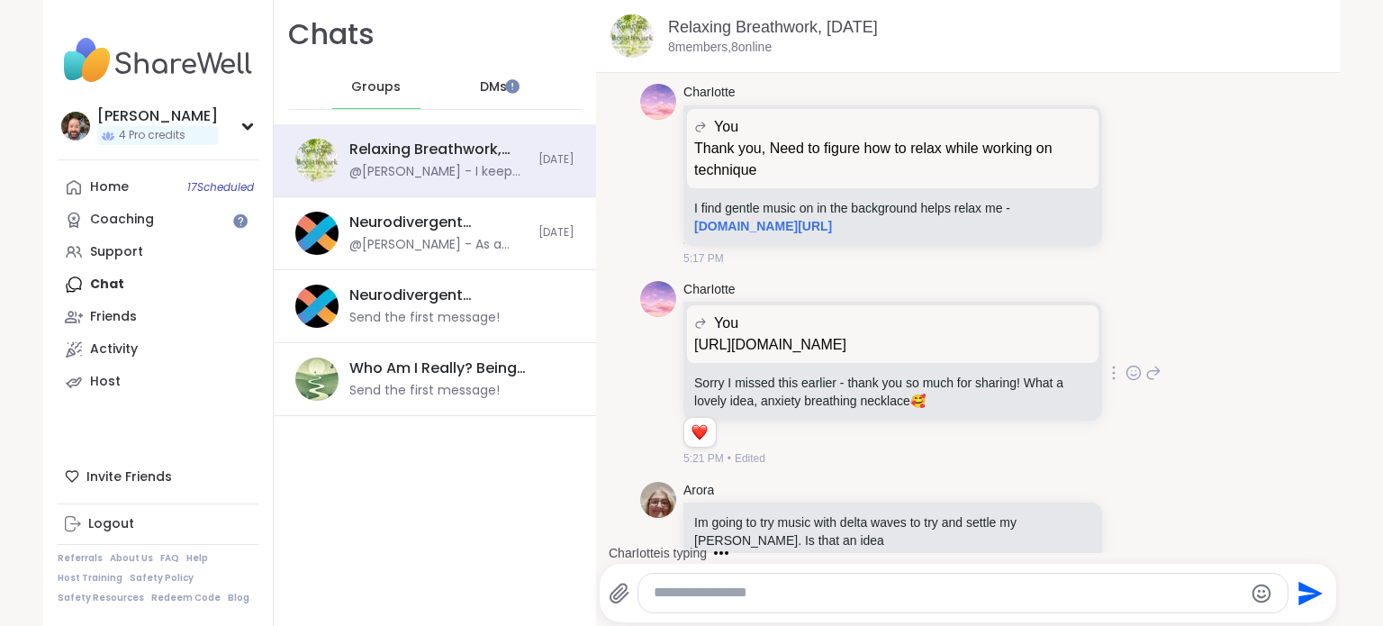
click at [1145, 384] on icon at bounding box center [1153, 373] width 16 height 22
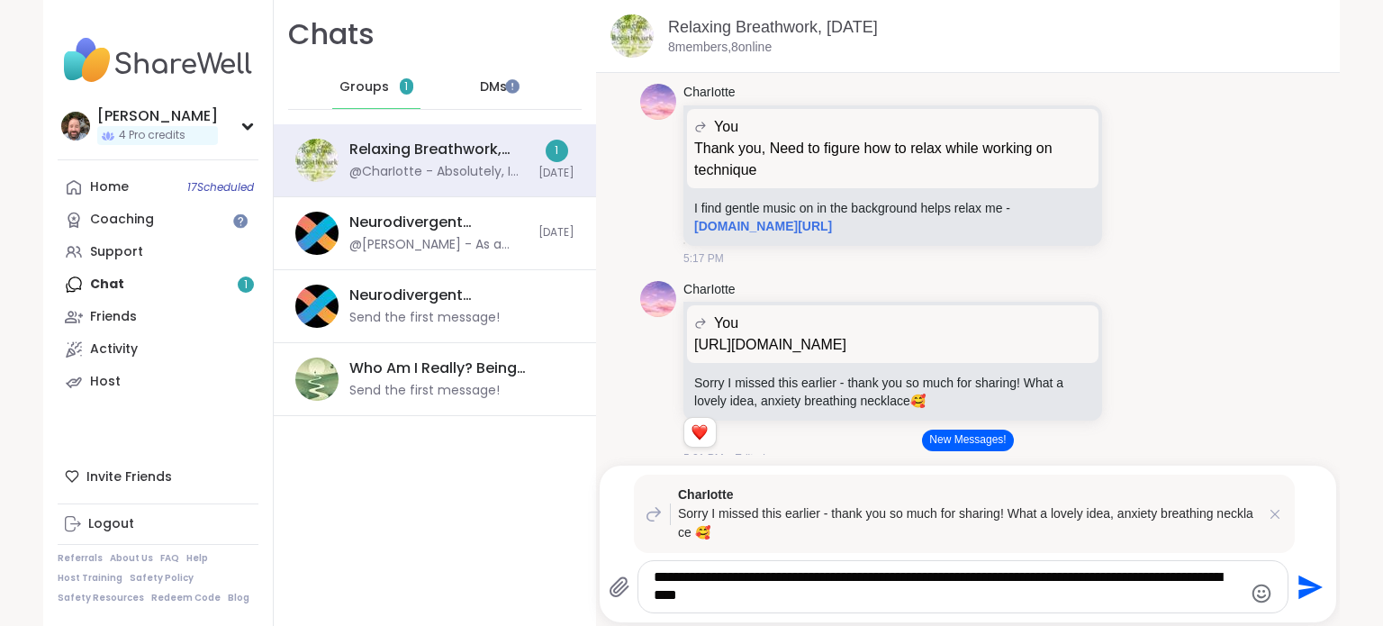
type textarea "**********"
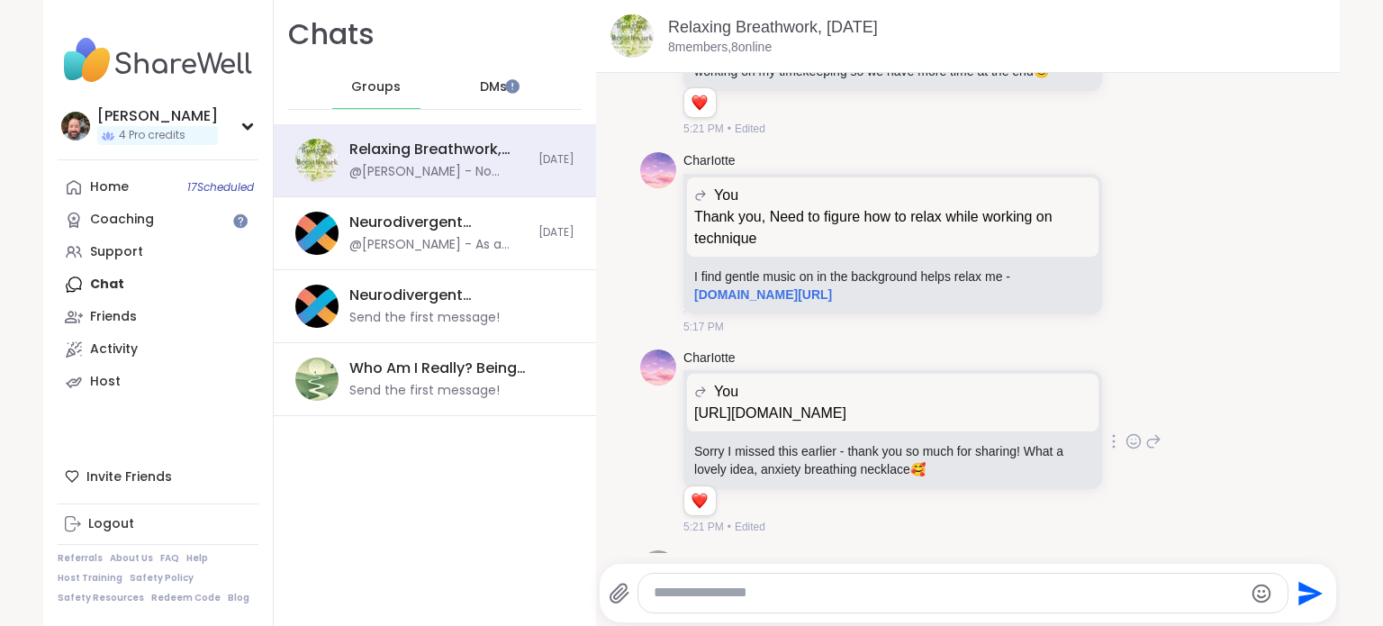
scroll to position [6484, 0]
click at [1125, 253] on icon at bounding box center [1133, 244] width 16 height 18
click at [972, 233] on button "Select Reaction: Heart" at bounding box center [990, 215] width 36 height 36
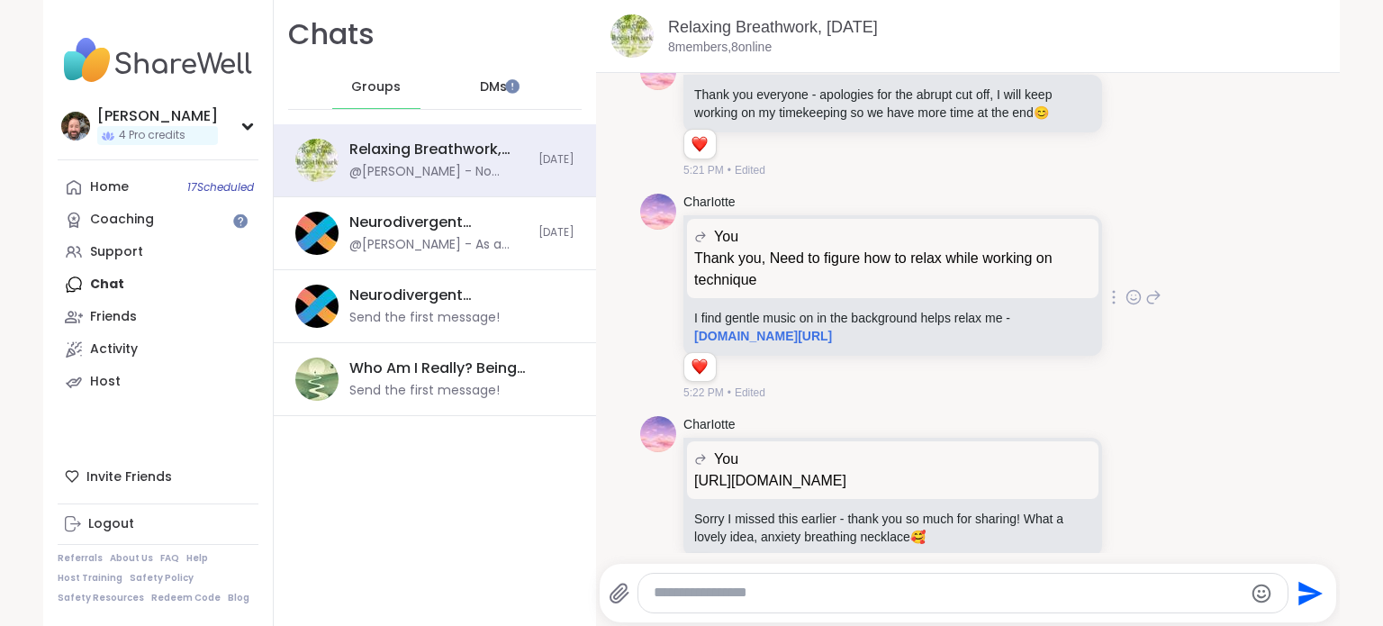
scroll to position [6420, 0]
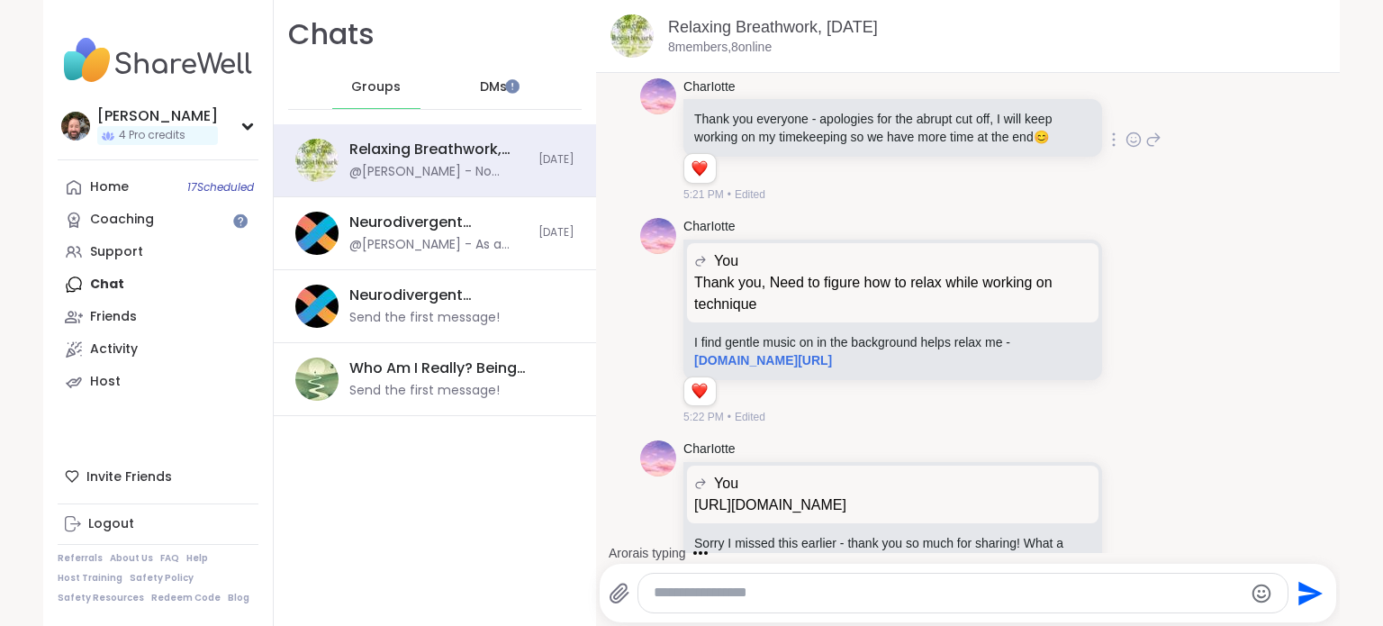
click at [1145, 150] on icon at bounding box center [1153, 140] width 16 height 22
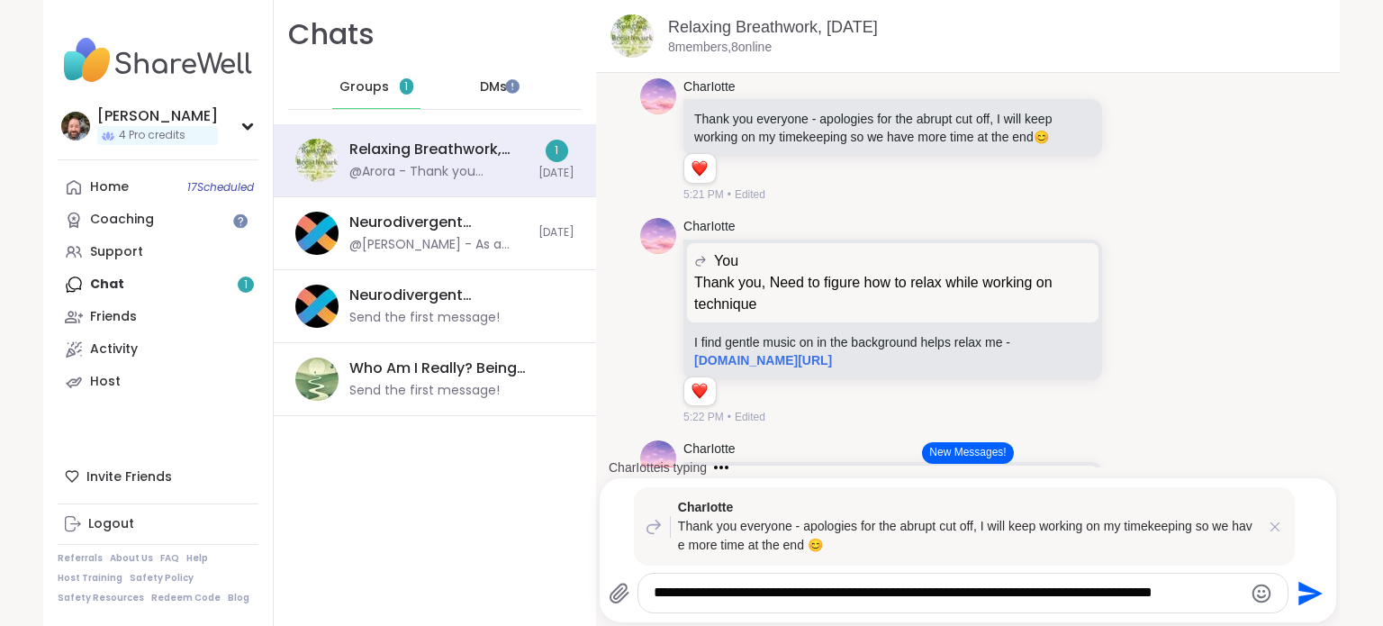
type textarea "**********"
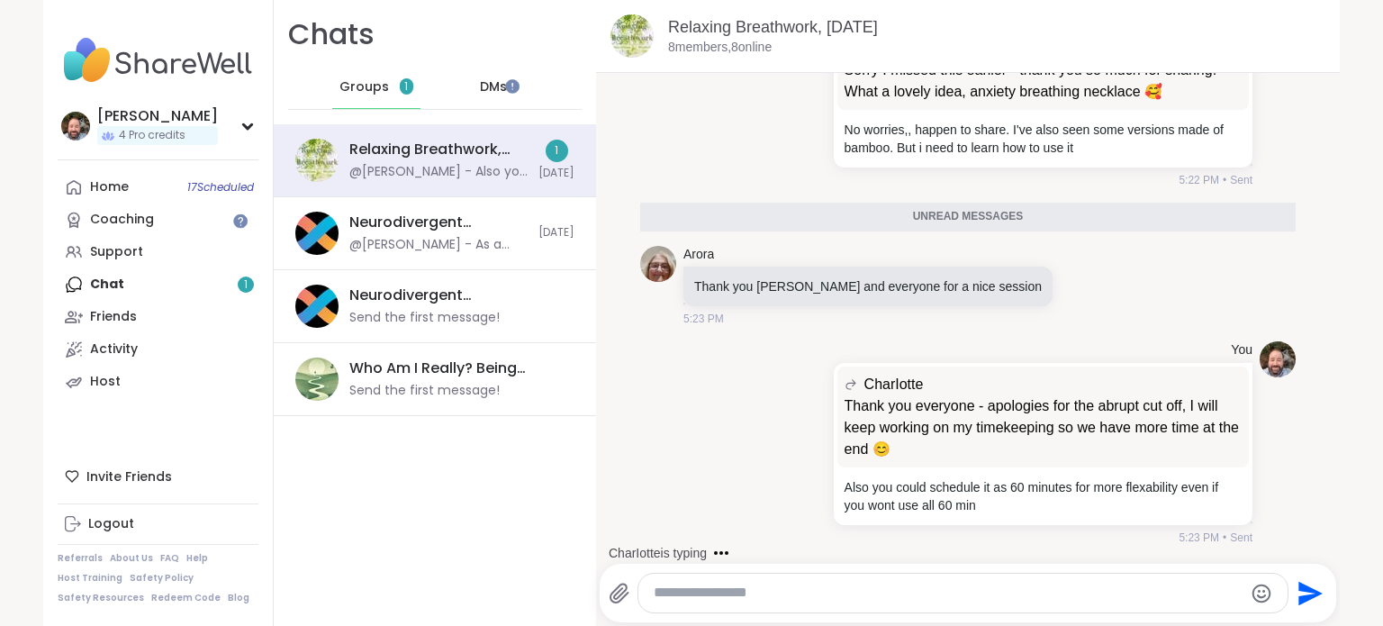
scroll to position [7633, 0]
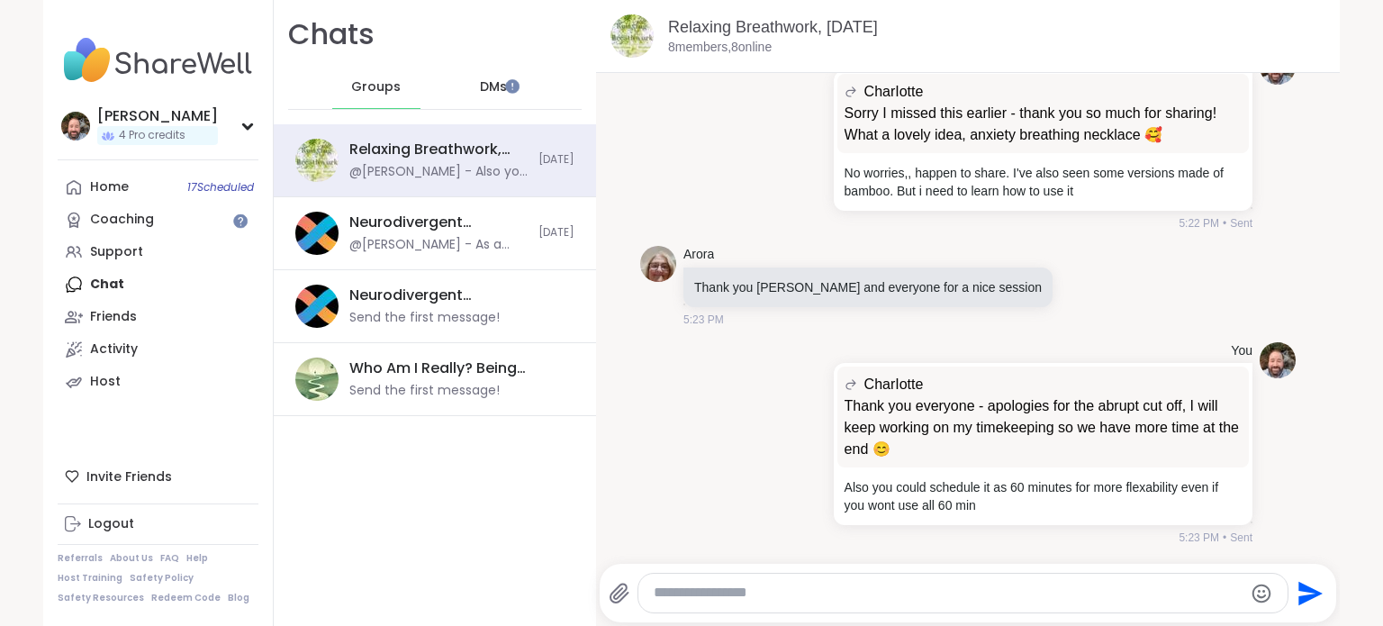
click at [685, 590] on textarea "Type your message" at bounding box center [948, 592] width 588 height 19
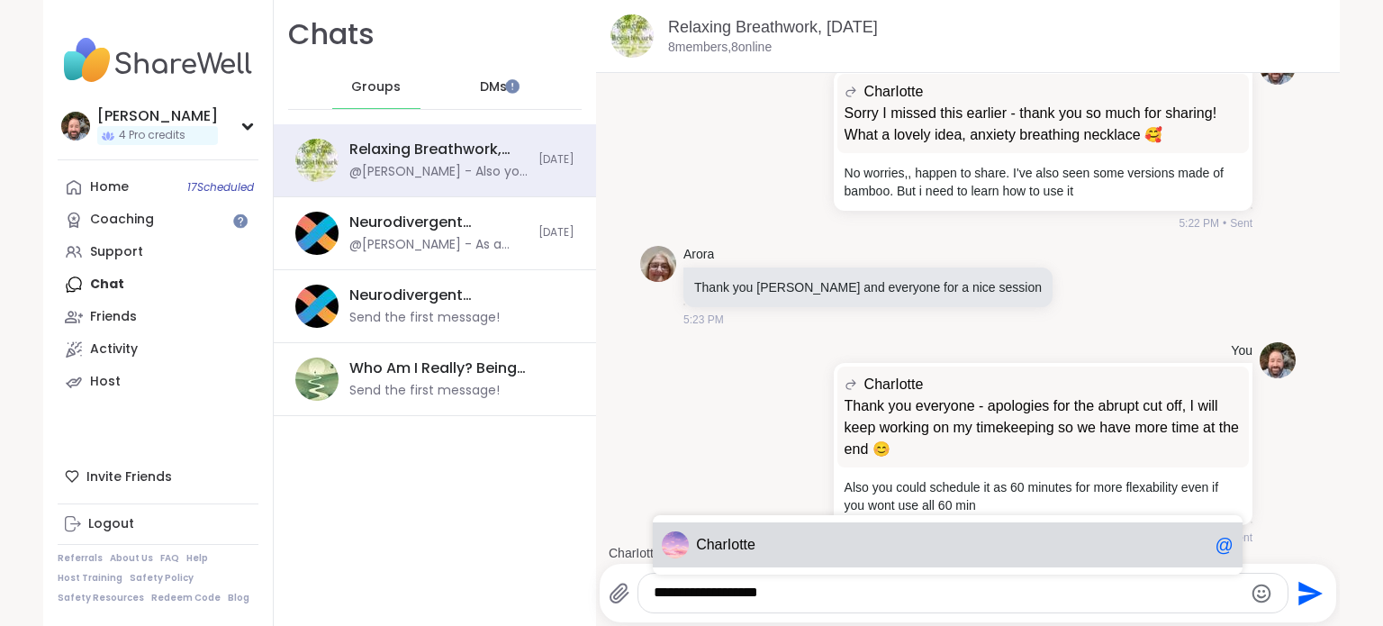
click at [770, 536] on span "Ch arIotte" at bounding box center [951, 545] width 511 height 18
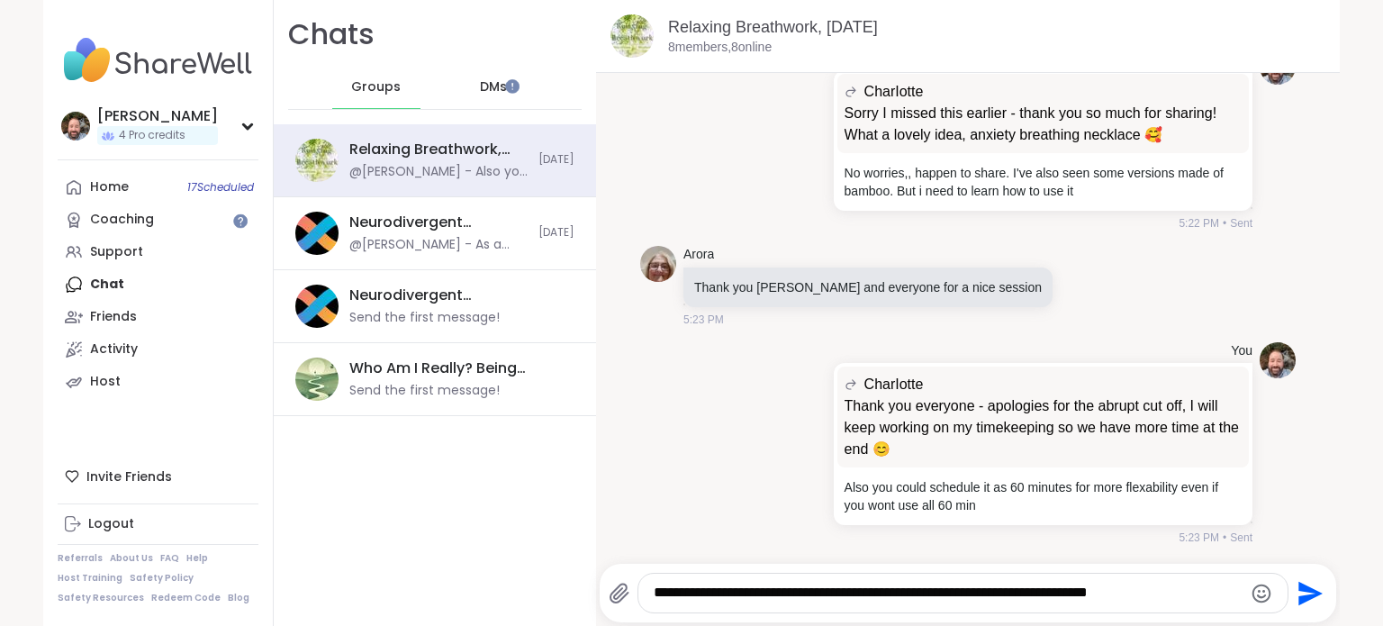
type textarea "**********"
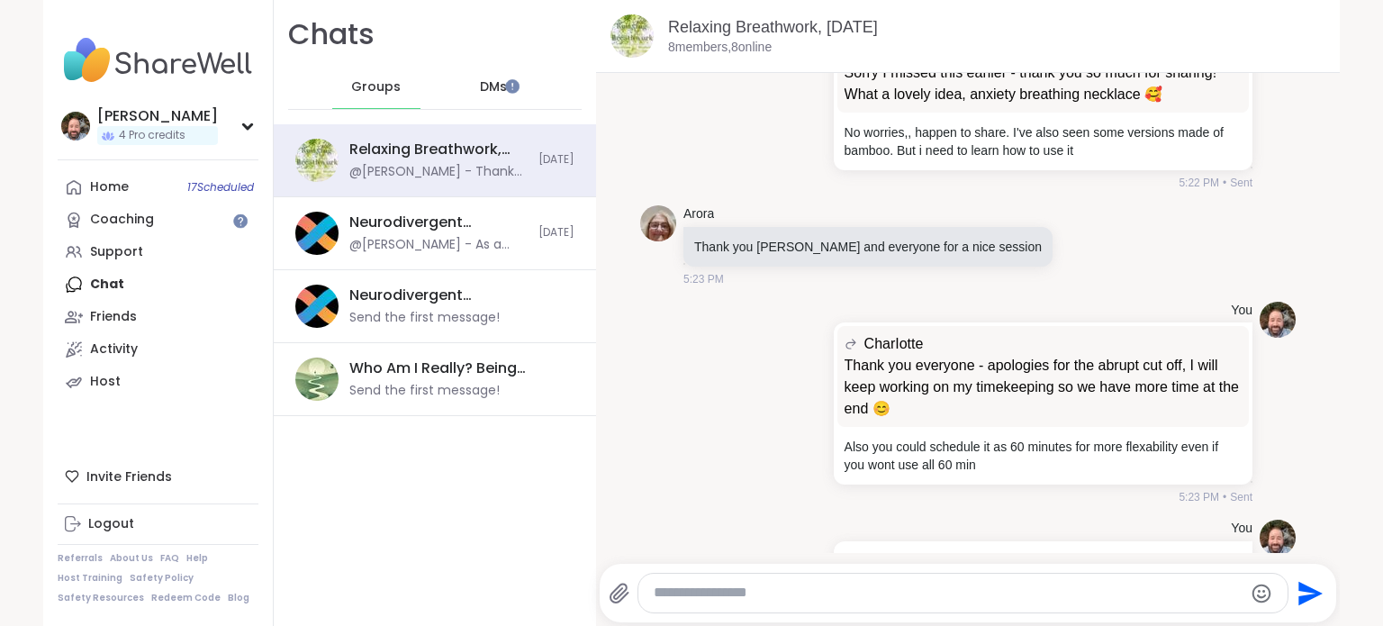
scroll to position [7747, 0]
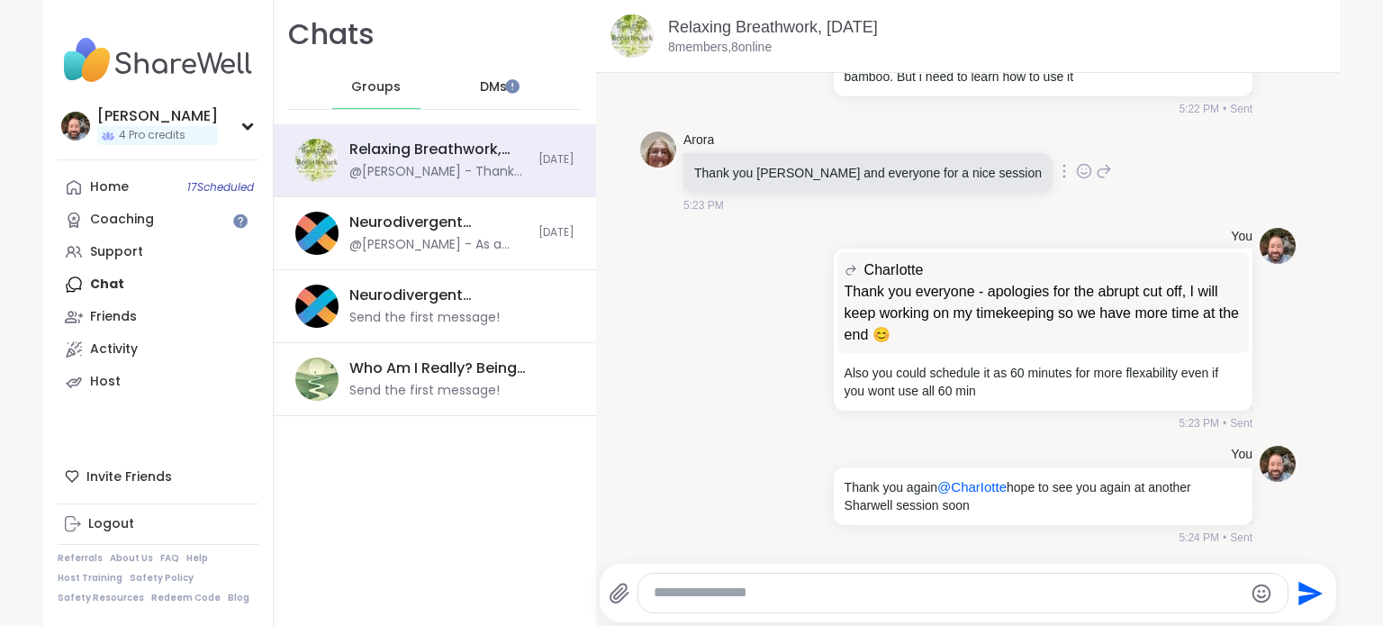
click at [1078, 176] on icon at bounding box center [1085, 172] width 14 height 14
click at [933, 150] on div "Select Reaction: Heart" at bounding box center [941, 142] width 16 height 16
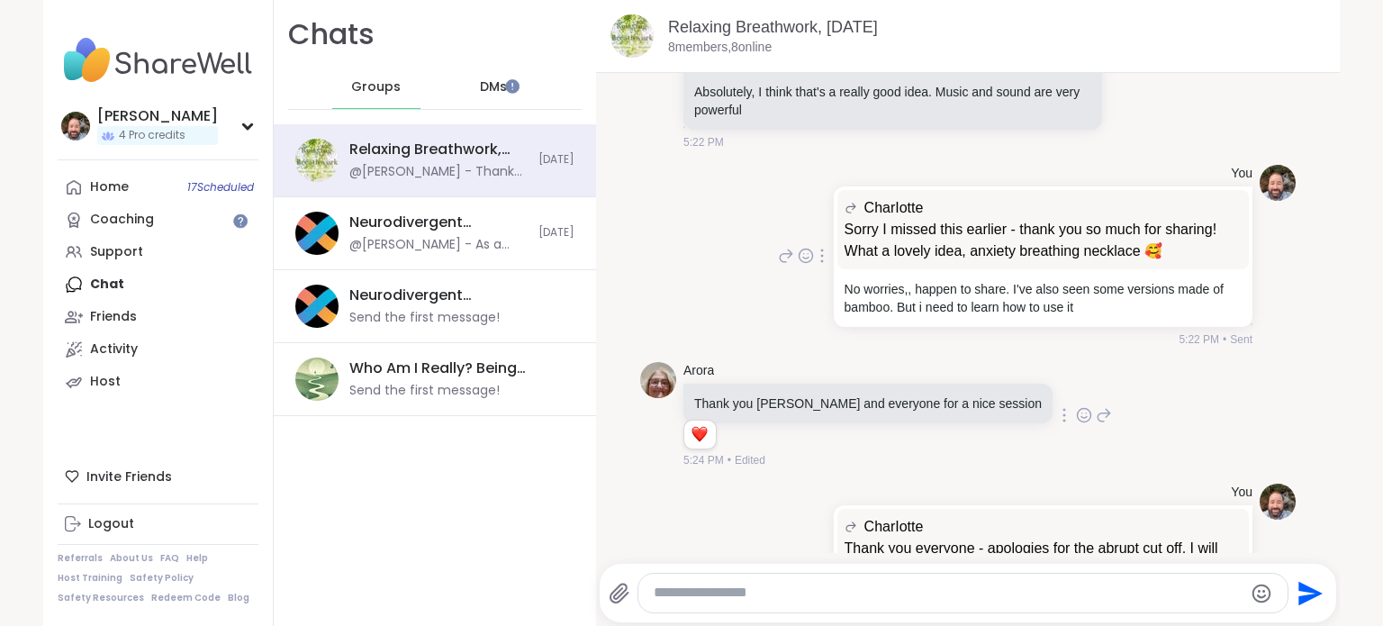
scroll to position [7387, 0]
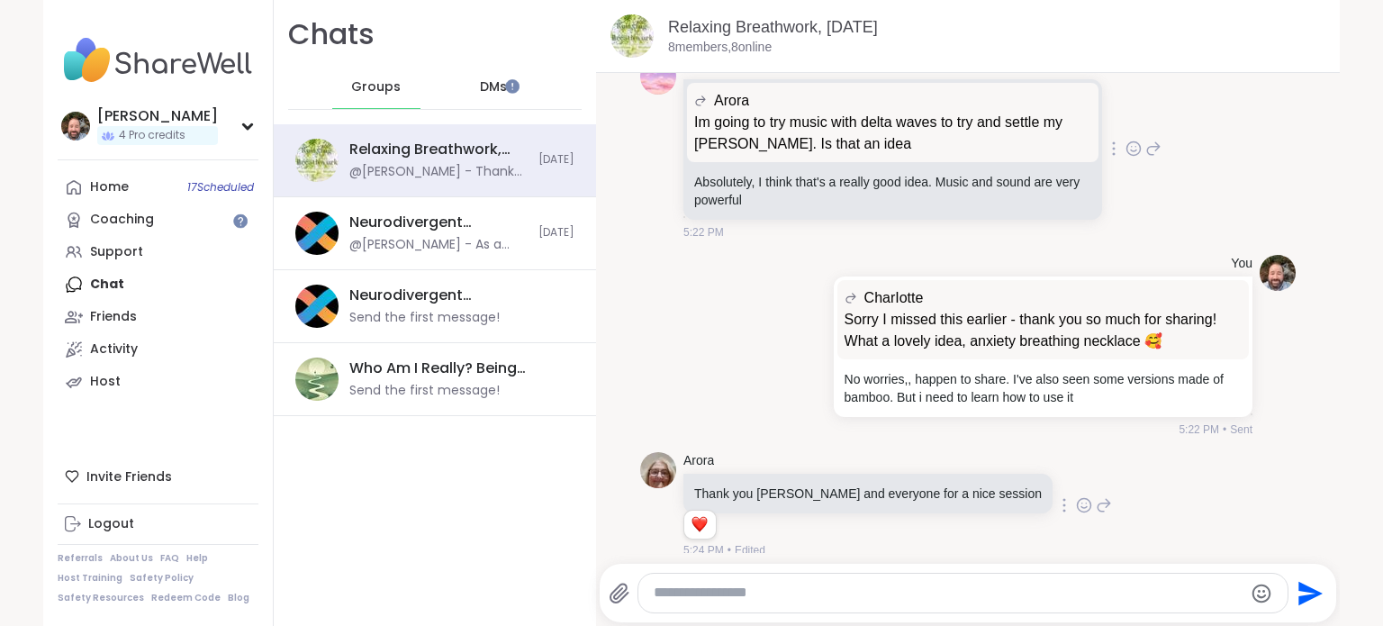
click at [1106, 159] on div at bounding box center [1134, 149] width 56 height 22
click at [1125, 158] on icon at bounding box center [1133, 149] width 16 height 18
click at [977, 138] on button "Select Reaction: Heart" at bounding box center [990, 120] width 36 height 36
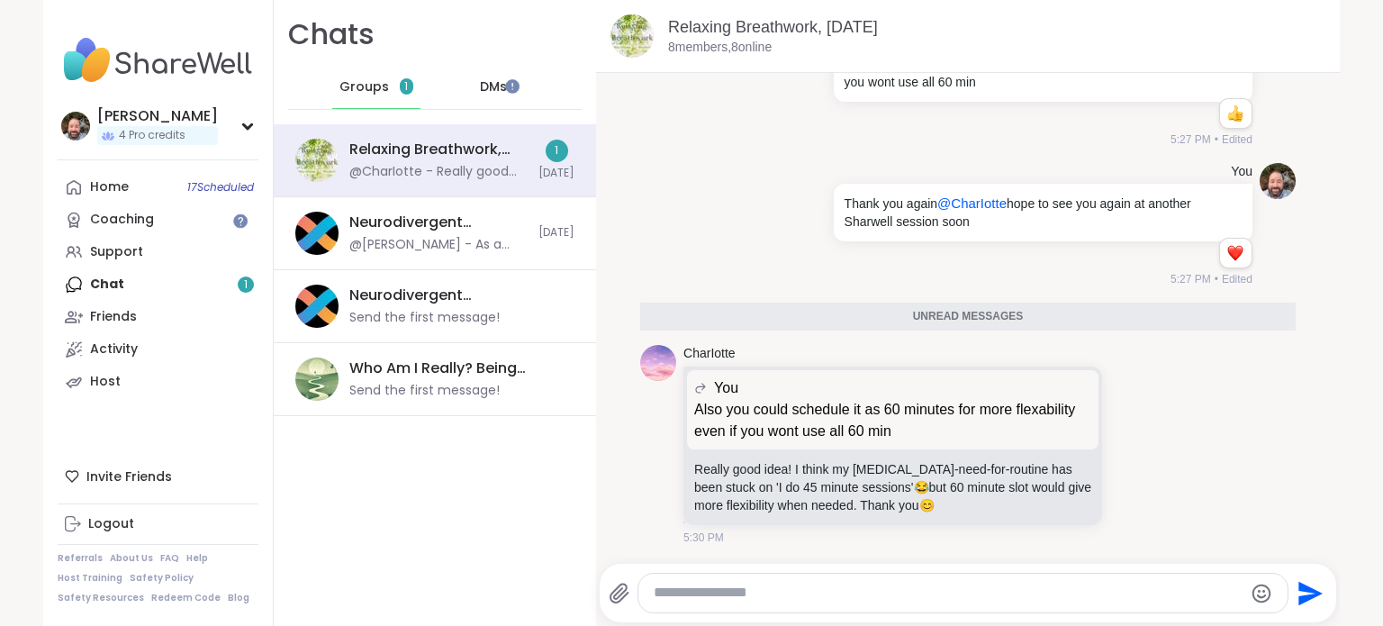
scroll to position [8090, 0]
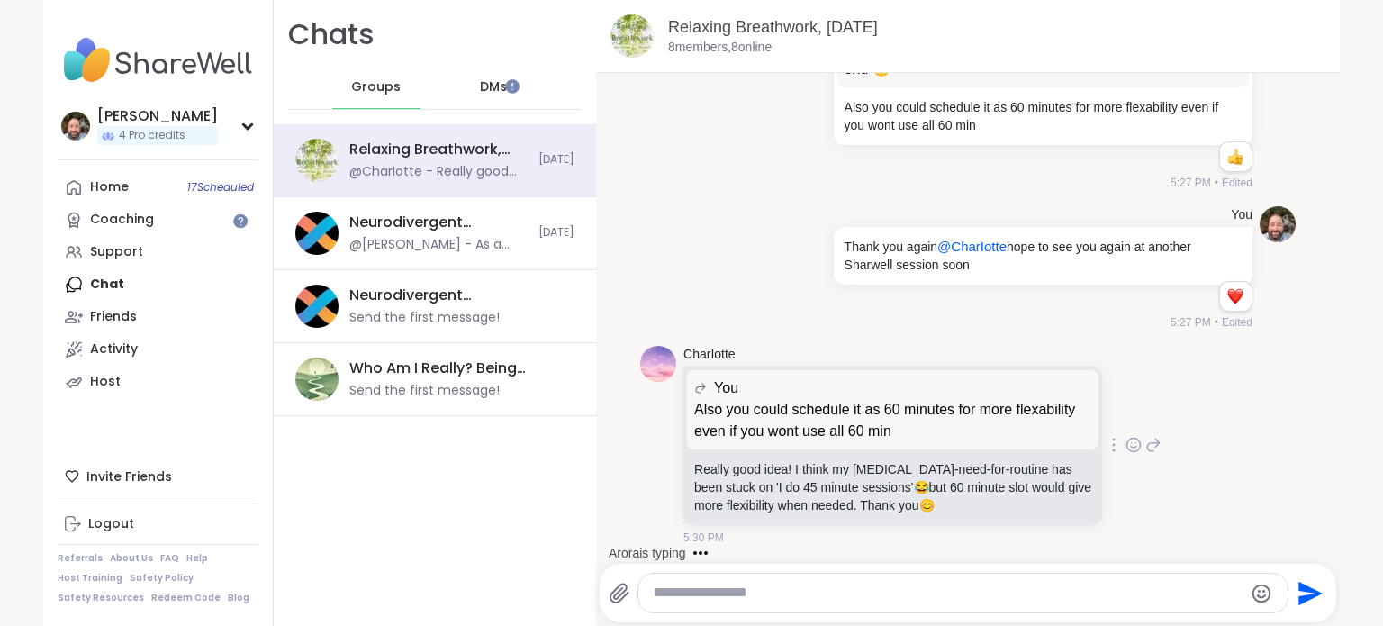
click at [1106, 439] on div at bounding box center [1134, 445] width 56 height 22
click at [1125, 443] on icon at bounding box center [1133, 445] width 16 height 18
click at [982, 424] on span "Select Reaction: Heart" at bounding box center [990, 416] width 16 height 18
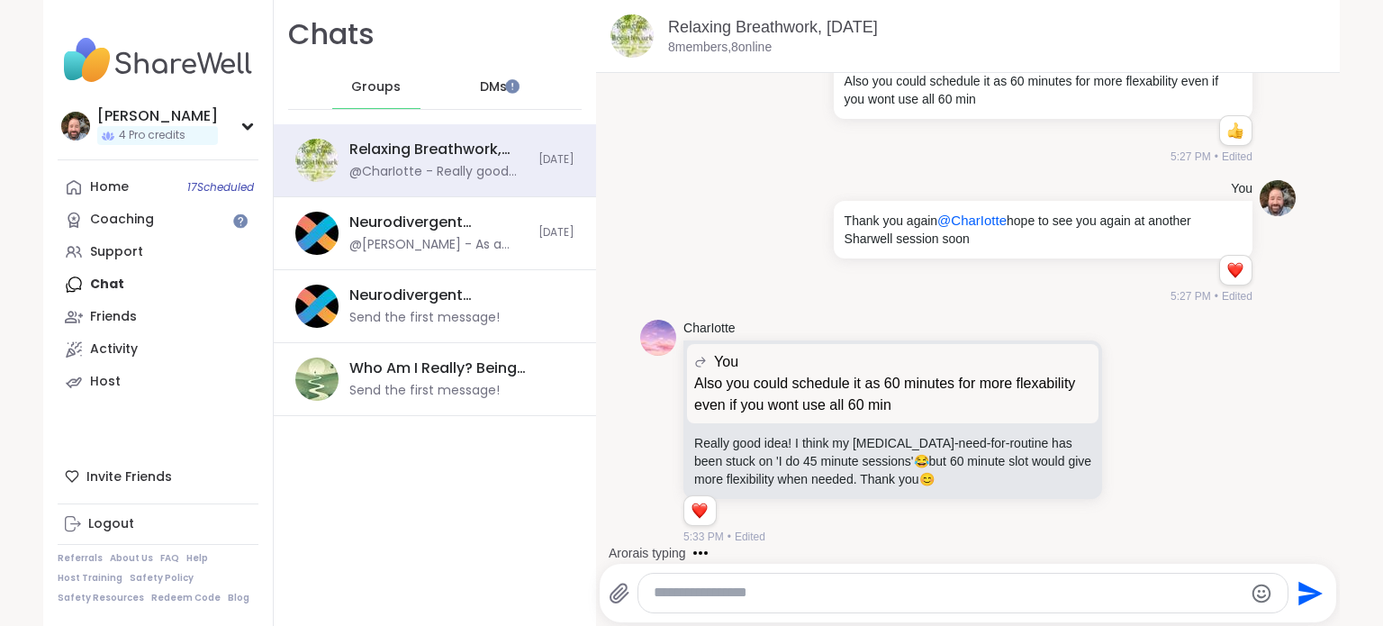
click at [1145, 435] on icon at bounding box center [1153, 431] width 16 height 22
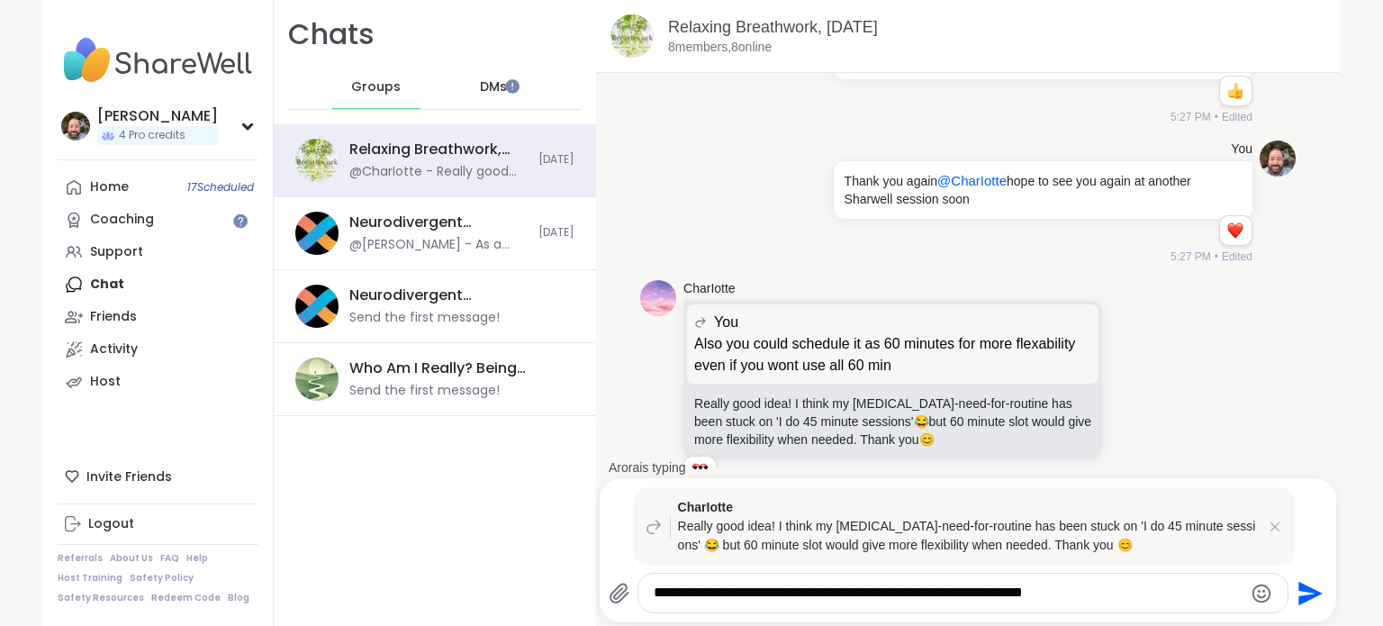
type textarea "**********"
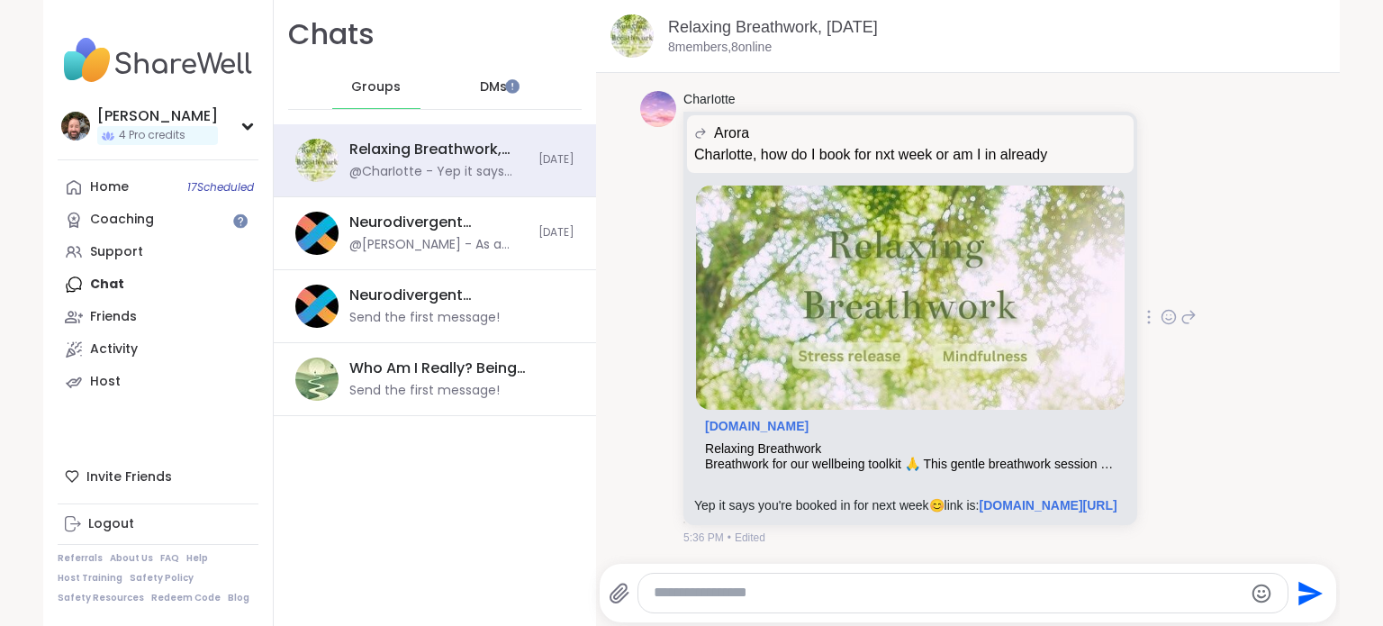
scroll to position [8941, 0]
click at [1182, 311] on icon at bounding box center [1188, 317] width 13 height 13
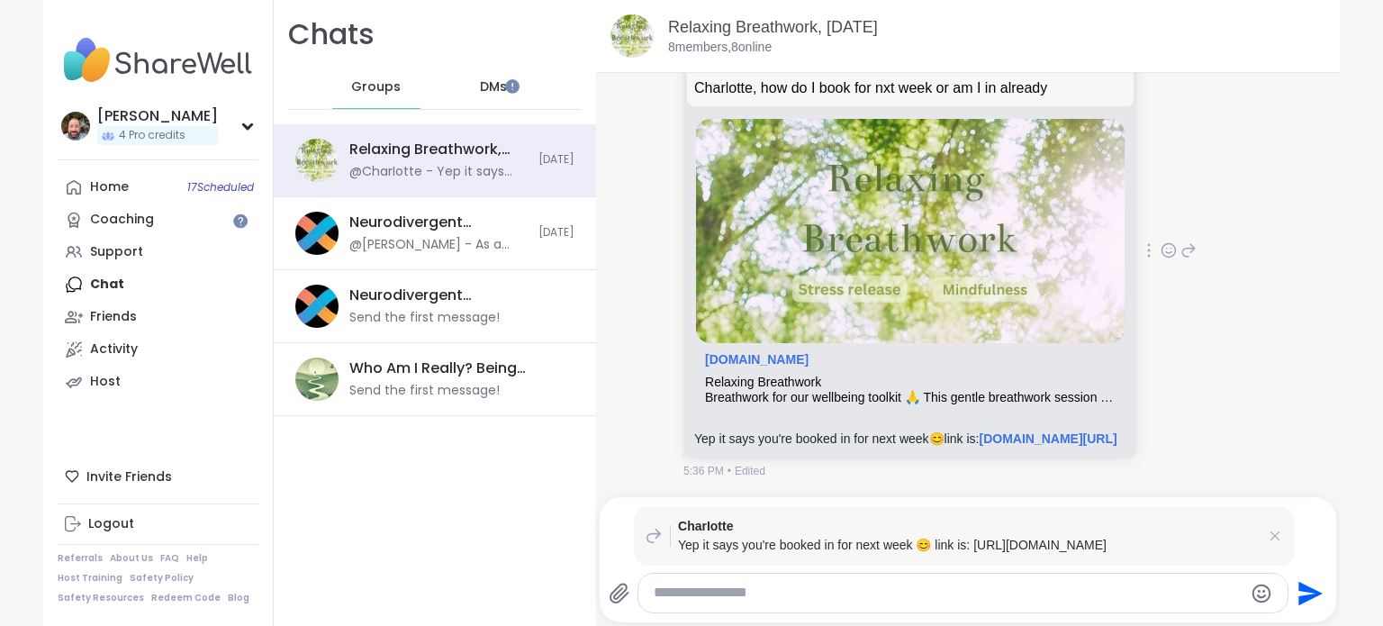
click at [1182, 261] on icon at bounding box center [1188, 250] width 16 height 22
click at [1160, 259] on icon at bounding box center [1168, 250] width 16 height 18
click at [1007, 239] on button "Select Reaction: Heart" at bounding box center [1025, 221] width 36 height 36
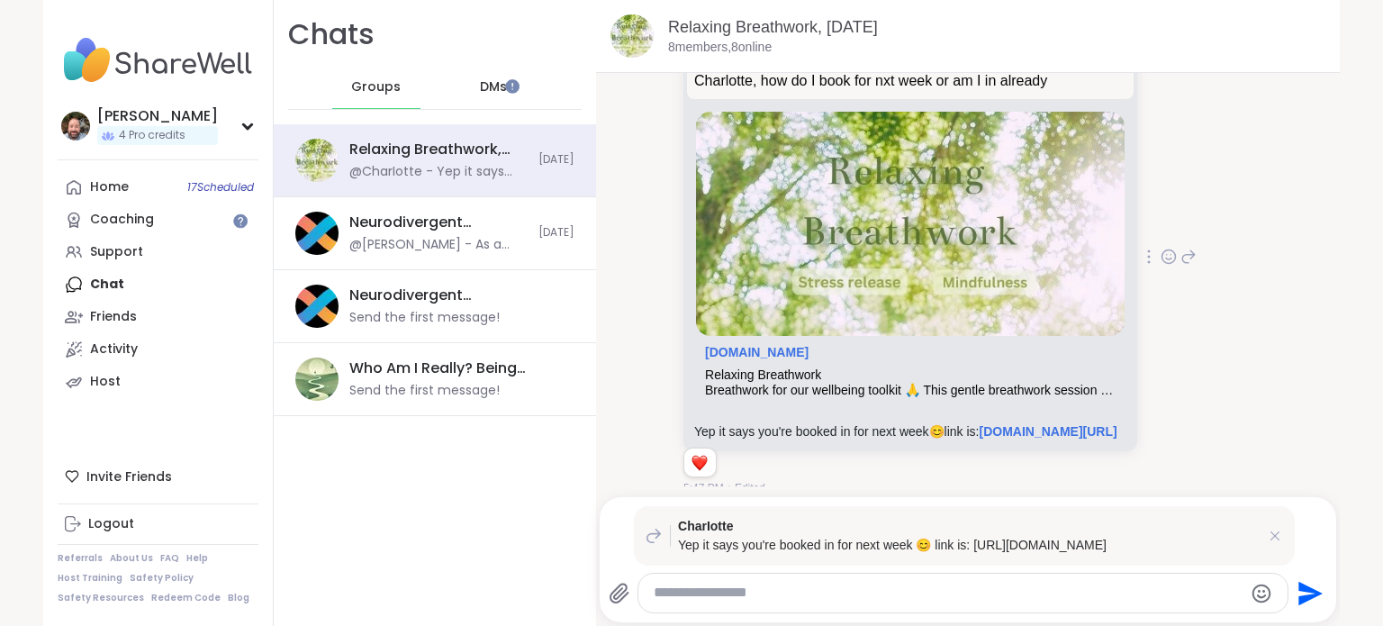
scroll to position [9053, 0]
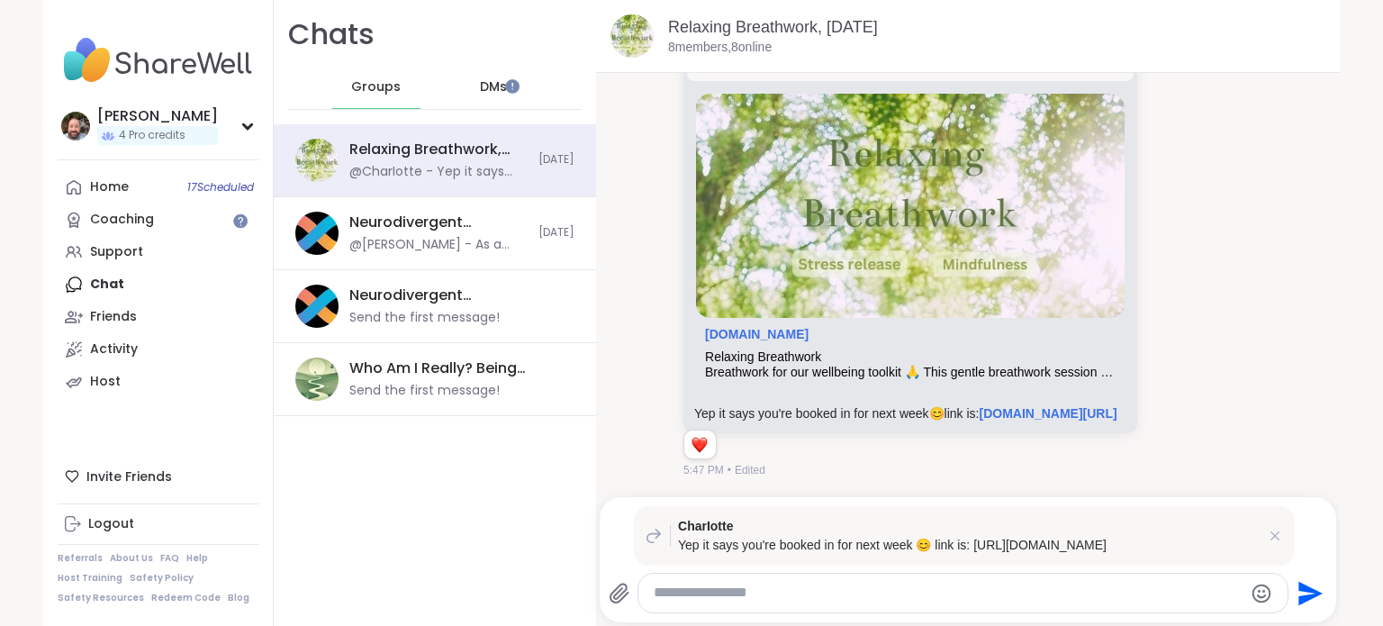
click at [483, 86] on span "DMs" at bounding box center [493, 87] width 27 height 18
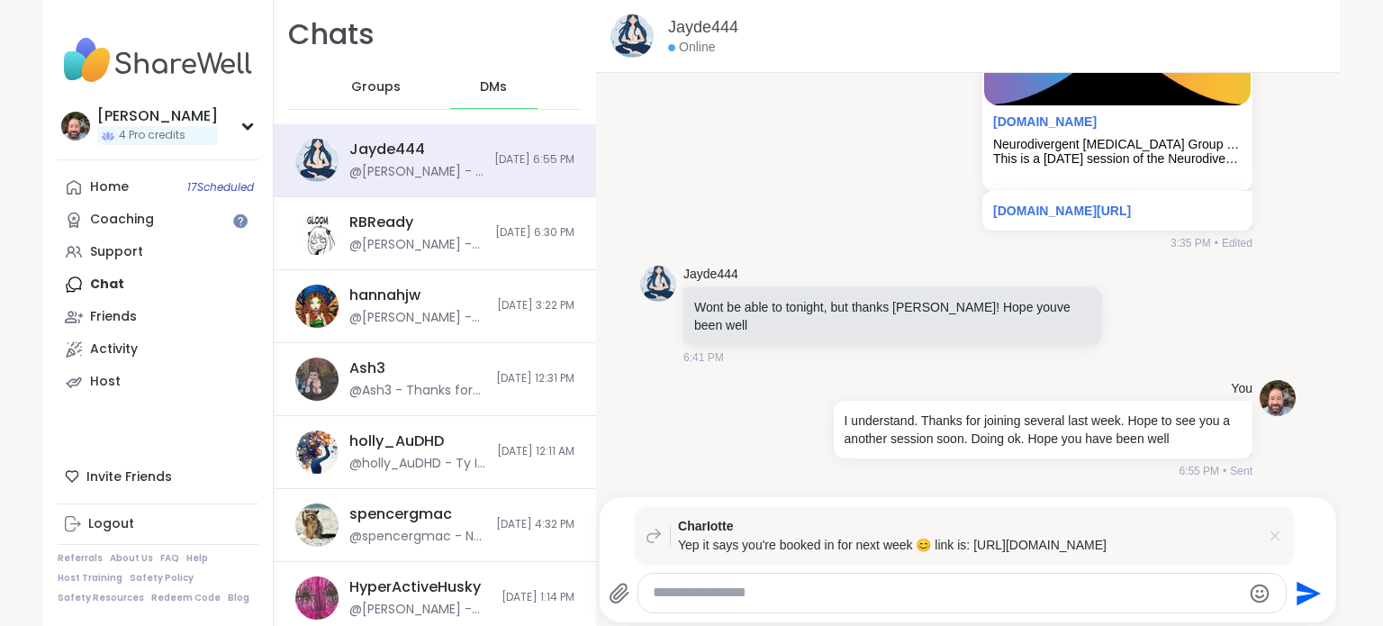
click at [1268, 528] on icon at bounding box center [1275, 536] width 18 height 18
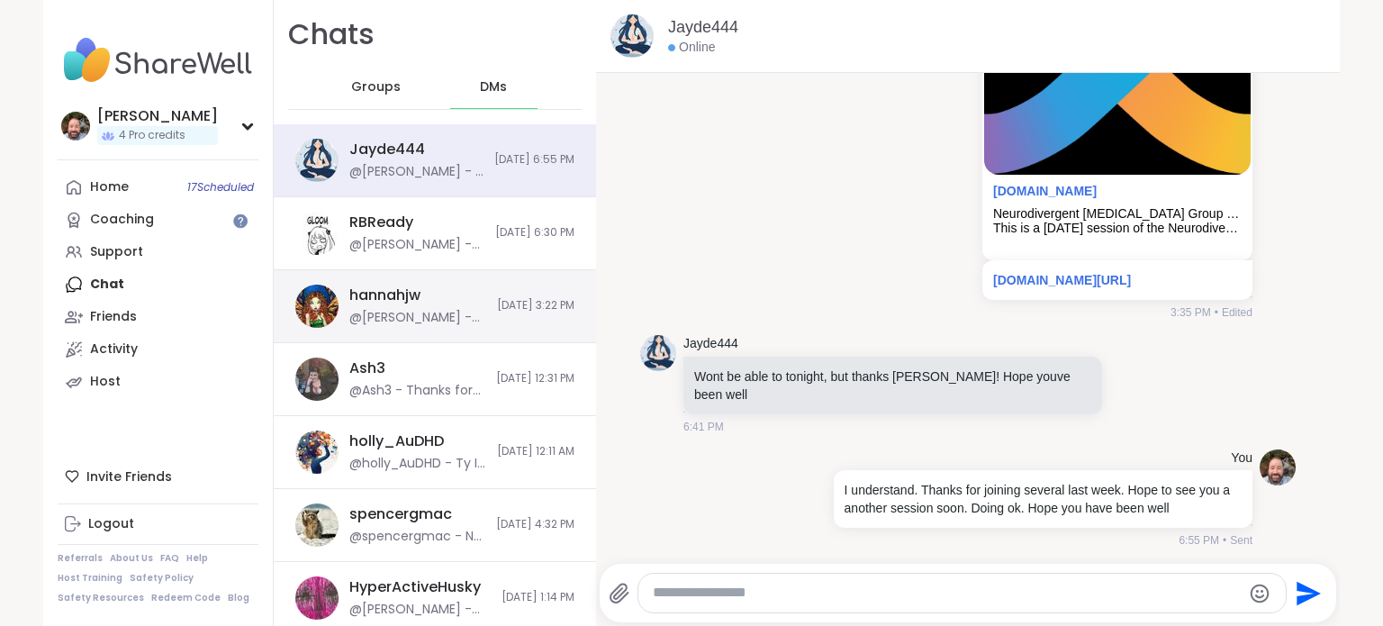
click at [411, 327] on div "hannahjw @Brian_L - look forward to seeing you at tonight's group! 10/5/2025, 3…" at bounding box center [435, 306] width 322 height 73
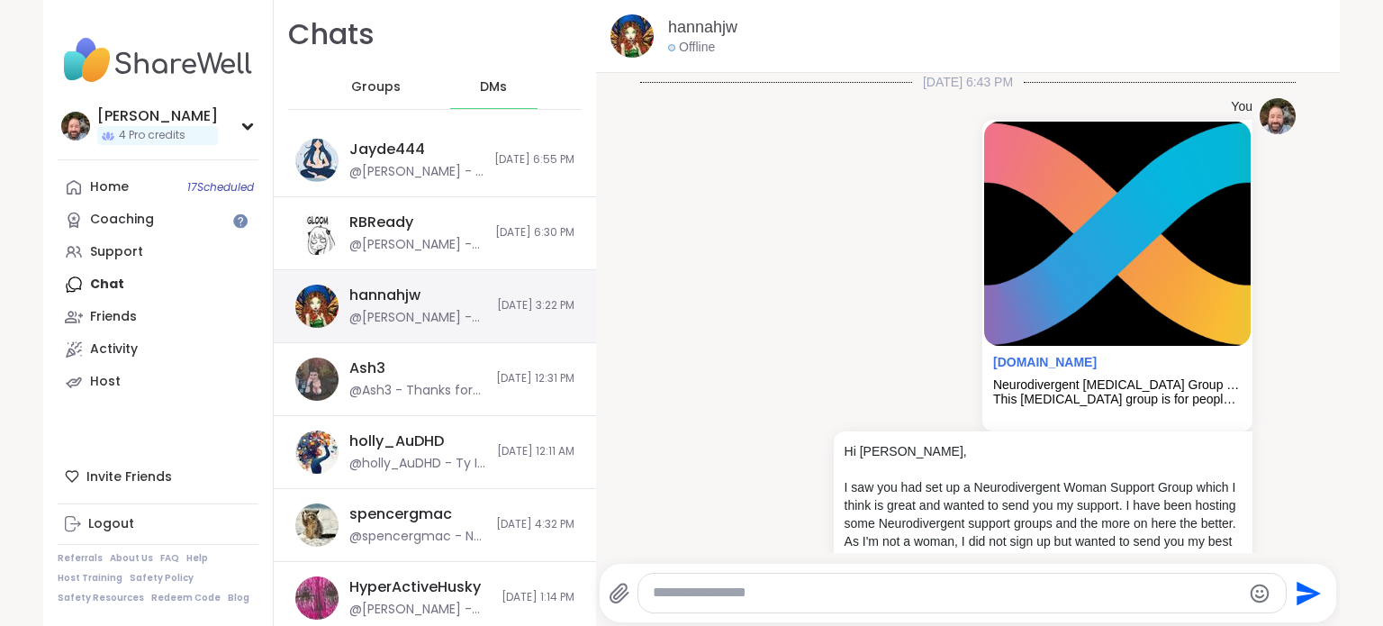
scroll to position [2850, 0]
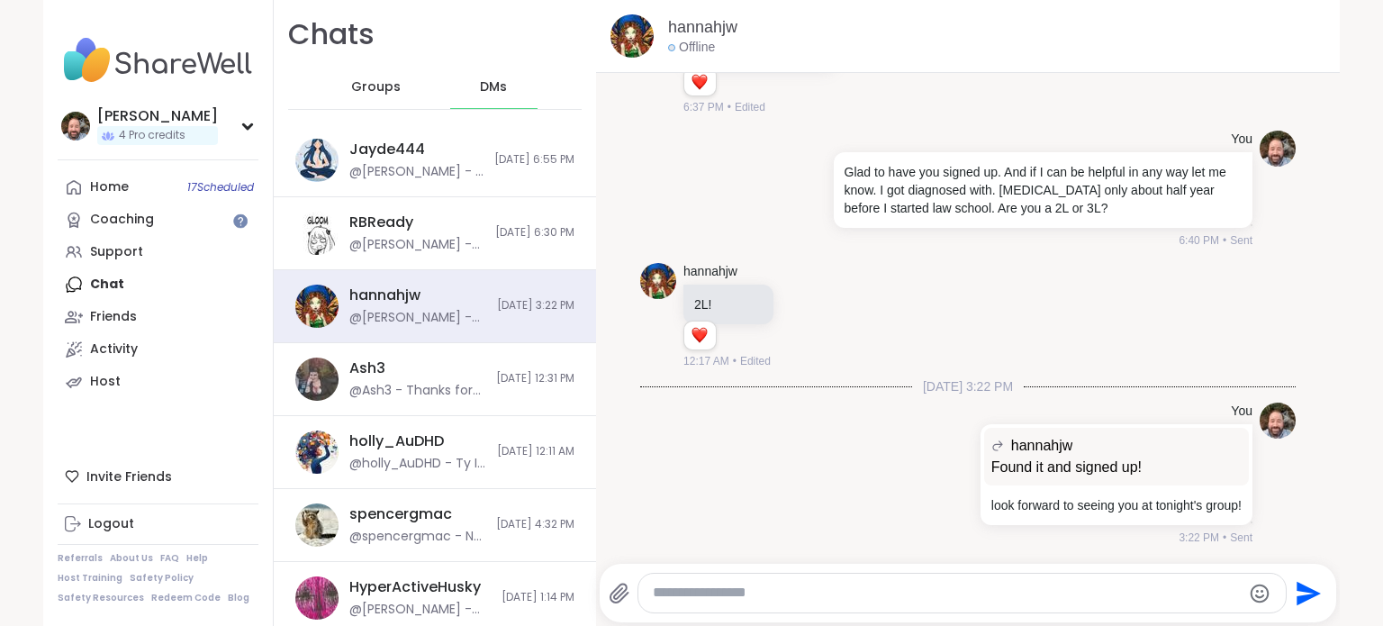
click at [716, 599] on textarea "Type your message" at bounding box center [947, 592] width 588 height 19
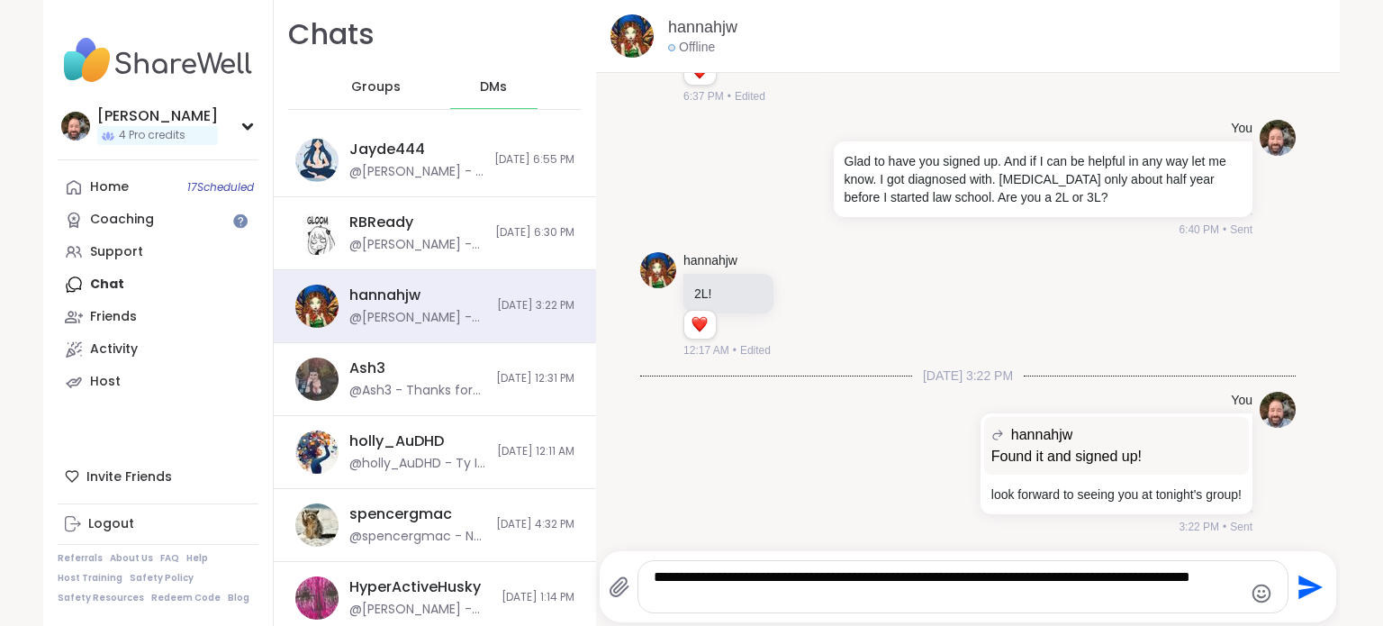
type textarea "**********"
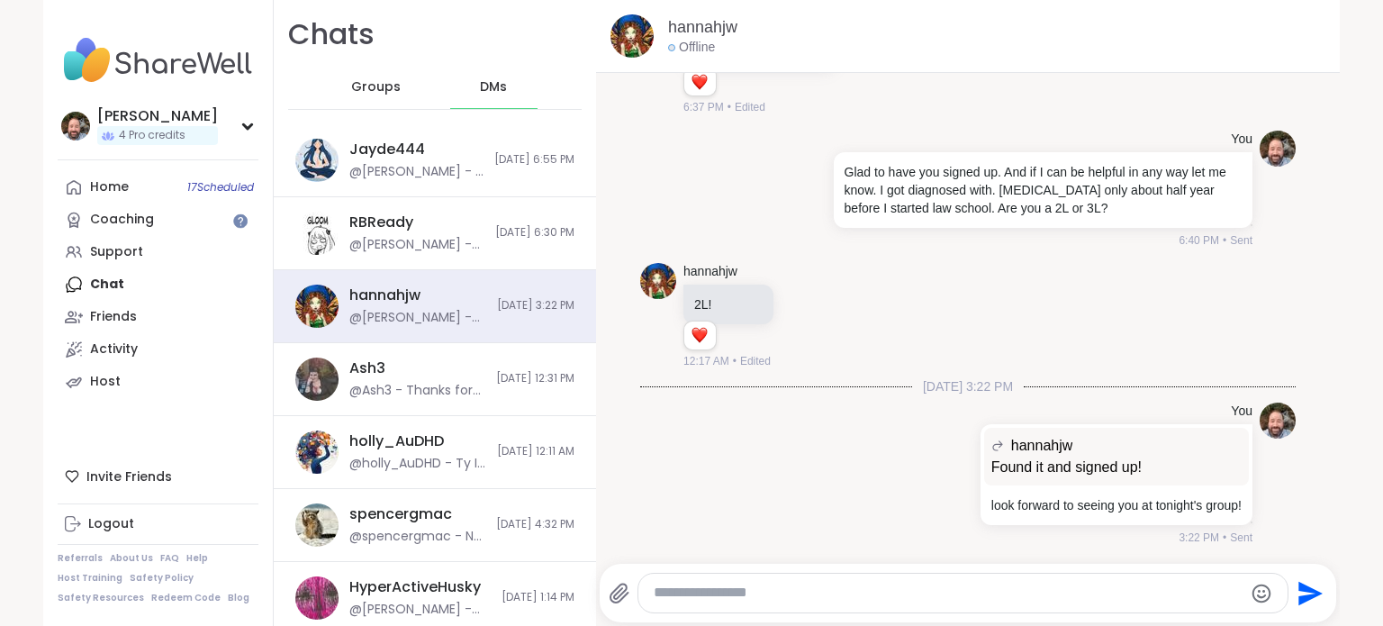
scroll to position [2982, 0]
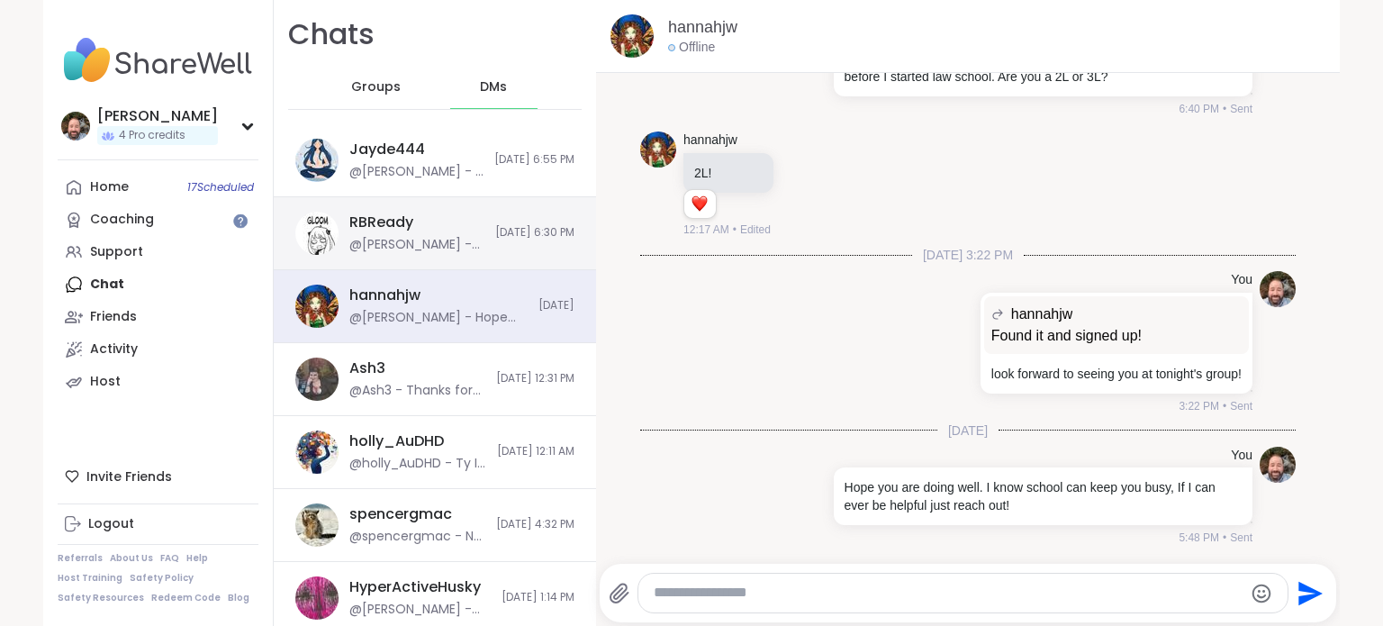
click at [454, 240] on div "RBReady @Brian_L - Looking forward to seeing you at today's group 10/5/2025, 6:…" at bounding box center [435, 233] width 322 height 73
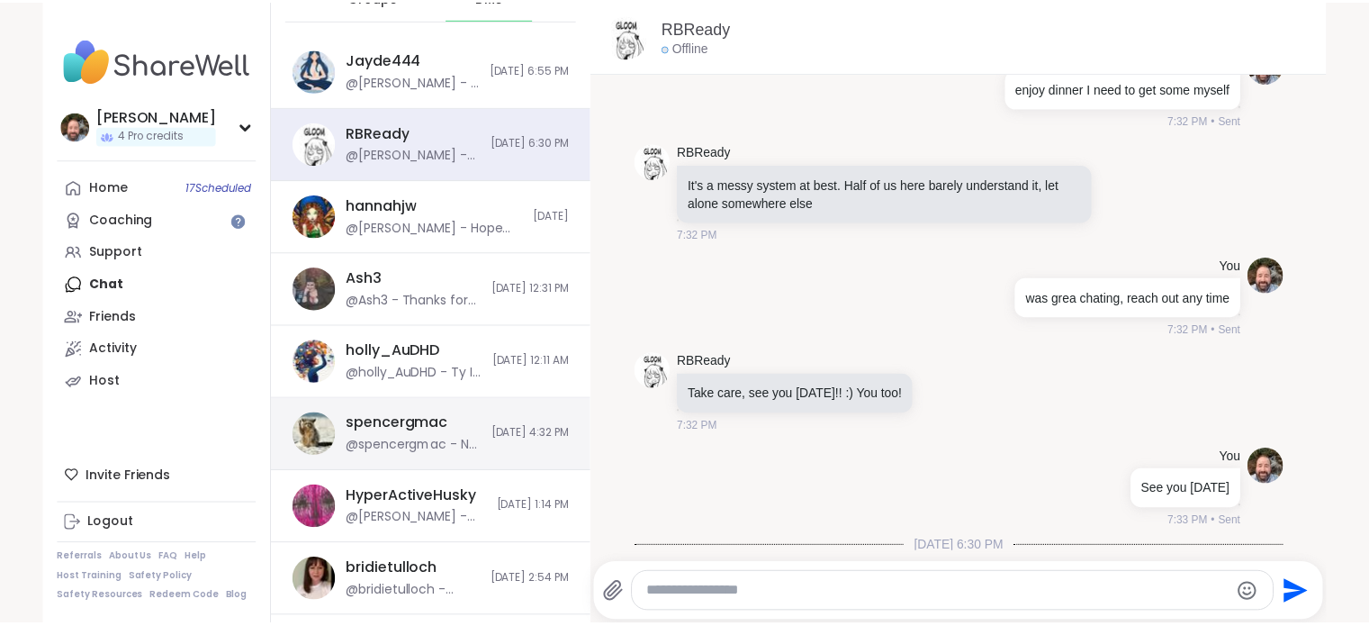
scroll to position [180, 0]
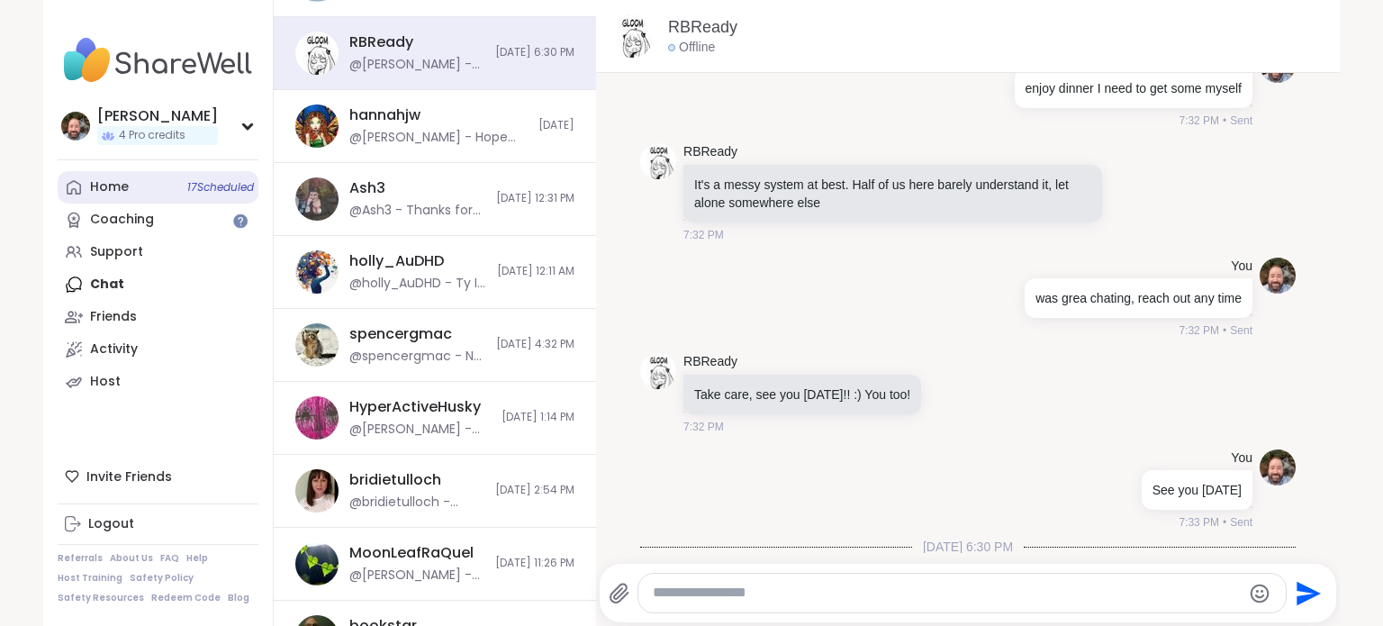
click at [81, 184] on link "Home 17 Scheduled" at bounding box center [158, 187] width 201 height 32
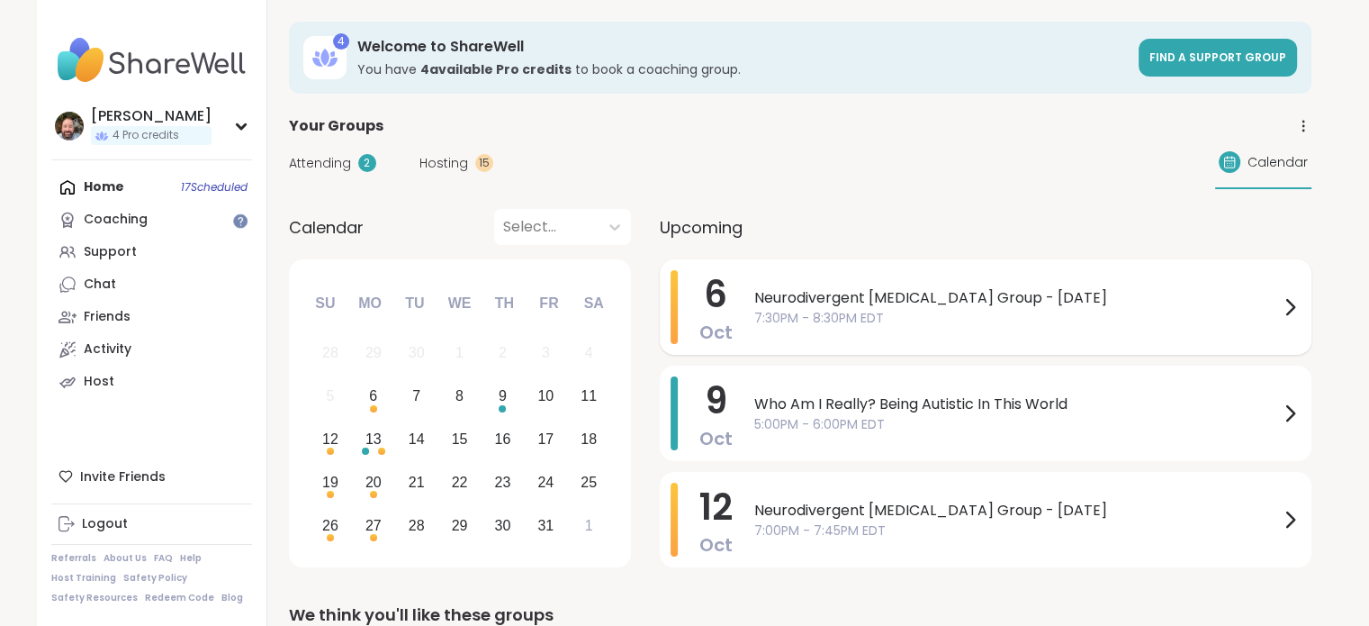
click at [872, 303] on span "Neurodivergent [MEDICAL_DATA] Group - [DATE]" at bounding box center [1016, 298] width 525 height 22
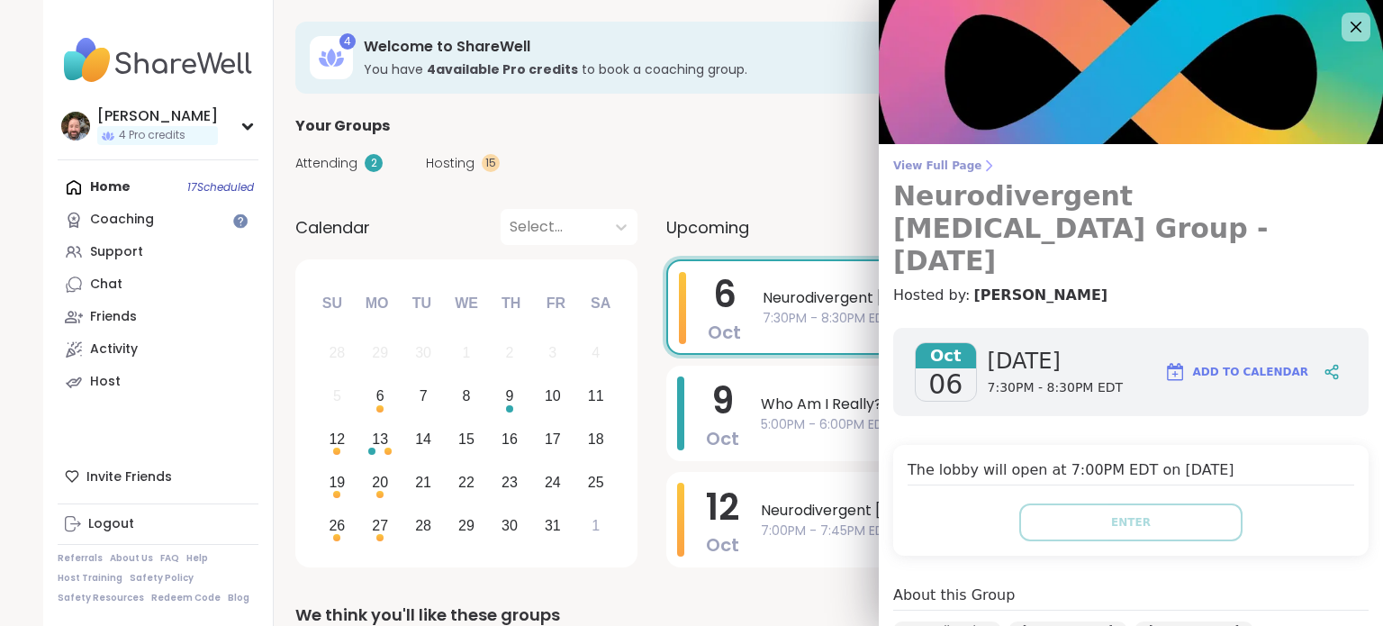
click at [943, 167] on span "View Full Page" at bounding box center [1130, 165] width 475 height 14
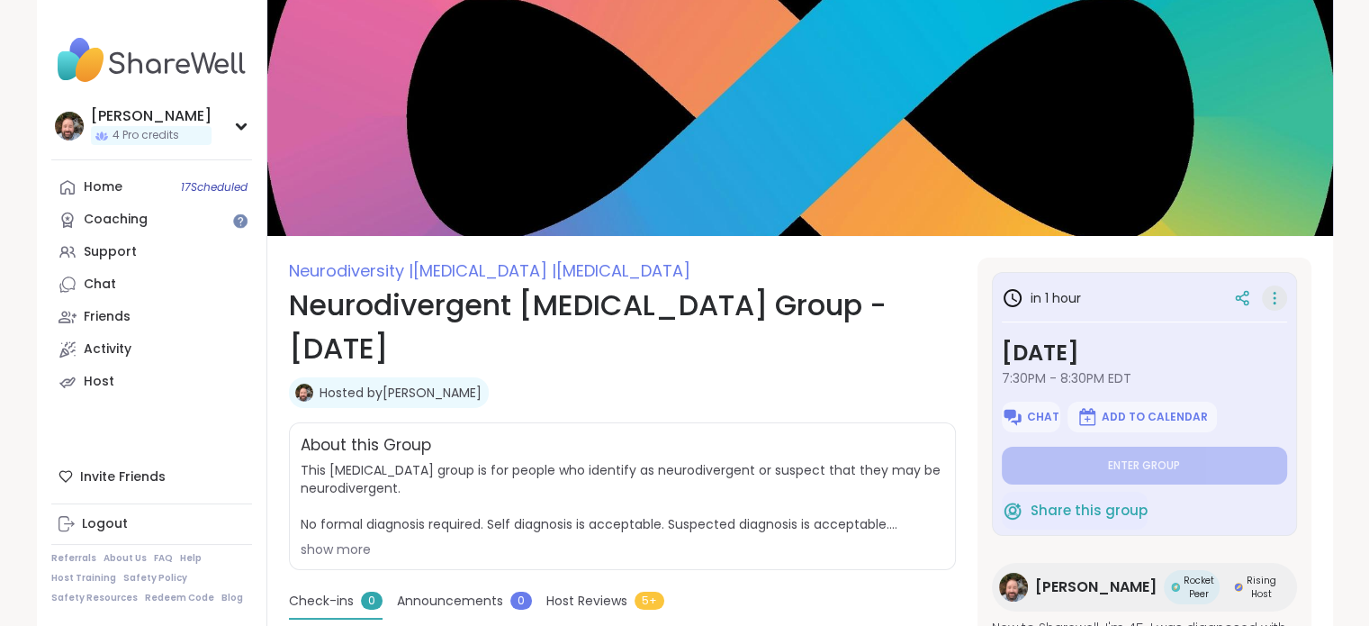
click at [1266, 292] on icon at bounding box center [1275, 297] width 18 height 25
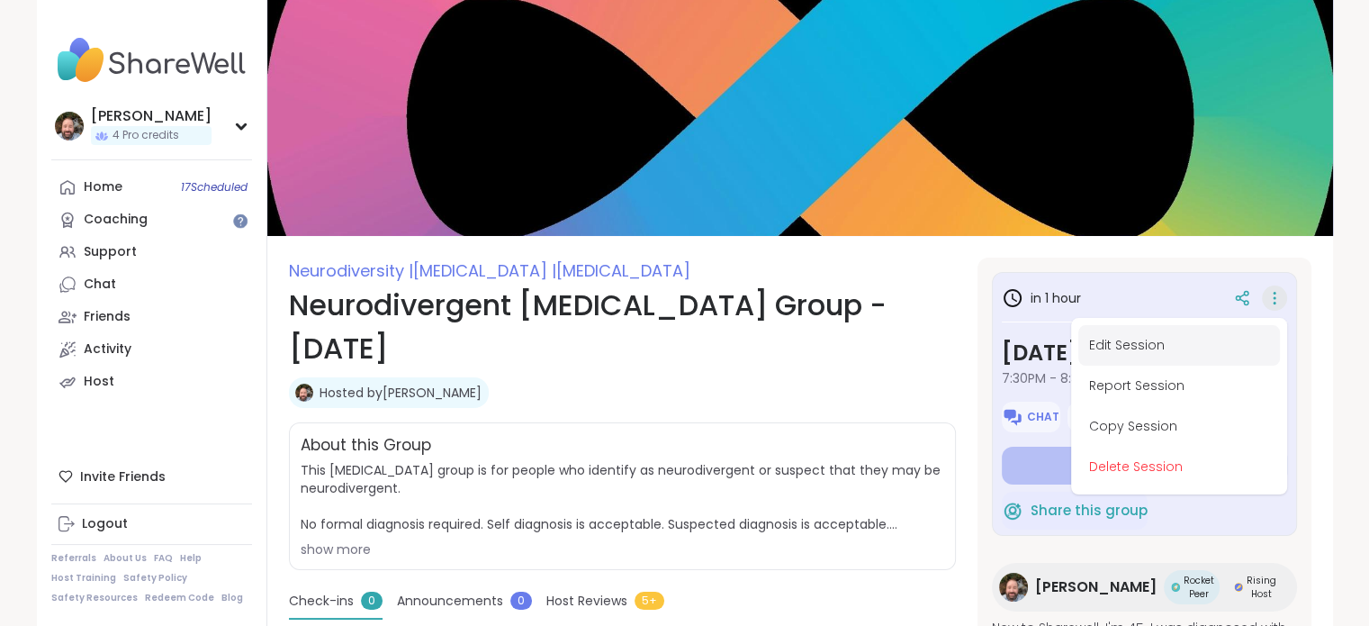
click at [1084, 360] on button "Edit Session" at bounding box center [1180, 345] width 202 height 41
type textarea "*"
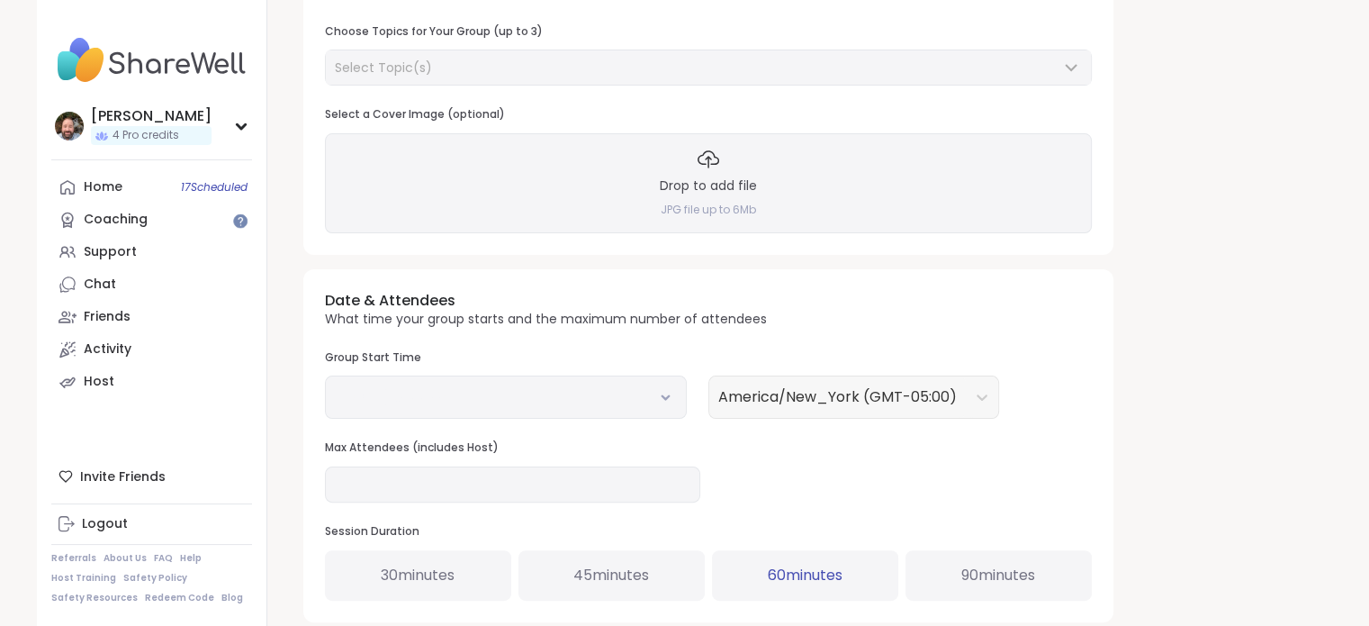
type input "**********"
type textarea "**********"
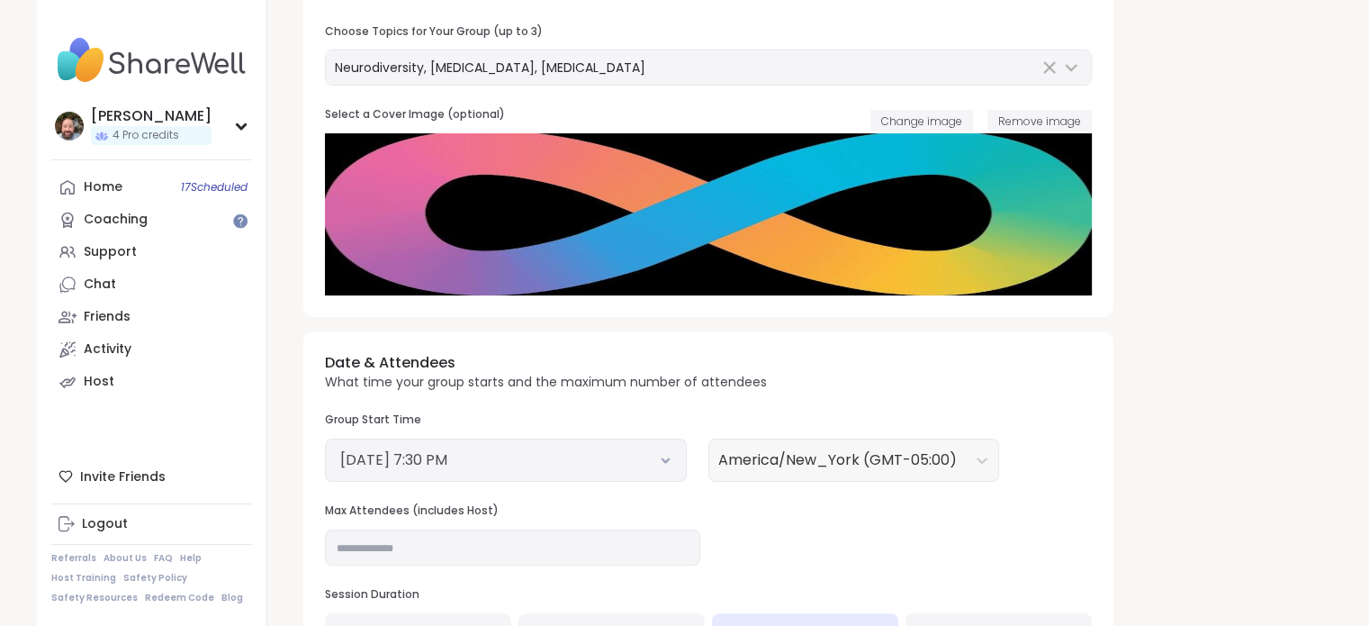
scroll to position [630, 0]
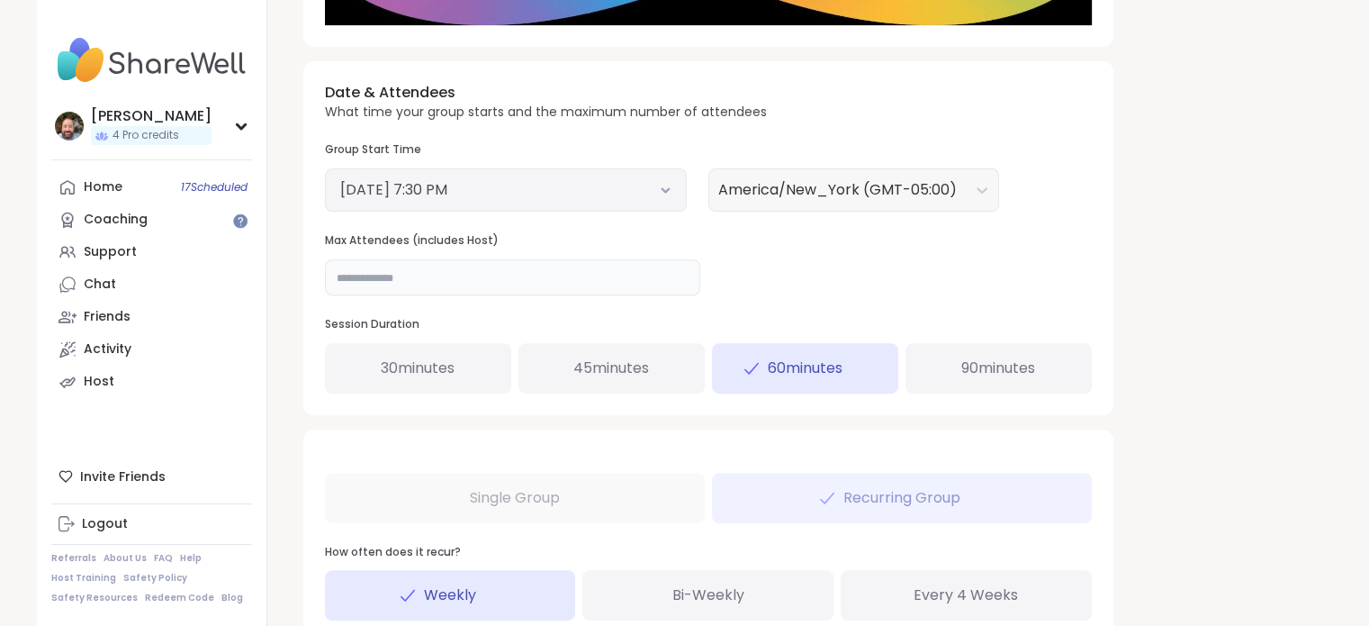
click at [380, 281] on input "**" at bounding box center [512, 277] width 375 height 36
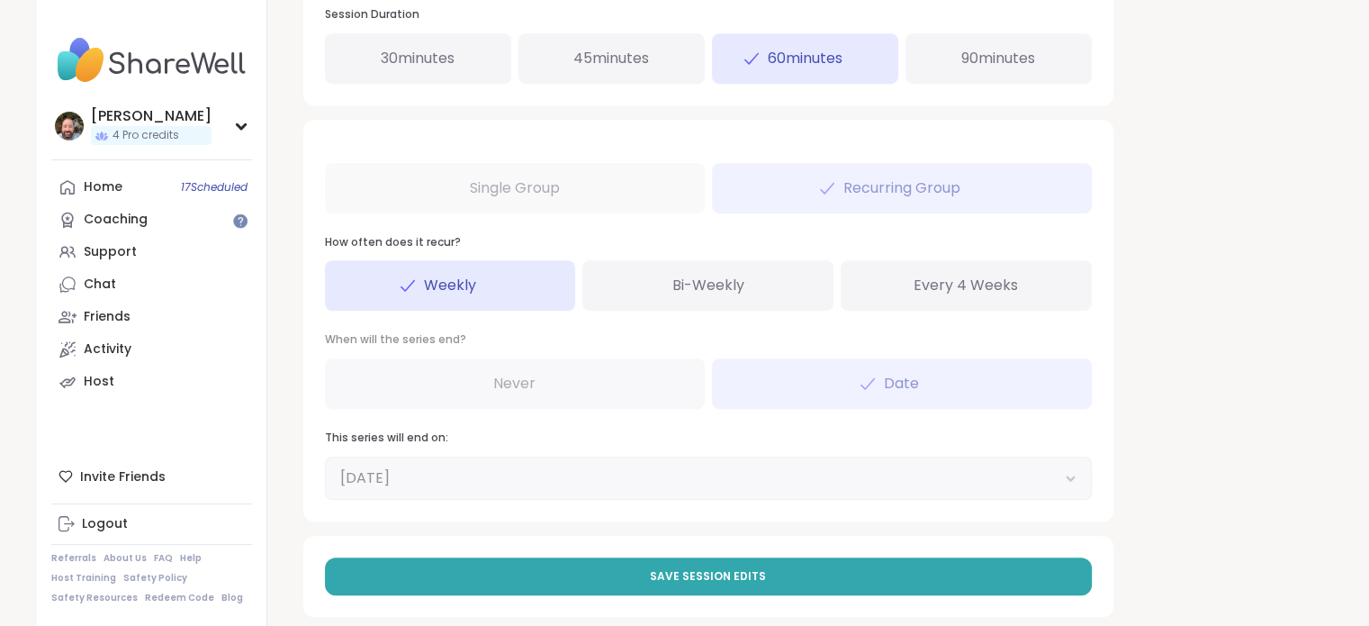
scroll to position [962, 0]
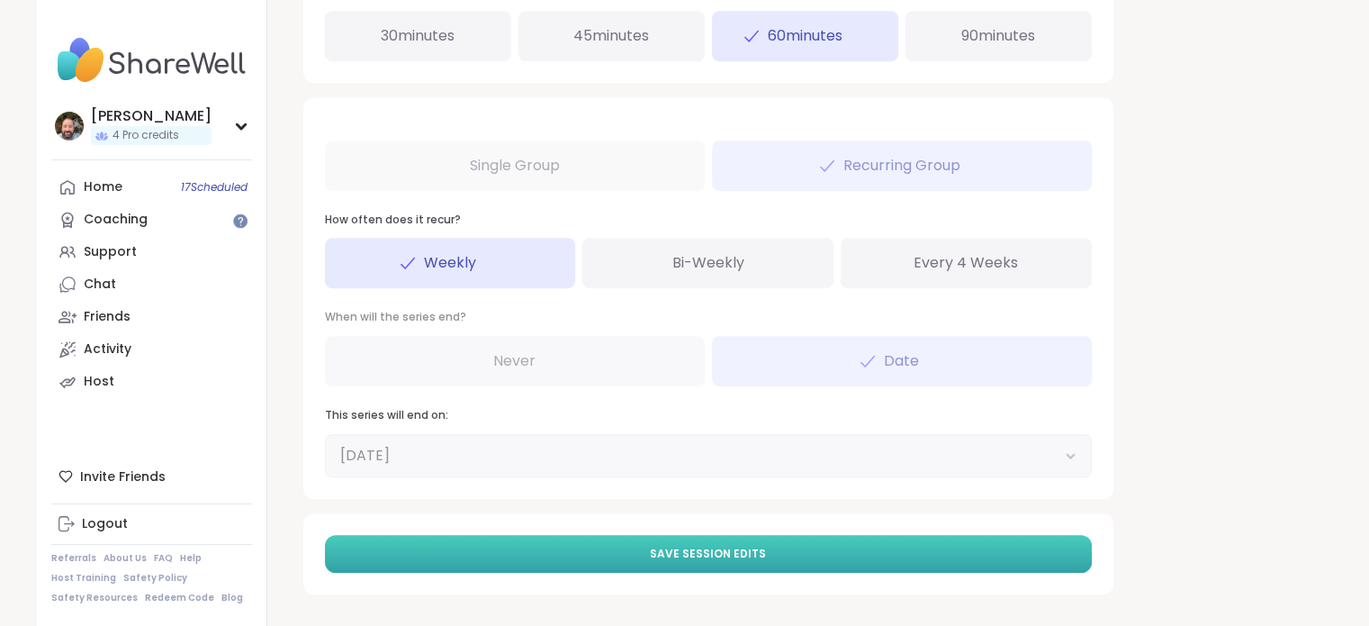
type input "**"
click at [727, 557] on span "Save Session Edits" at bounding box center [708, 554] width 116 height 16
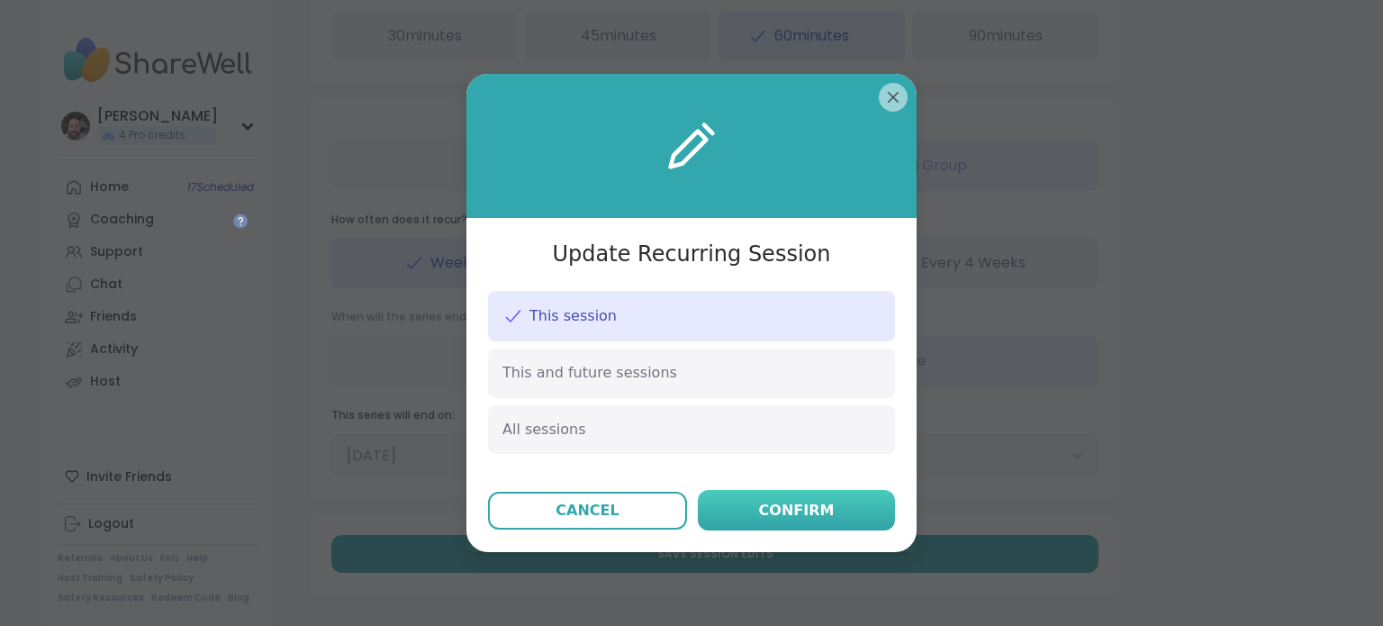
click at [812, 498] on button "Confirm" at bounding box center [796, 510] width 197 height 41
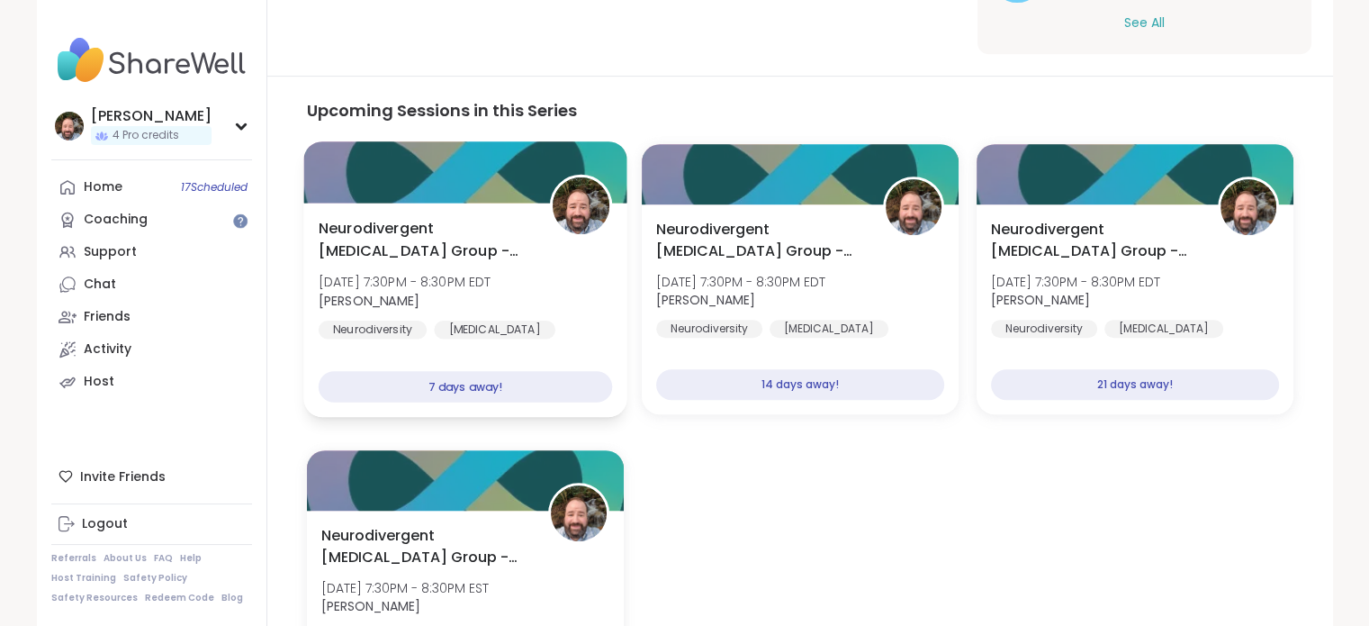
scroll to position [810, 0]
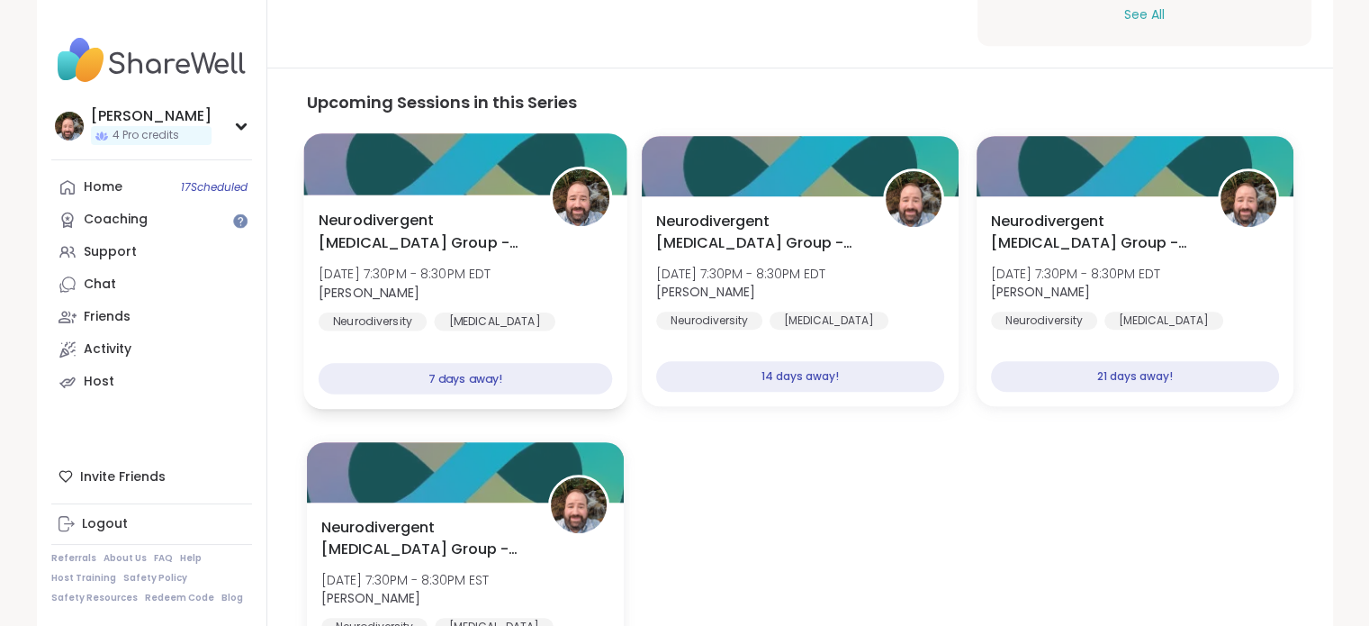
click at [421, 179] on div at bounding box center [464, 163] width 323 height 61
type textarea "*"
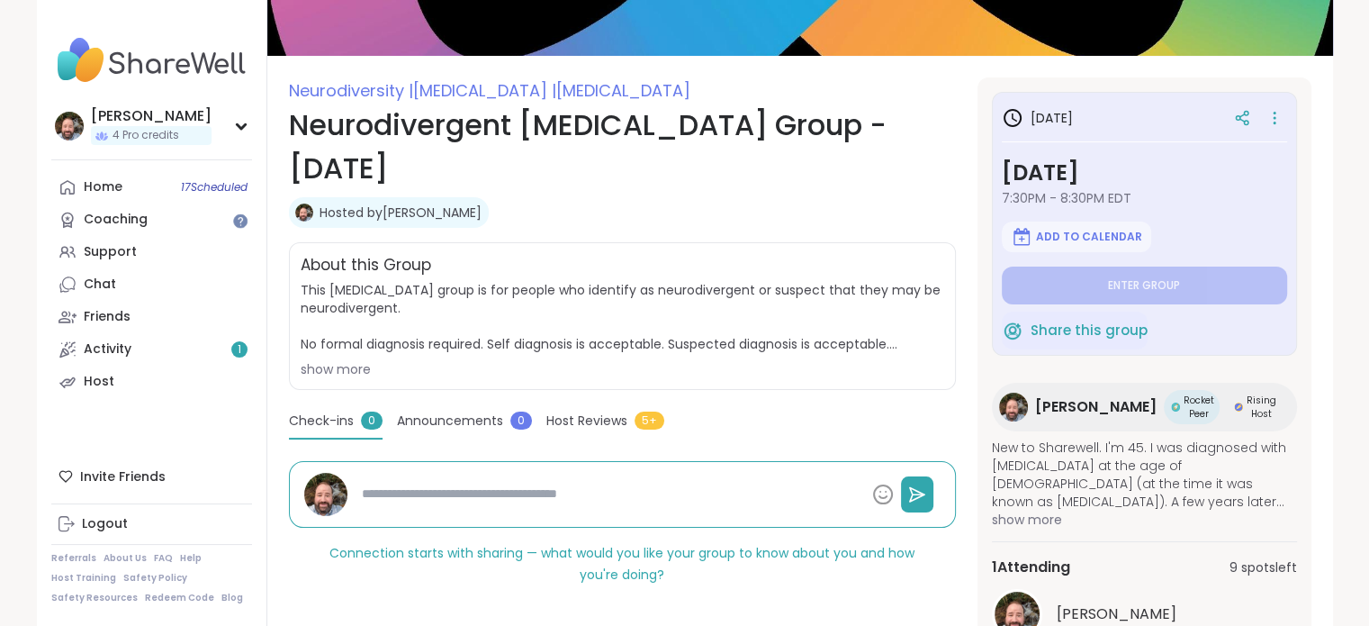
scroll to position [180, 0]
click at [195, 350] on link "Activity 1" at bounding box center [151, 349] width 201 height 32
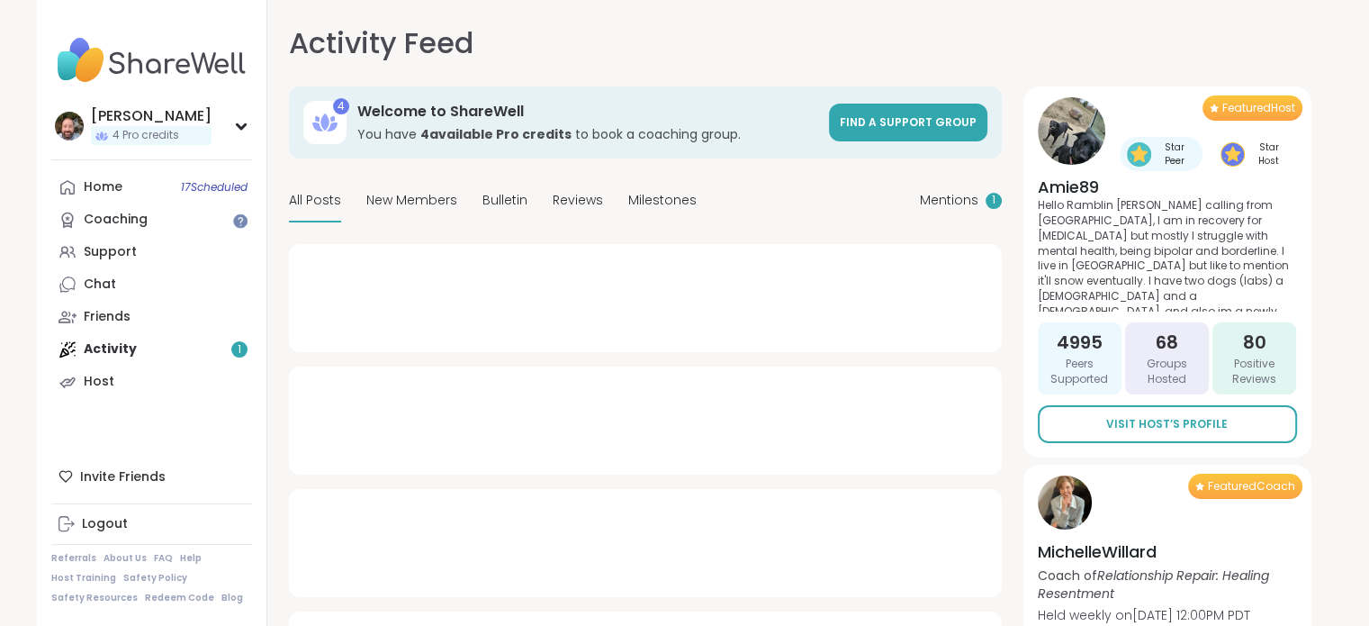
type textarea "*"
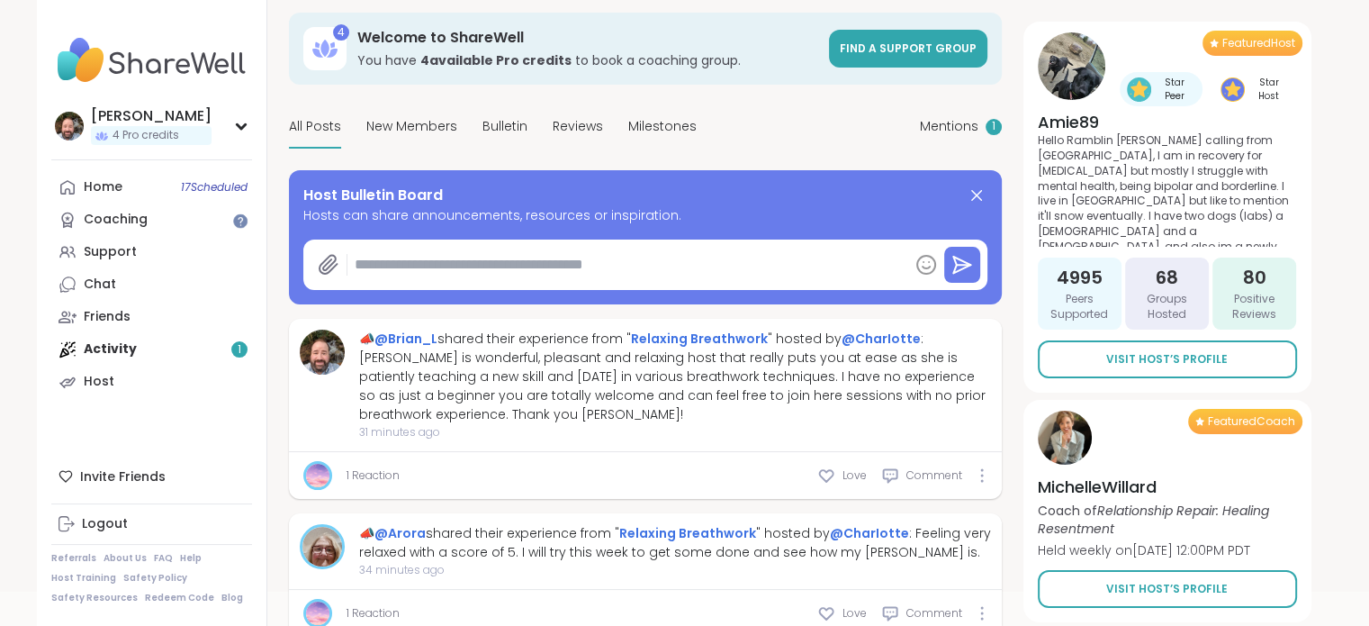
scroll to position [180, 0]
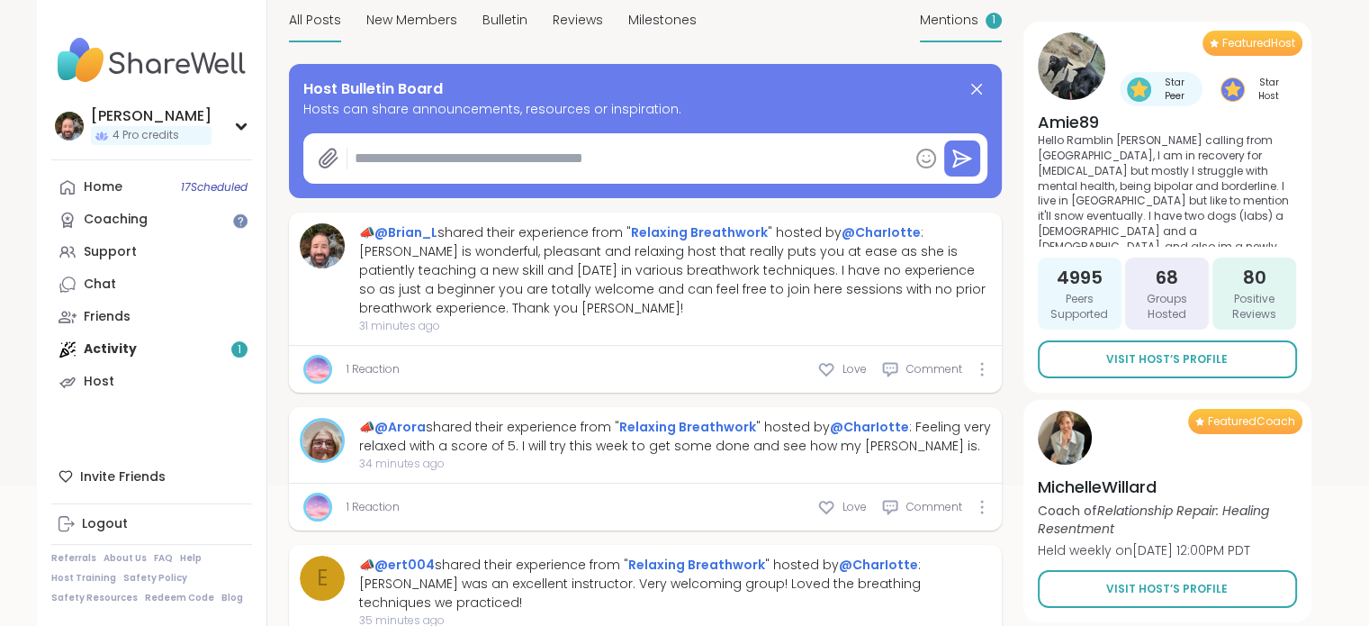
click at [968, 18] on span "Mentions" at bounding box center [949, 20] width 59 height 19
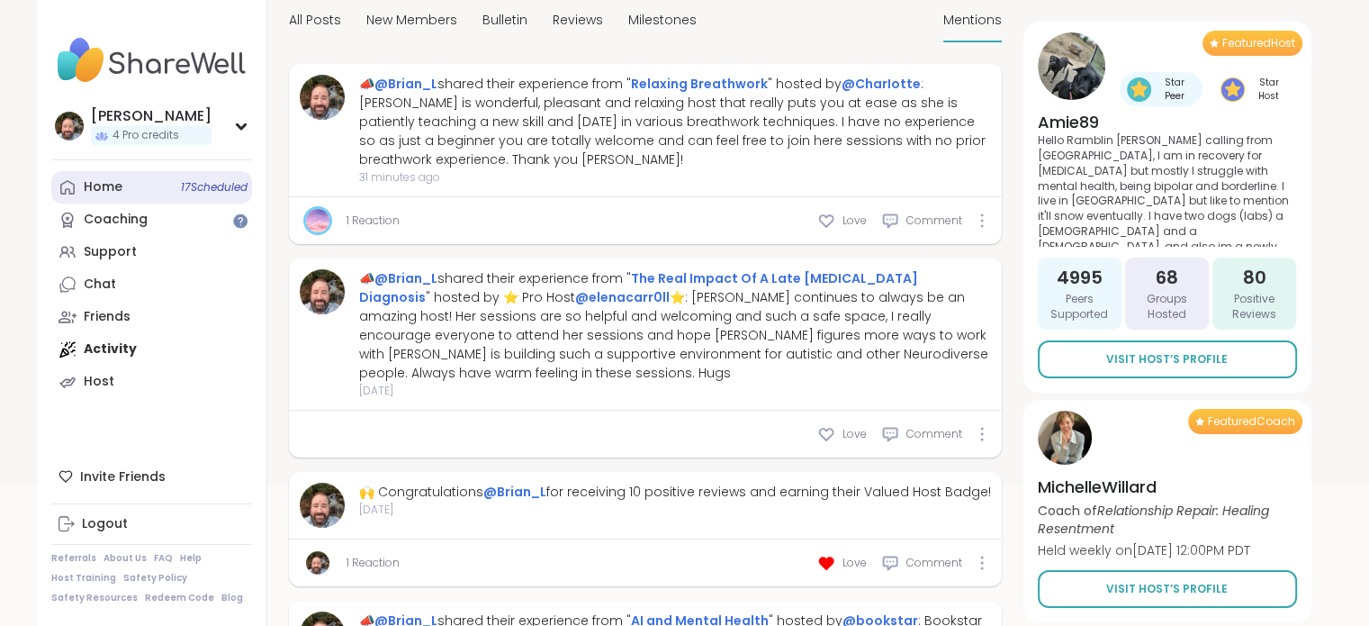
click at [172, 194] on link "Home 17 Scheduled" at bounding box center [151, 187] width 201 height 32
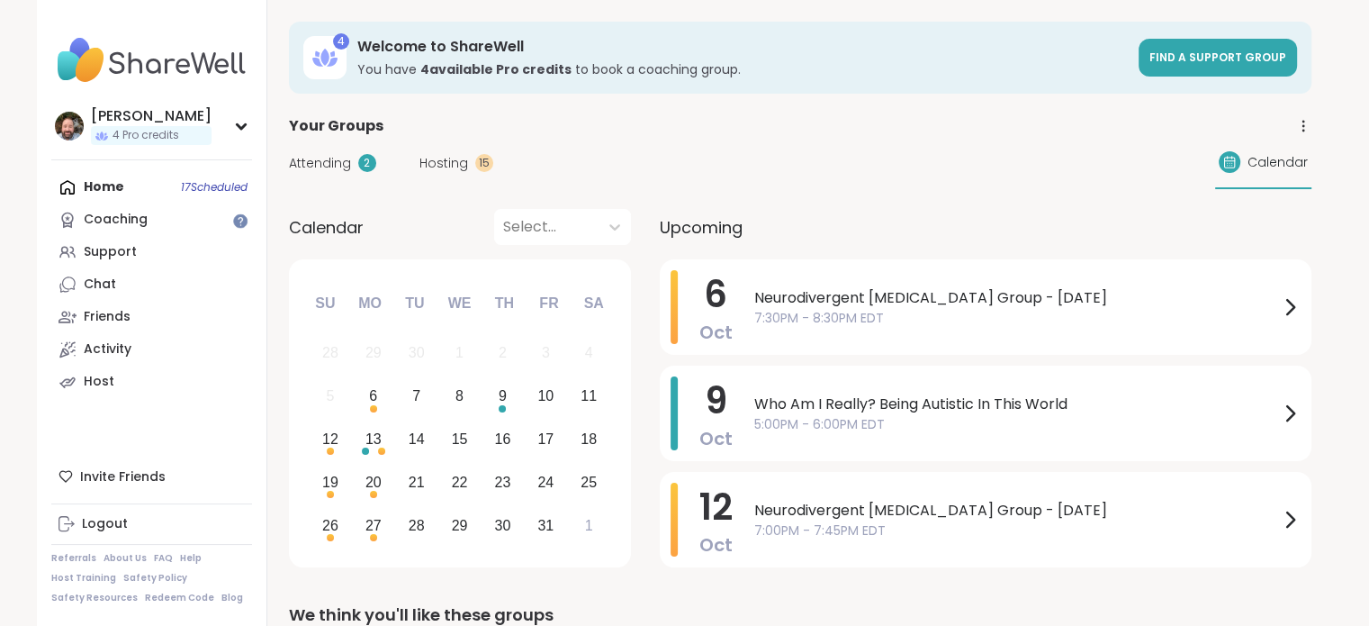
click at [464, 158] on span "Hosting" at bounding box center [444, 163] width 49 height 19
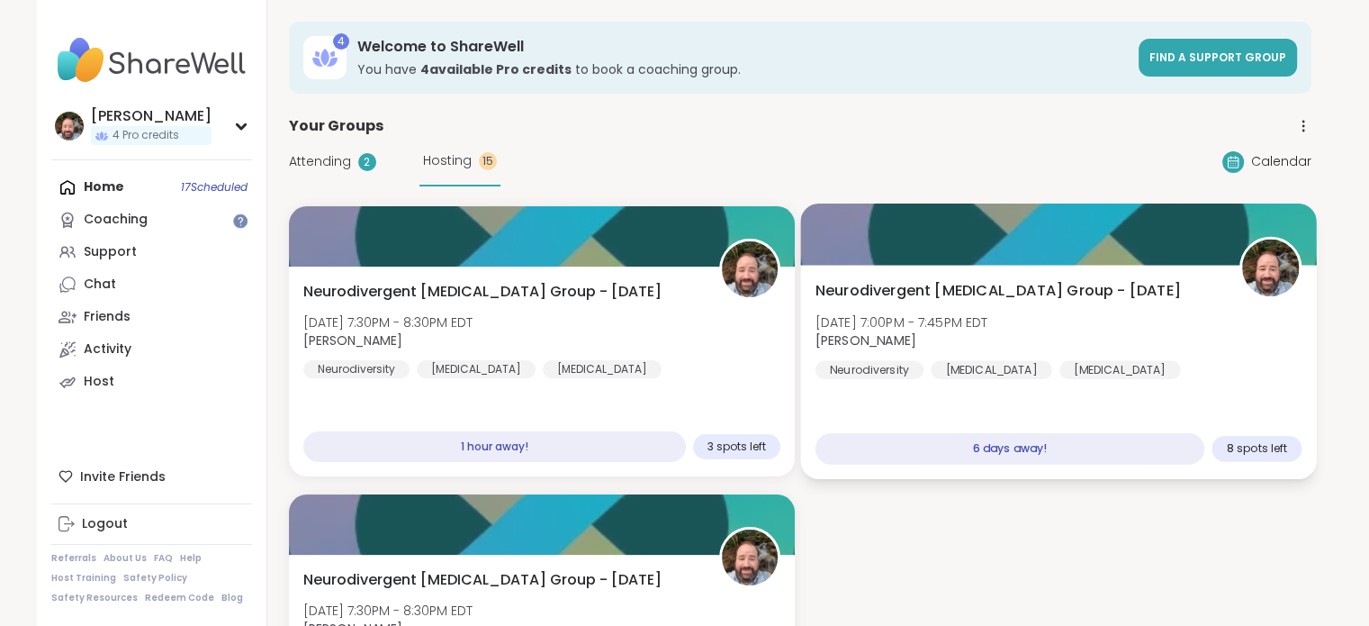
click at [1014, 404] on div "Neurodivergent [MEDICAL_DATA] Group - [DATE] [DATE] 7:00PM - 7:45PM EDT [PERSON…" at bounding box center [1058, 372] width 516 height 214
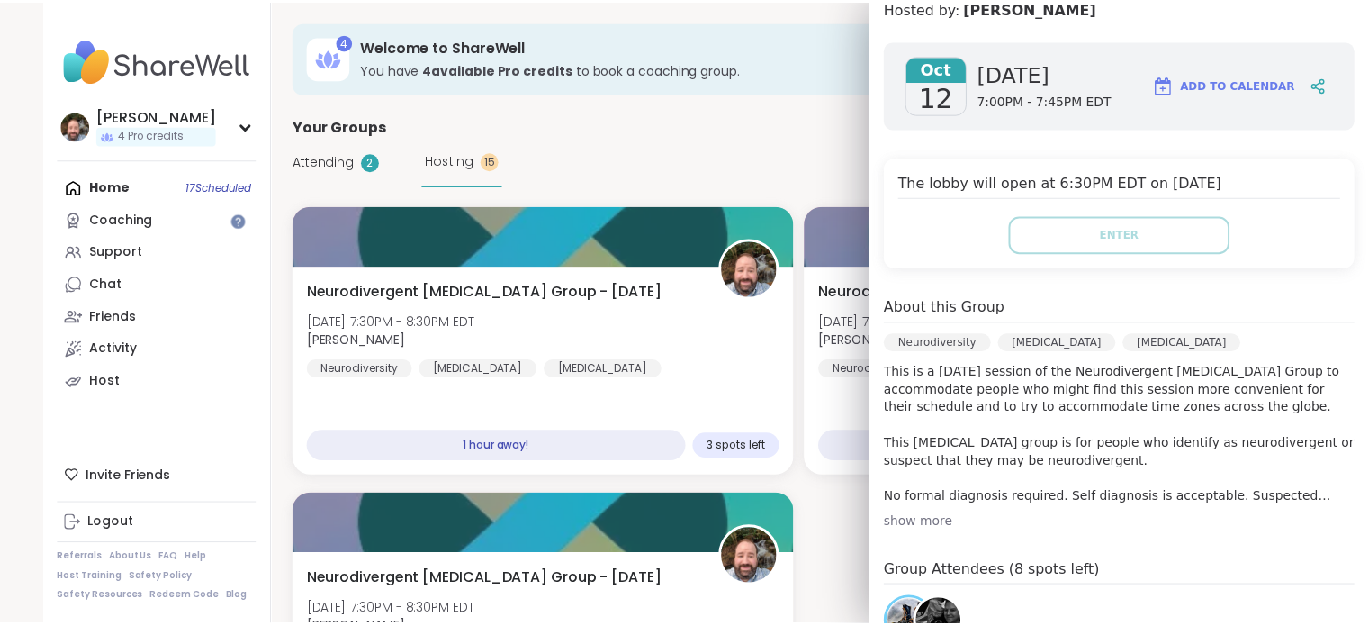
scroll to position [155, 0]
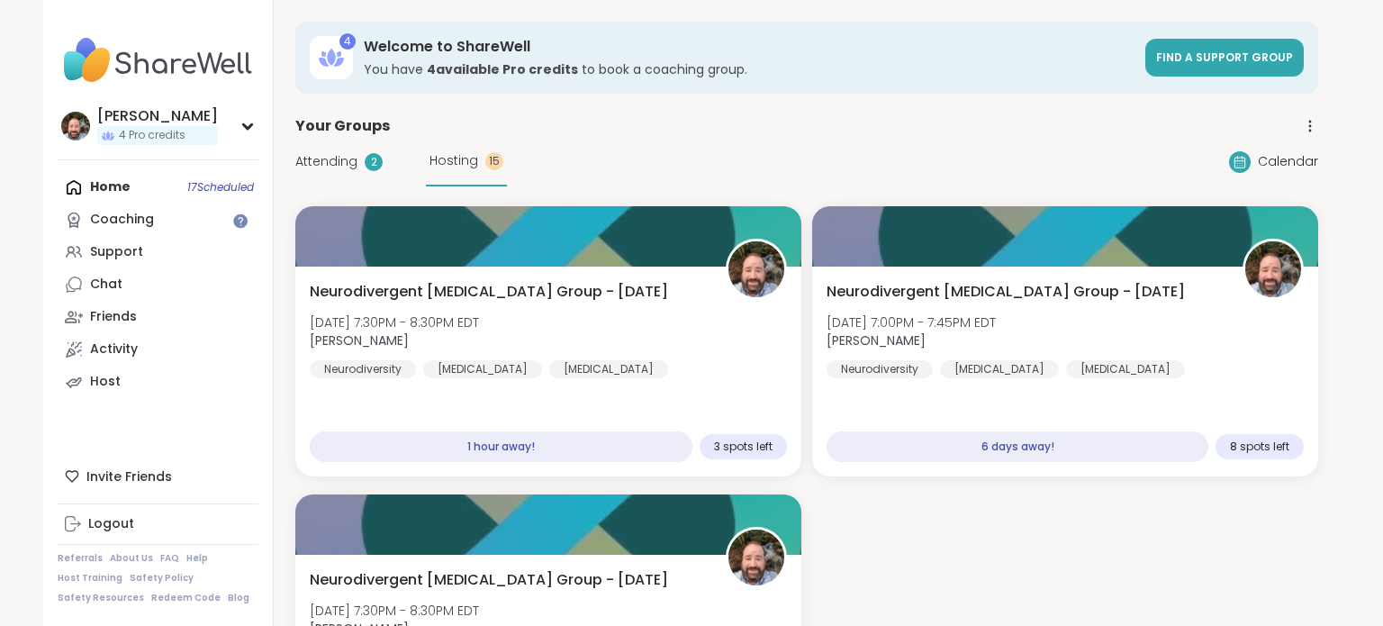
click at [714, 131] on div "Your Groups" at bounding box center [806, 126] width 1023 height 22
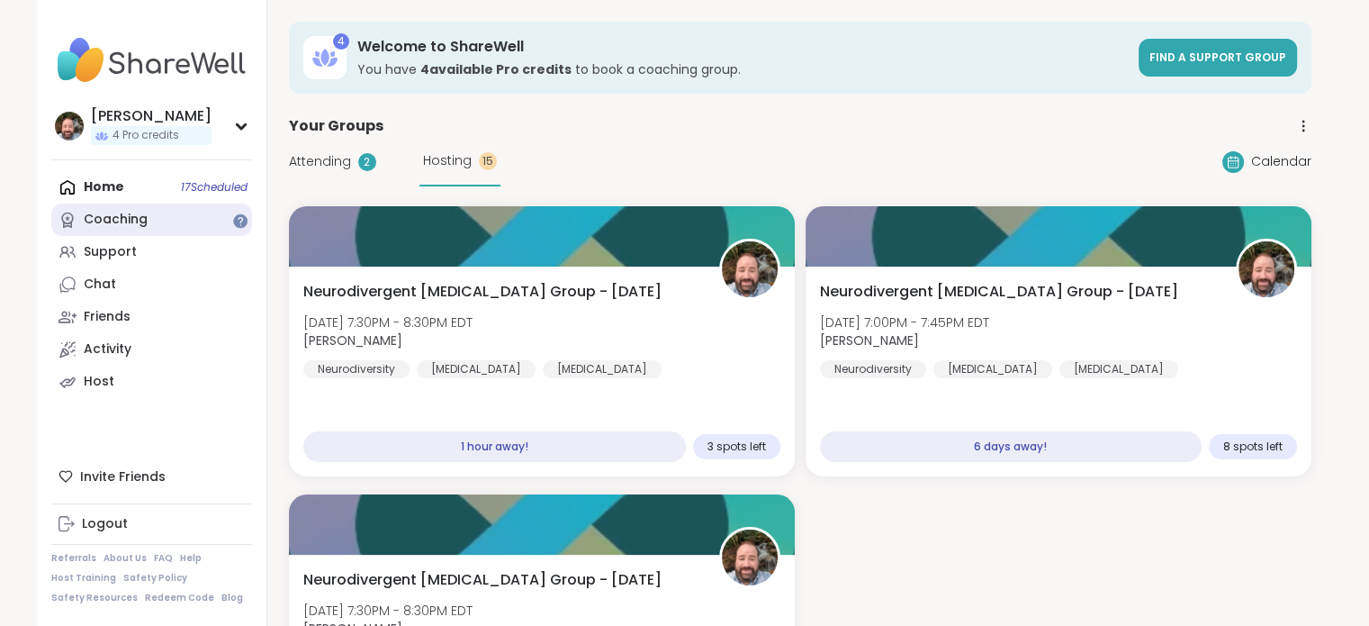
click at [97, 226] on div "Coaching" at bounding box center [116, 220] width 64 height 18
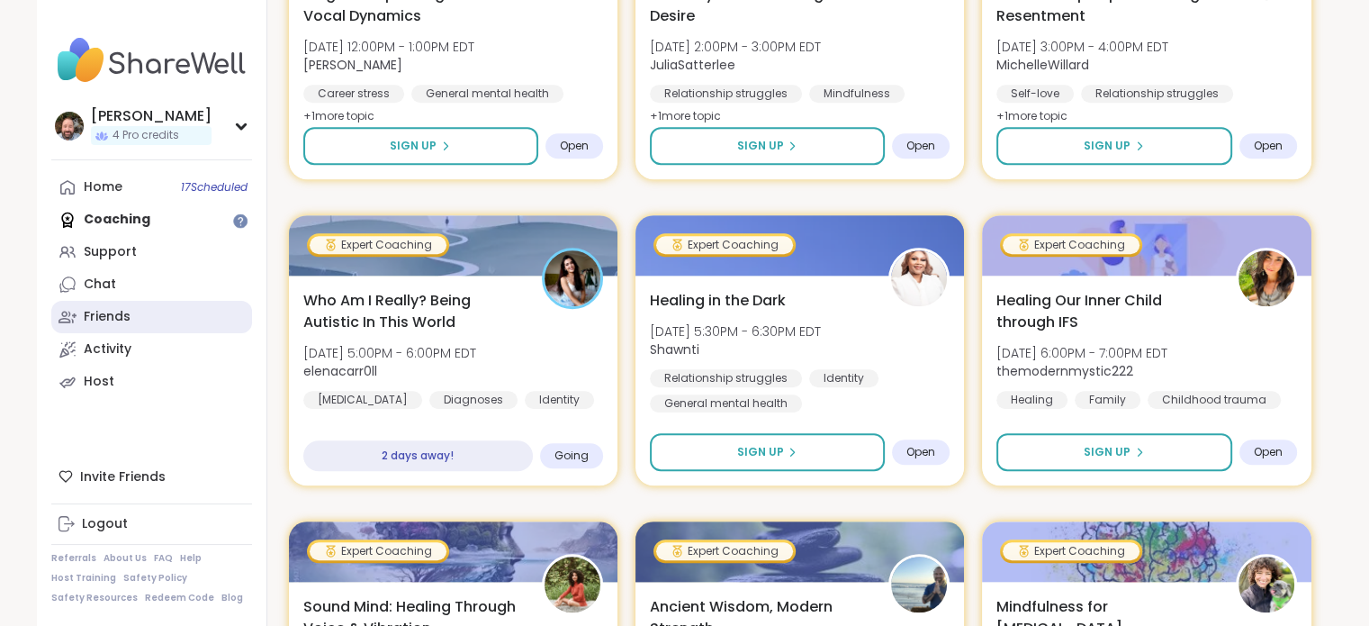
scroll to position [1350, 0]
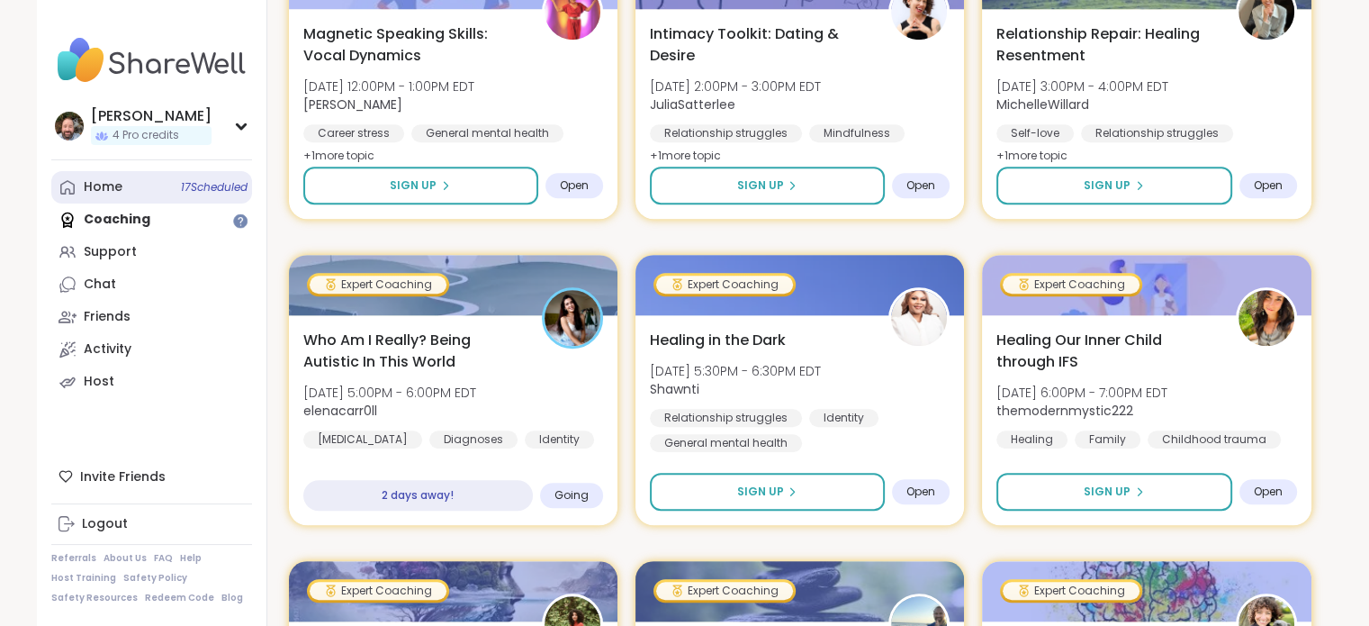
click at [72, 176] on link "Home 17 Scheduled" at bounding box center [151, 187] width 201 height 32
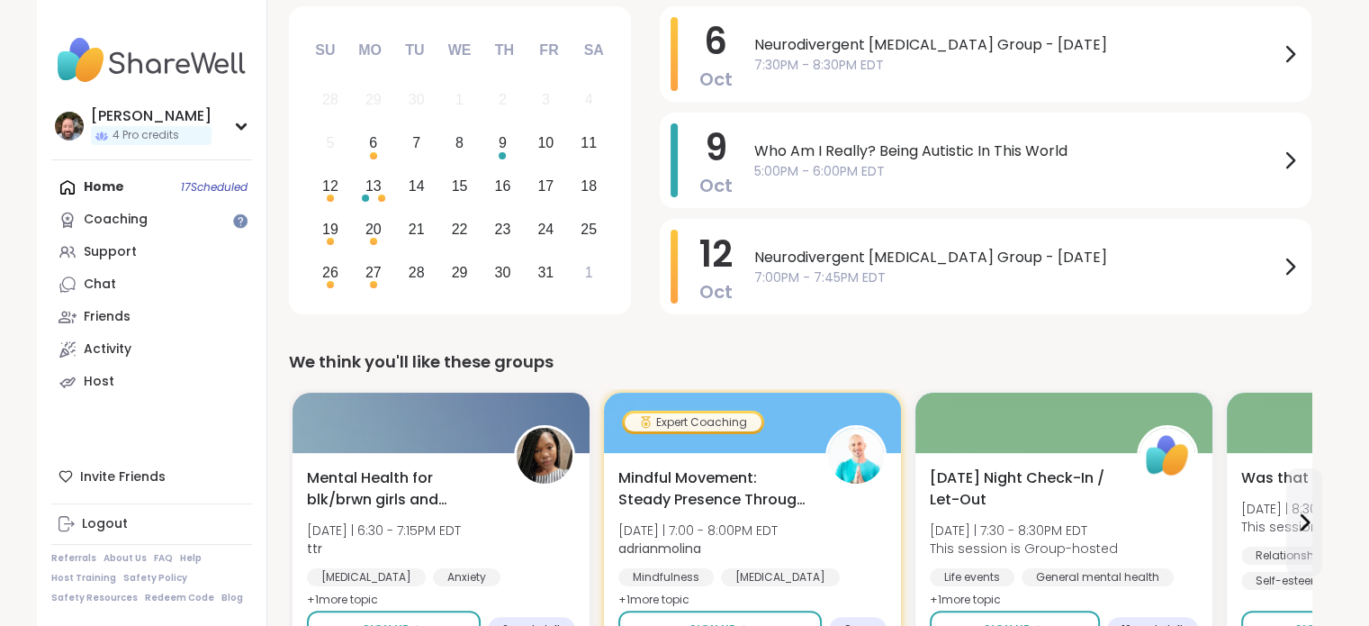
scroll to position [360, 0]
